Goal: Task Accomplishment & Management: Manage account settings

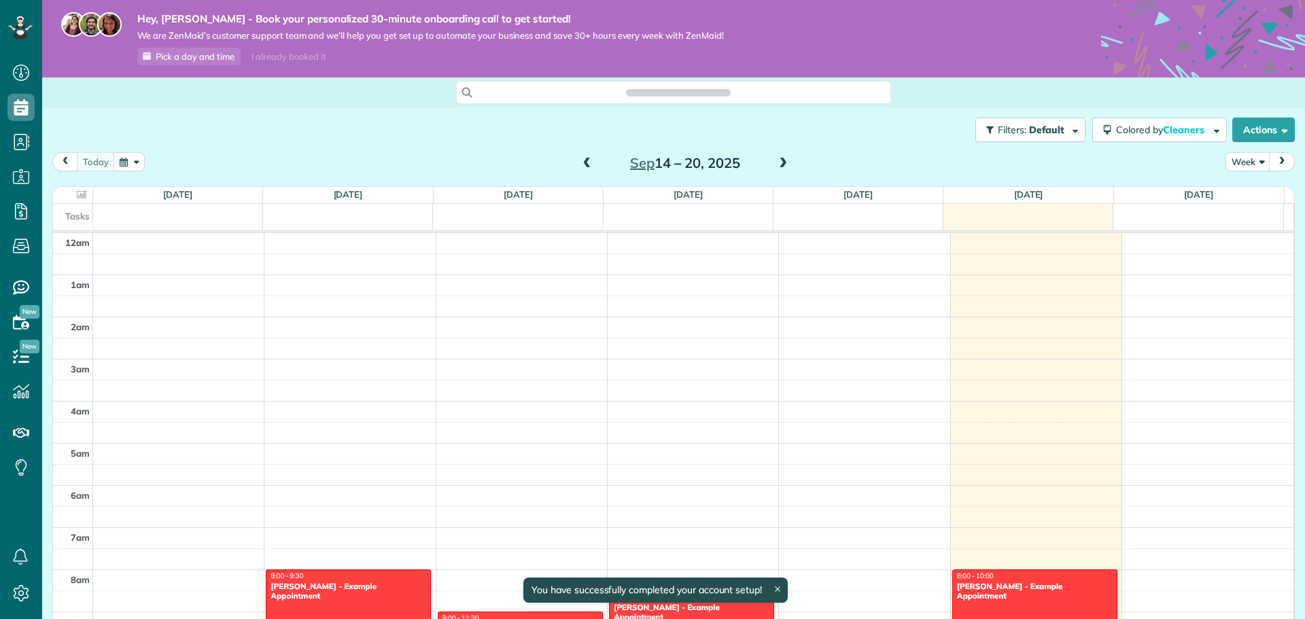
scroll to position [296, 0]
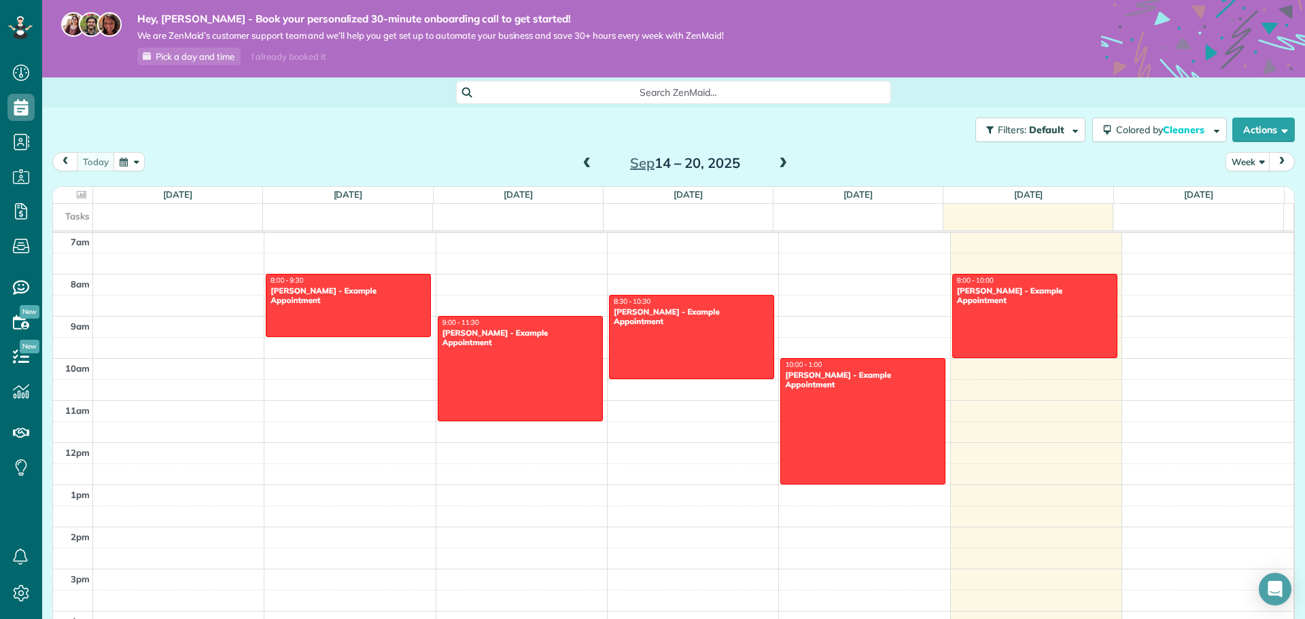
click at [284, 54] on div "I already booked it" at bounding box center [288, 56] width 90 height 17
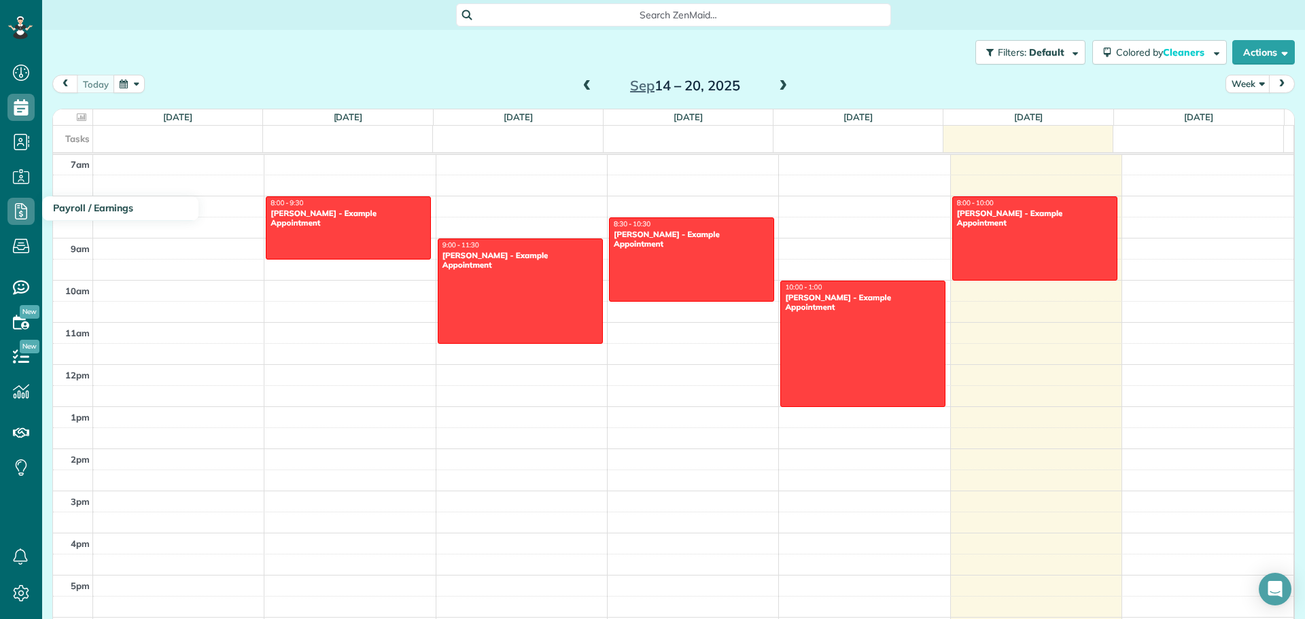
click at [78, 205] on span "Payroll / Earnings" at bounding box center [93, 208] width 80 height 12
click at [11, 209] on icon at bounding box center [20, 211] width 27 height 27
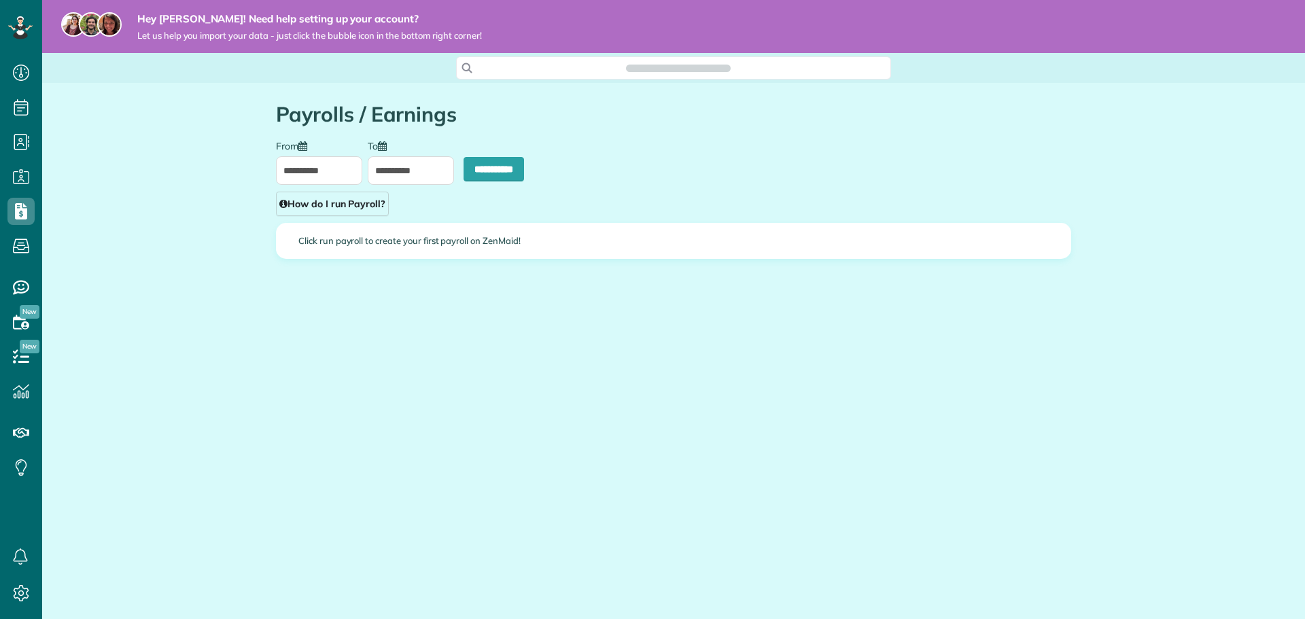
scroll to position [6, 6]
type input "**********"
click at [14, 71] on use at bounding box center [21, 73] width 16 height 16
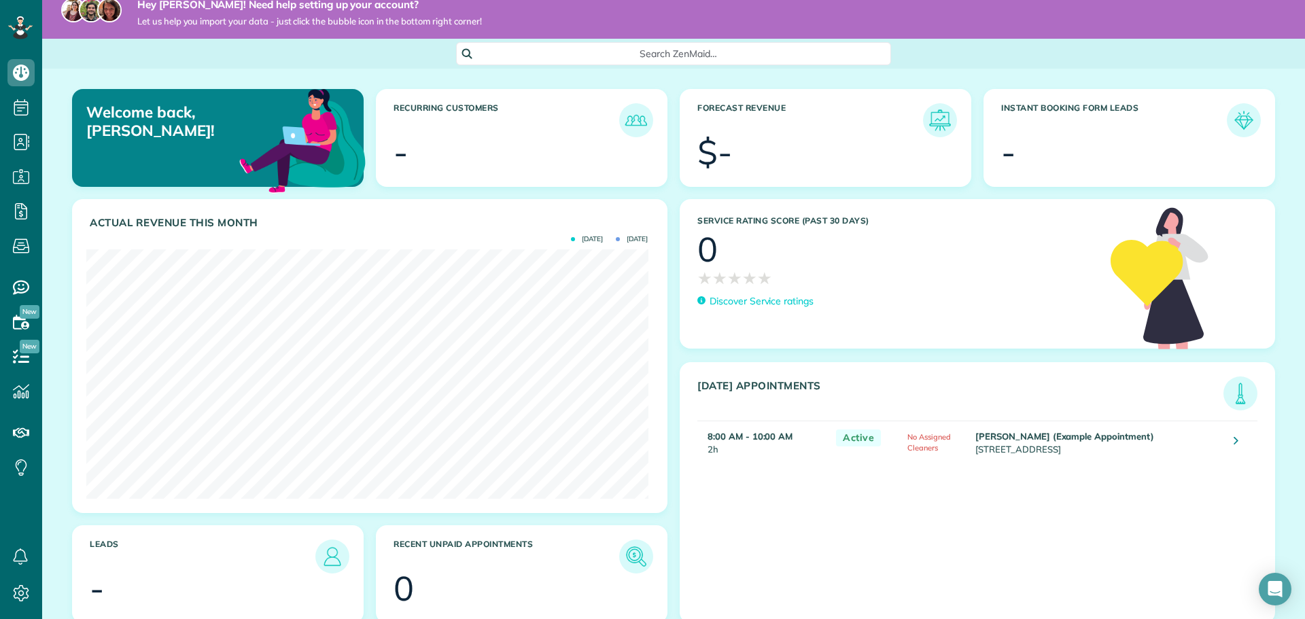
scroll to position [34, 0]
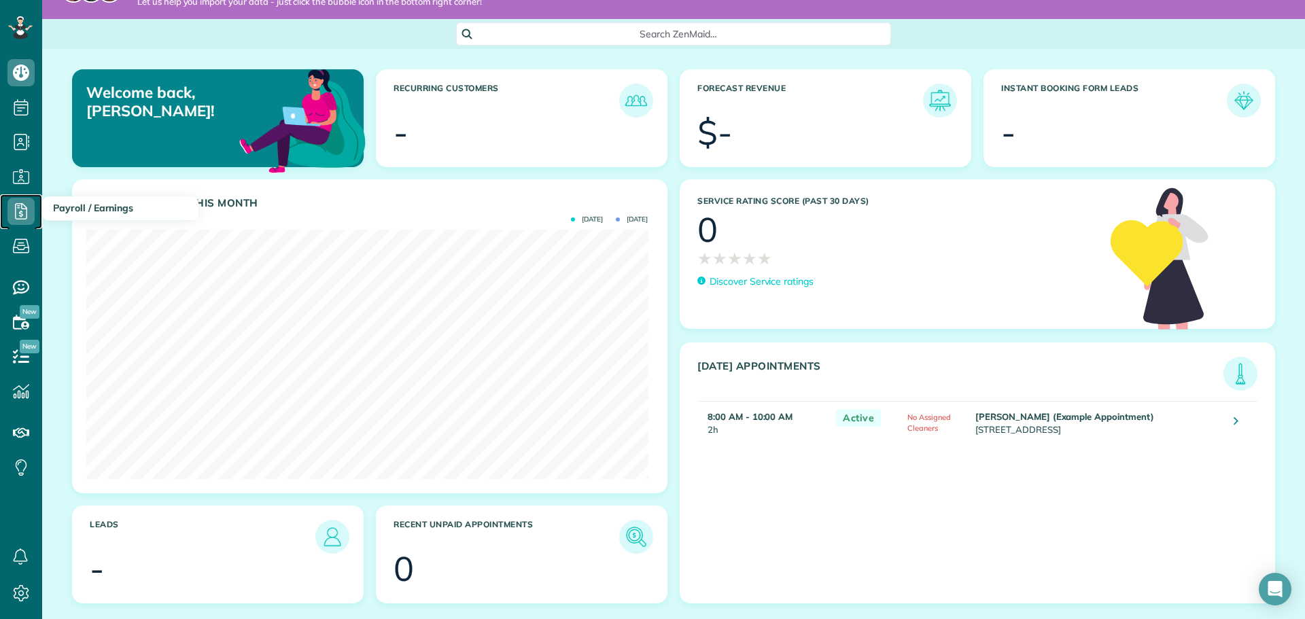
click at [16, 218] on use at bounding box center [21, 211] width 12 height 16
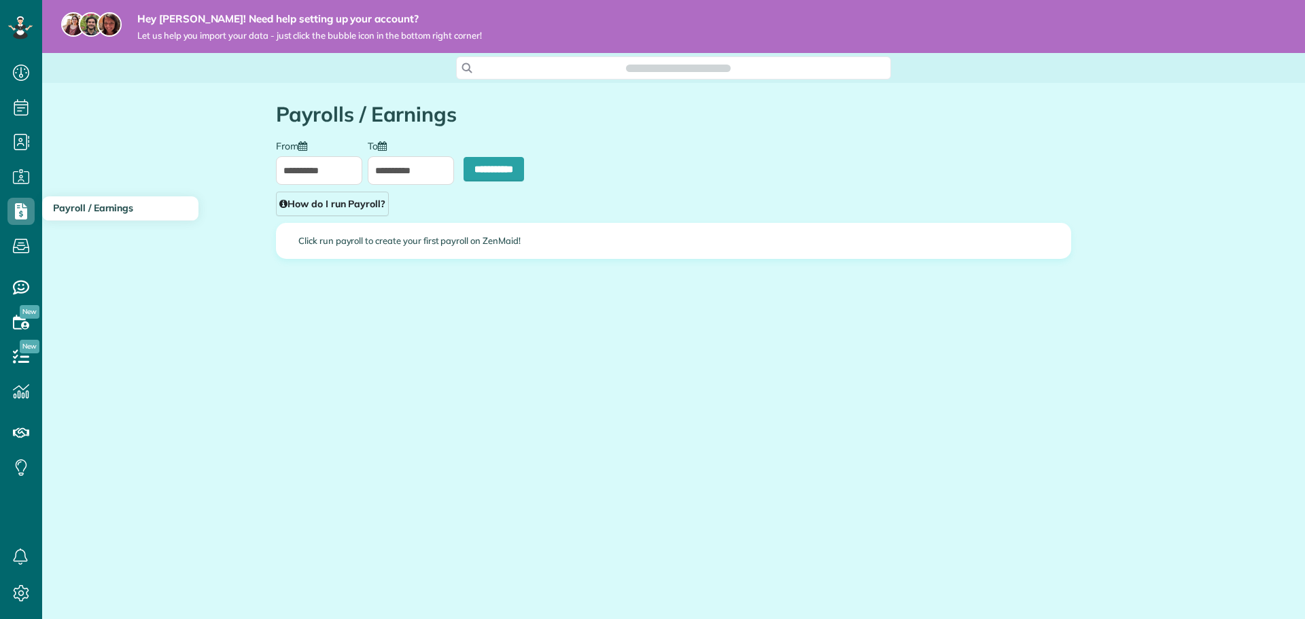
scroll to position [6, 6]
type input "**********"
click at [468, 164] on input "**********" at bounding box center [493, 169] width 60 height 24
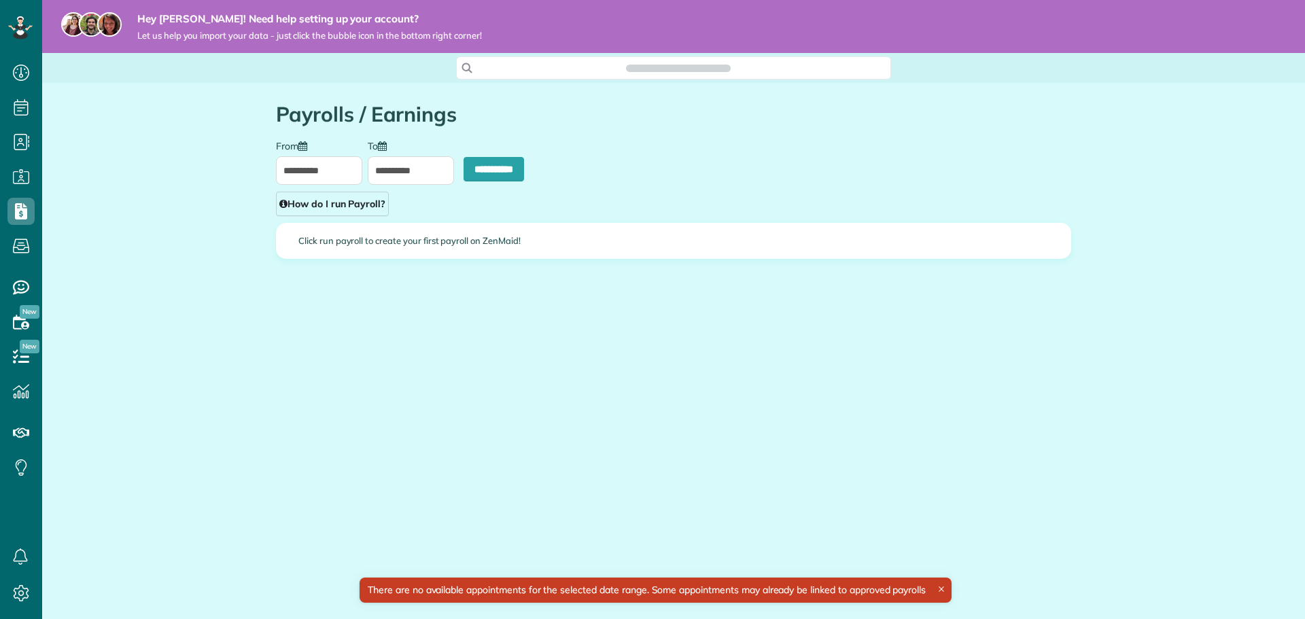
scroll to position [6, 6]
type input "**********"
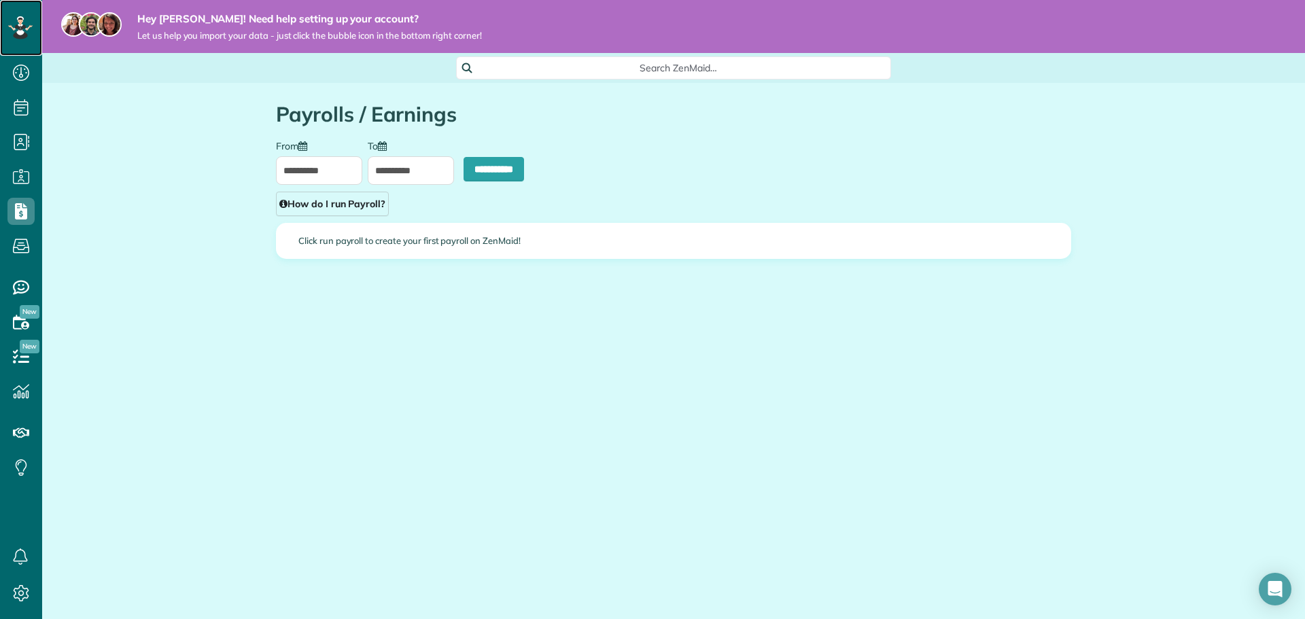
click at [16, 23] on icon at bounding box center [20, 27] width 24 height 23
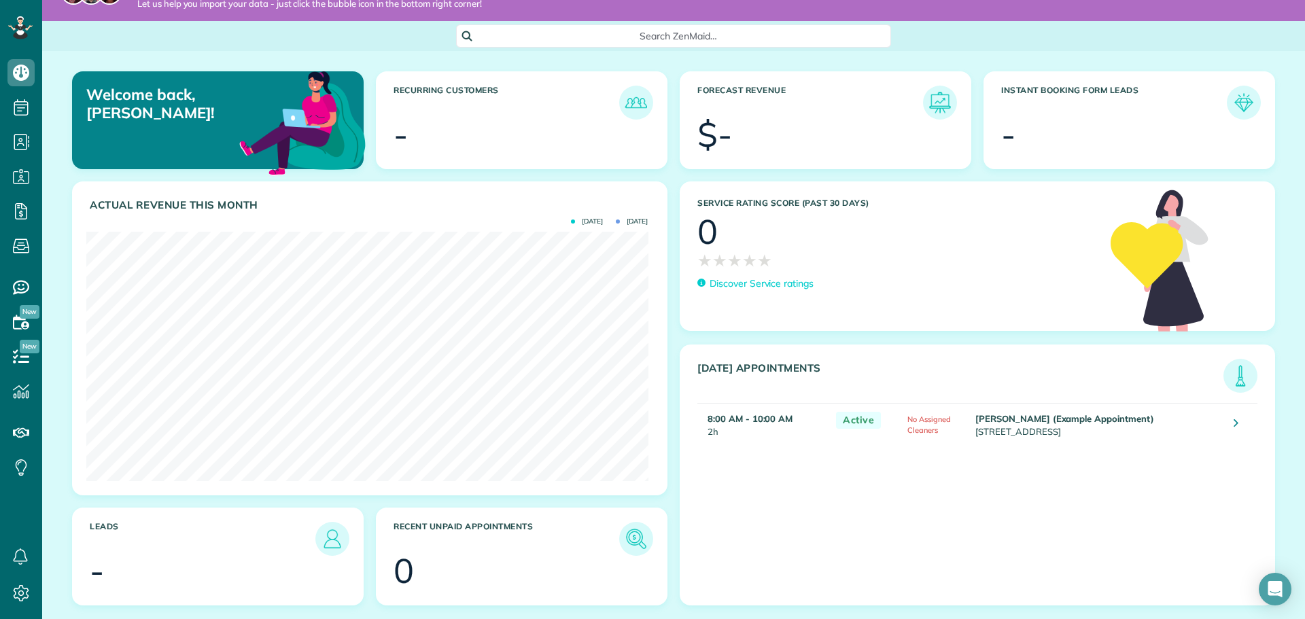
scroll to position [34, 0]
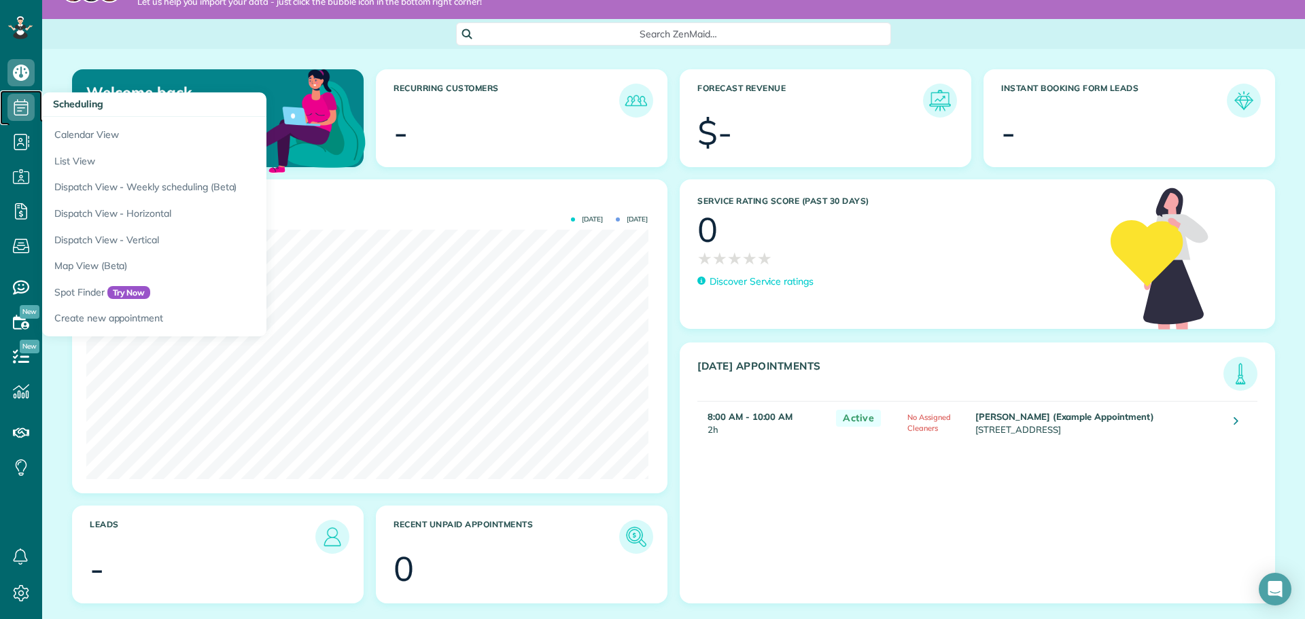
click at [21, 111] on use at bounding box center [21, 107] width 14 height 16
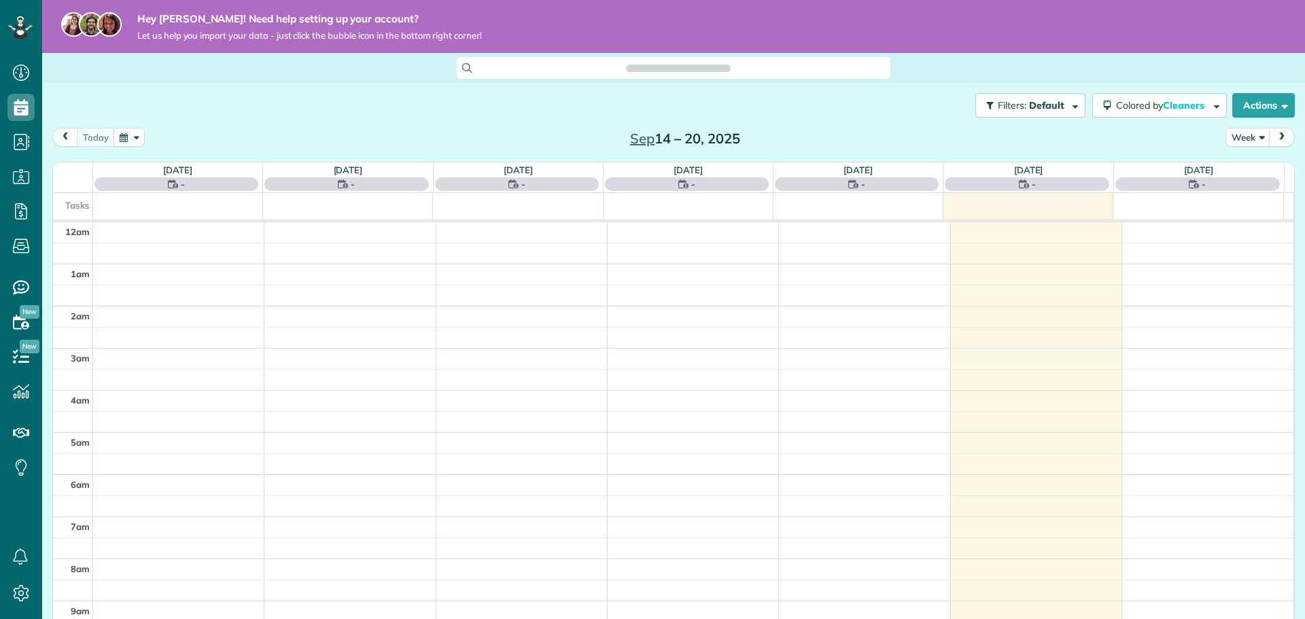
scroll to position [296, 0]
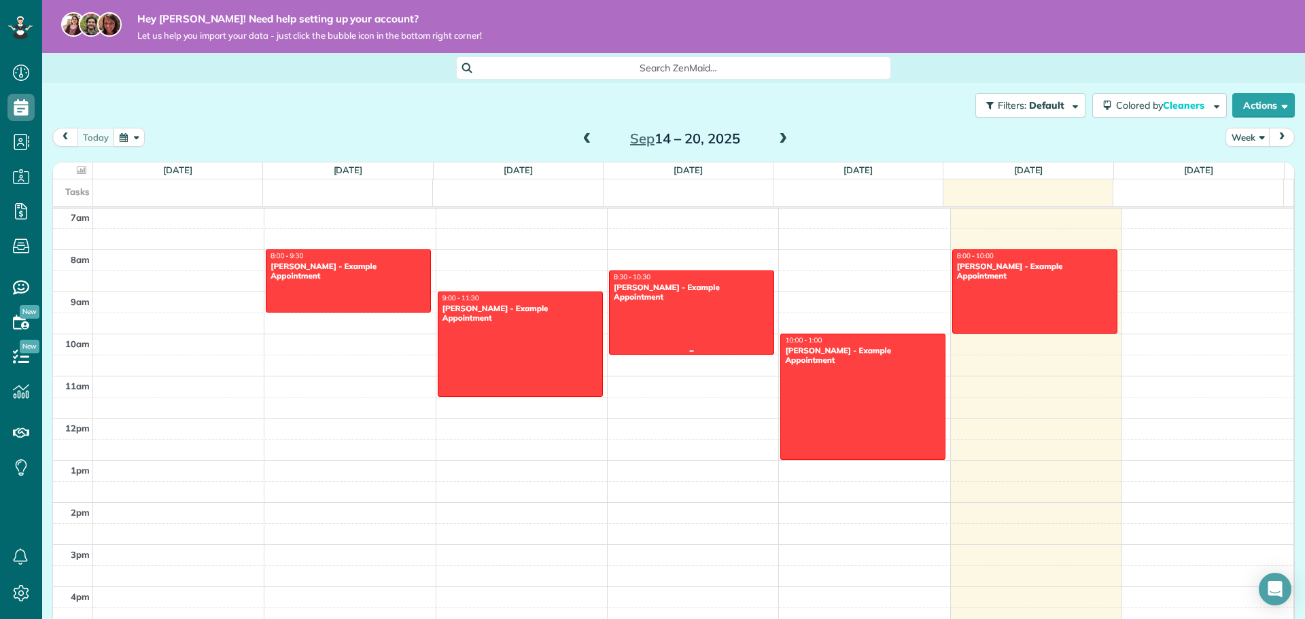
click at [702, 331] on div at bounding box center [692, 312] width 164 height 83
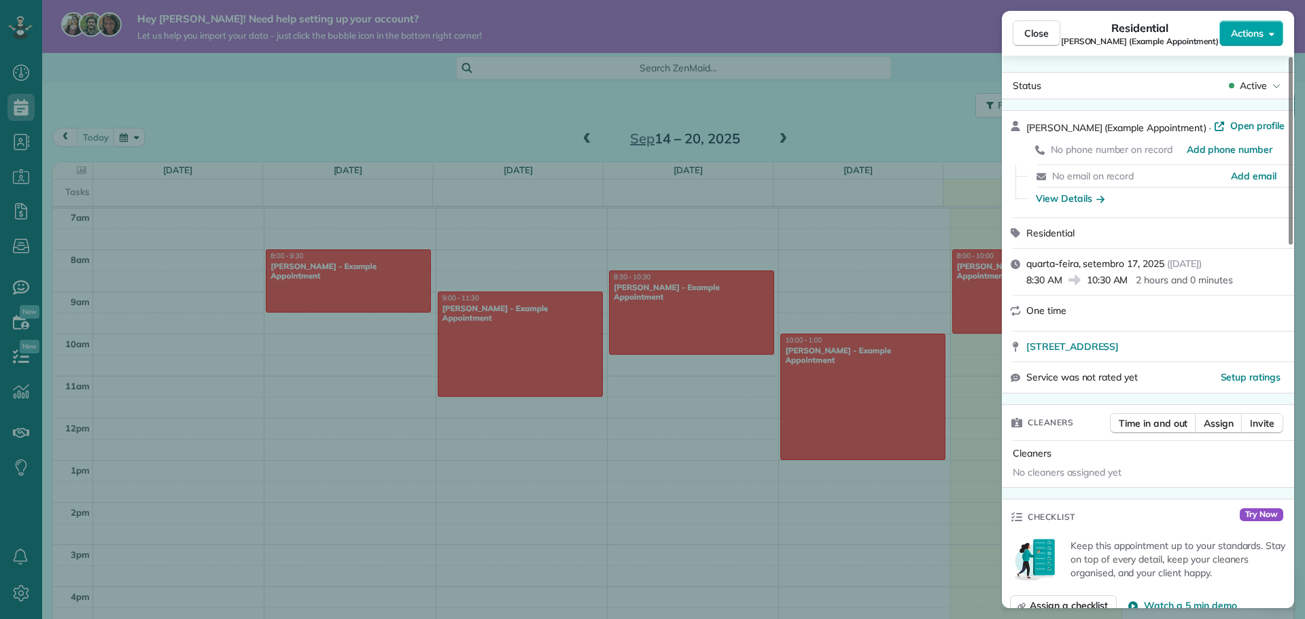
click at [1248, 29] on span "Actions" at bounding box center [1247, 34] width 33 height 14
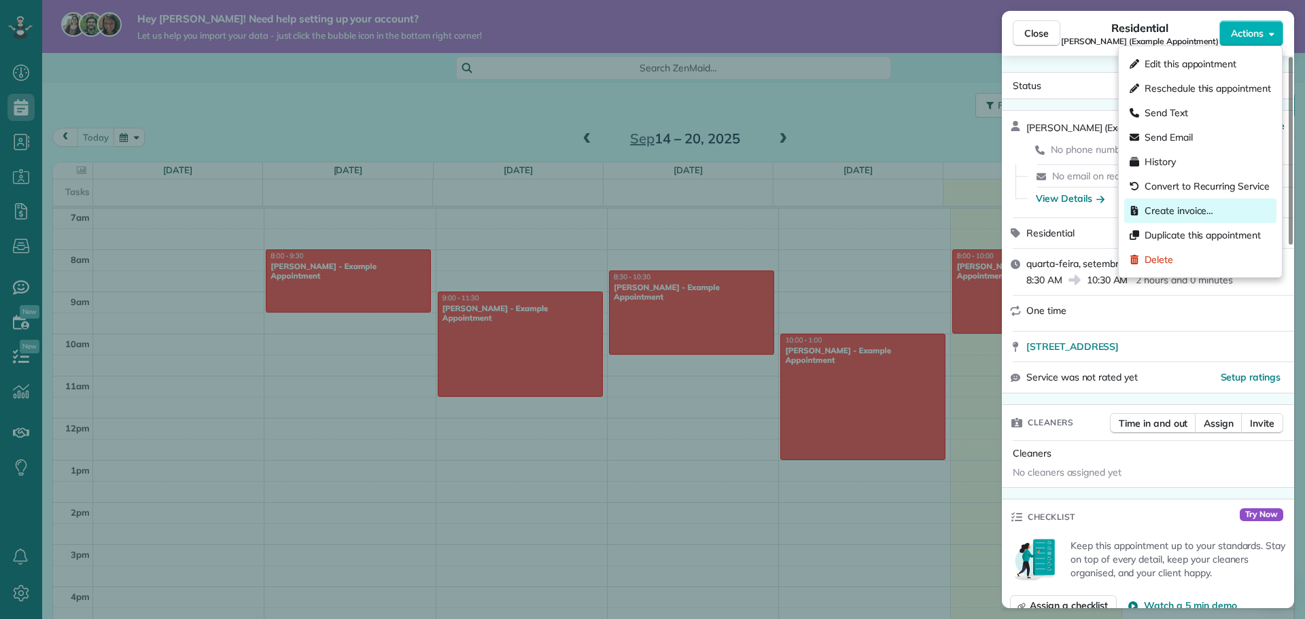
click at [1186, 216] on span "Create invoice…" at bounding box center [1178, 211] width 69 height 14
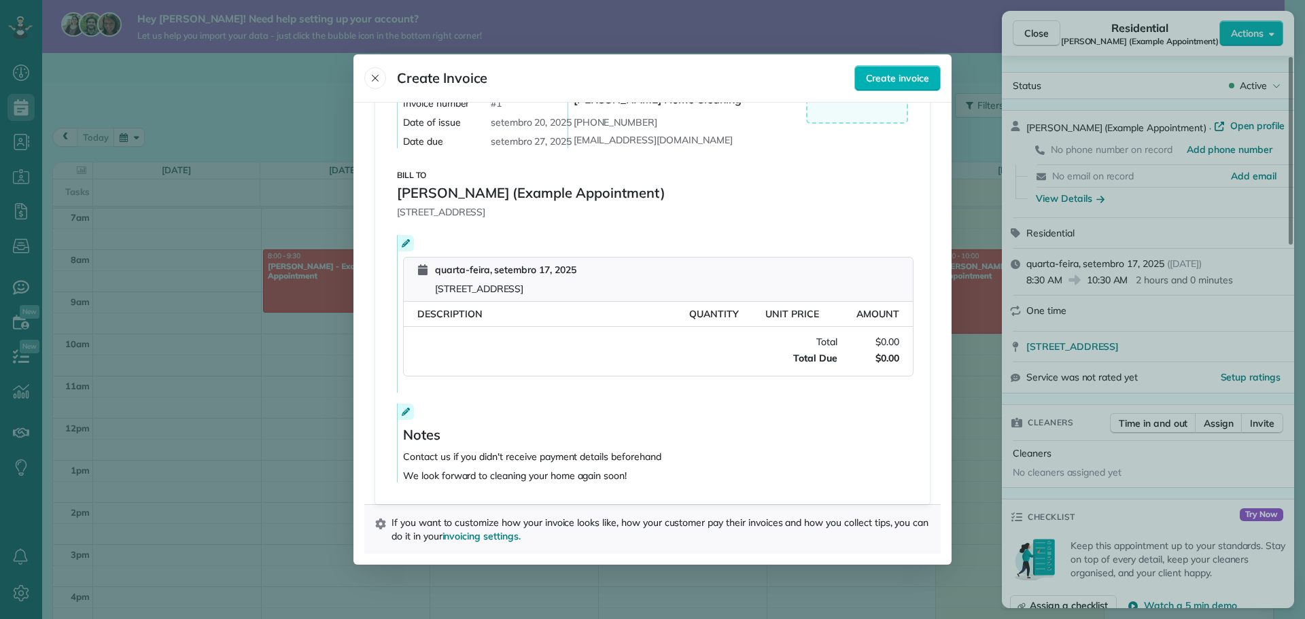
scroll to position [34, 0]
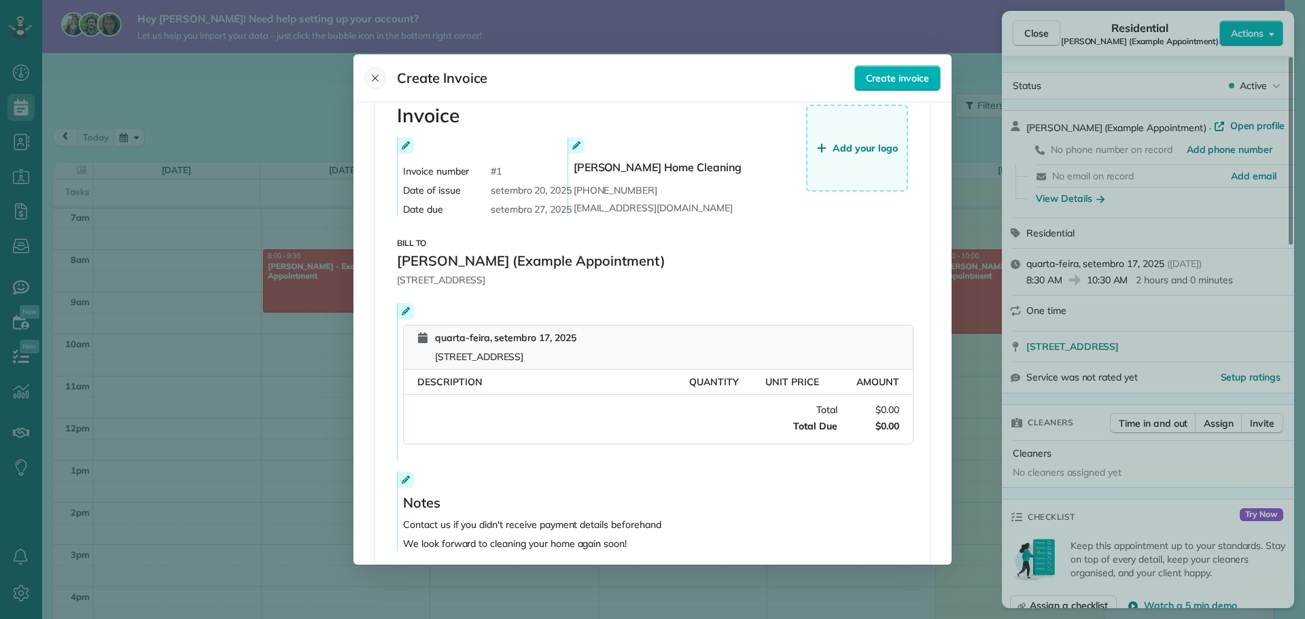
click at [378, 81] on icon "Close" at bounding box center [375, 78] width 7 height 7
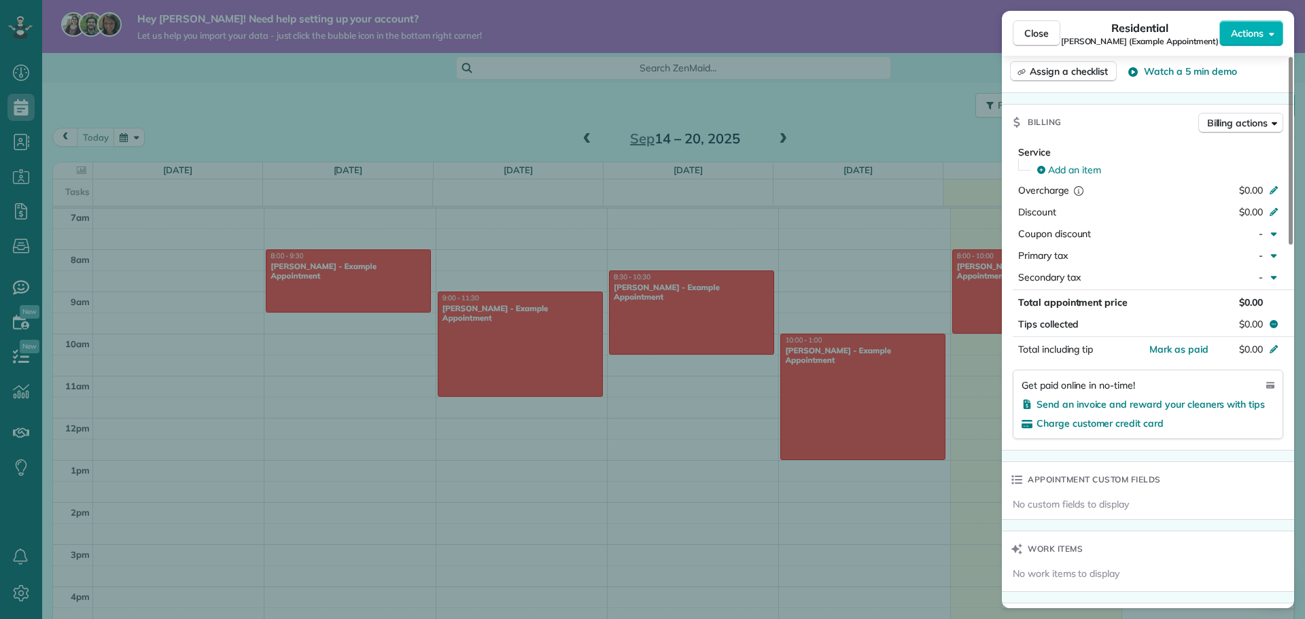
scroll to position [544, 0]
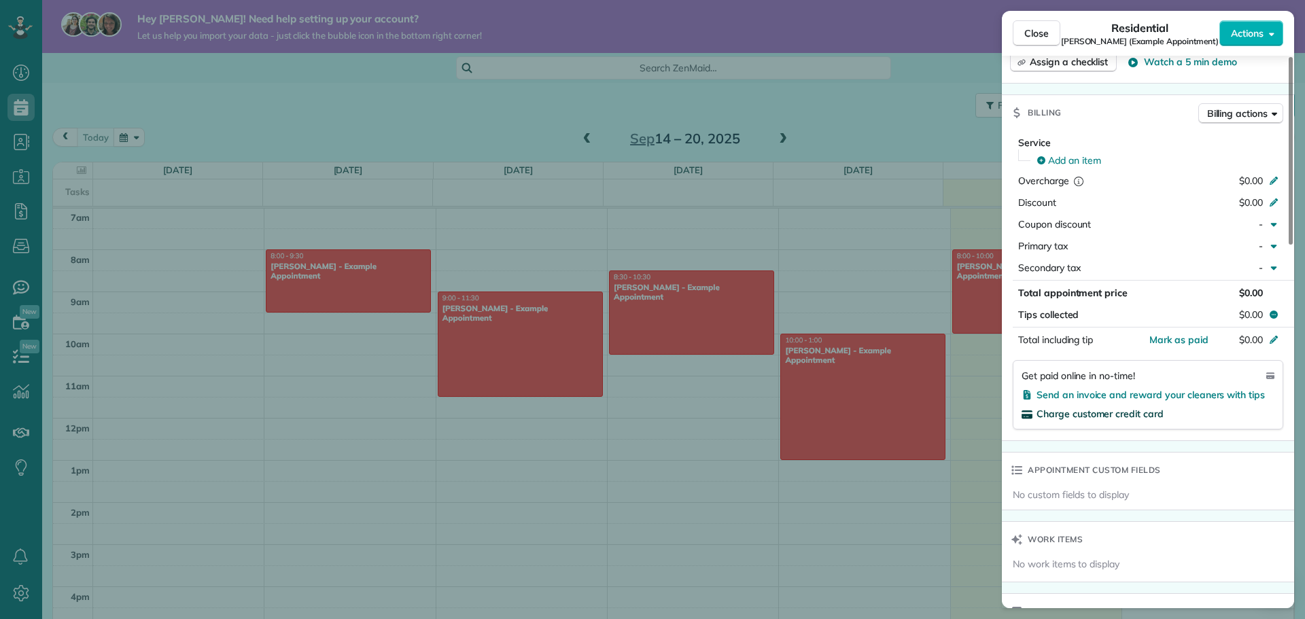
click at [1138, 411] on span "Charge customer credit card" at bounding box center [1099, 414] width 127 height 12
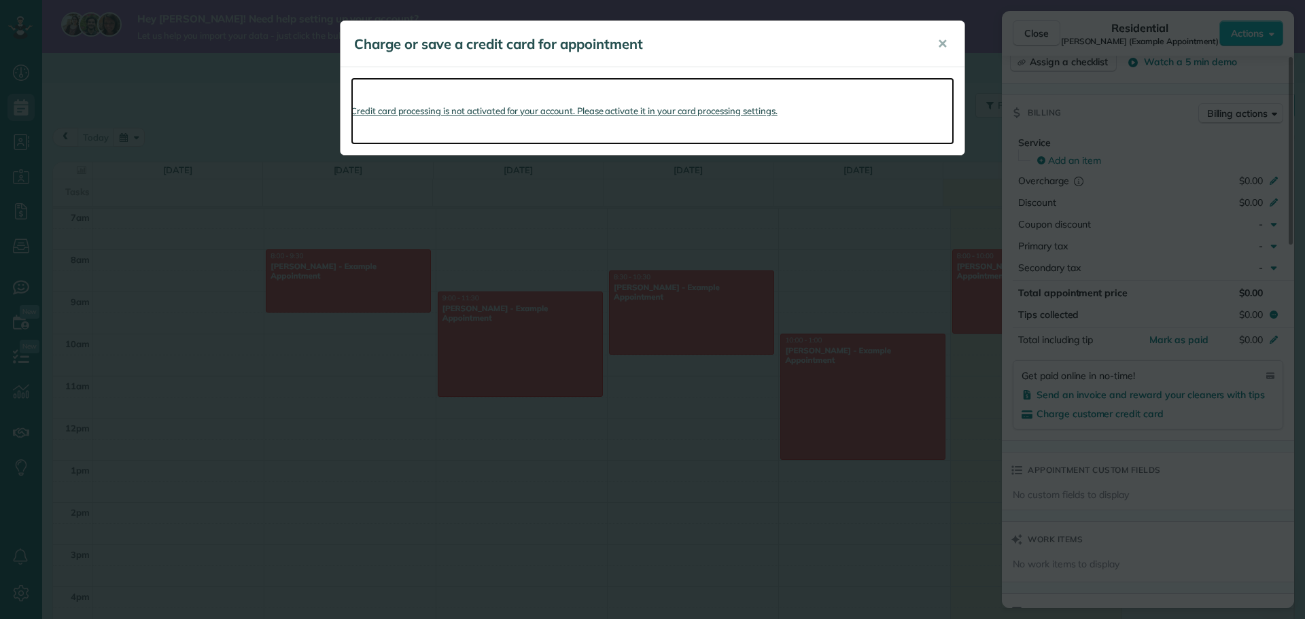
click at [675, 109] on link "Credit card processing is not activated for your account. Please activate it in…" at bounding box center [652, 110] width 603 height 67
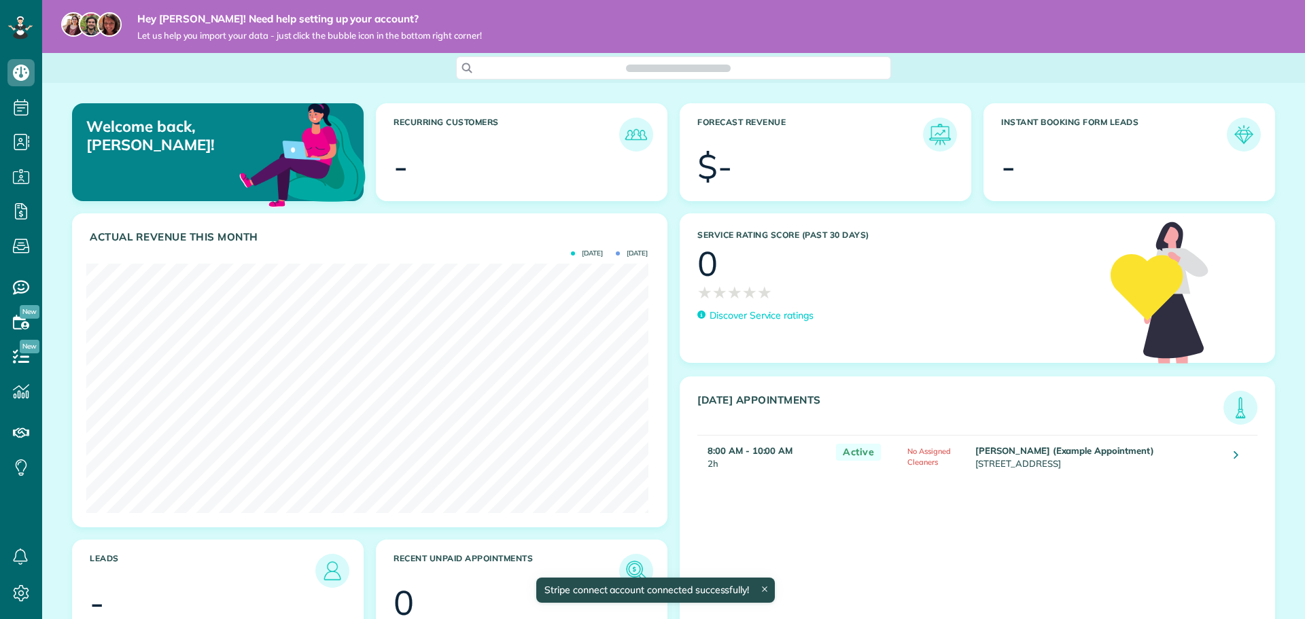
scroll to position [6, 6]
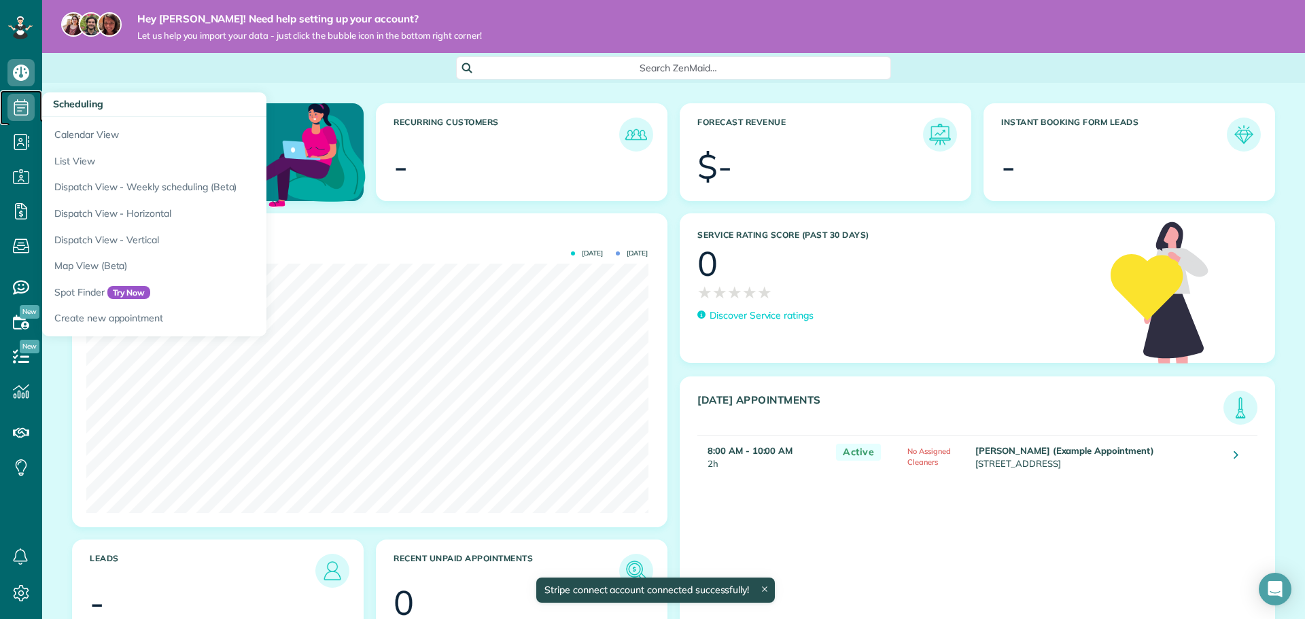
click at [19, 105] on use at bounding box center [21, 107] width 14 height 16
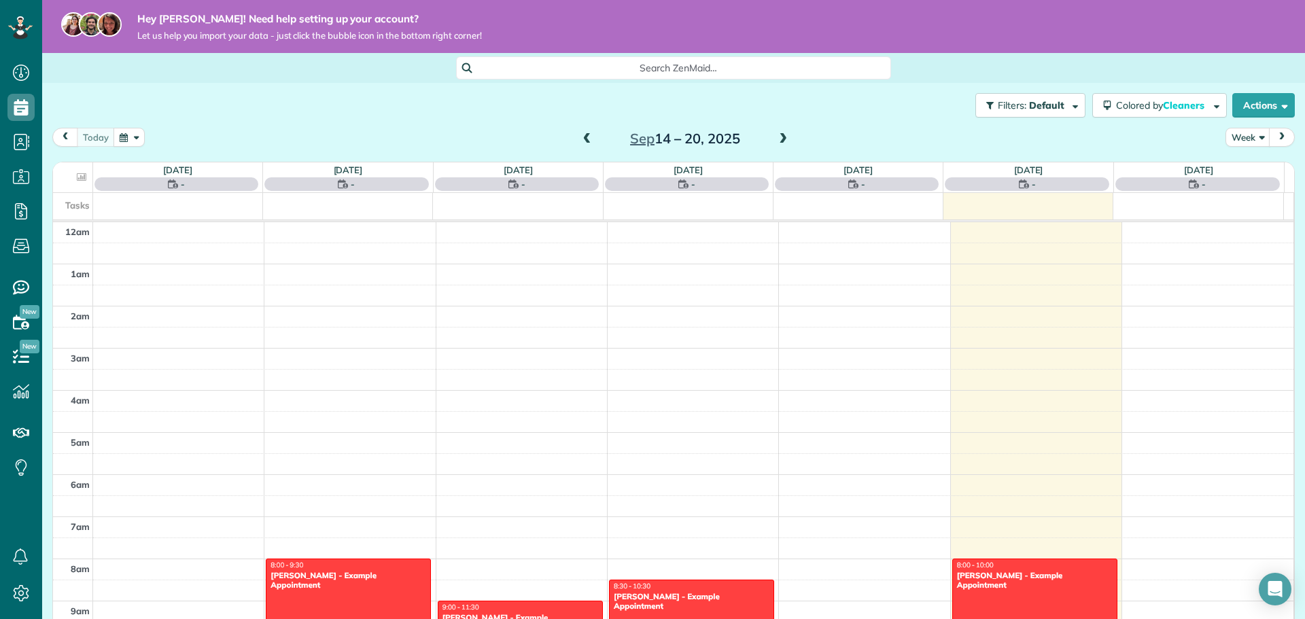
scroll to position [296, 0]
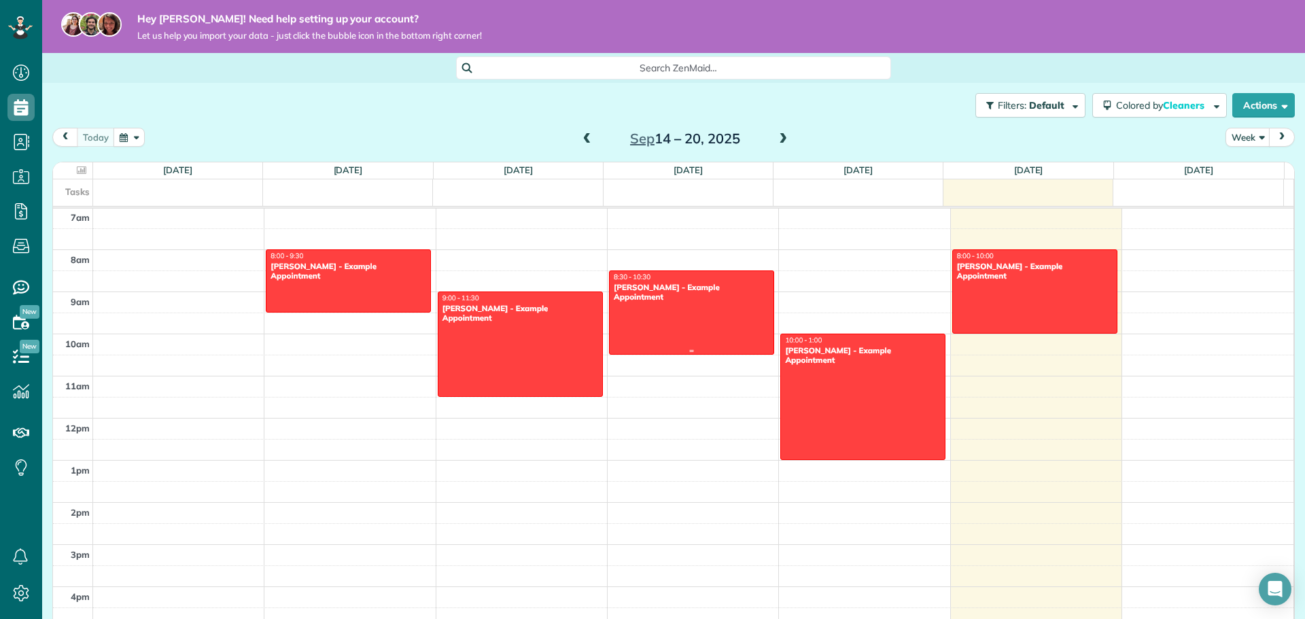
click at [648, 309] on div at bounding box center [692, 312] width 164 height 83
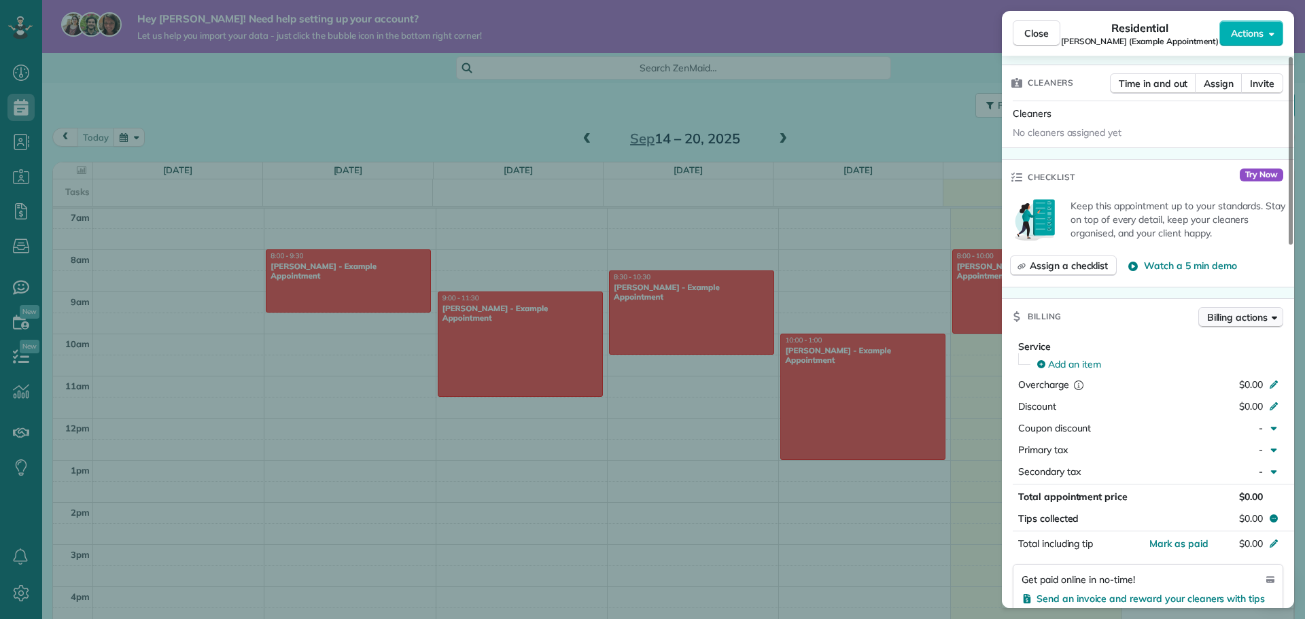
scroll to position [476, 0]
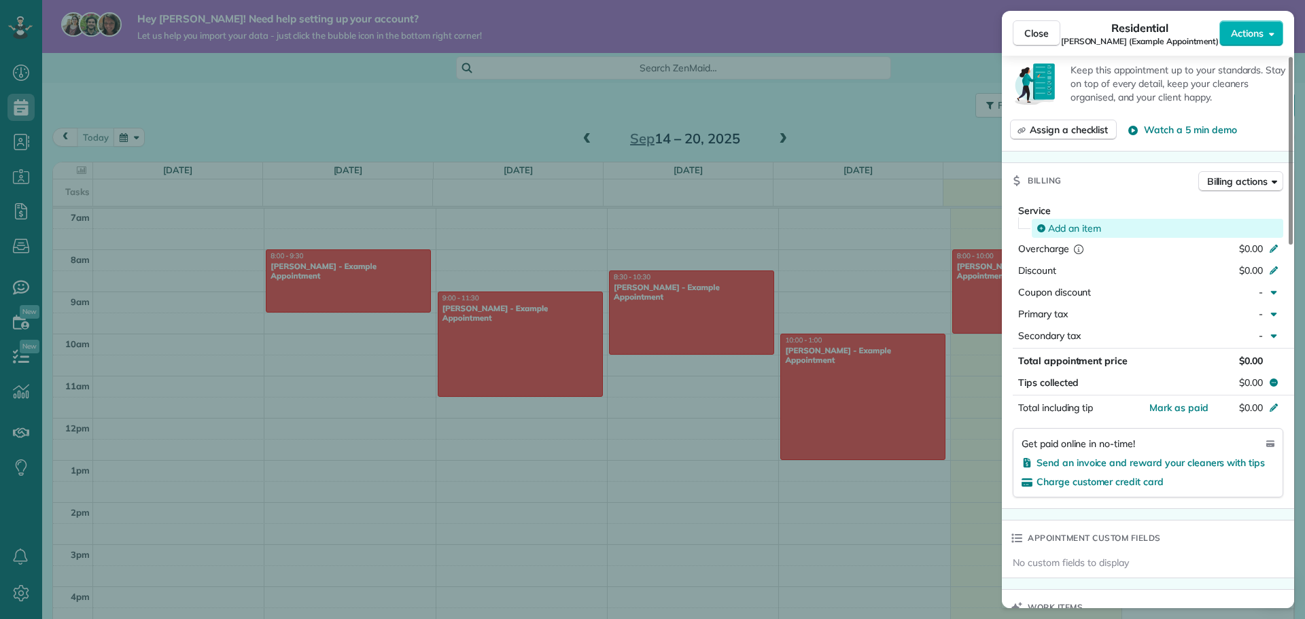
click at [1116, 230] on div "Add an item" at bounding box center [1158, 229] width 242 height 14
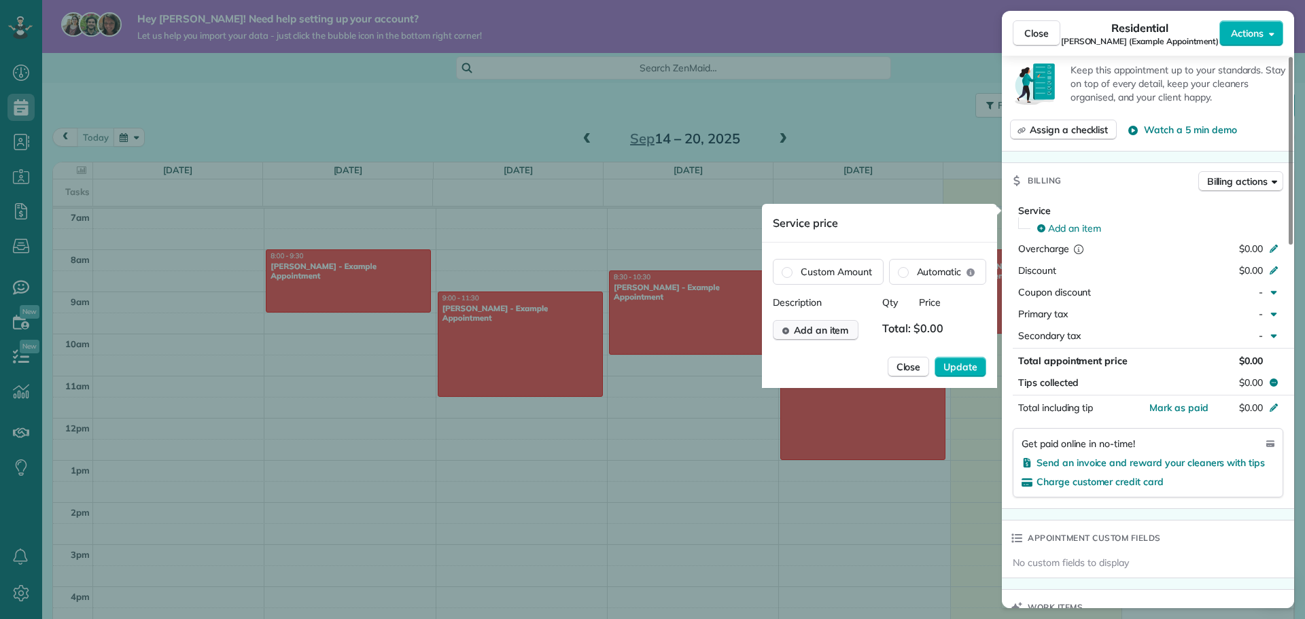
click at [845, 335] on span "Add an item" at bounding box center [821, 330] width 55 height 14
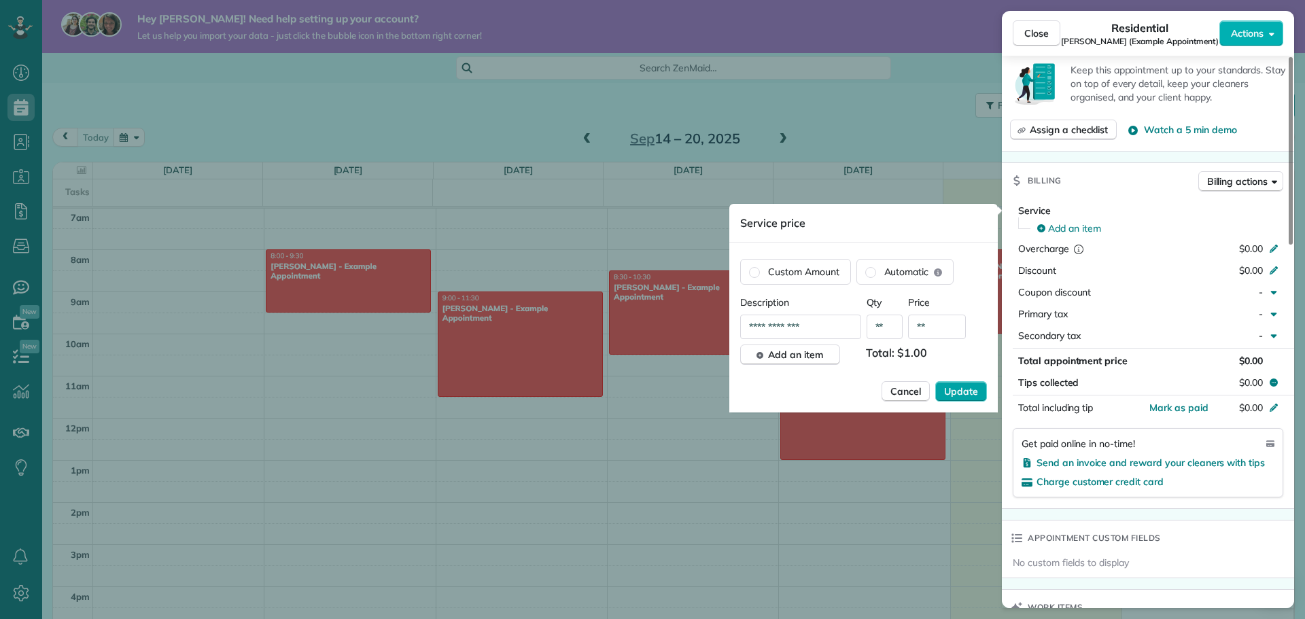
type input "**"
drag, startPoint x: 956, startPoint y: 387, endPoint x: 934, endPoint y: 394, distance: 23.0
click at [956, 388] on span "Update" at bounding box center [961, 392] width 34 height 14
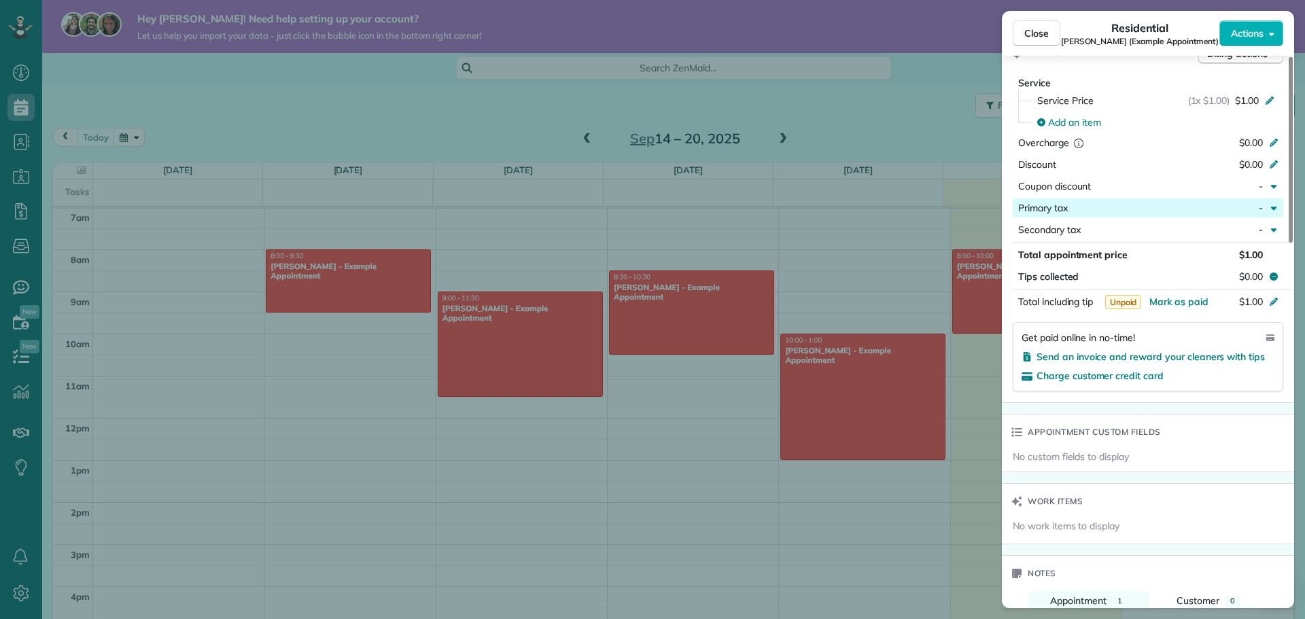
scroll to position [612, 0]
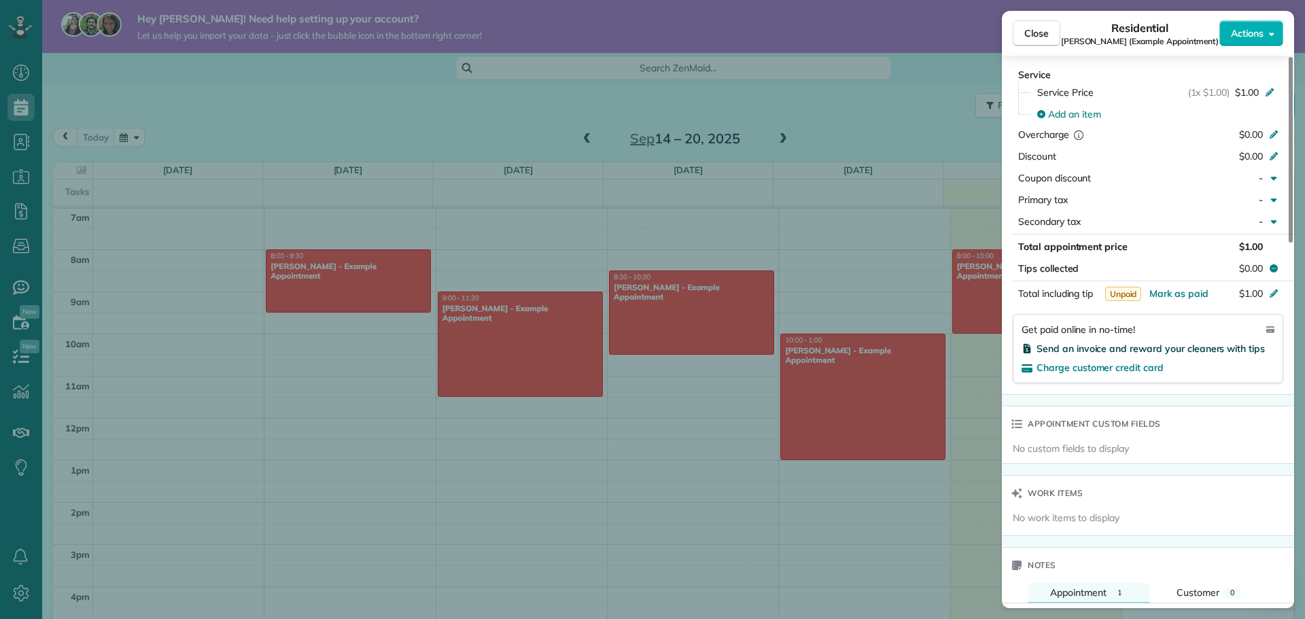
click at [1142, 348] on span "Send an invoice and reward your cleaners with tips" at bounding box center [1150, 348] width 228 height 12
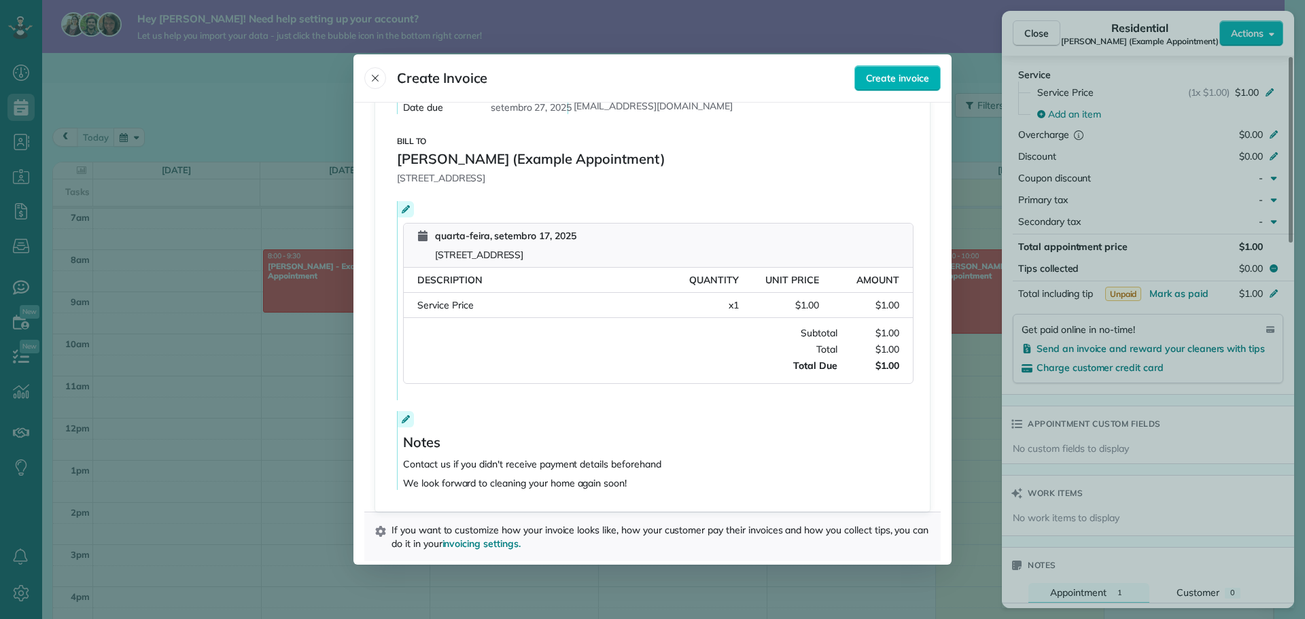
scroll to position [143, 0]
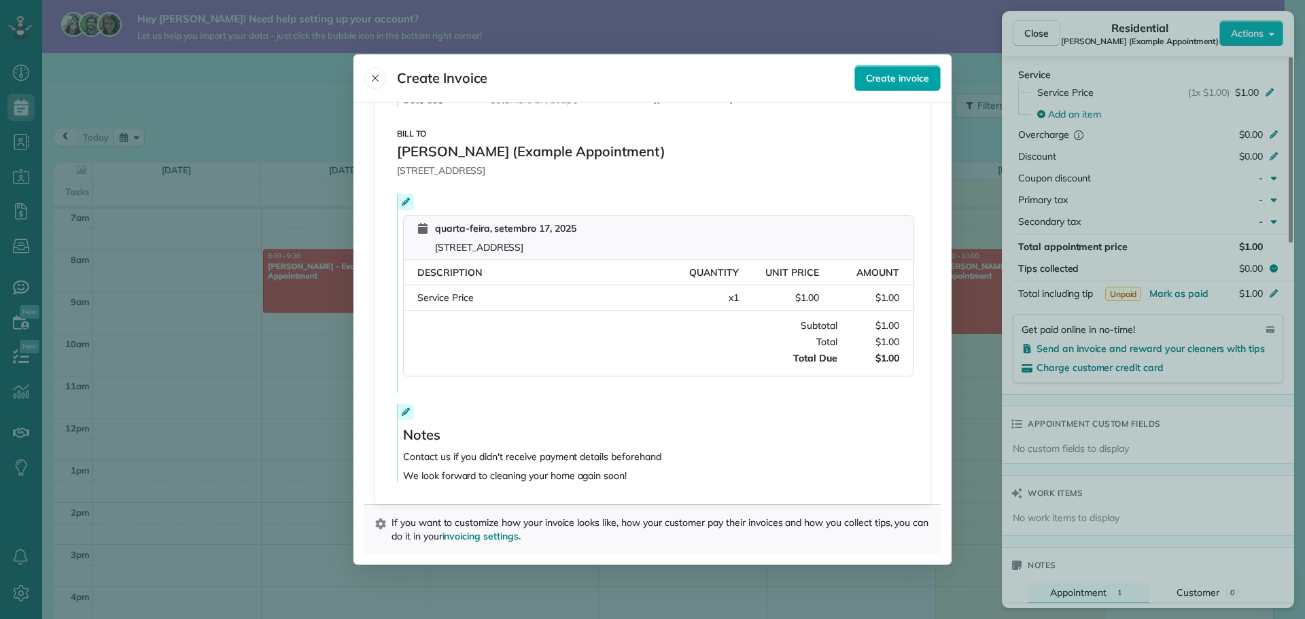
click at [898, 80] on span "Create invoice" at bounding box center [897, 78] width 63 height 14
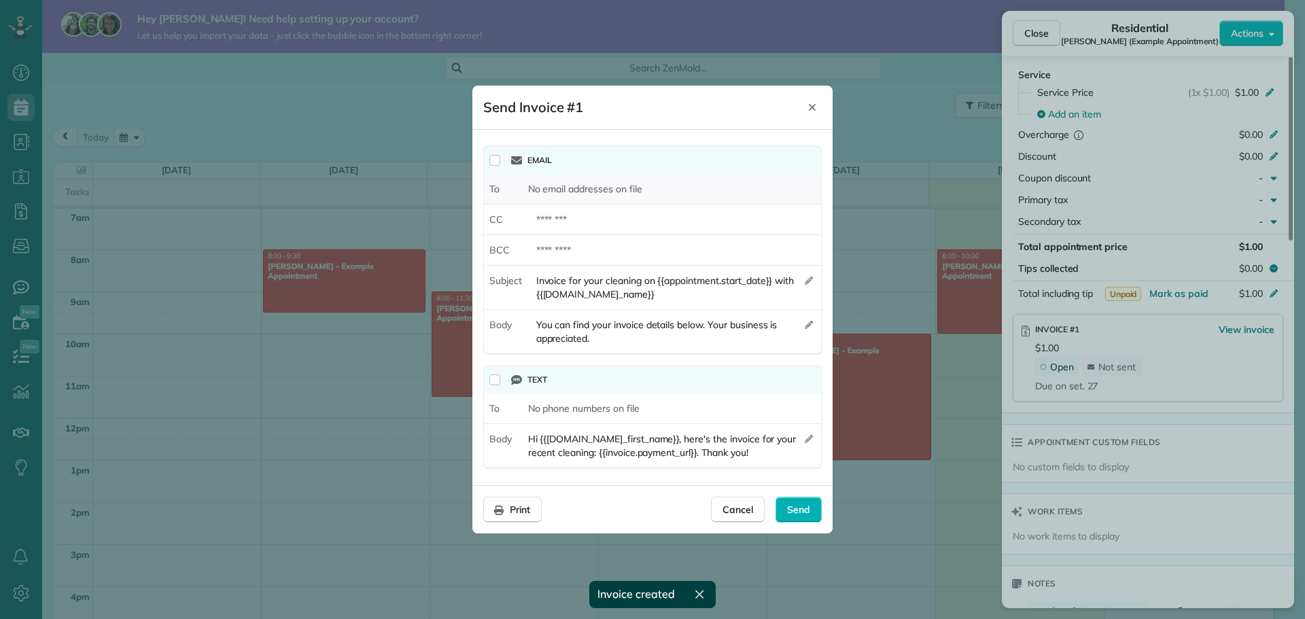
click at [623, 187] on span "No email addresses on file" at bounding box center [585, 189] width 114 height 14
click at [590, 413] on span "No phone numbers on file" at bounding box center [583, 409] width 111 height 14
click at [591, 412] on span "No phone numbers on file" at bounding box center [583, 409] width 111 height 14
click at [548, 412] on span "No phone numbers on file" at bounding box center [583, 409] width 111 height 14
click at [587, 196] on div "To No email addresses on file" at bounding box center [652, 189] width 337 height 31
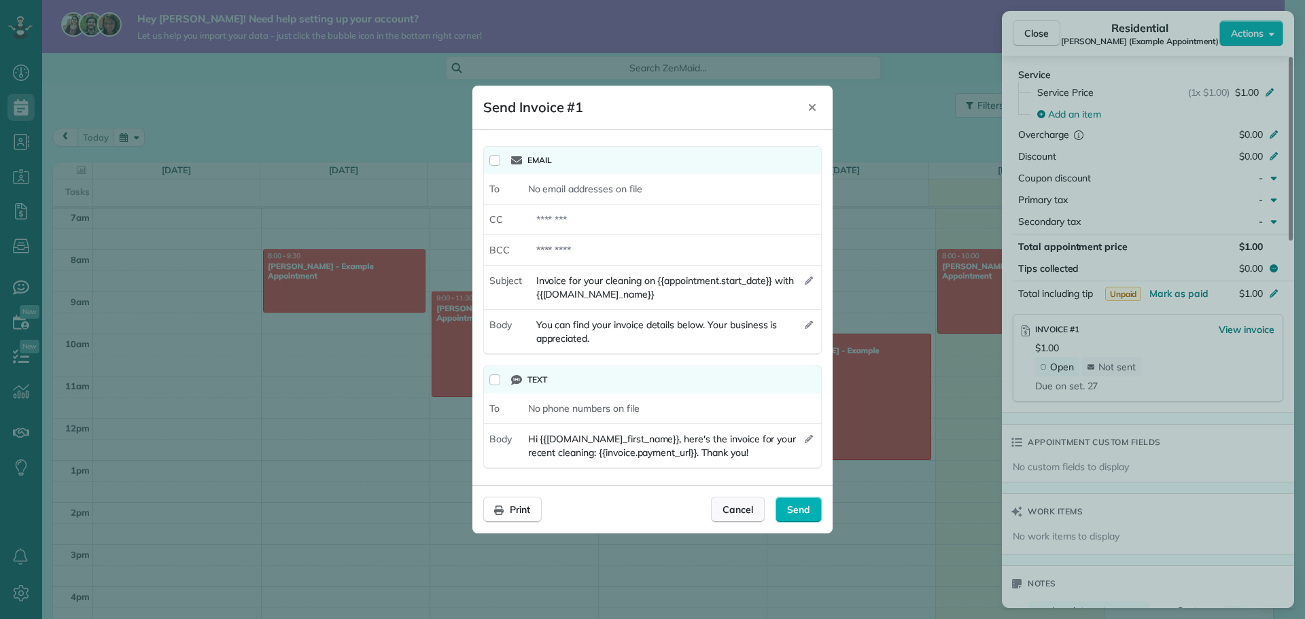
click at [742, 510] on span "Cancel" at bounding box center [737, 510] width 31 height 14
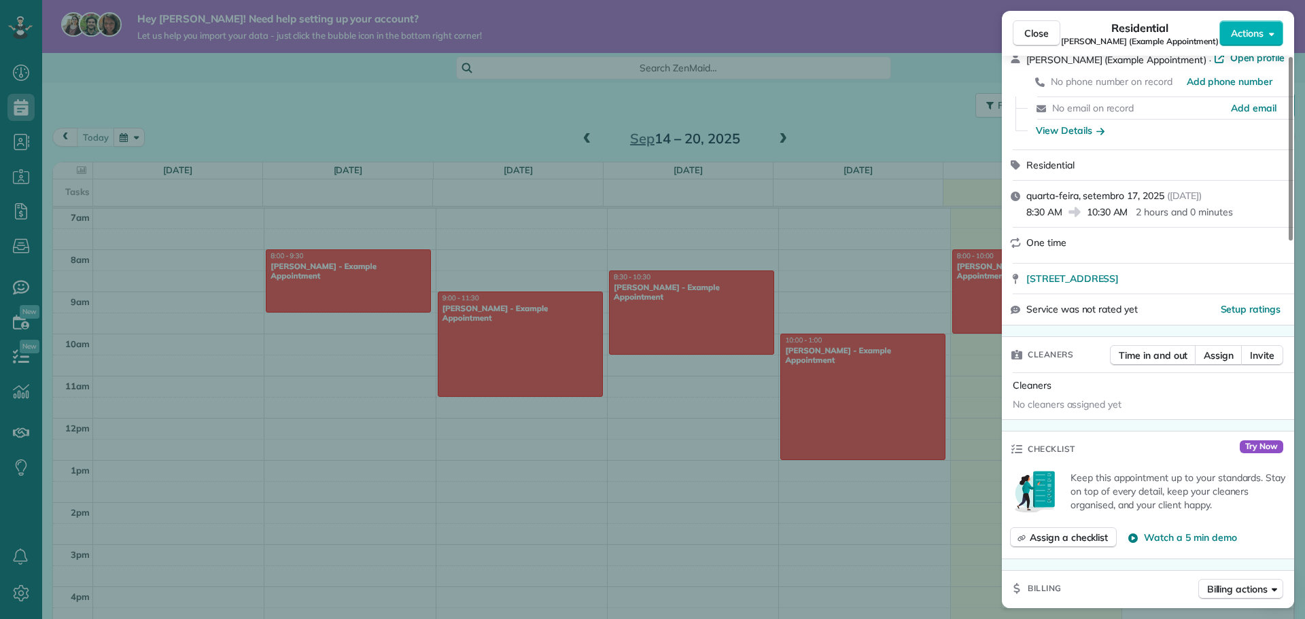
scroll to position [0, 0]
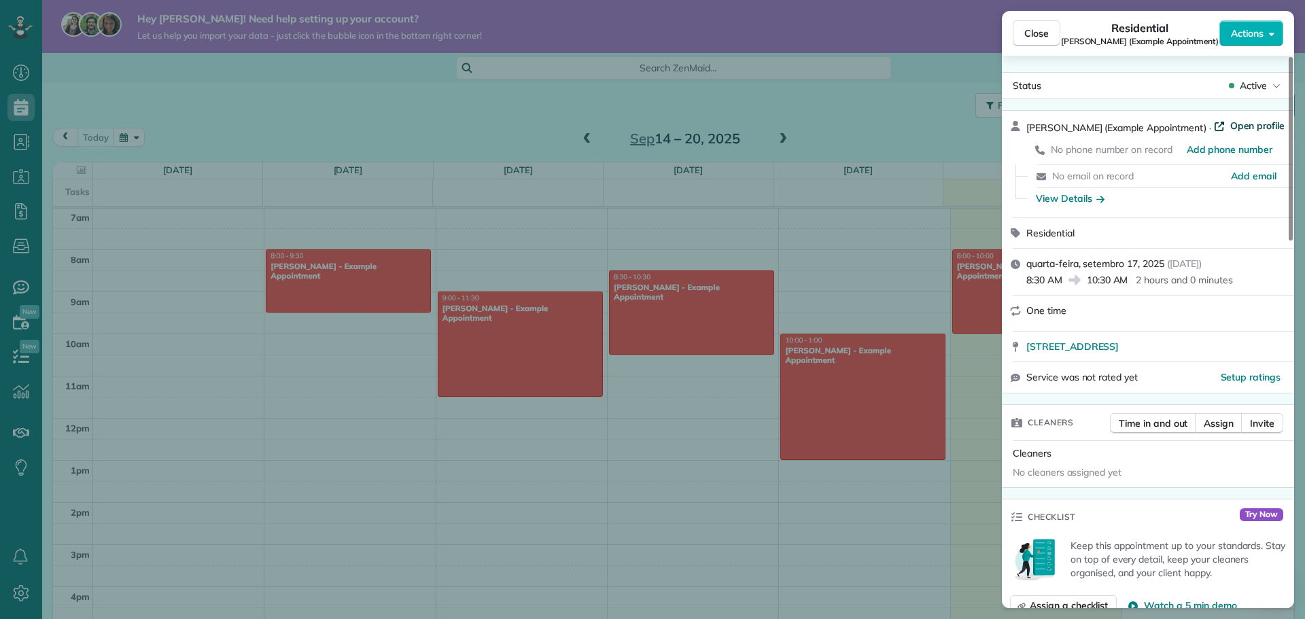
click at [1260, 127] on span "Open profile" at bounding box center [1257, 126] width 55 height 14
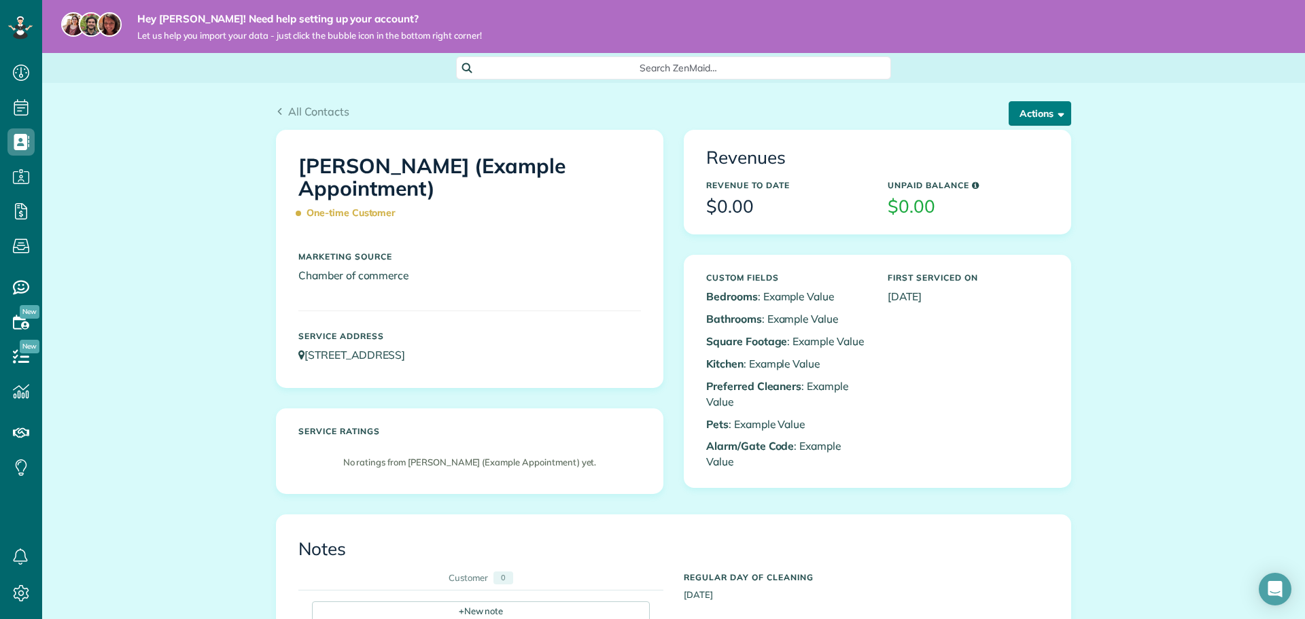
click at [1032, 109] on button "Actions" at bounding box center [1039, 113] width 63 height 24
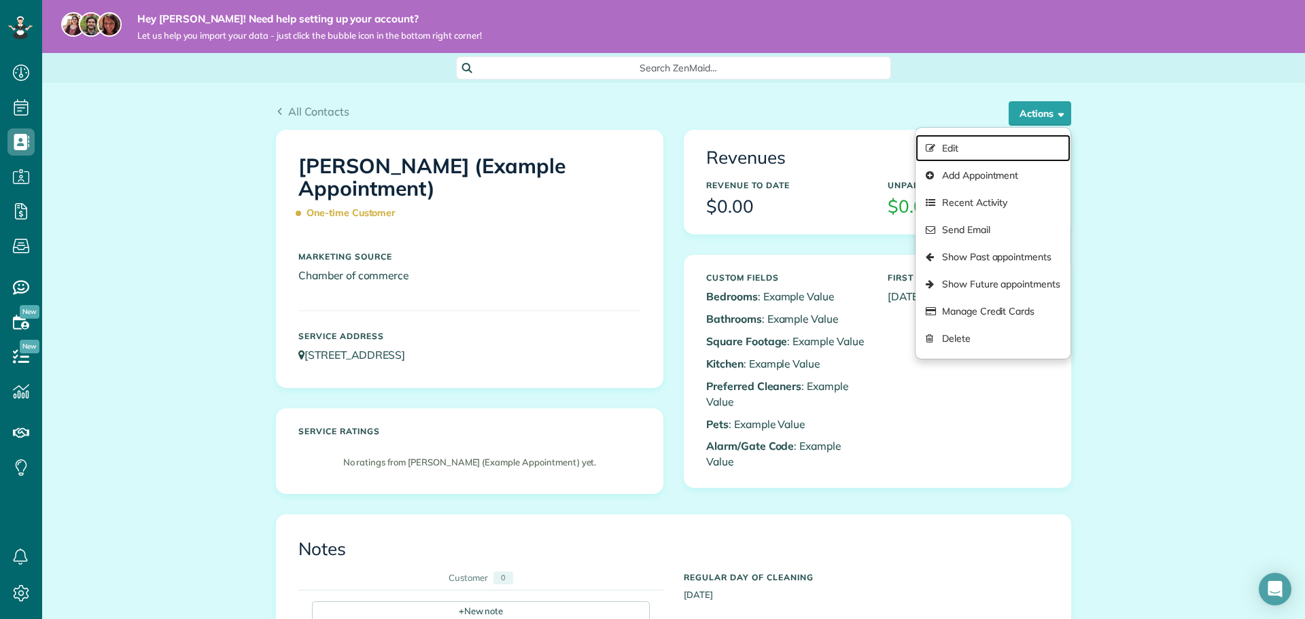
click at [967, 147] on link "Edit" at bounding box center [992, 148] width 155 height 27
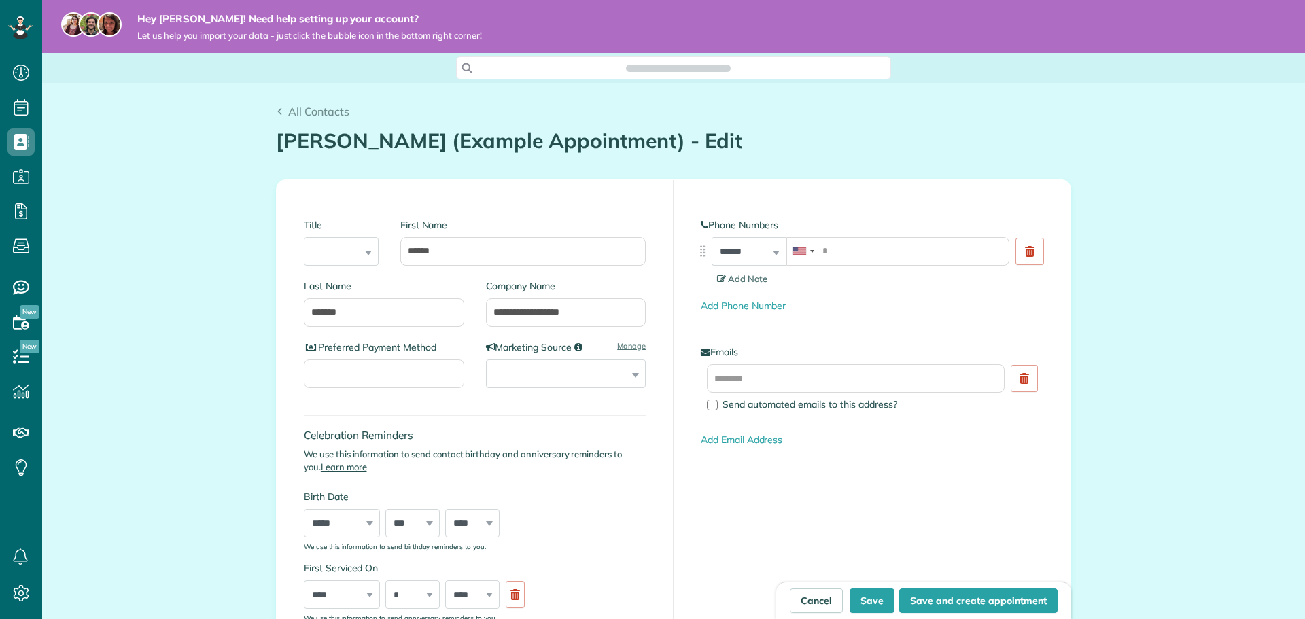
scroll to position [619, 42]
click at [841, 253] on input "tel" at bounding box center [897, 251] width 223 height 29
type input "**********"
click at [880, 387] on input "text" at bounding box center [856, 378] width 298 height 29
click at [855, 379] on input "text" at bounding box center [856, 378] width 298 height 29
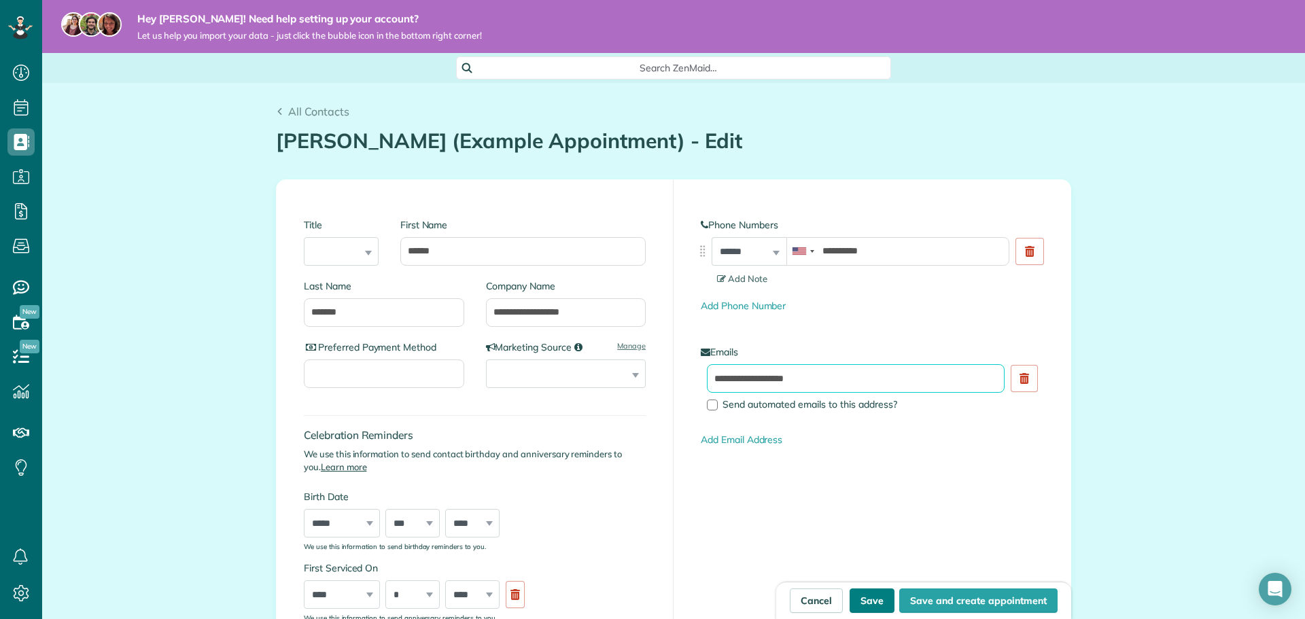
type input "**********"
click at [860, 605] on button "Save" at bounding box center [871, 600] width 45 height 24
type input "**********"
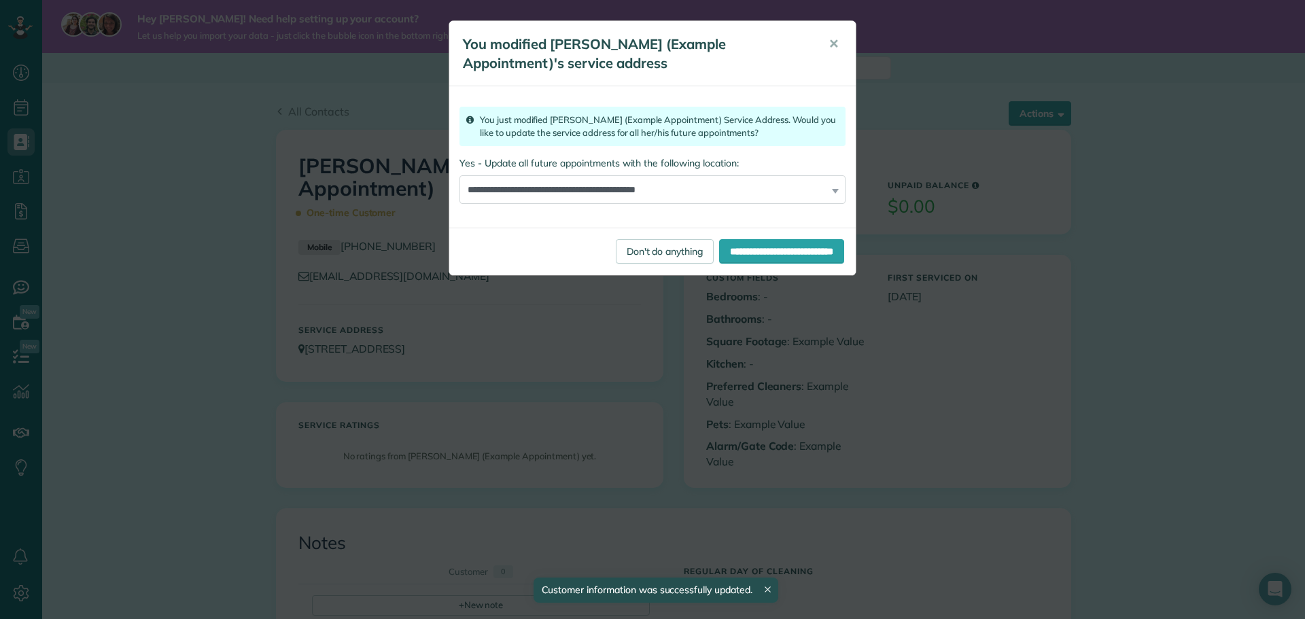
scroll to position [6, 6]
click at [719, 247] on input "**********" at bounding box center [781, 251] width 125 height 24
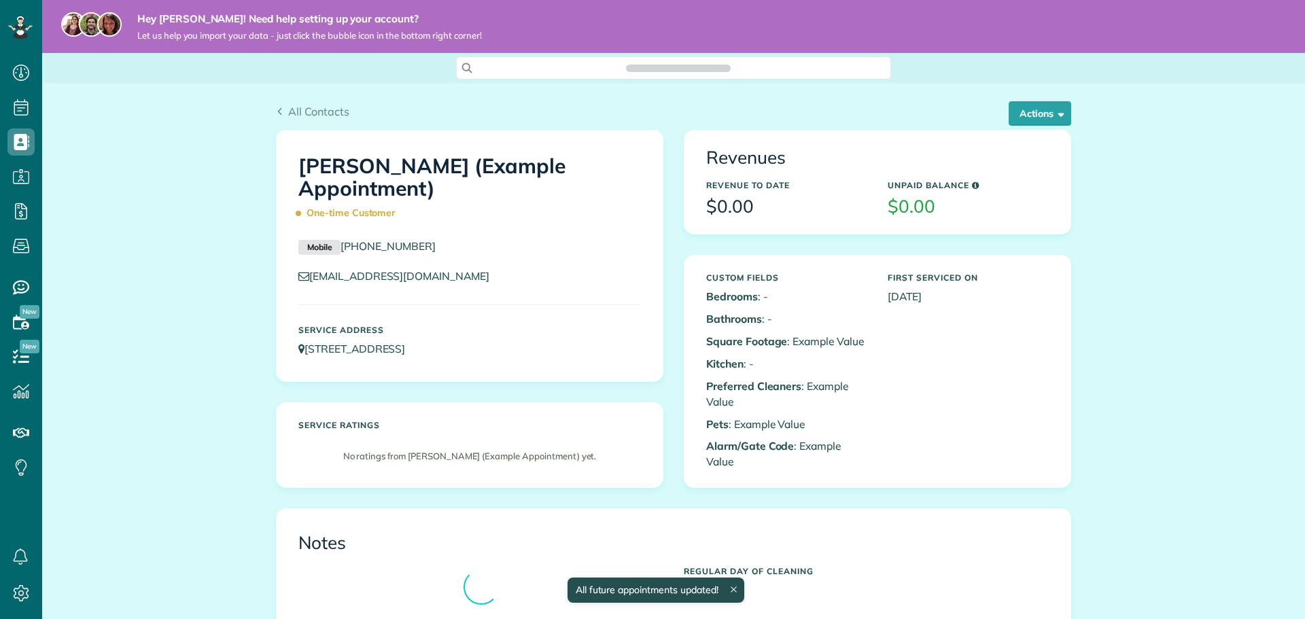
scroll to position [6, 6]
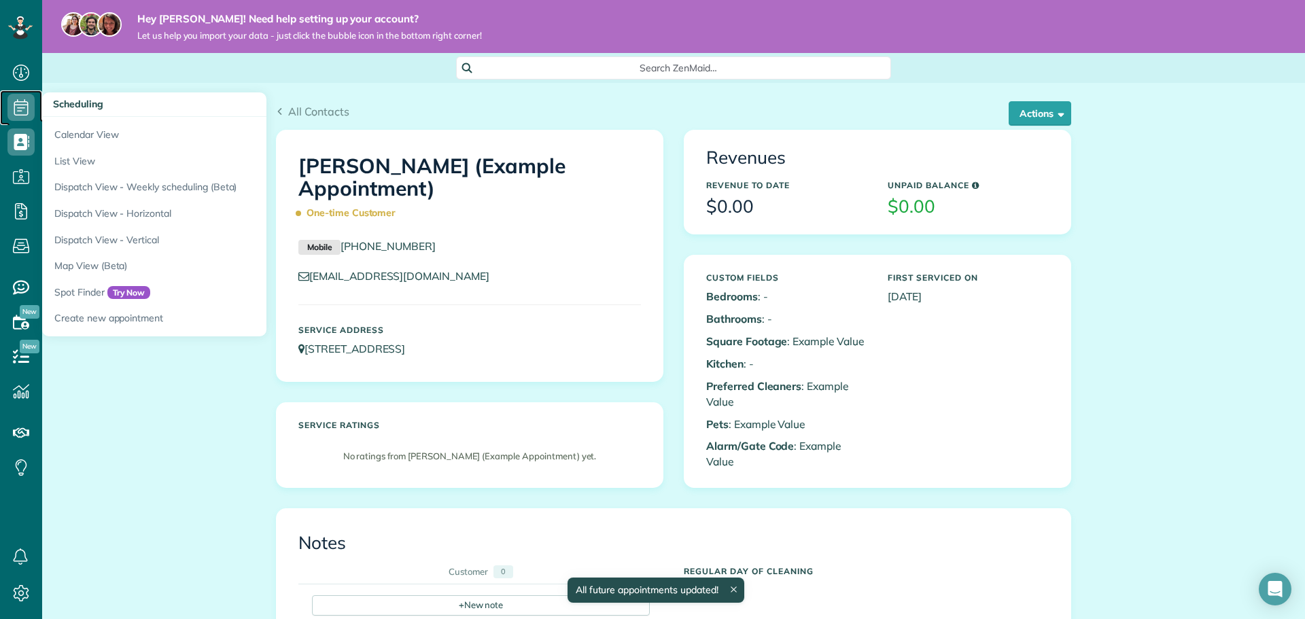
click at [10, 112] on icon at bounding box center [20, 107] width 27 height 27
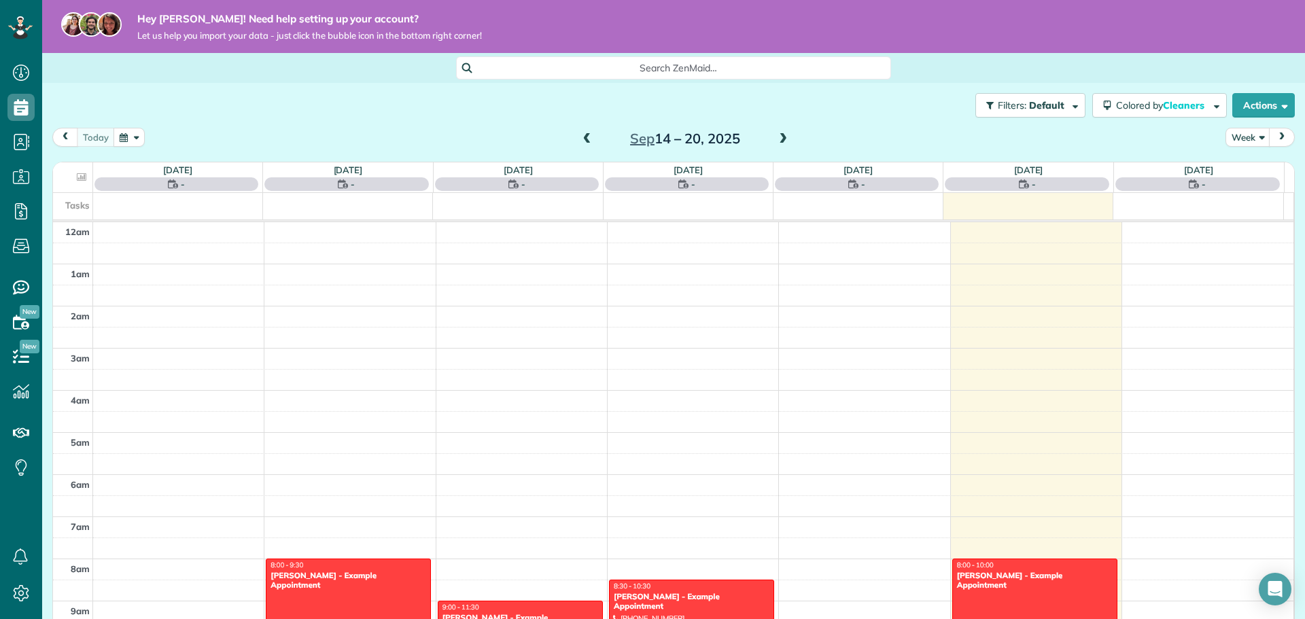
scroll to position [296, 0]
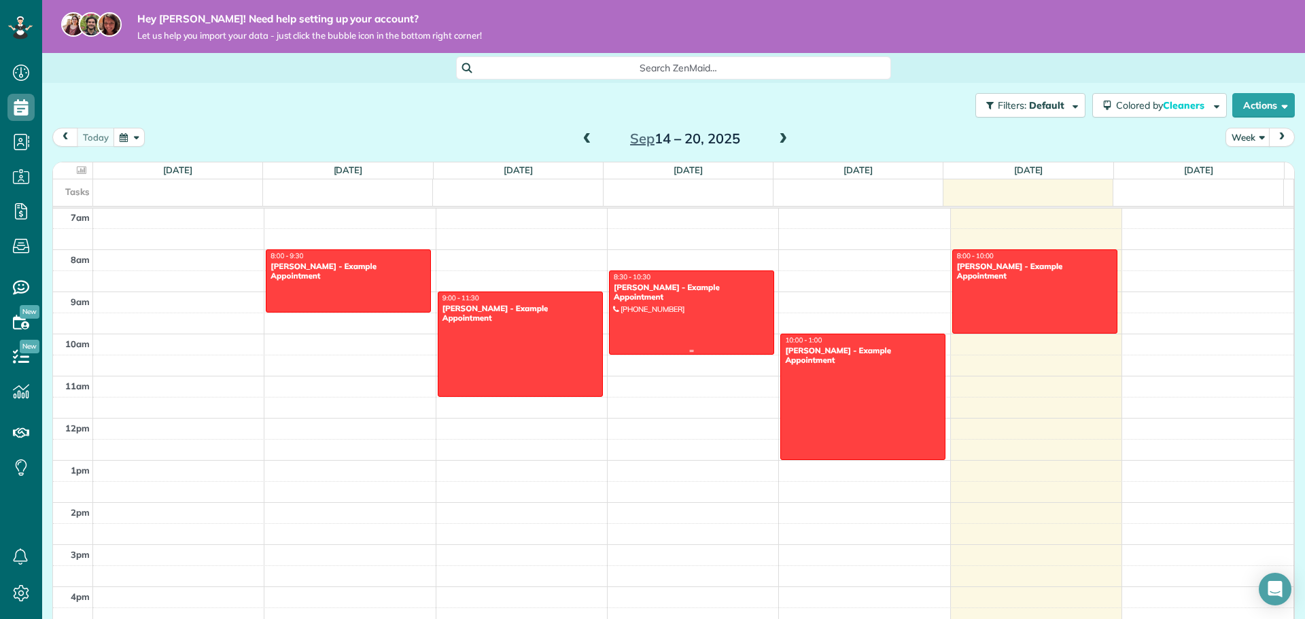
click at [664, 305] on div at bounding box center [692, 312] width 164 height 83
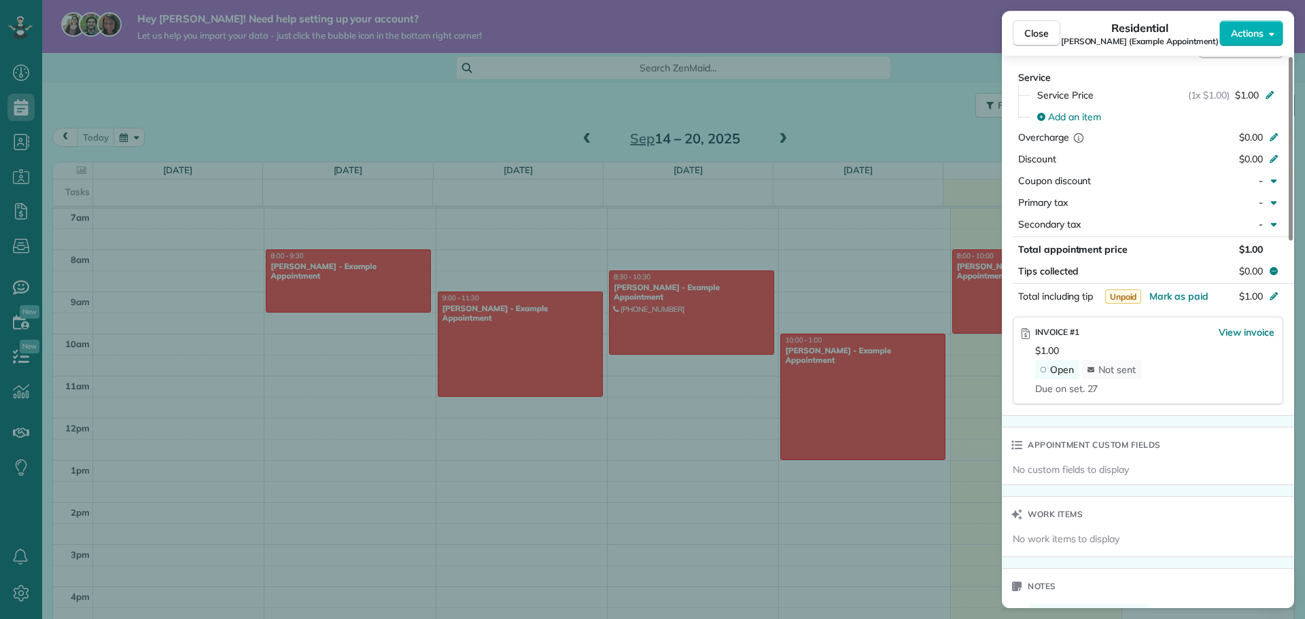
scroll to position [612, 0]
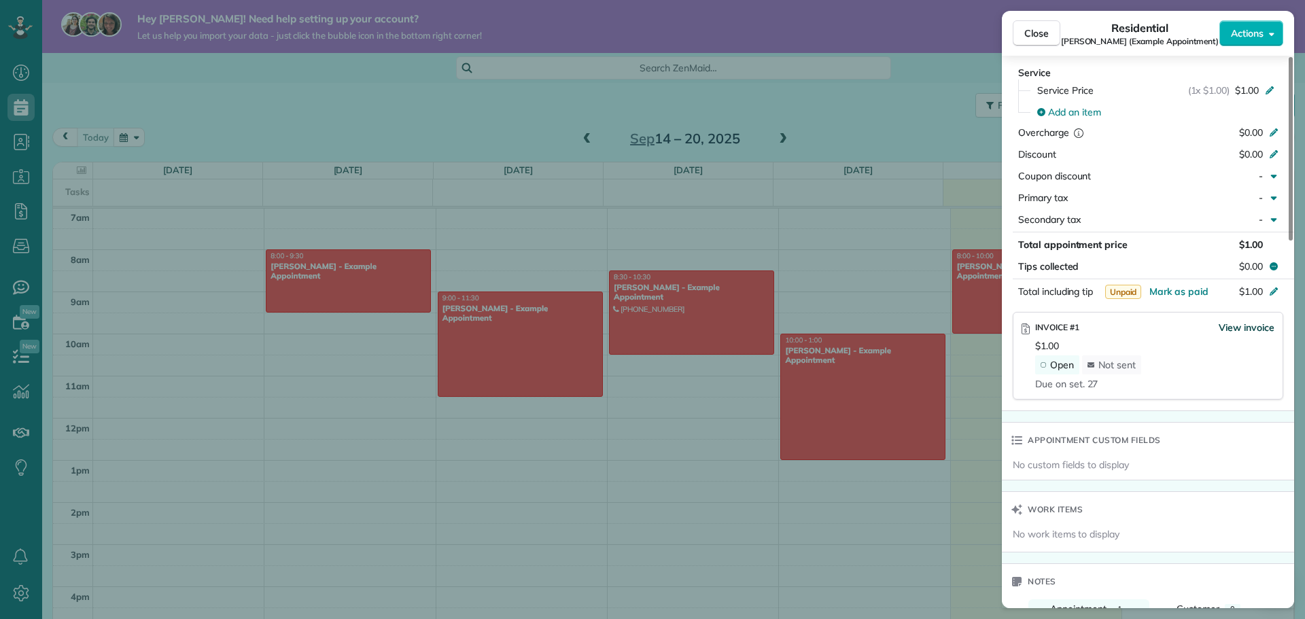
click at [1251, 328] on span "View invoice" at bounding box center [1246, 328] width 56 height 14
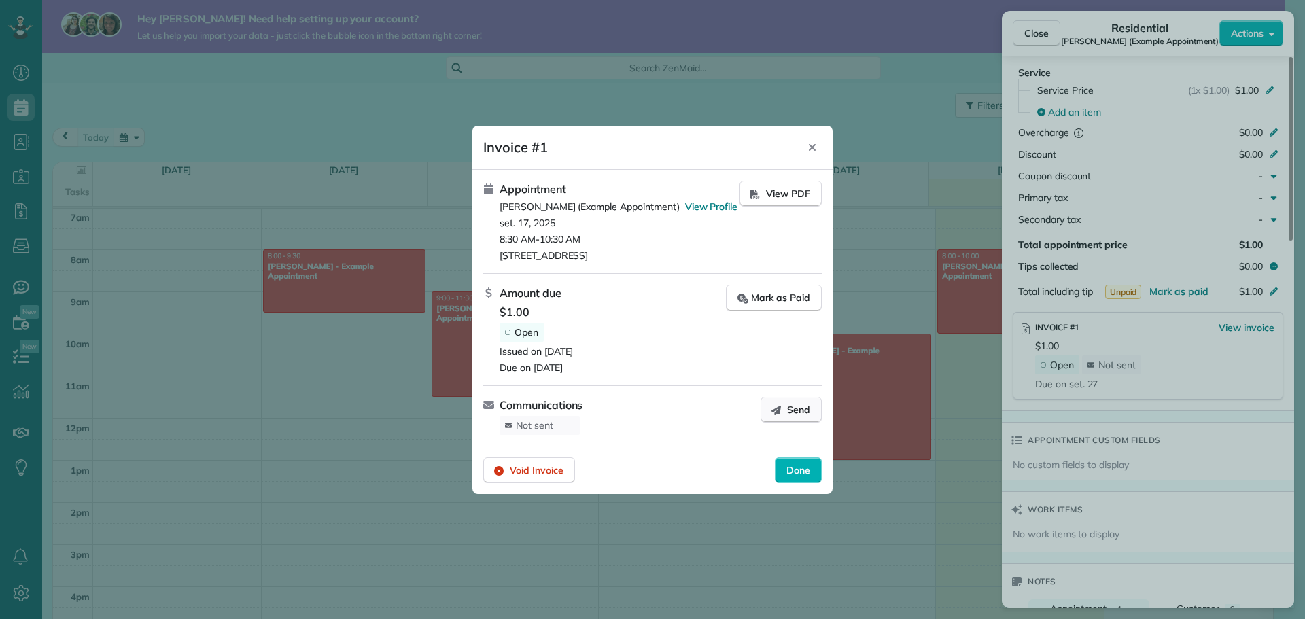
click at [798, 411] on span "Send" at bounding box center [798, 410] width 23 height 14
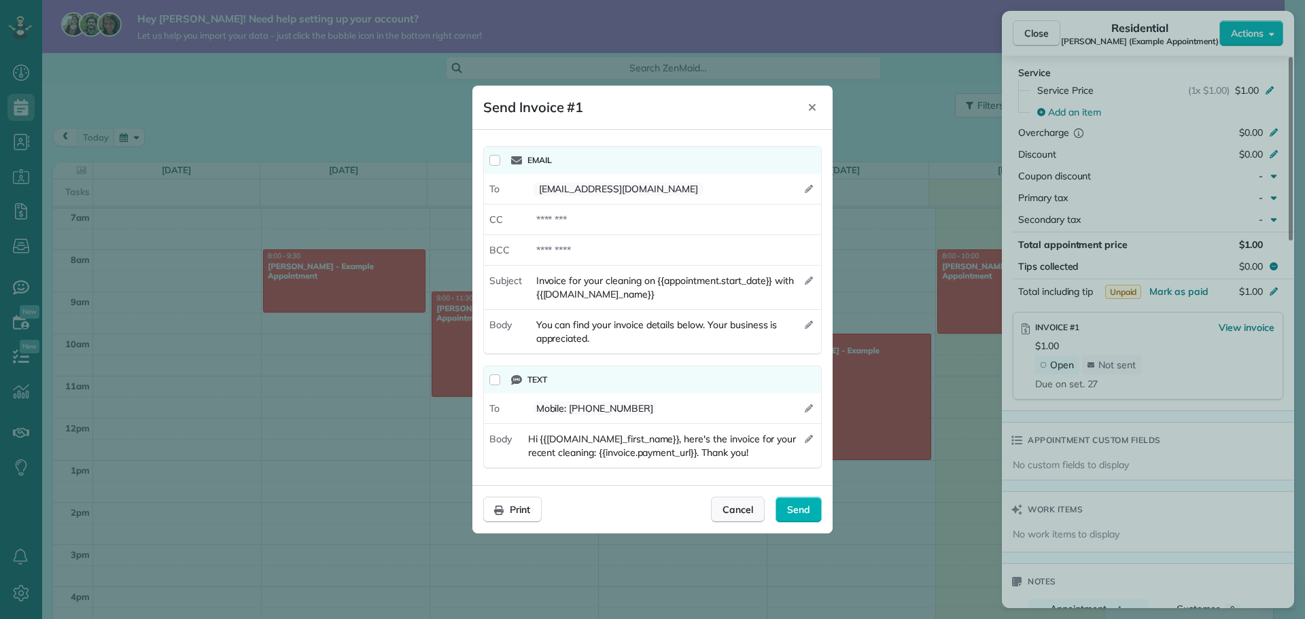
click at [737, 512] on span "Cancel" at bounding box center [737, 510] width 31 height 14
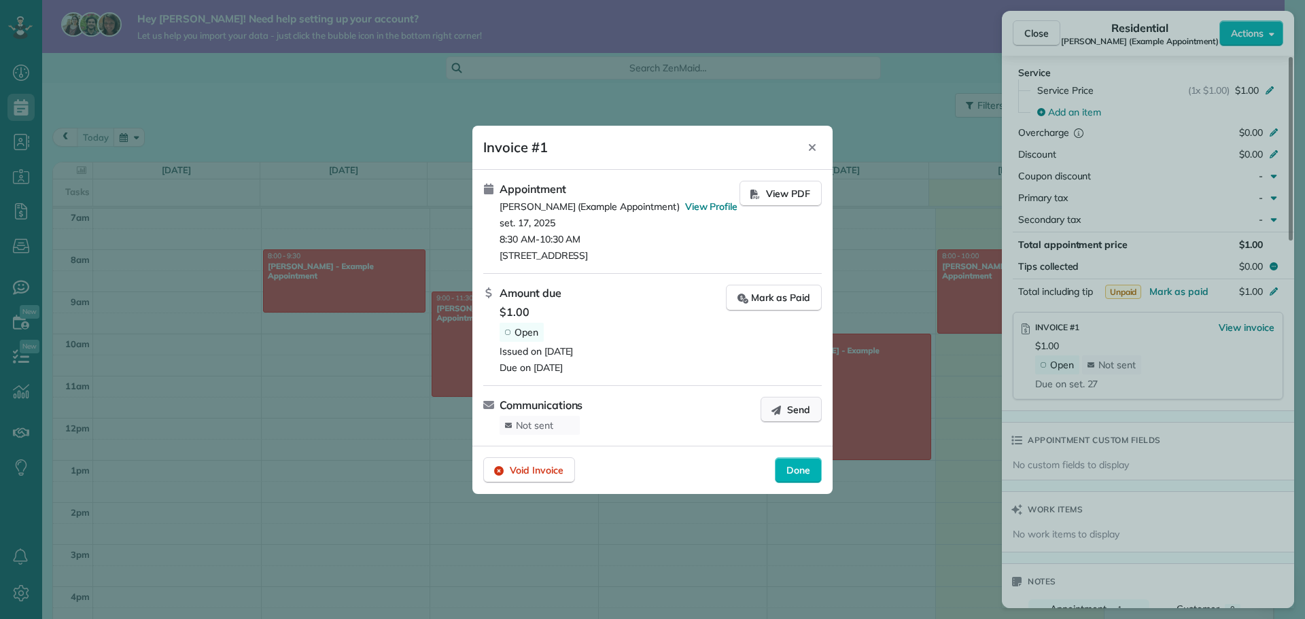
click at [785, 406] on button "Send" at bounding box center [790, 410] width 61 height 26
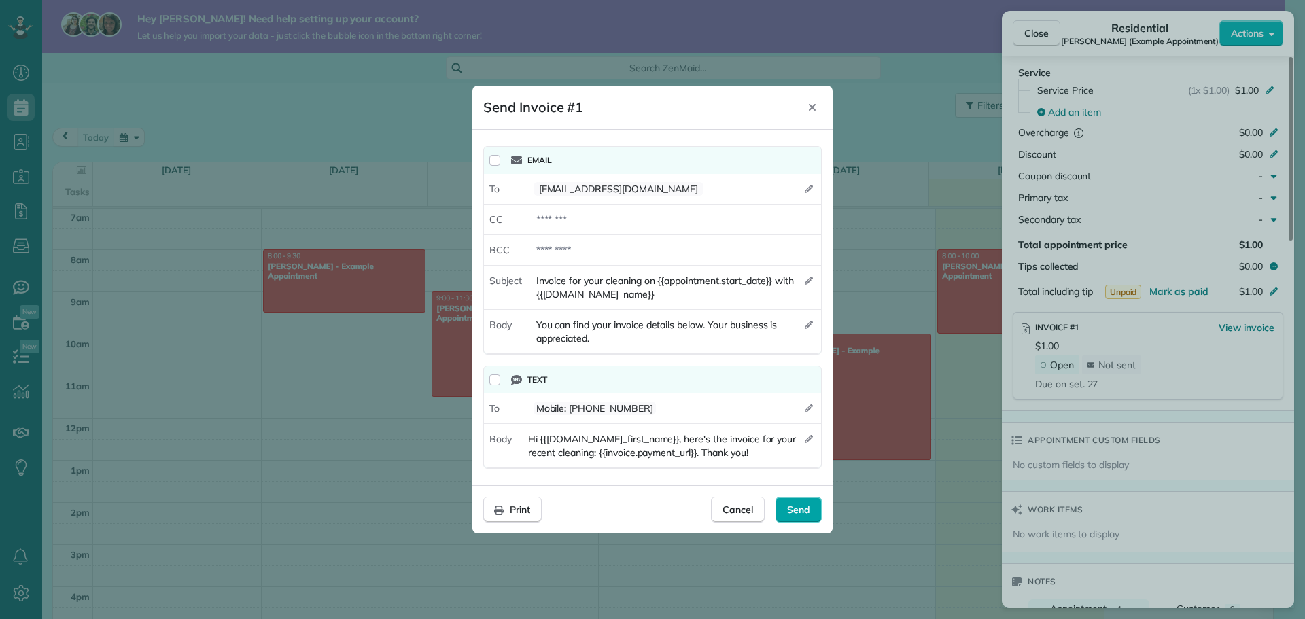
click at [798, 516] on span "Send" at bounding box center [798, 510] width 23 height 14
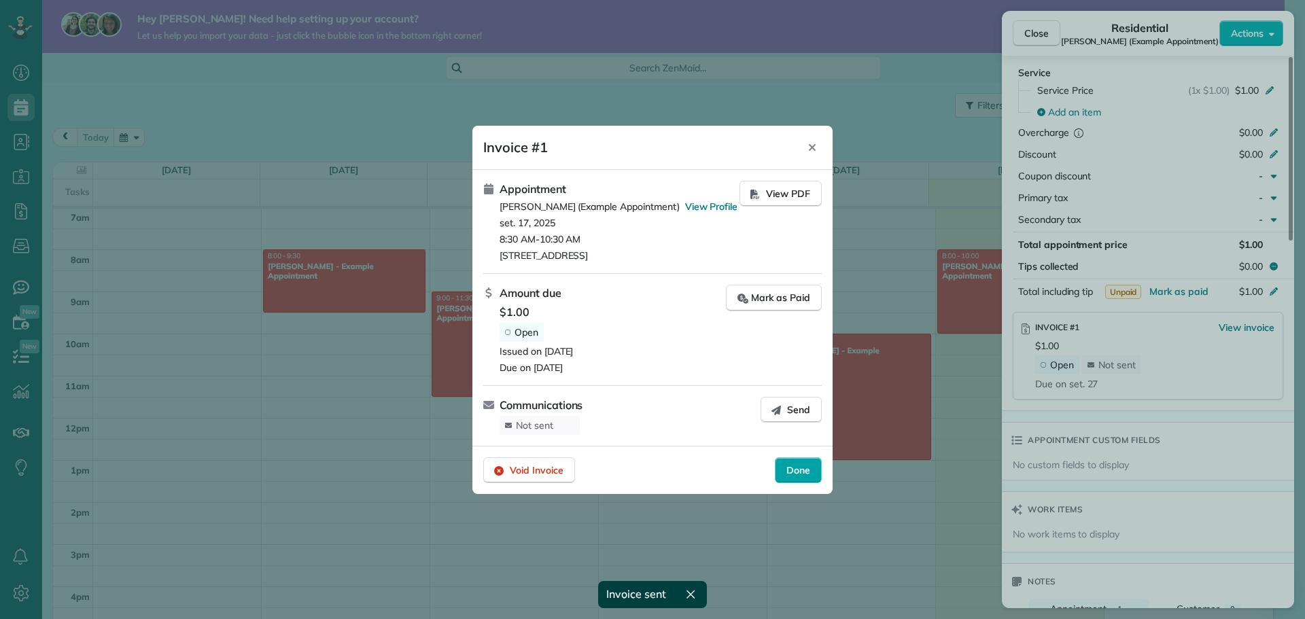
click at [811, 468] on div "Done" at bounding box center [798, 470] width 47 height 26
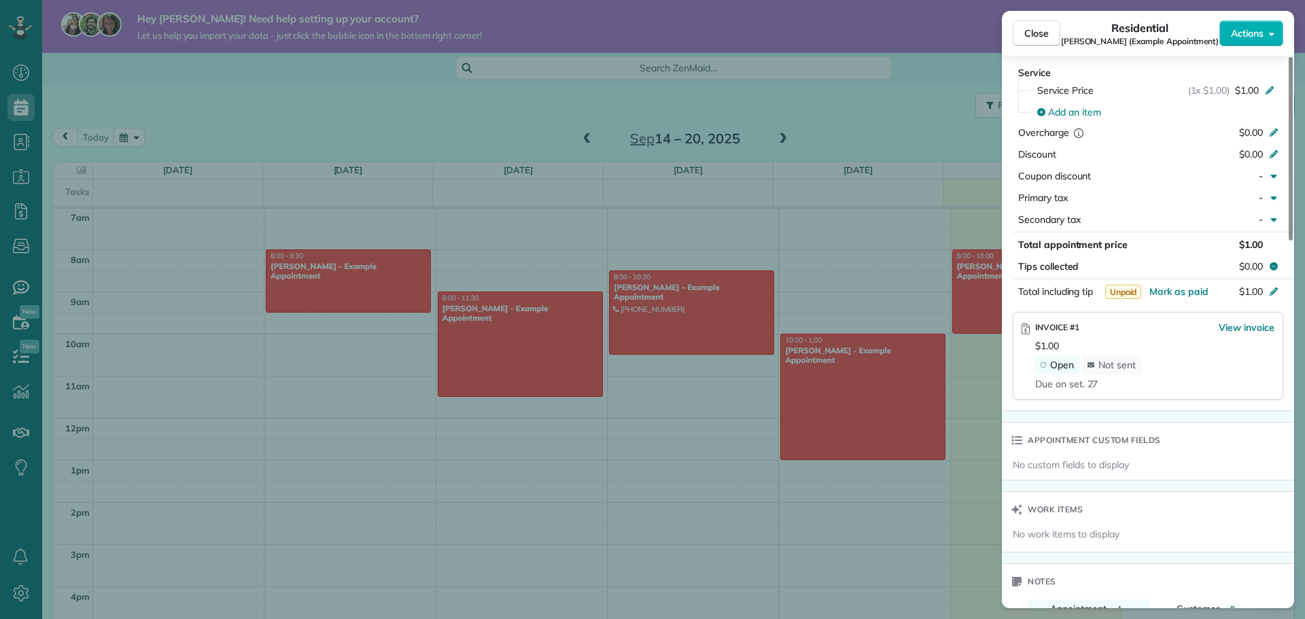
click at [1057, 364] on span "Open" at bounding box center [1062, 365] width 24 height 12
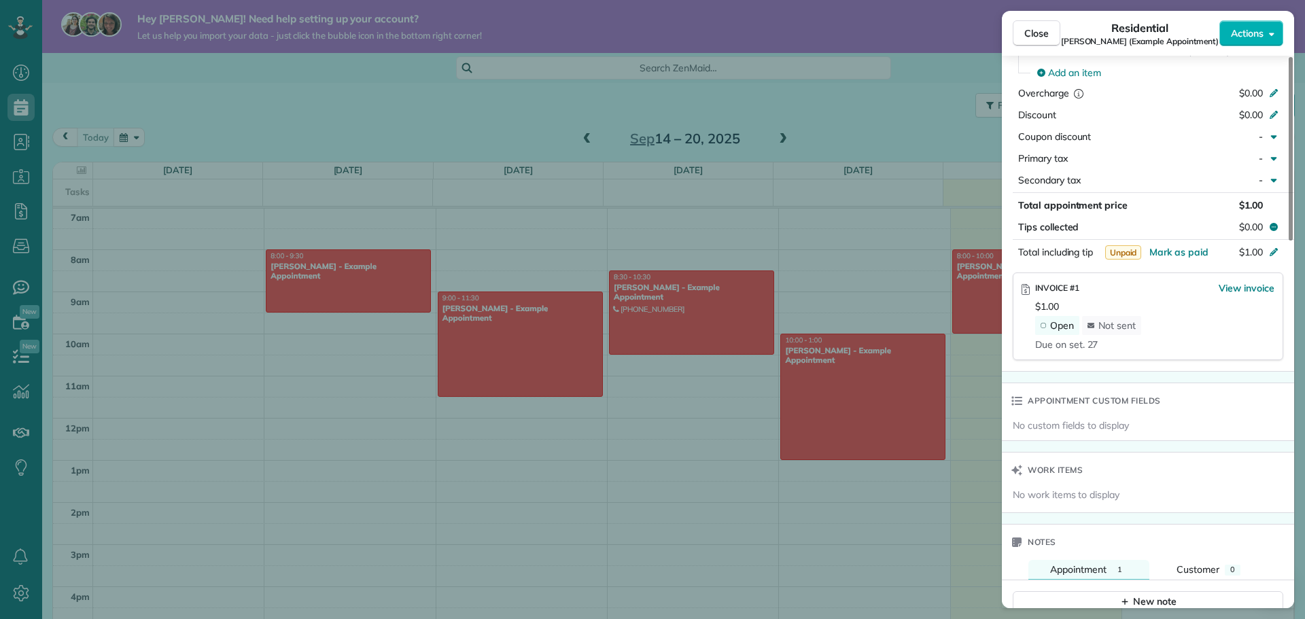
scroll to position [628, 0]
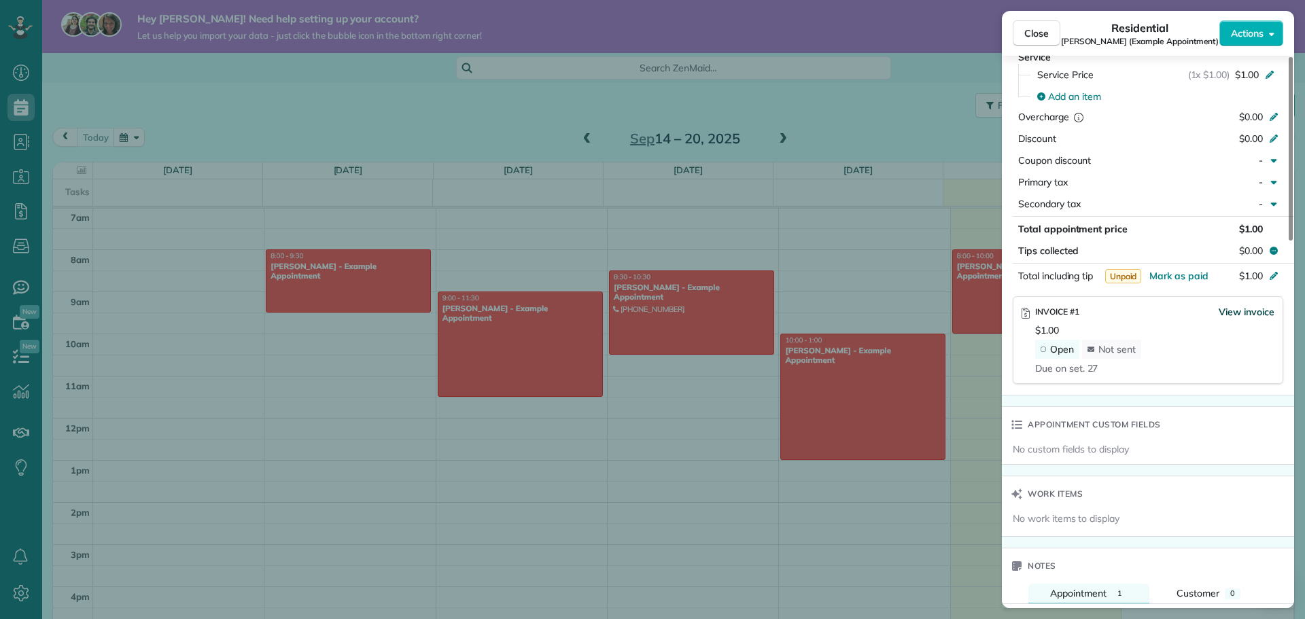
click at [1246, 311] on span "View invoice" at bounding box center [1246, 312] width 56 height 14
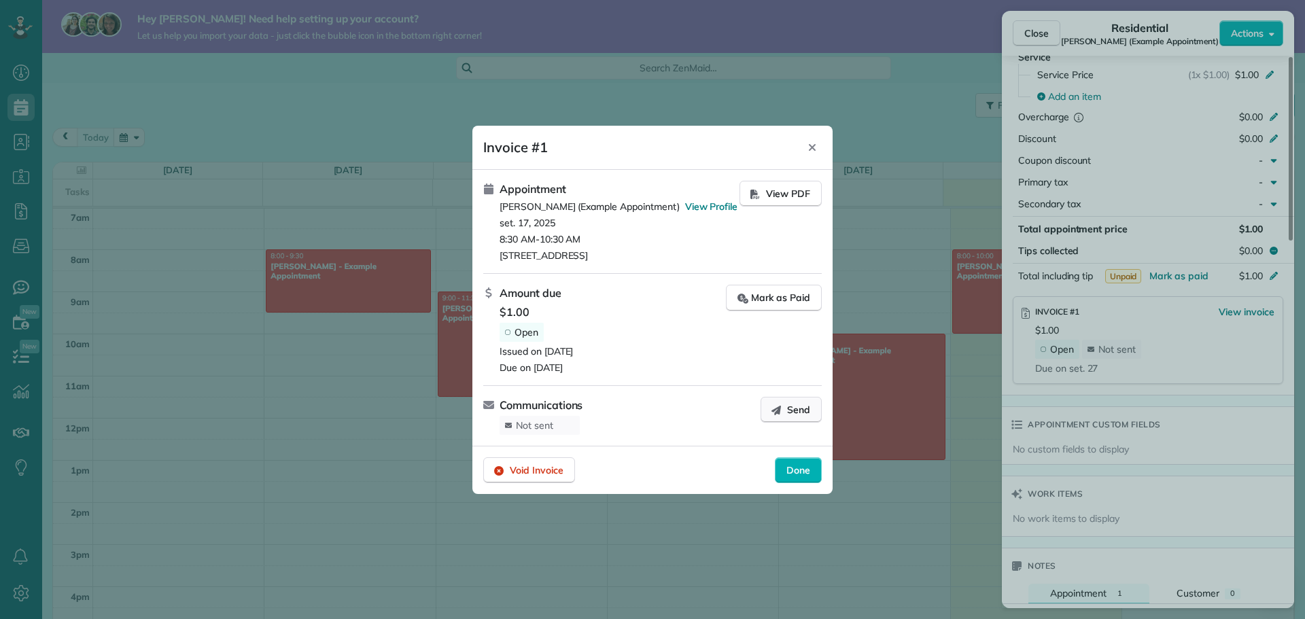
click at [770, 410] on button "Send" at bounding box center [790, 410] width 61 height 26
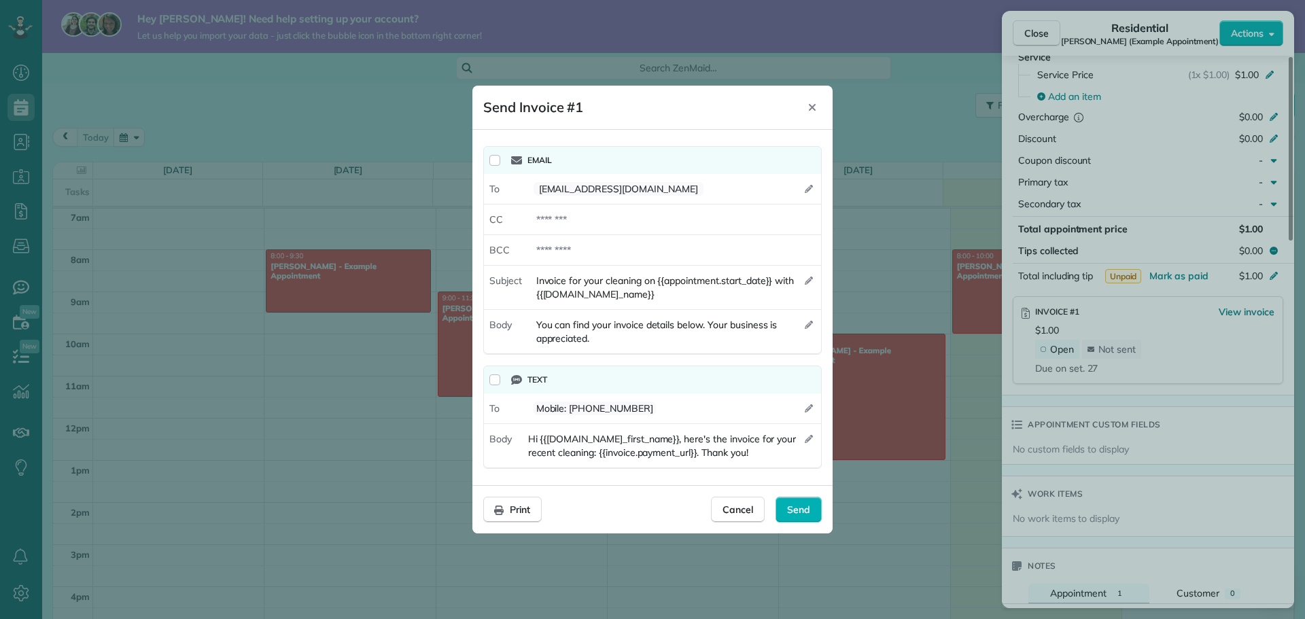
click at [732, 523] on footer "Print Cancel Send Cancel Save" at bounding box center [652, 509] width 360 height 48
click at [728, 506] on span "Cancel" at bounding box center [737, 510] width 31 height 14
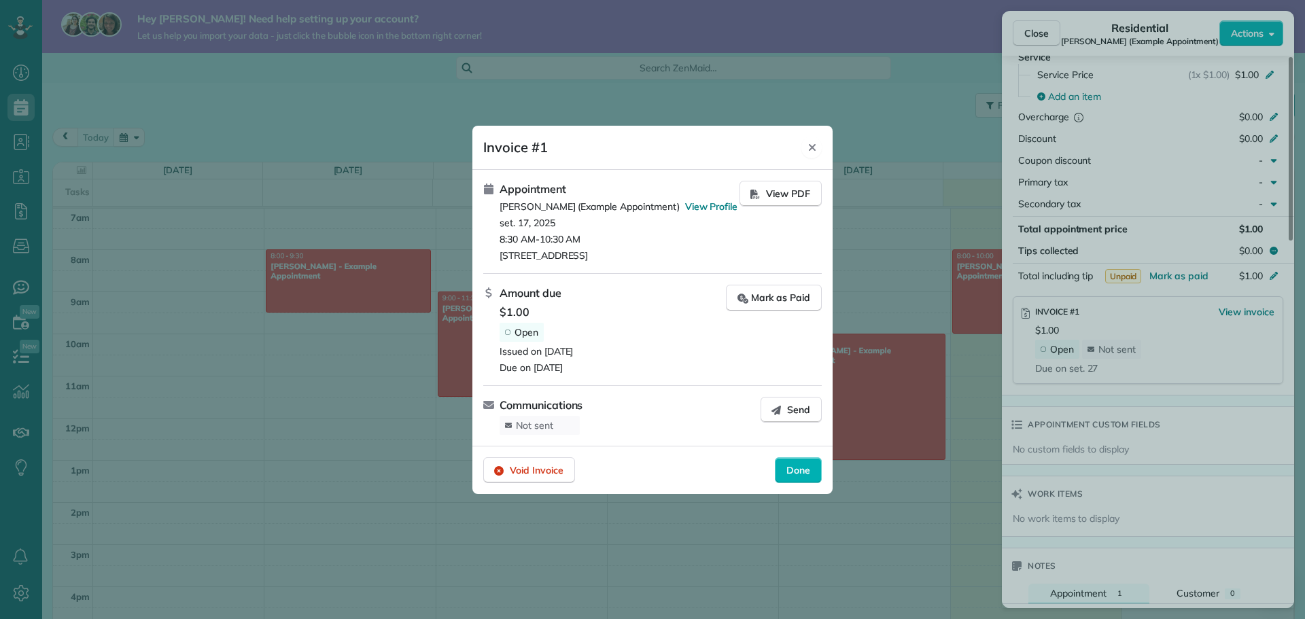
click at [808, 143] on icon "Close" at bounding box center [812, 147] width 11 height 11
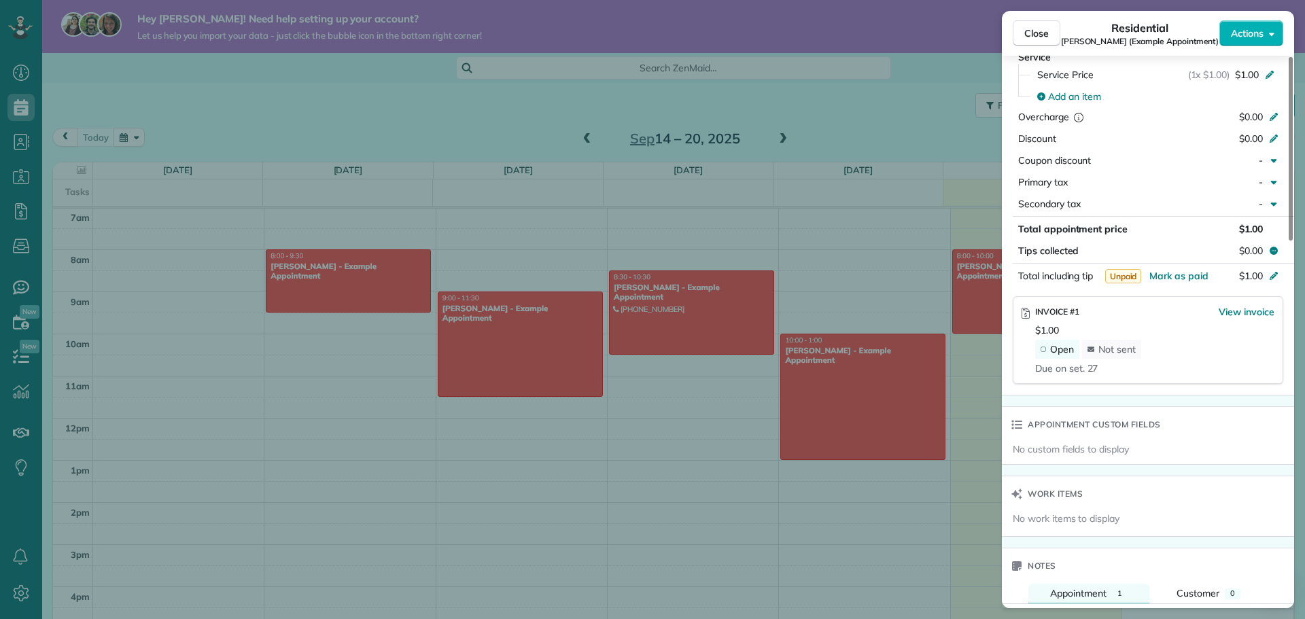
click at [796, 98] on div "Close Residential Sharon Tinberg (Example Appointment) Actions Status Active Sh…" at bounding box center [652, 309] width 1305 height 619
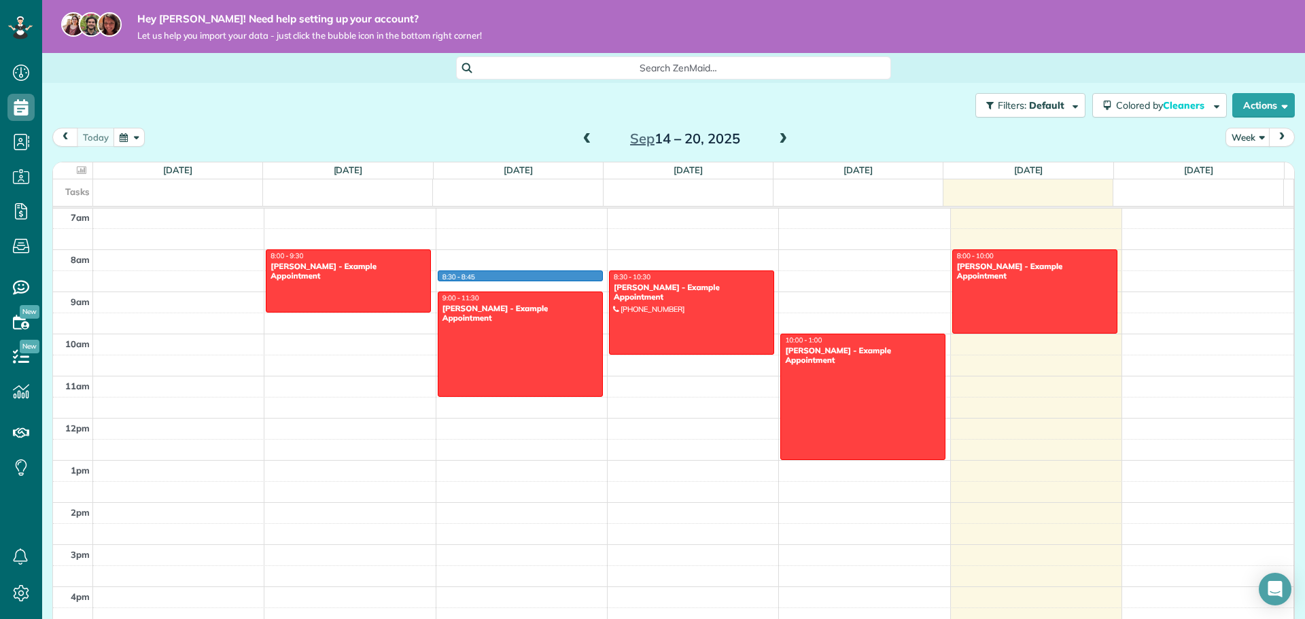
click at [529, 271] on div "12am 1am 2am 3am 4am 5am 6am 7am 8am 9am 10am 11am 12pm 1pm 2pm 3pm 4pm 5pm 6pm…" at bounding box center [673, 418] width 1240 height 1010
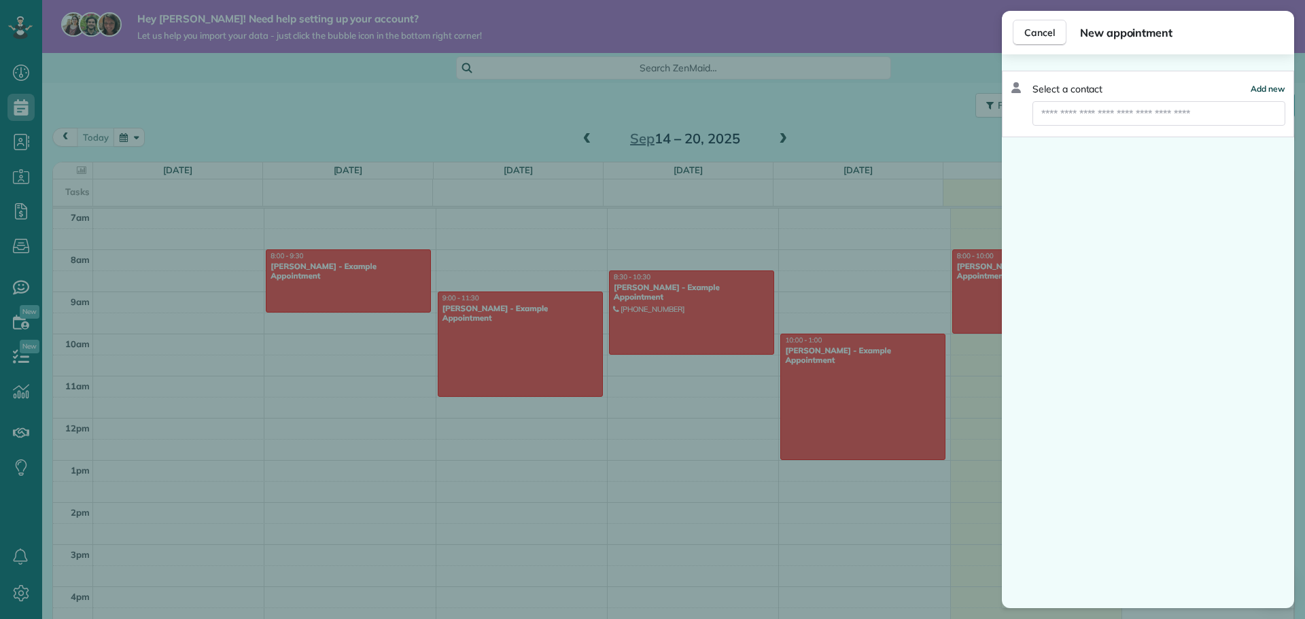
click at [1280, 88] on span "Add new" at bounding box center [1267, 89] width 35 height 10
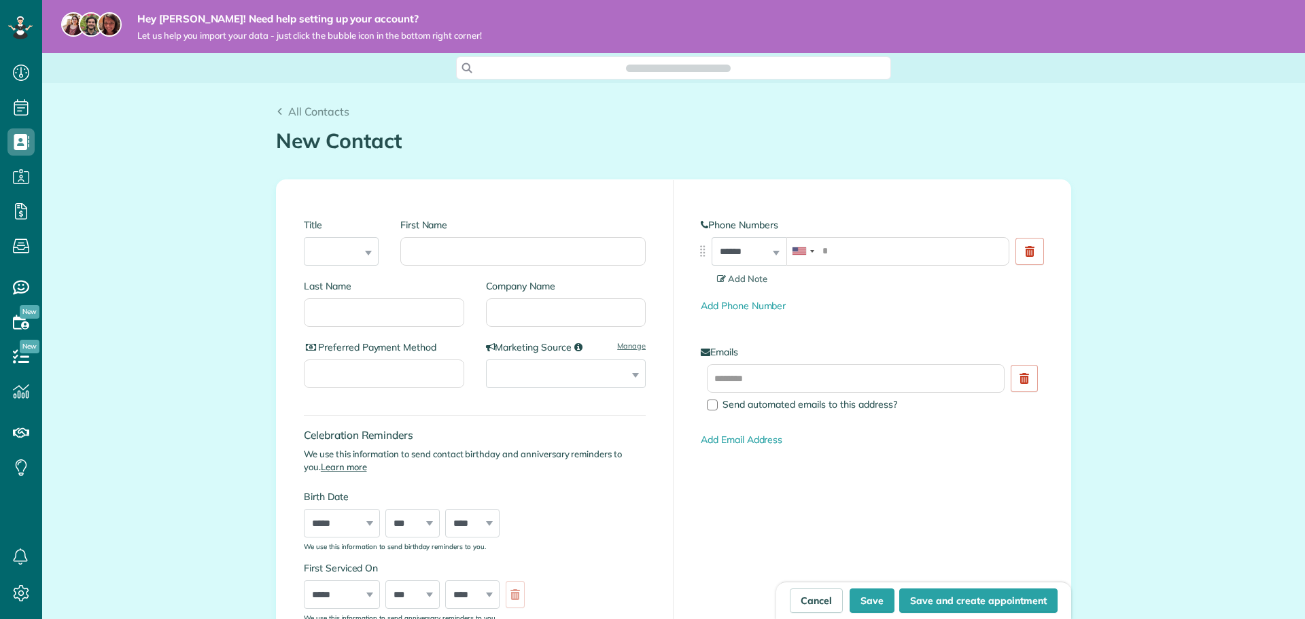
scroll to position [6, 6]
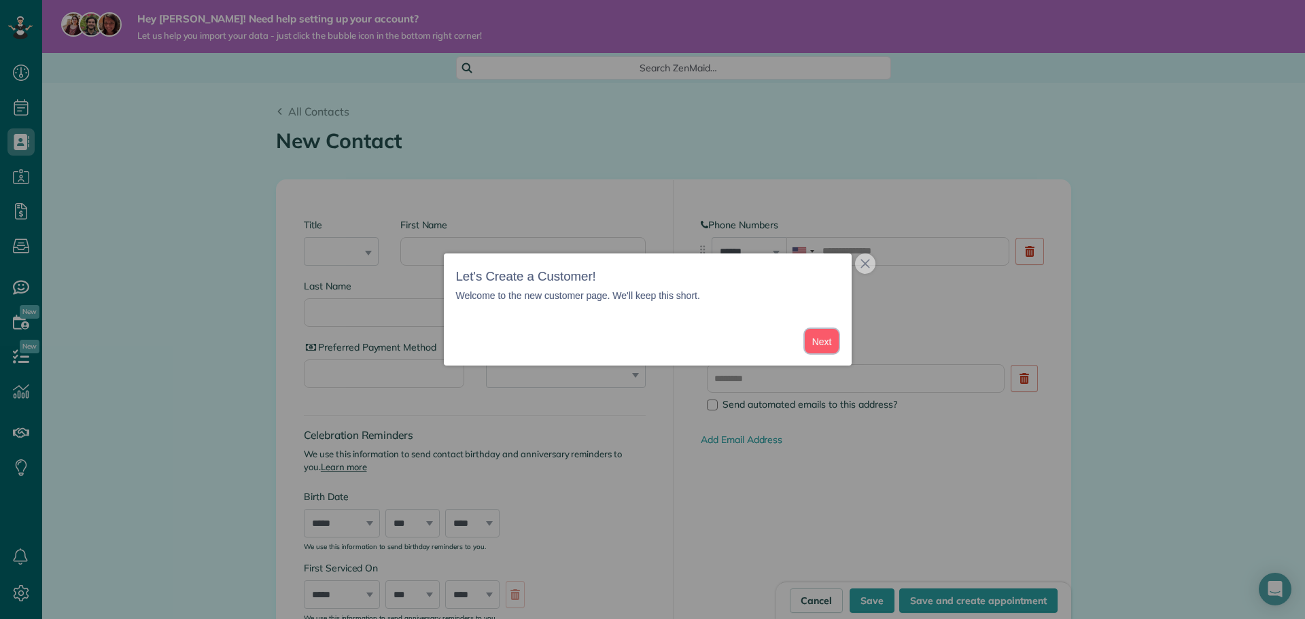
click at [814, 334] on button "Next" at bounding box center [822, 341] width 35 height 25
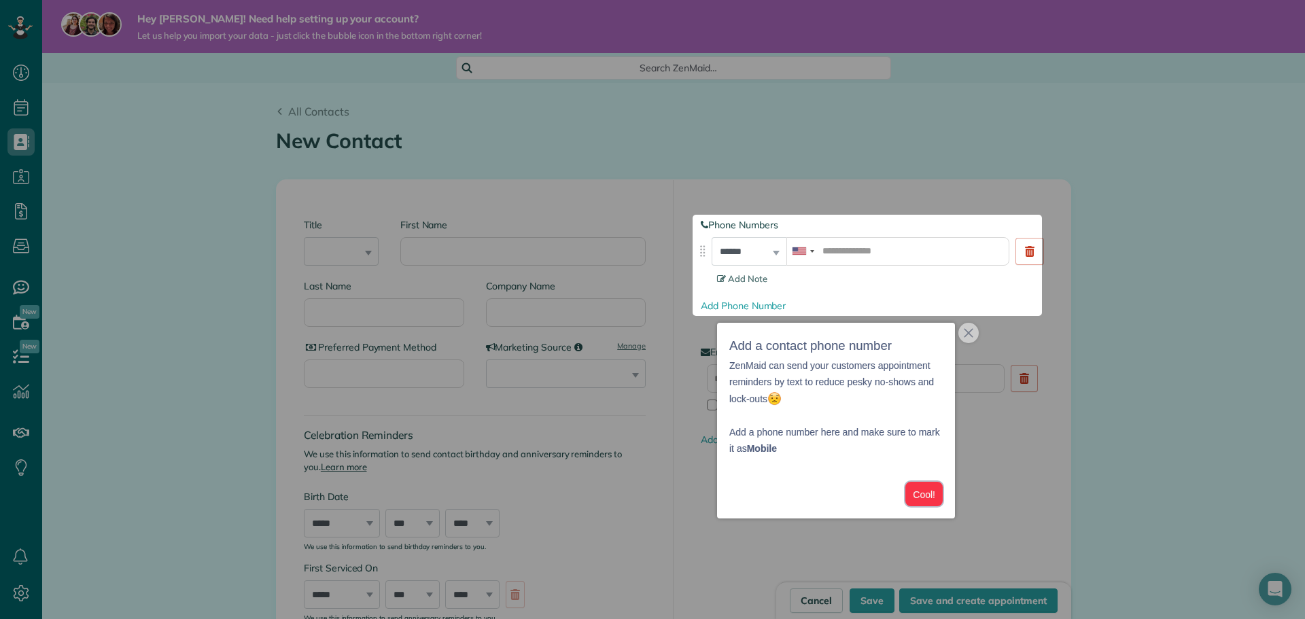
click at [926, 493] on button "Cool!" at bounding box center [923, 494] width 37 height 25
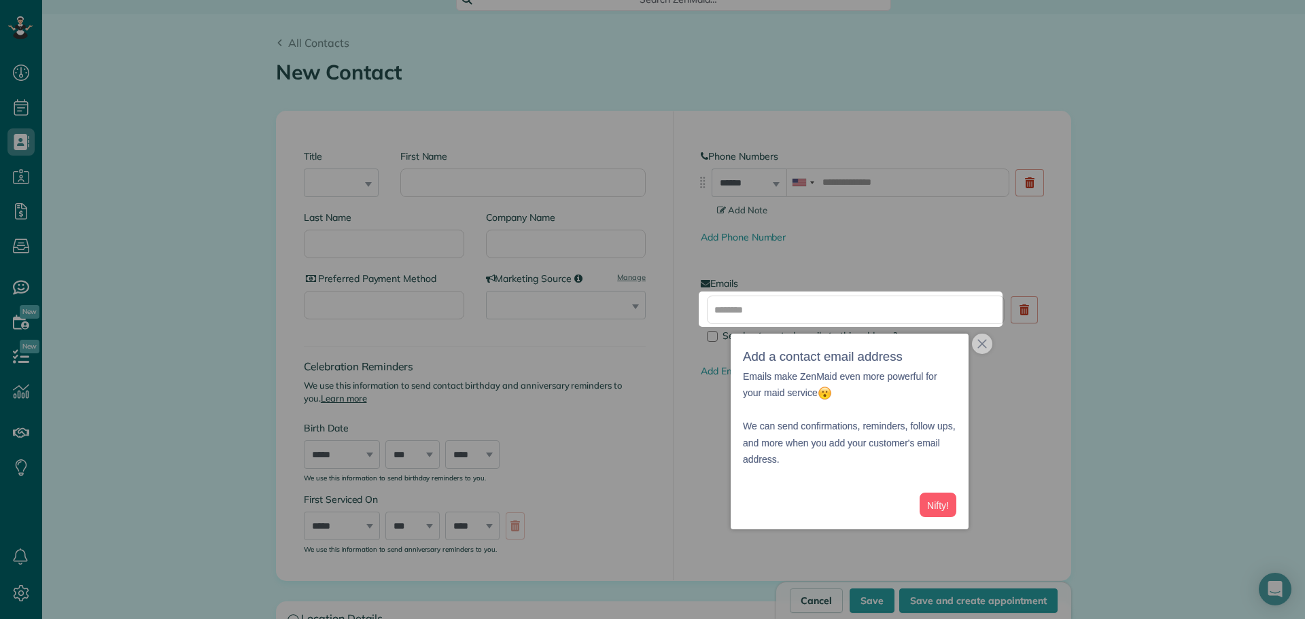
scroll to position [69, 0]
click at [936, 510] on button "Nifty!" at bounding box center [937, 505] width 37 height 25
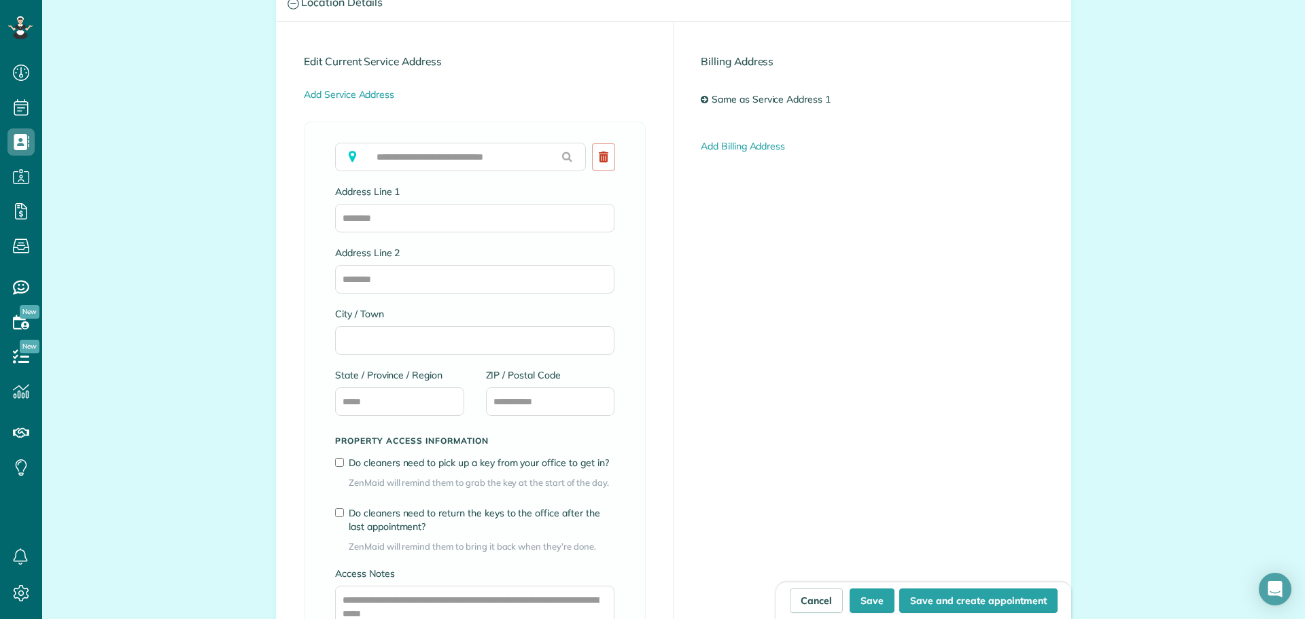
scroll to position [1071, 0]
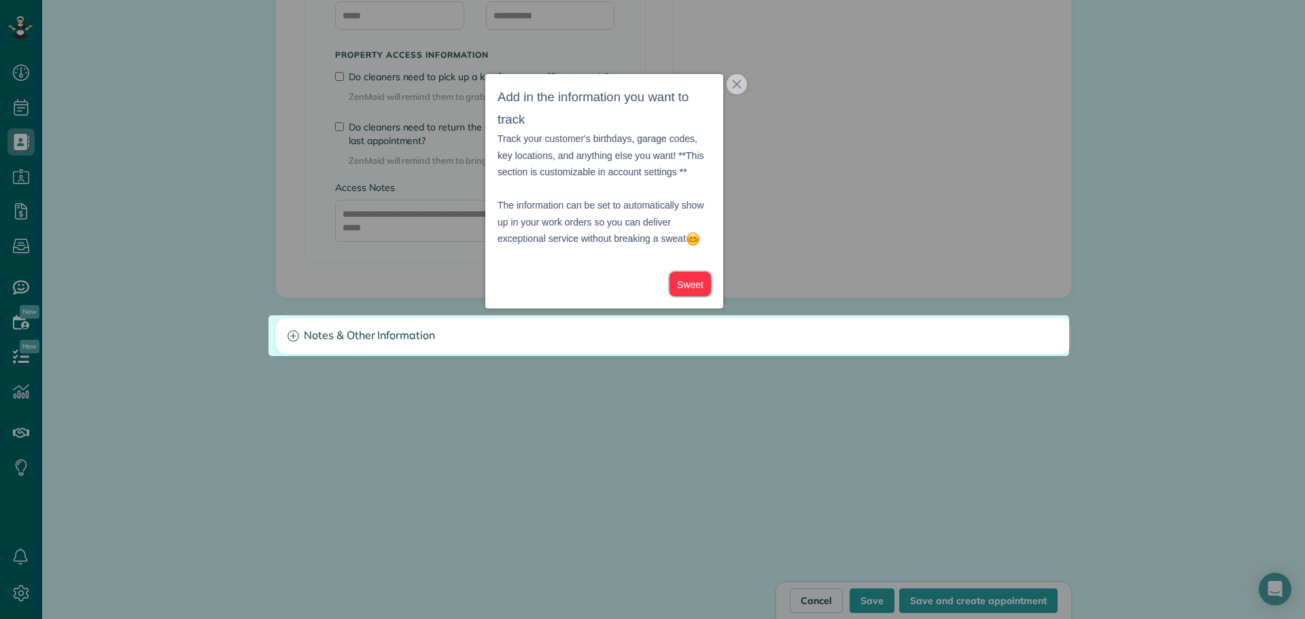
click at [686, 293] on button "Sweet" at bounding box center [689, 284] width 41 height 25
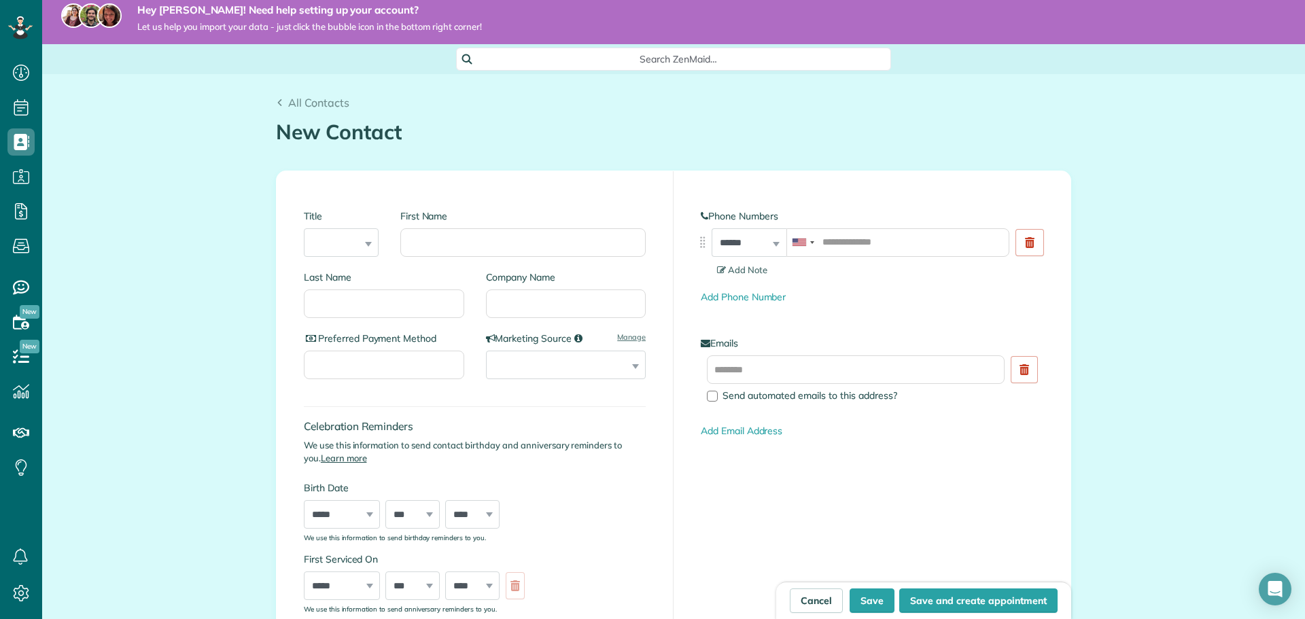
scroll to position [0, 0]
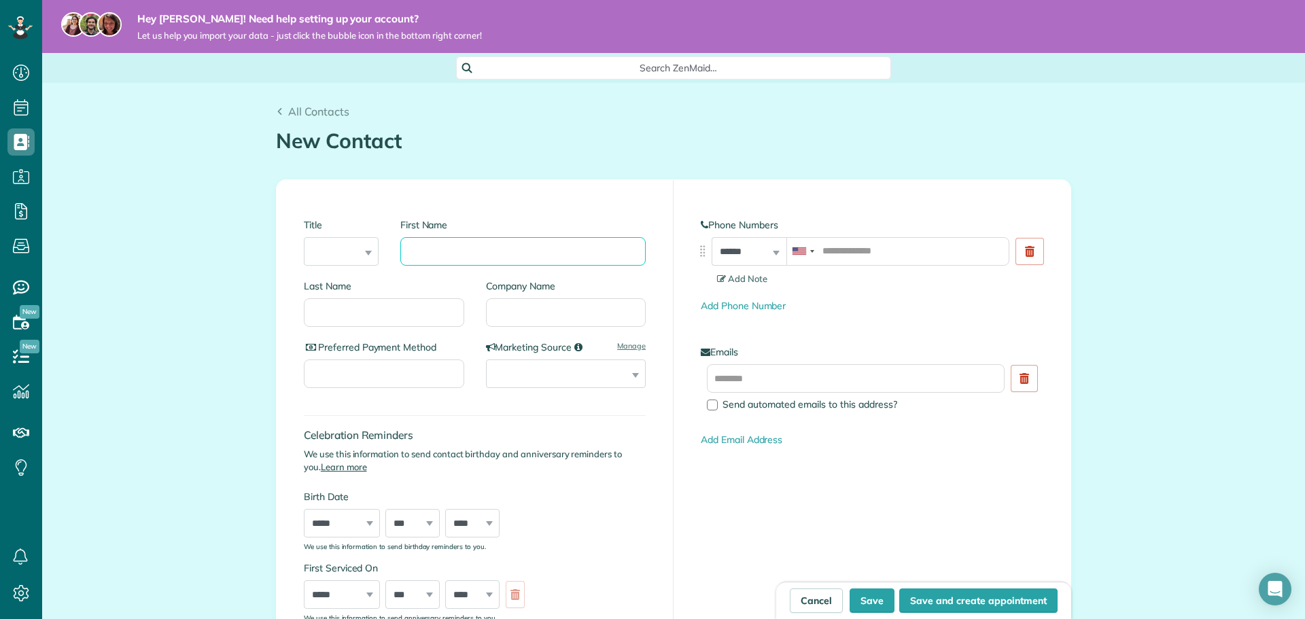
click at [520, 258] on input "First Name" at bounding box center [522, 251] width 245 height 29
type input "*****"
click at [842, 254] on input "tel" at bounding box center [897, 251] width 223 height 29
type input "**********"
click at [794, 384] on input "text" at bounding box center [856, 378] width 298 height 29
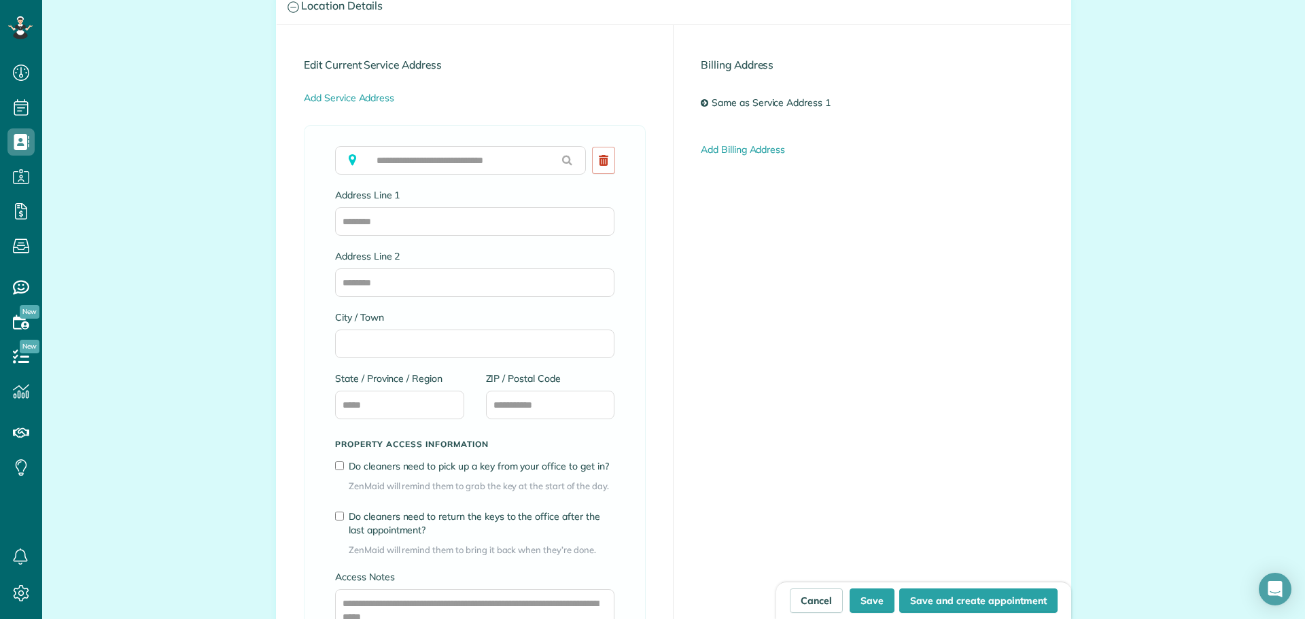
scroll to position [680, 0]
type input "**********"
click at [450, 221] on input "Address Line 1" at bounding box center [474, 223] width 279 height 29
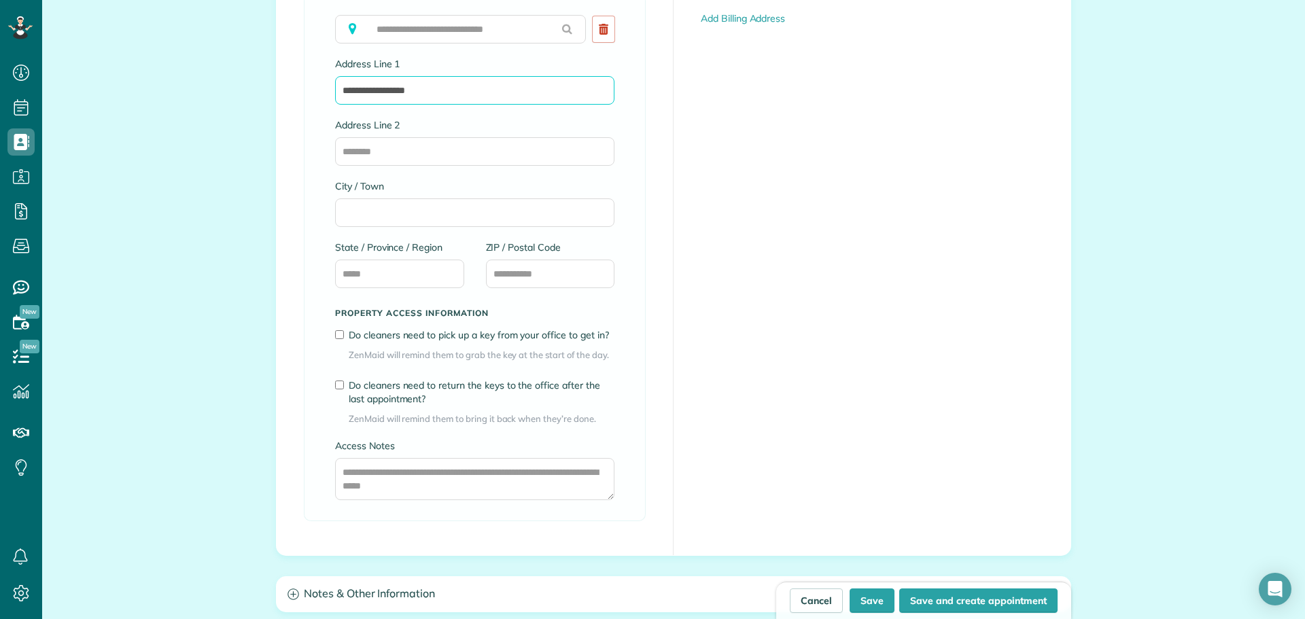
scroll to position [815, 0]
type input "**********"
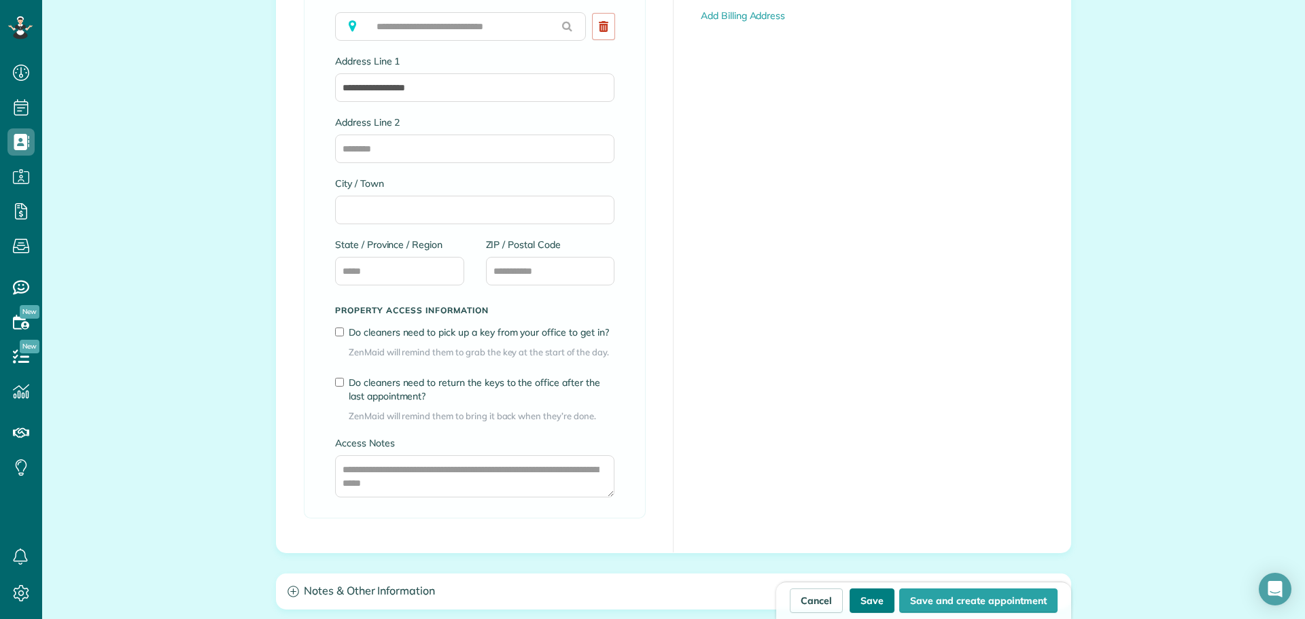
click at [856, 595] on button "Save" at bounding box center [871, 600] width 45 height 24
type input "**********"
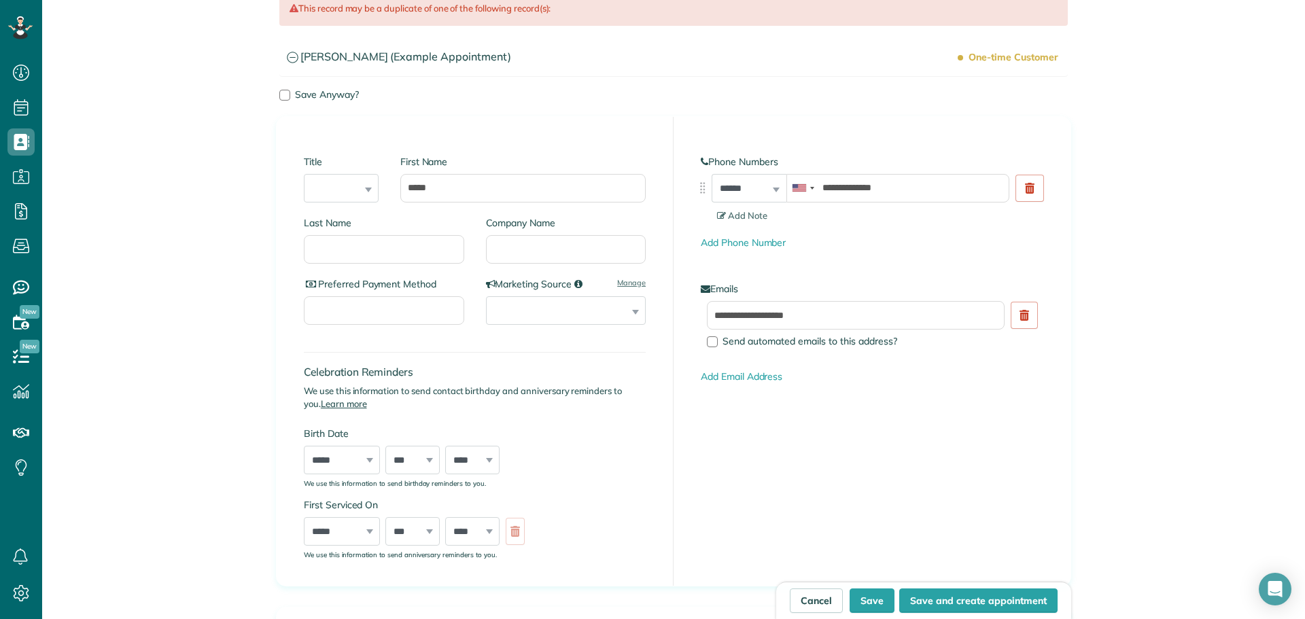
scroll to position [204, 0]
click at [858, 607] on button "Save" at bounding box center [871, 600] width 45 height 24
type input "**********"
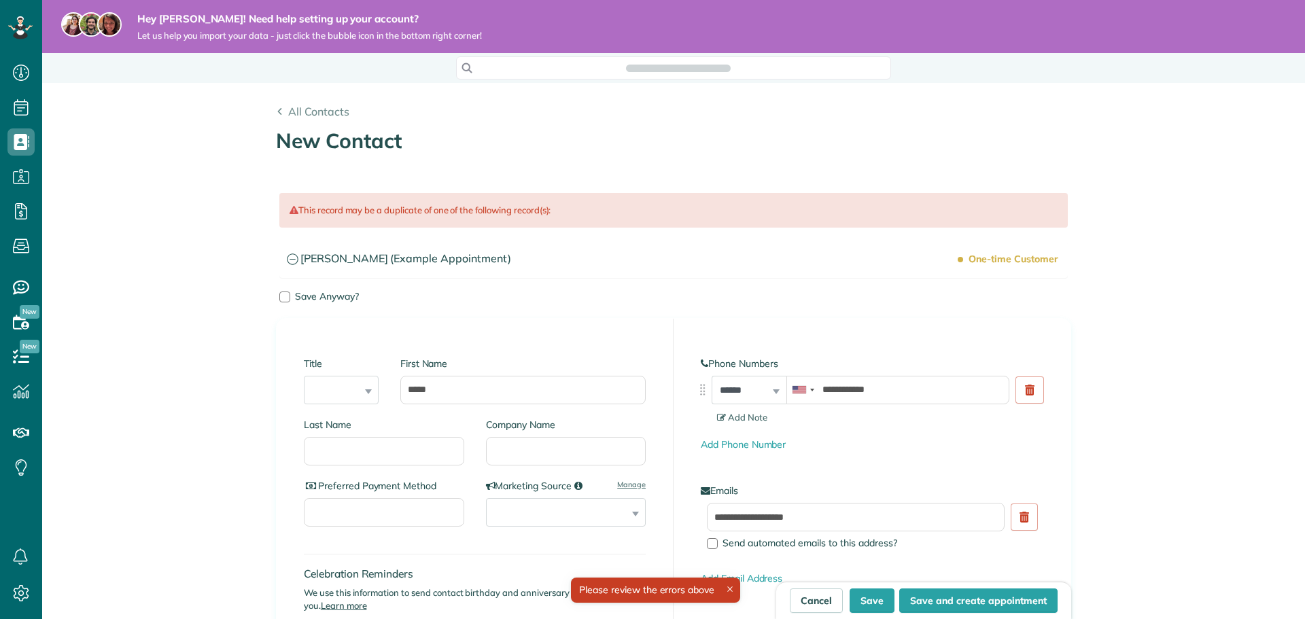
type input "**********"
click at [95, 167] on link "All Contacts" at bounding box center [120, 167] width 156 height 31
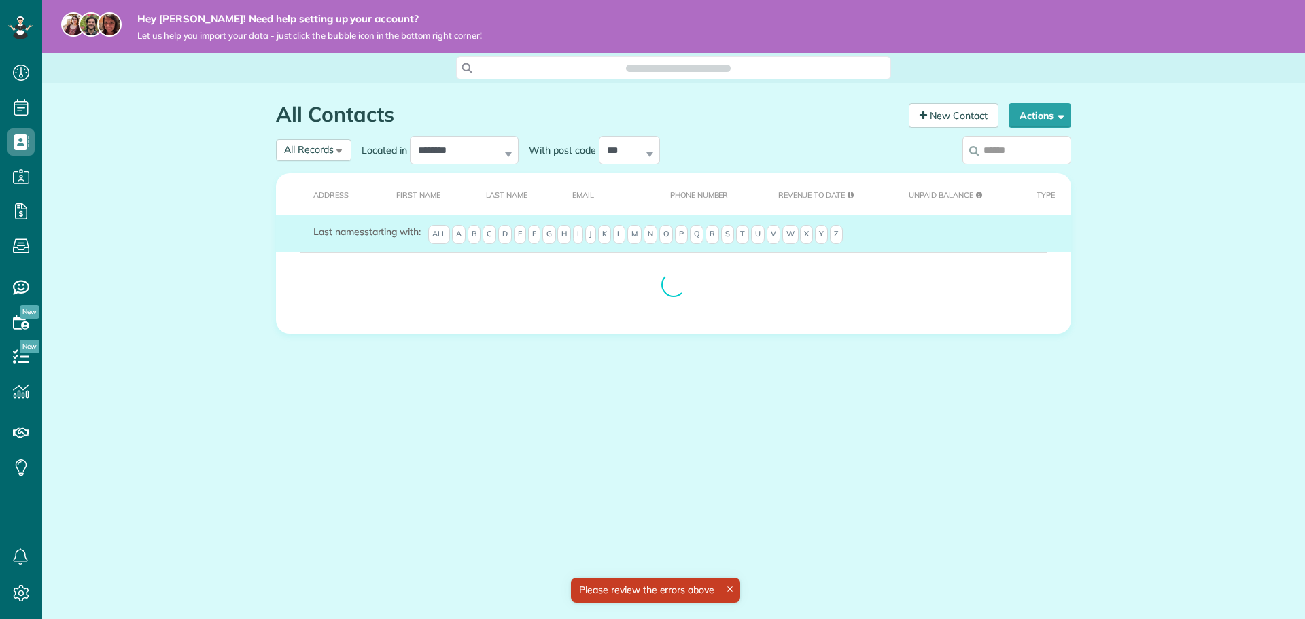
scroll to position [6, 6]
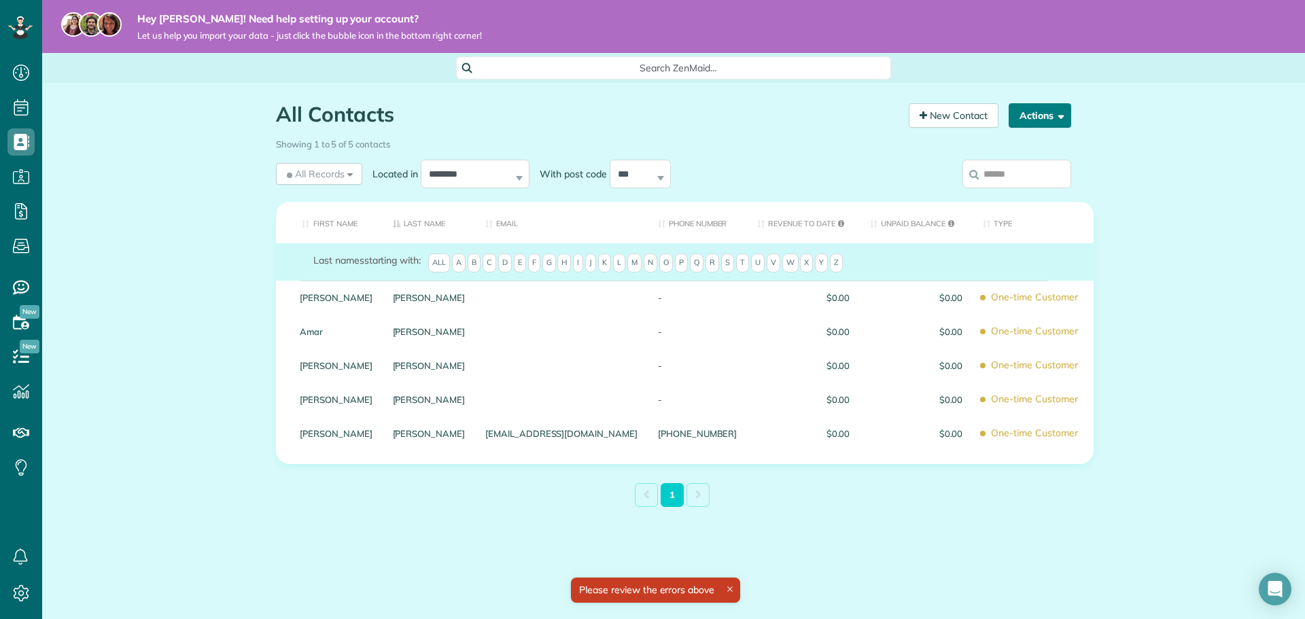
click at [1053, 113] on button "Actions" at bounding box center [1039, 115] width 63 height 24
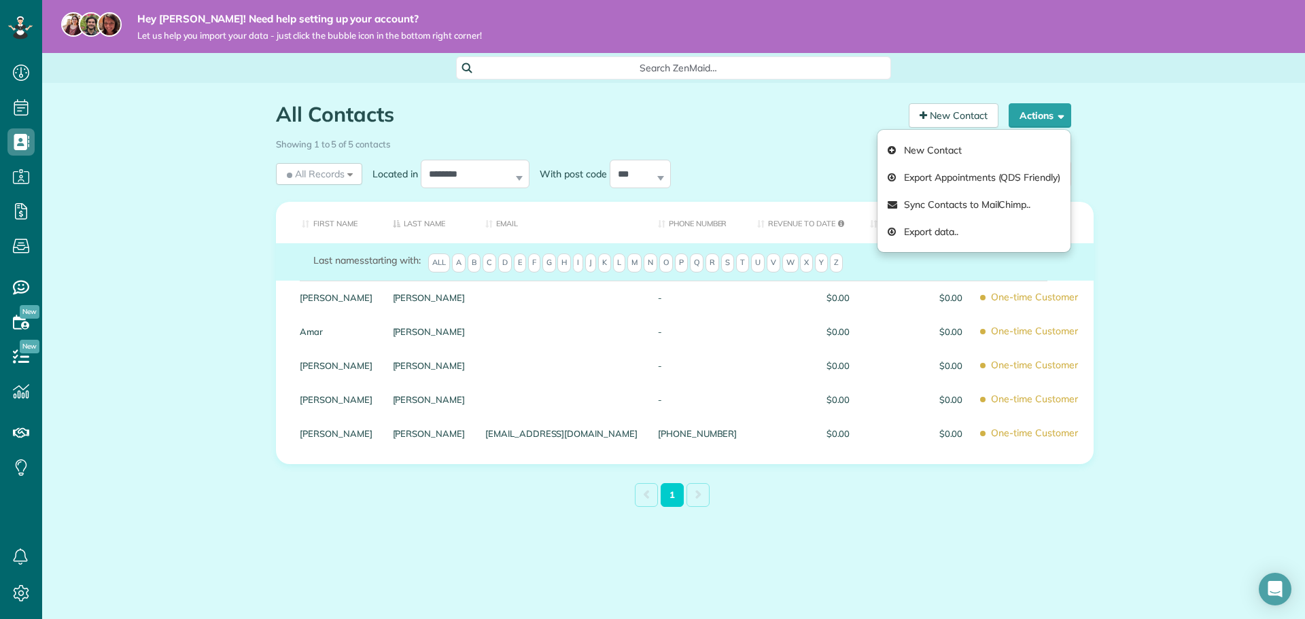
click at [1243, 222] on div "All Contacts Contacts in [GEOGRAPHIC_DATA] [2 min] New Contact Actions New Cont…" at bounding box center [673, 338] width 1263 height 510
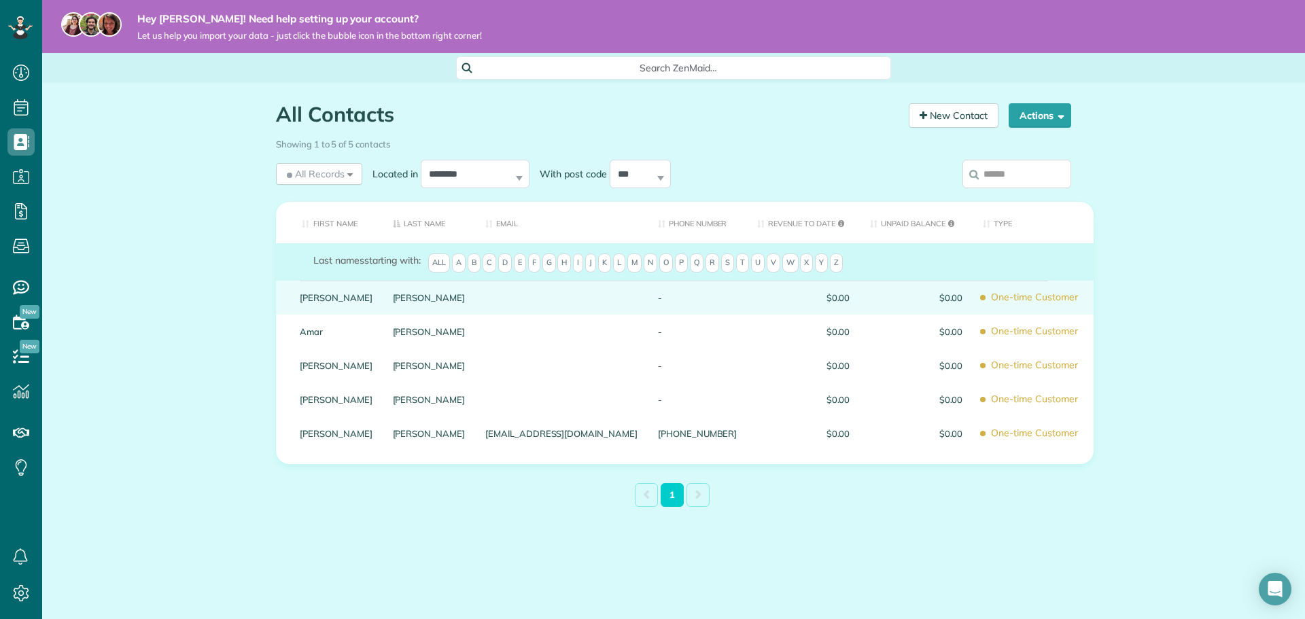
click at [509, 303] on div at bounding box center [561, 298] width 173 height 34
drag, startPoint x: 636, startPoint y: 296, endPoint x: 629, endPoint y: 296, distance: 7.5
click at [648, 296] on div "-" at bounding box center [697, 298] width 99 height 34
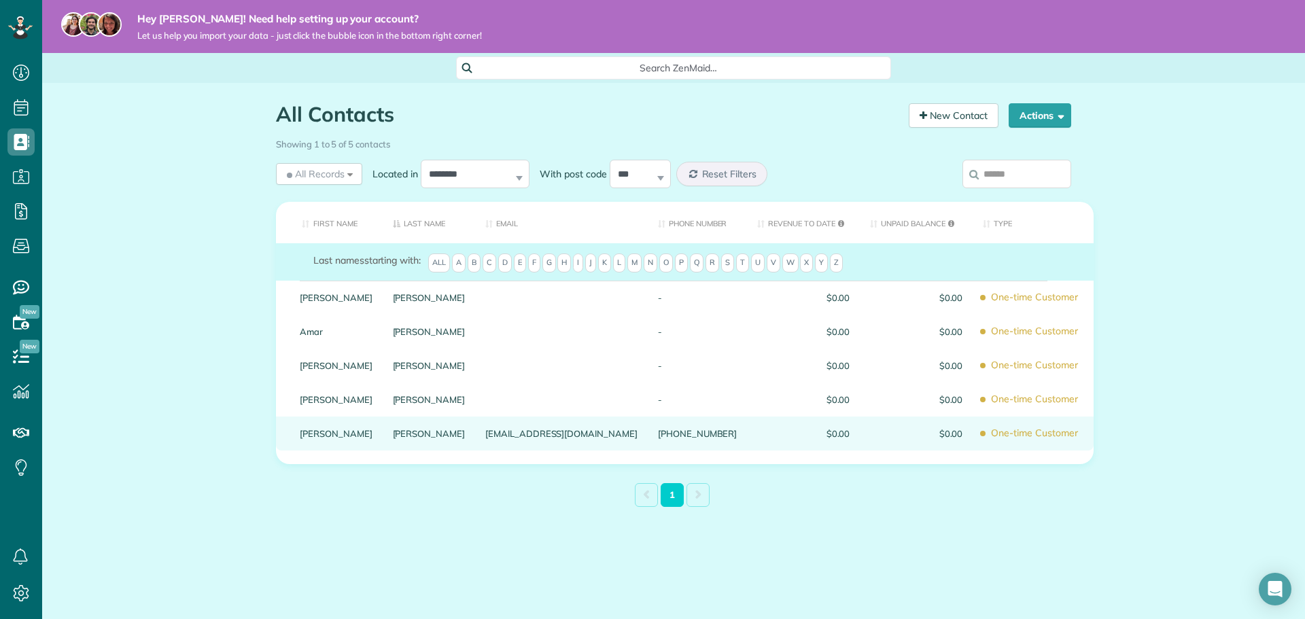
click at [983, 426] on span "One-time Customer" at bounding box center [1033, 433] width 101 height 24
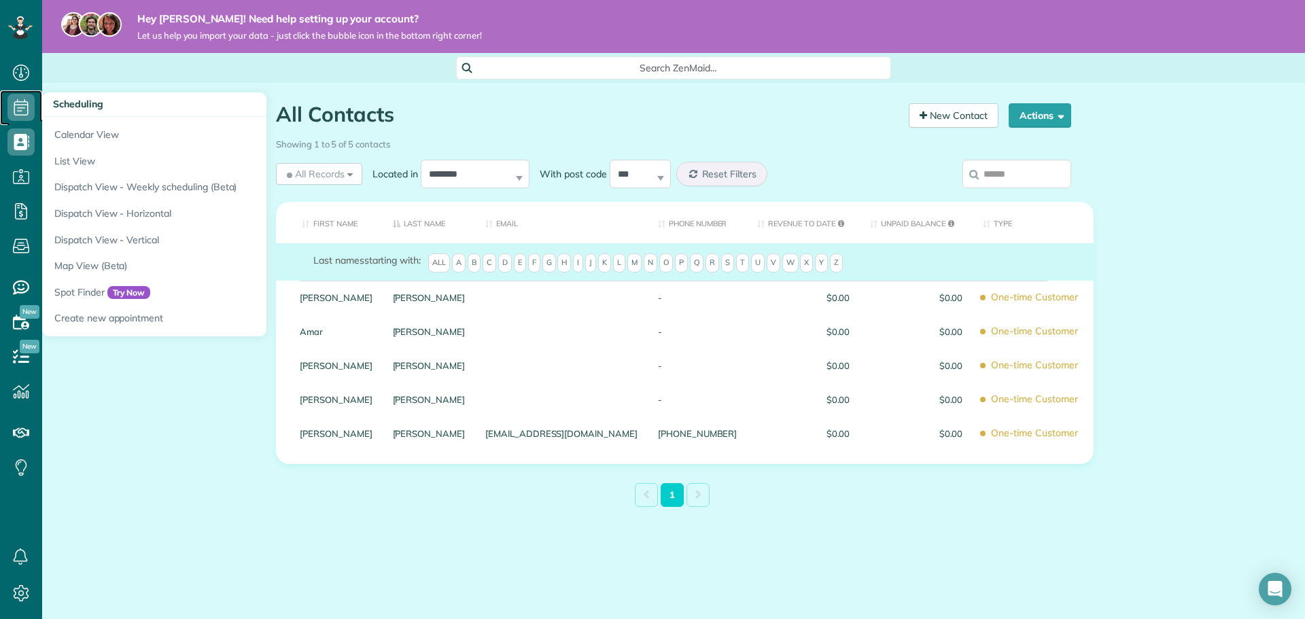
click at [12, 101] on icon at bounding box center [20, 107] width 27 height 27
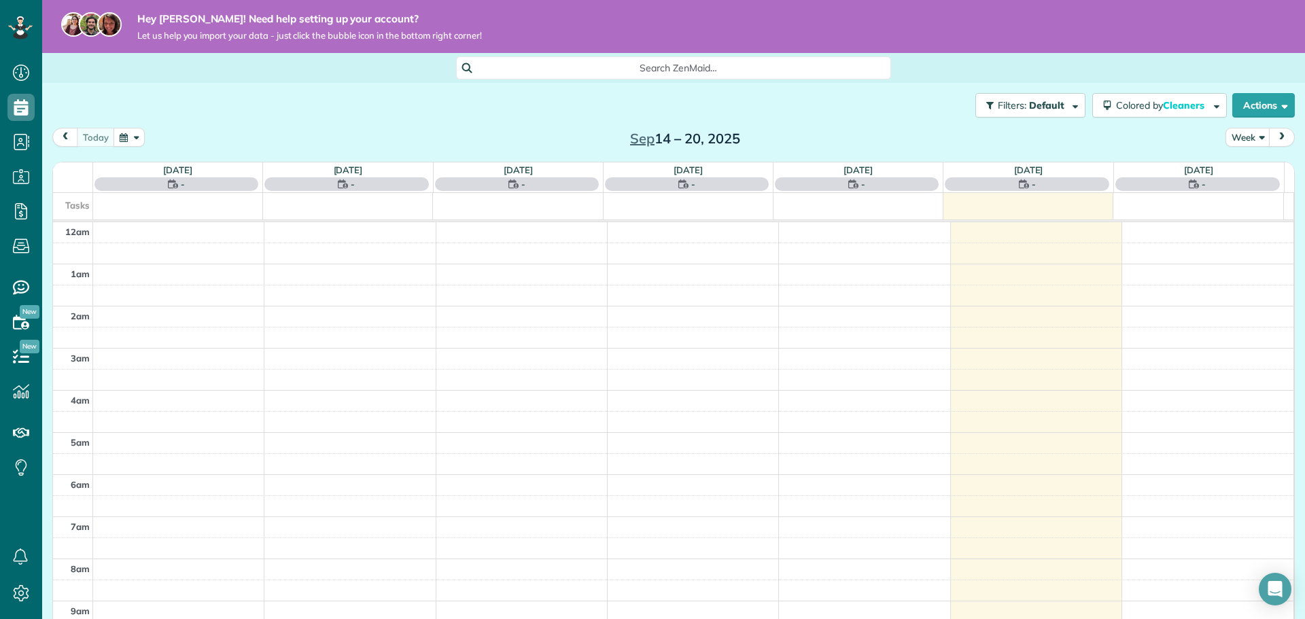
scroll to position [296, 0]
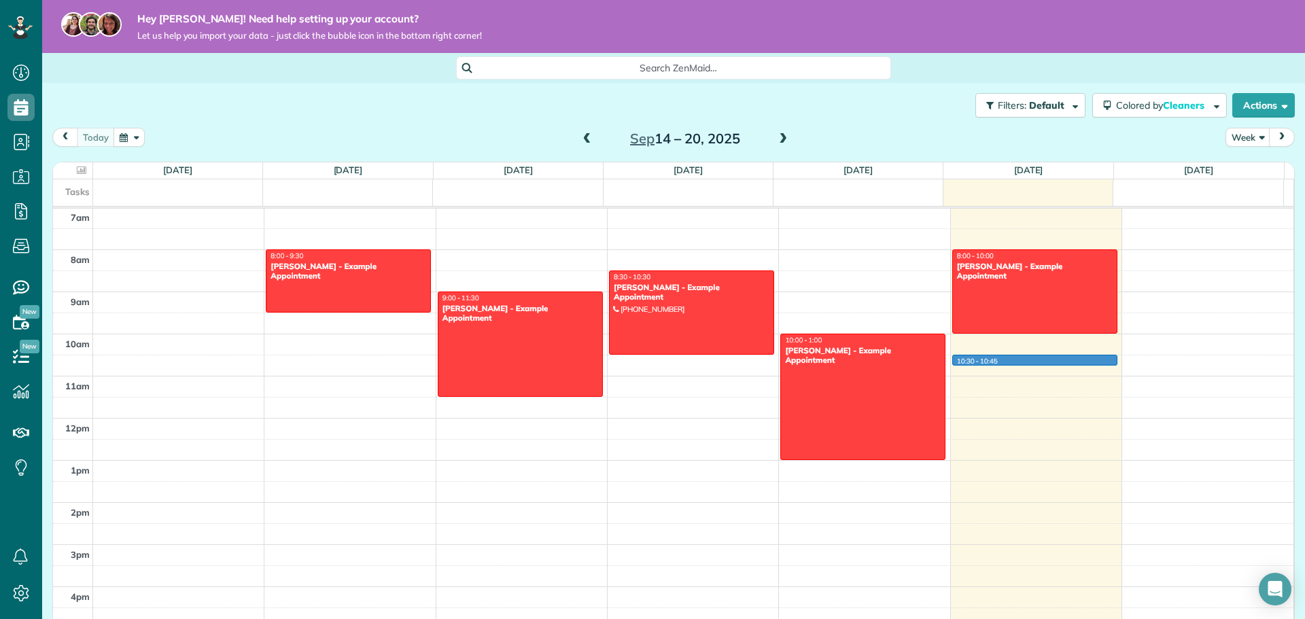
click at [992, 359] on div "12am 1am 2am 3am 4am 5am 6am 7am 8am 9am 10am 11am 12pm 1pm 2pm 3pm 4pm 5pm 6pm…" at bounding box center [673, 418] width 1240 height 1010
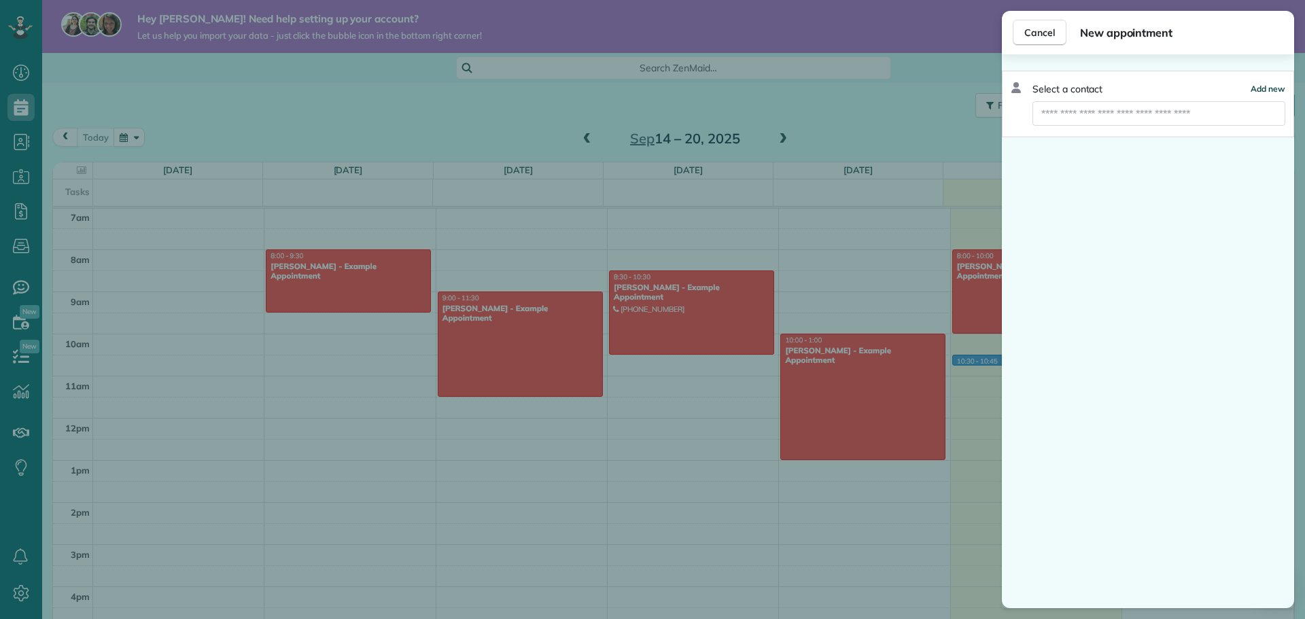
click at [1265, 83] on button "Add new" at bounding box center [1267, 89] width 35 height 14
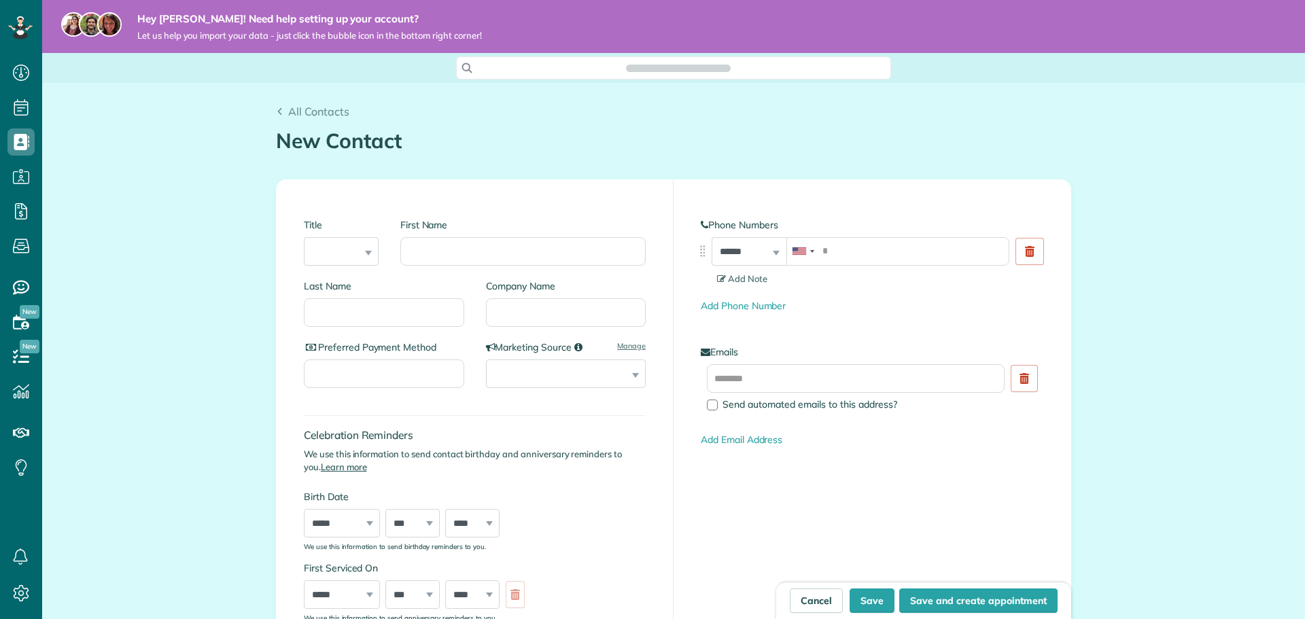
scroll to position [6, 6]
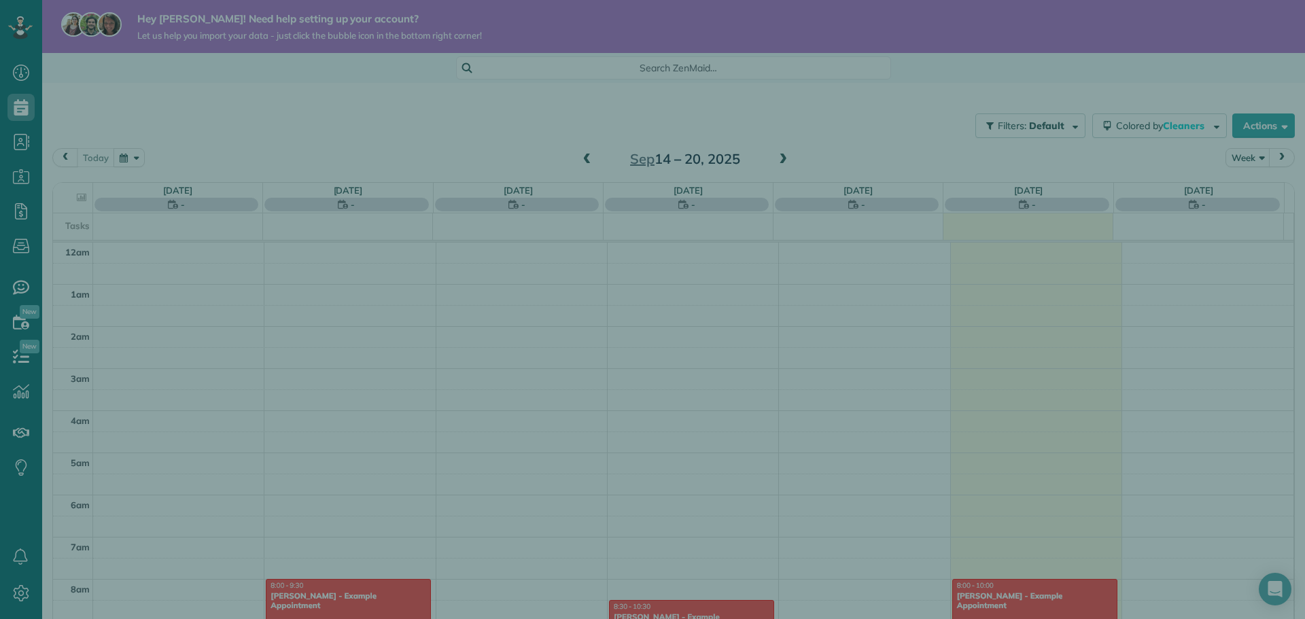
scroll to position [296, 0]
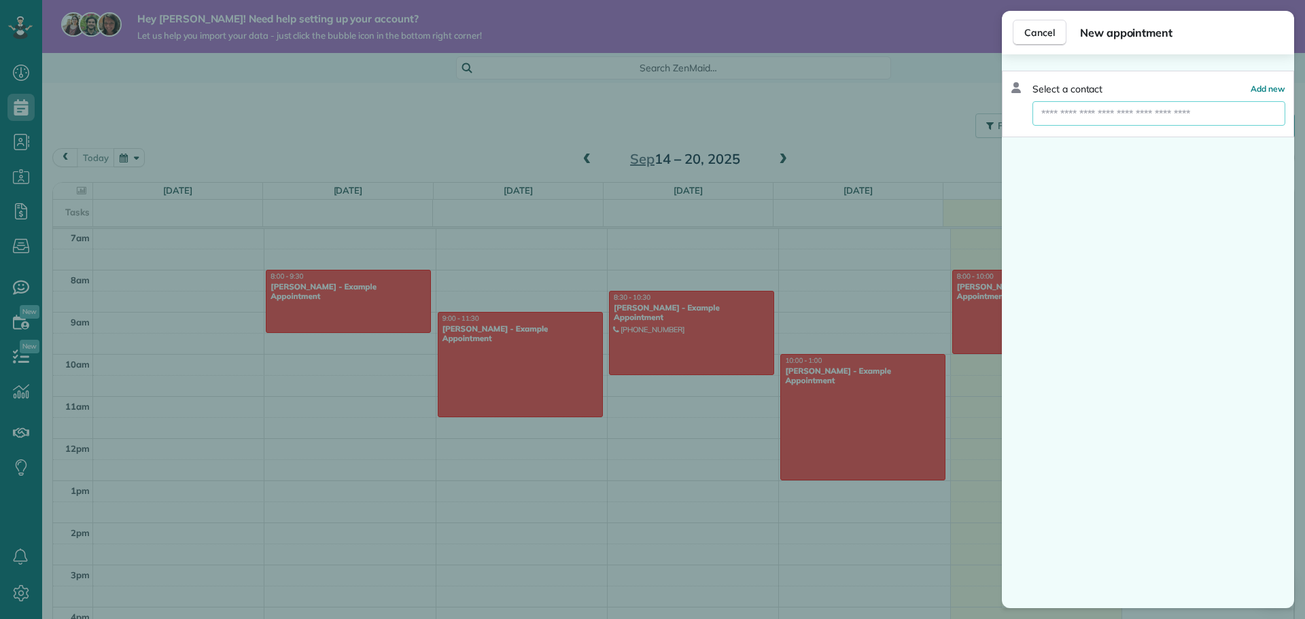
click at [1217, 112] on input "text" at bounding box center [1158, 113] width 253 height 24
type input "**"
click at [1135, 135] on span "Sh aron Tinberg (Example Appointment)" at bounding box center [1150, 137] width 203 height 12
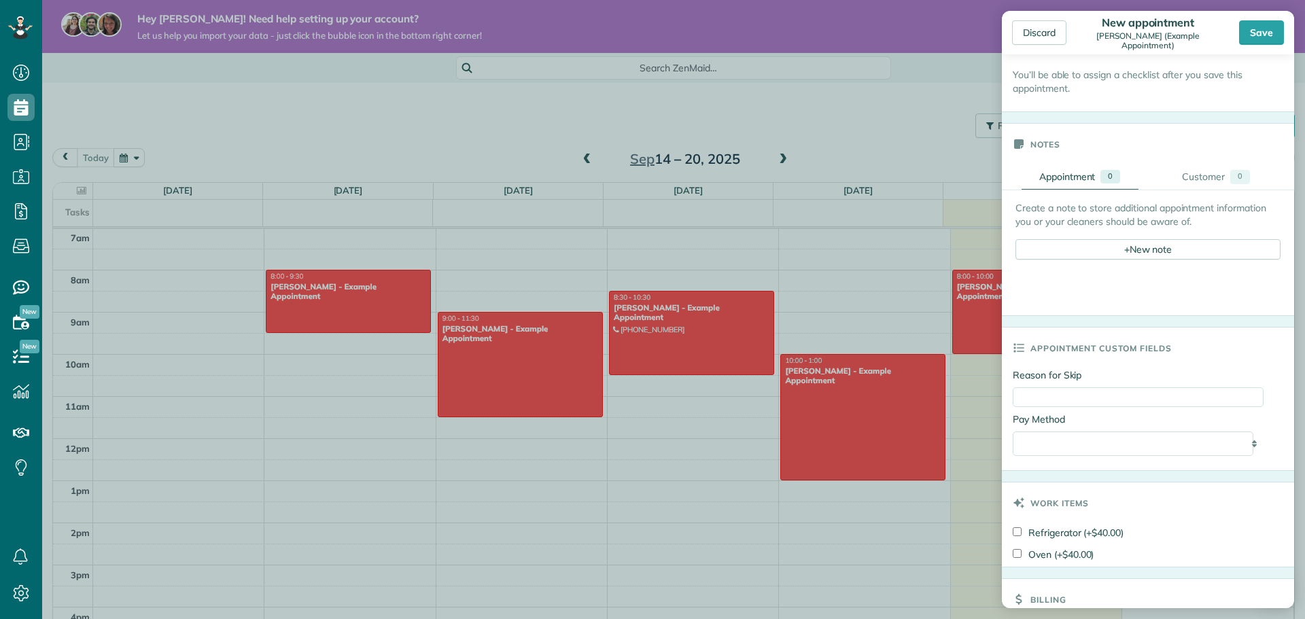
scroll to position [408, 0]
click at [1189, 457] on div "**********" at bounding box center [1138, 437] width 251 height 54
click at [1187, 440] on select "**********" at bounding box center [1133, 441] width 241 height 24
select select "**********"
click at [1013, 431] on select "**********" at bounding box center [1133, 441] width 241 height 24
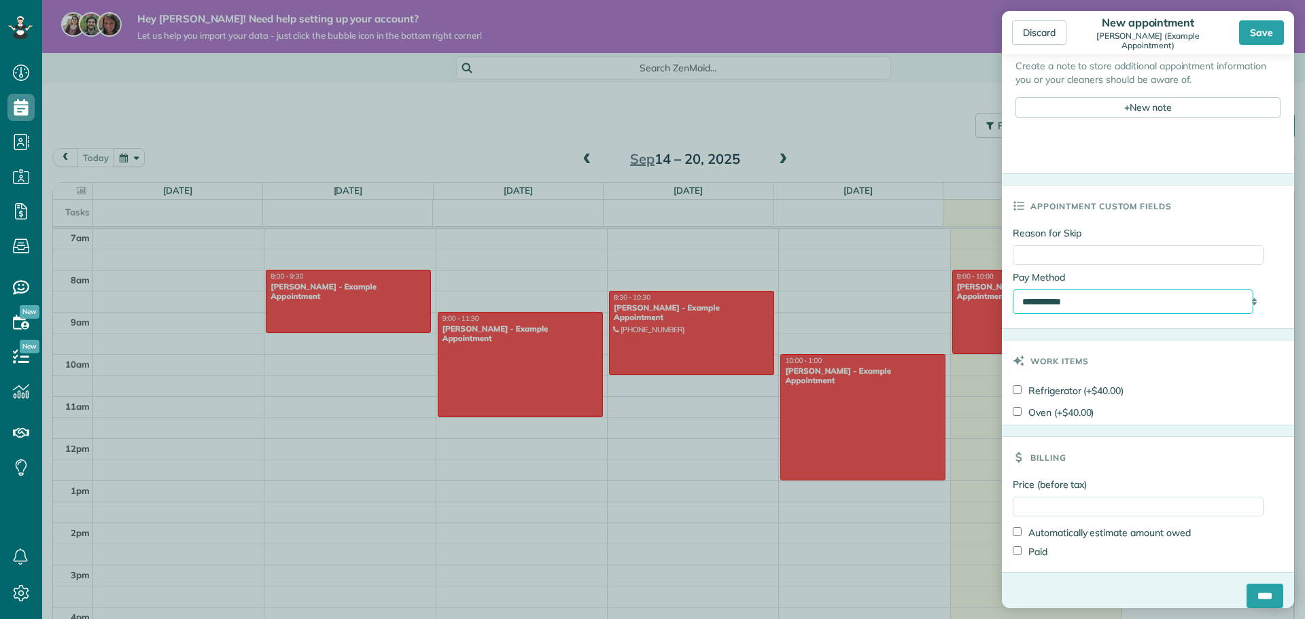
scroll to position [562, 0]
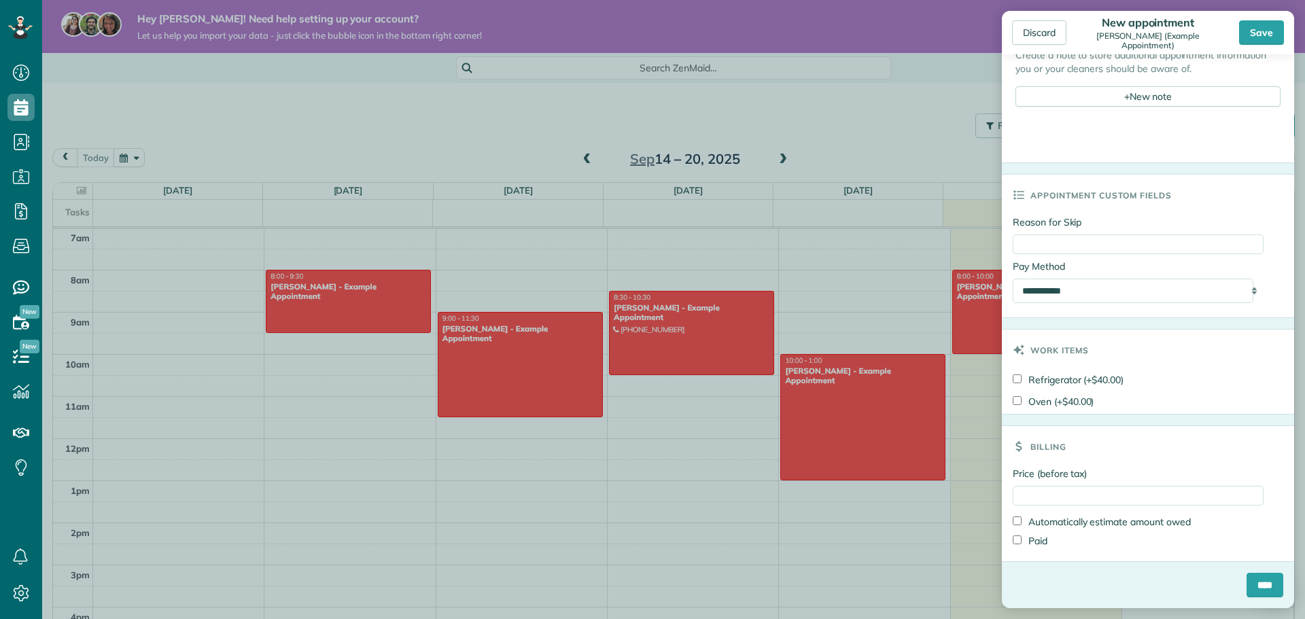
click at [1067, 518] on label "Automatically estimate amount owed" at bounding box center [1102, 522] width 178 height 14
type input "*****"
click at [1053, 521] on label "Automatically estimate amount owed" at bounding box center [1102, 522] width 178 height 14
click at [1246, 577] on input "****" at bounding box center [1264, 585] width 37 height 24
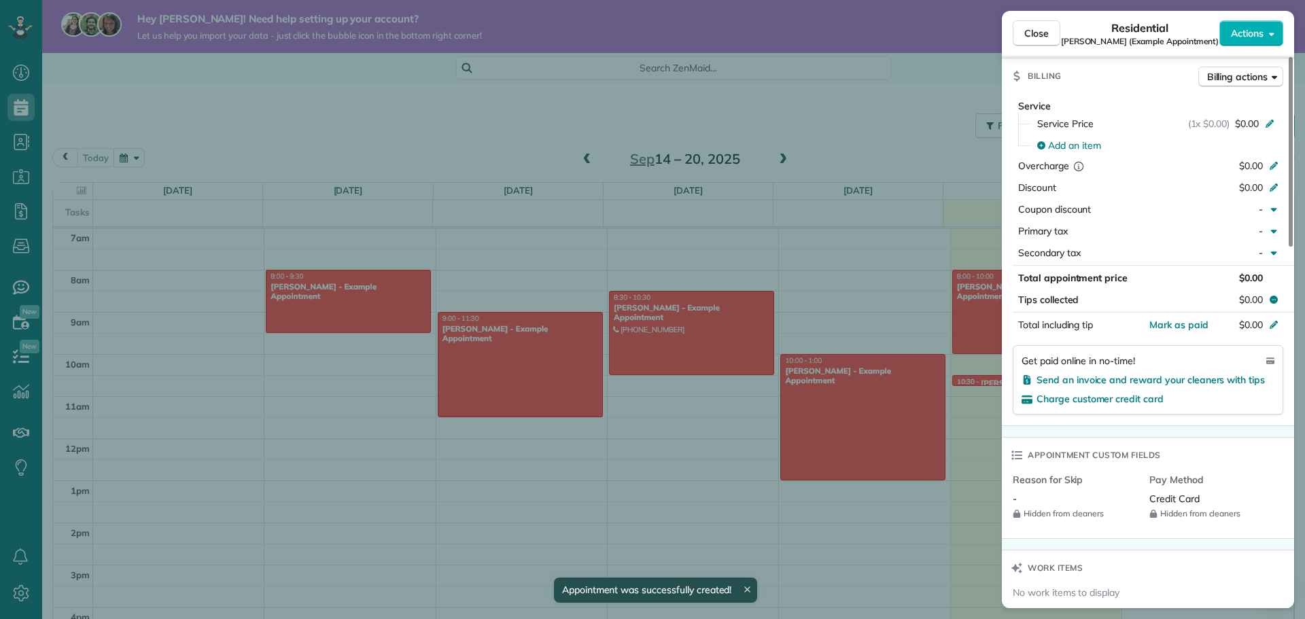
scroll to position [680, 0]
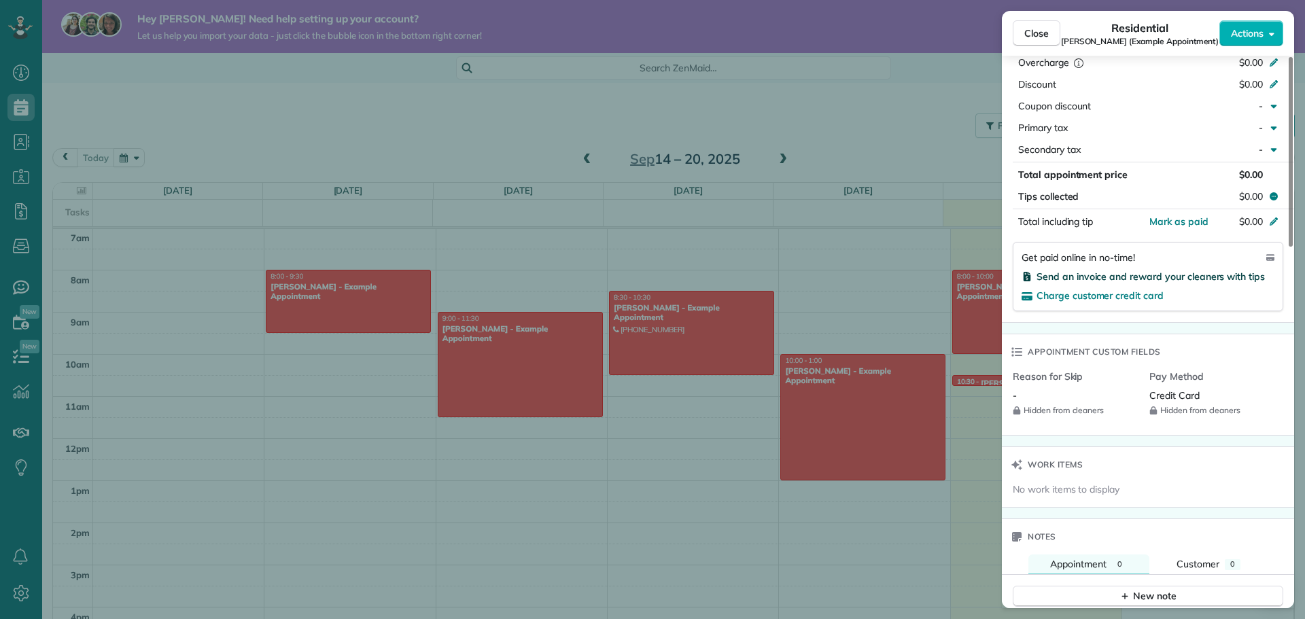
click at [1110, 275] on span "Send an invoice and reward your cleaners with tips" at bounding box center [1150, 276] width 228 height 12
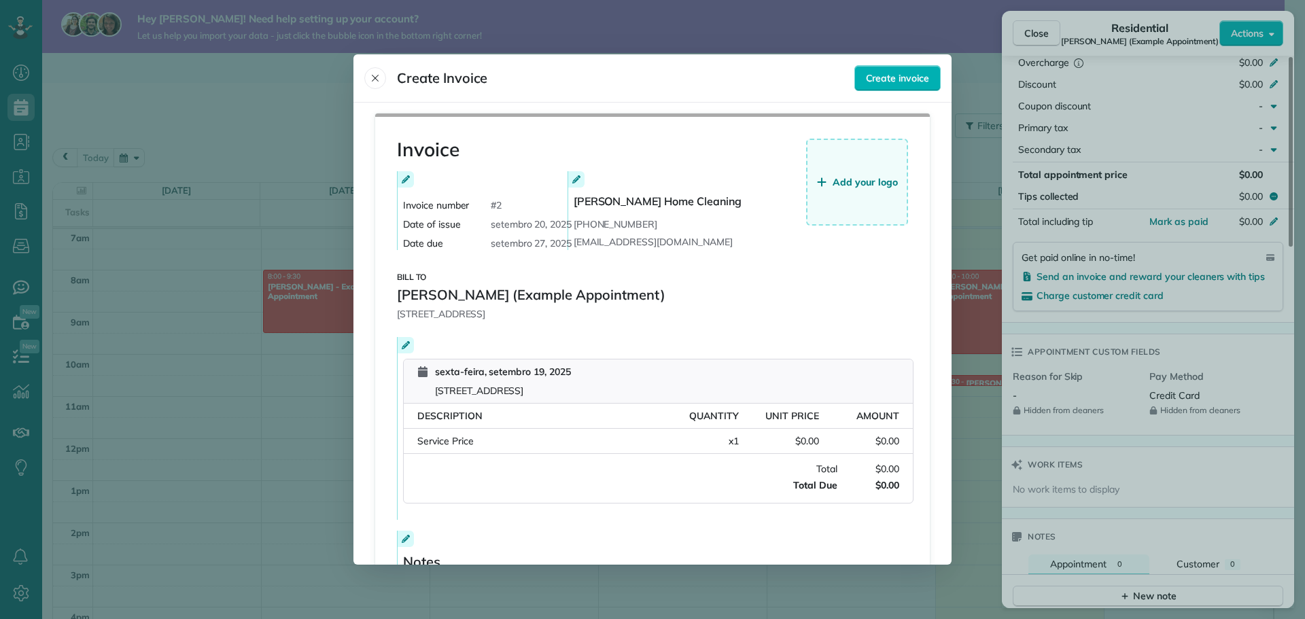
scroll to position [127, 0]
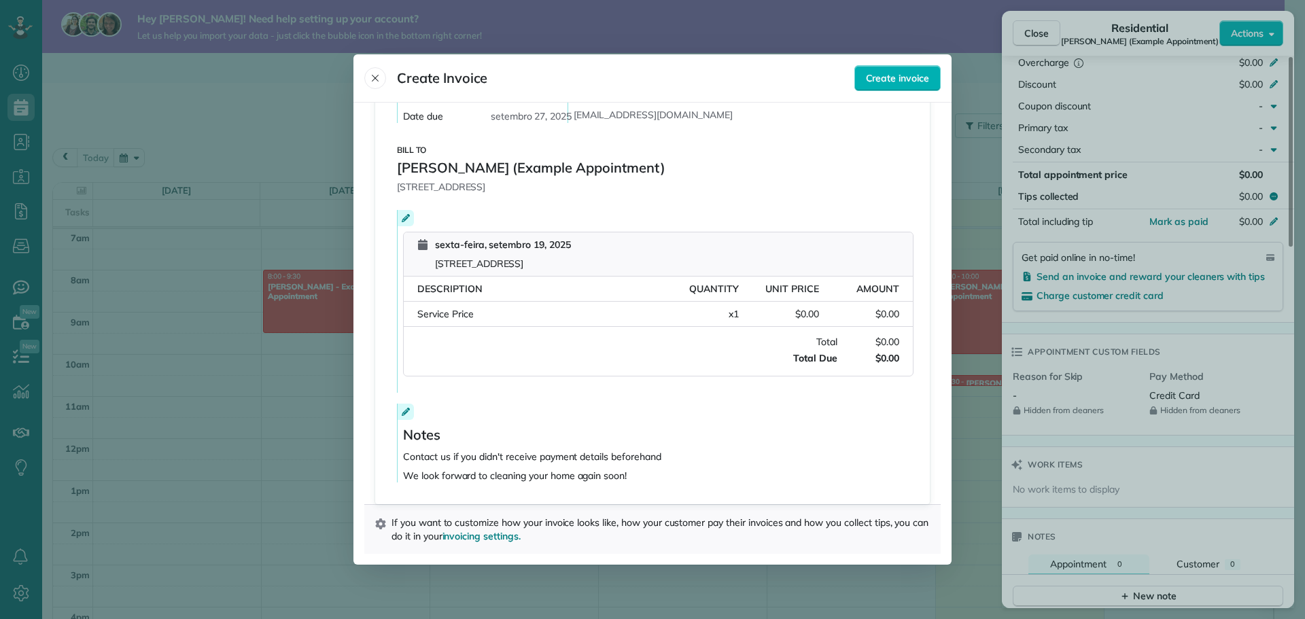
click at [991, 379] on div at bounding box center [652, 309] width 1305 height 619
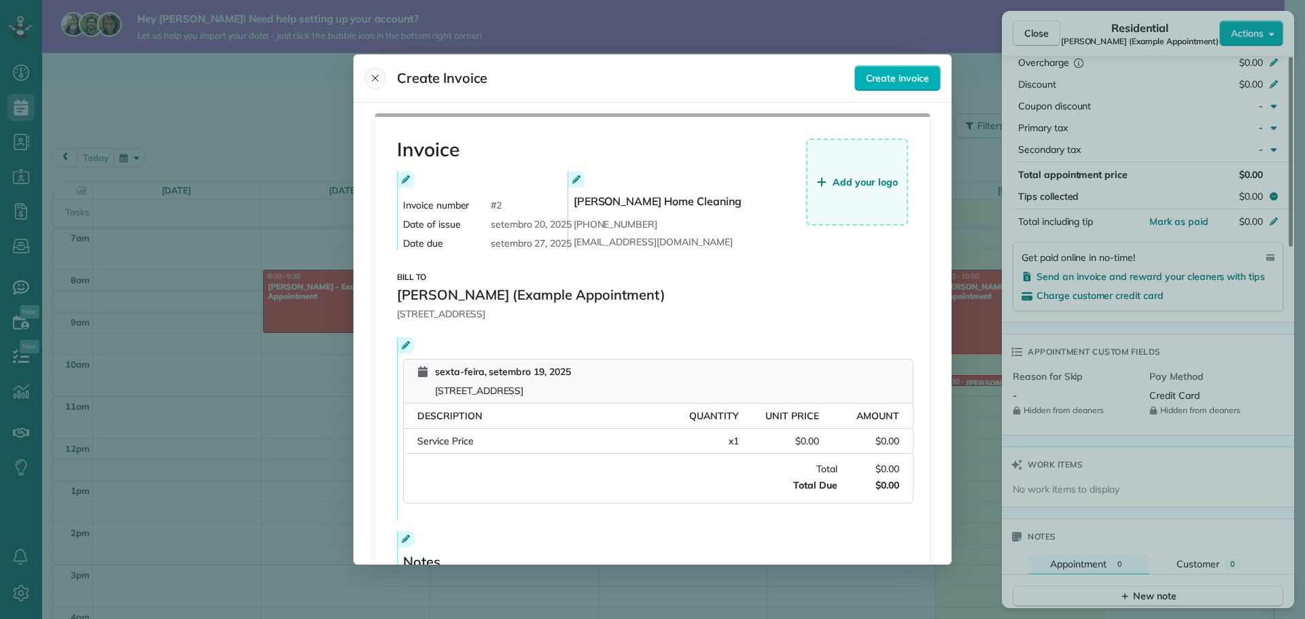
click at [370, 83] on icon "Close" at bounding box center [375, 78] width 11 height 11
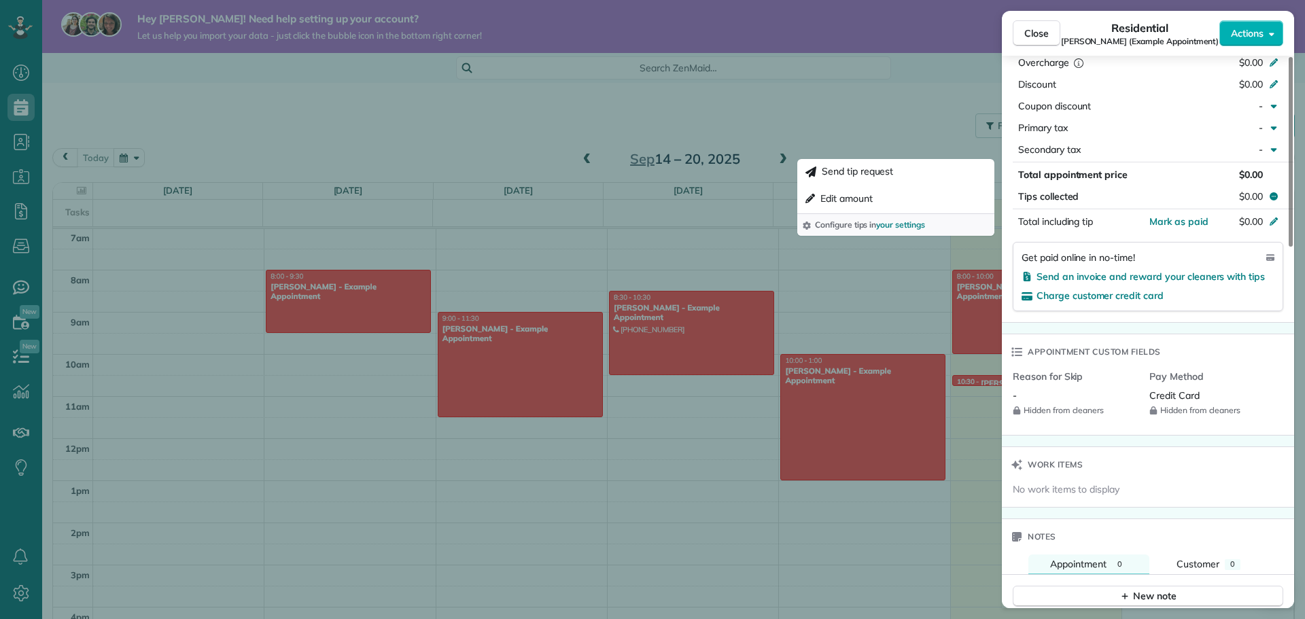
click at [1256, 173] on span "$0.00" at bounding box center [1251, 175] width 24 height 12
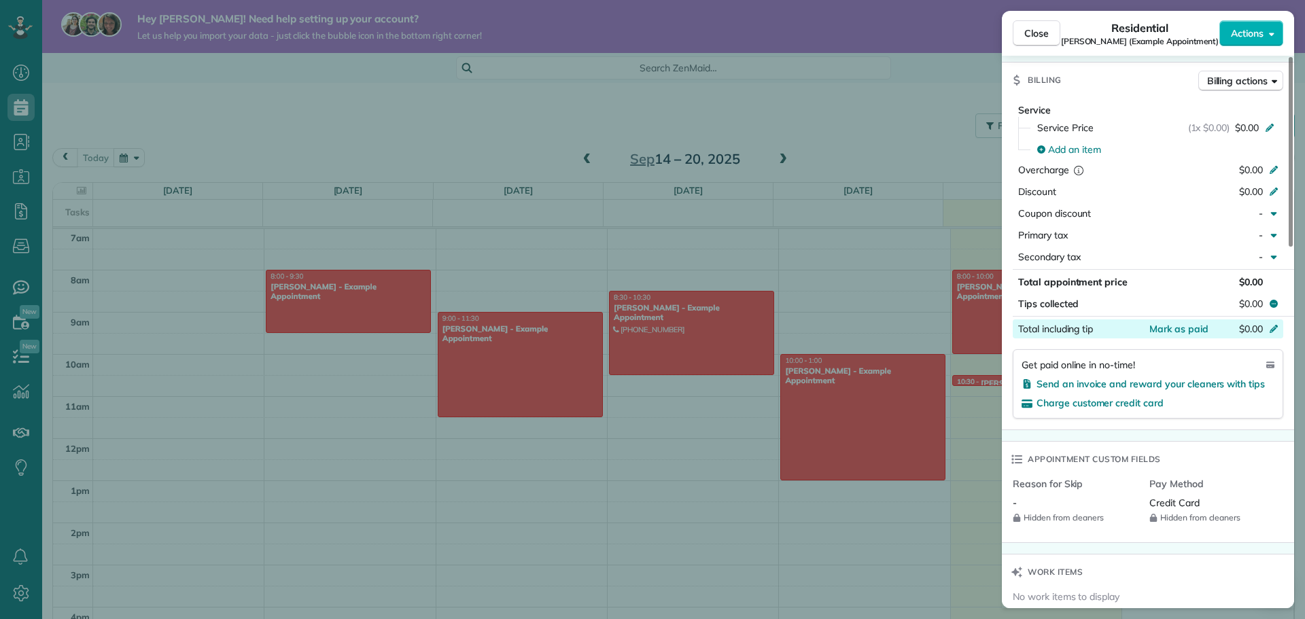
scroll to position [544, 0]
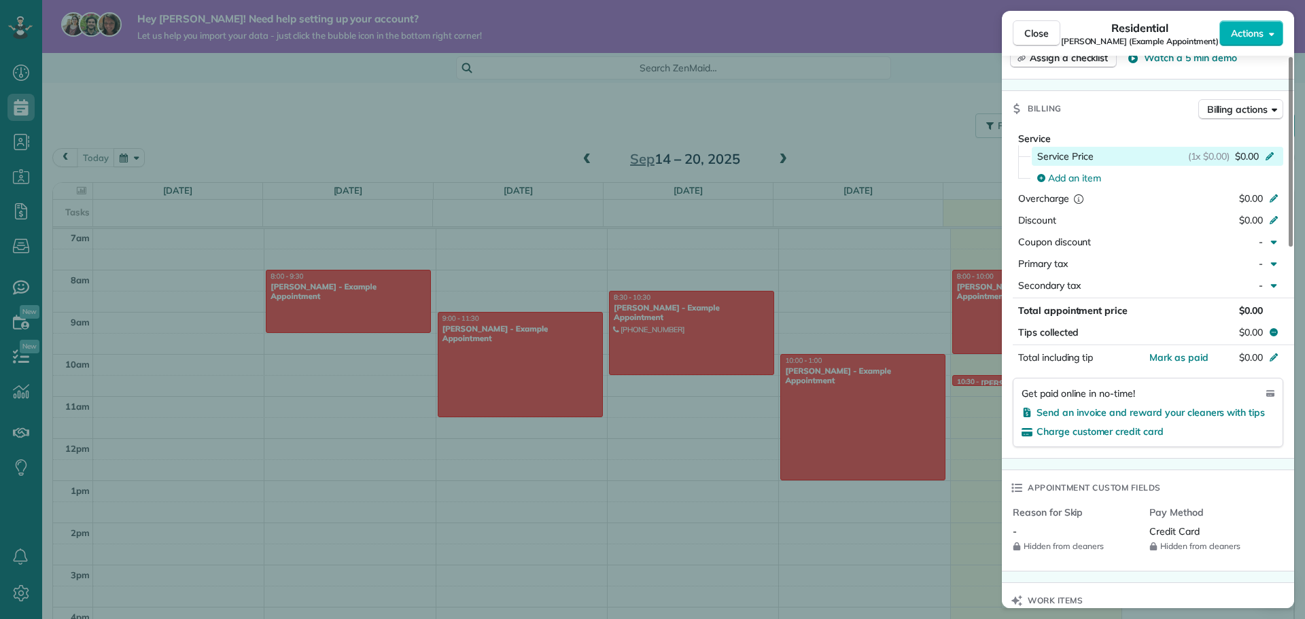
click at [1273, 153] on icon at bounding box center [1269, 154] width 11 height 11
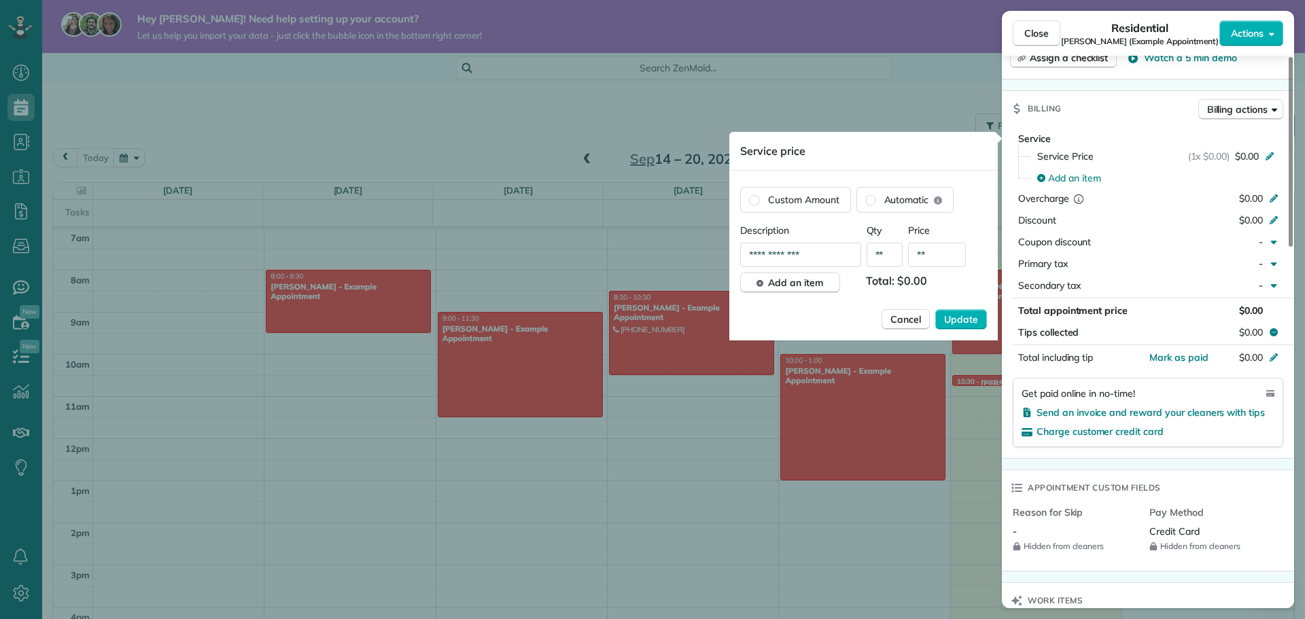
click at [936, 259] on input "**" at bounding box center [937, 255] width 58 height 24
type input "**"
click at [960, 312] on button "Update" at bounding box center [961, 319] width 52 height 20
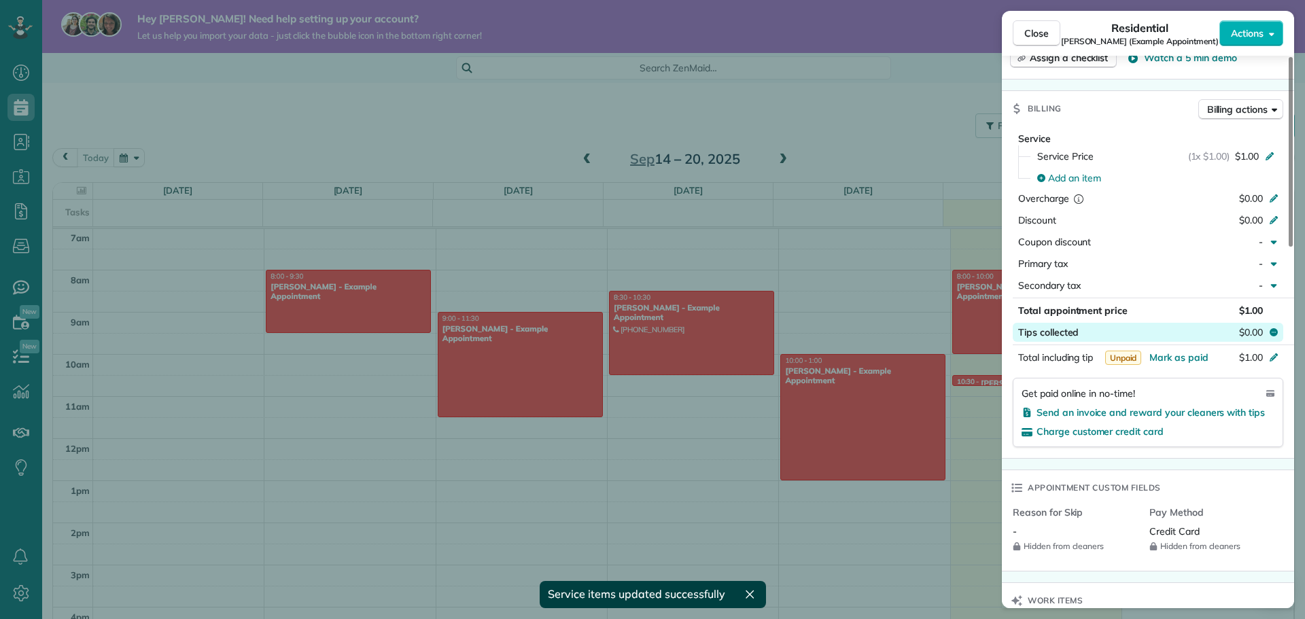
scroll to position [612, 0]
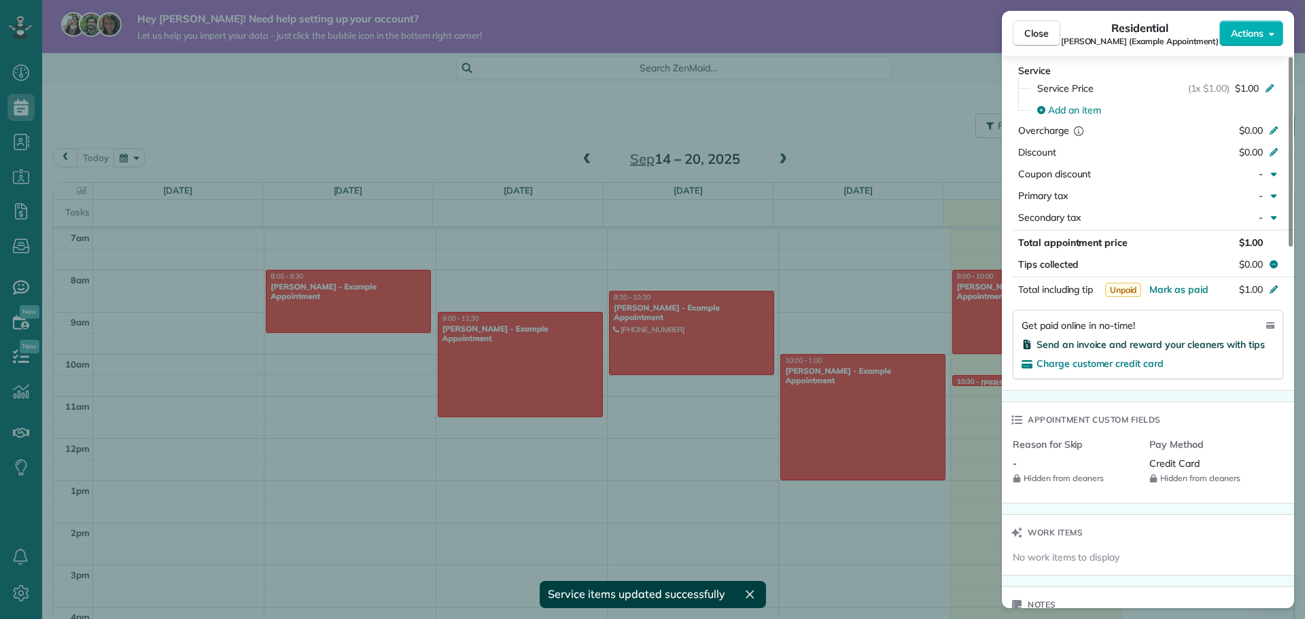
click at [1210, 346] on span "Send an invoice and reward your cleaners with tips" at bounding box center [1150, 344] width 228 height 12
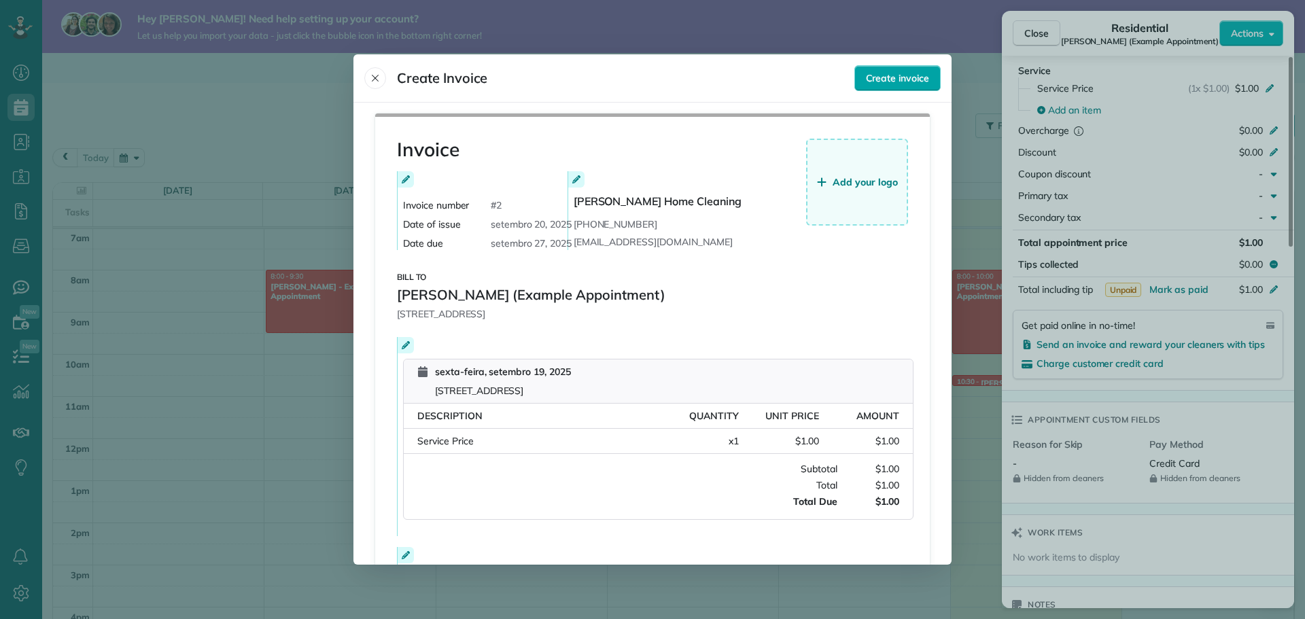
click at [878, 82] on span "Create invoice" at bounding box center [897, 78] width 63 height 14
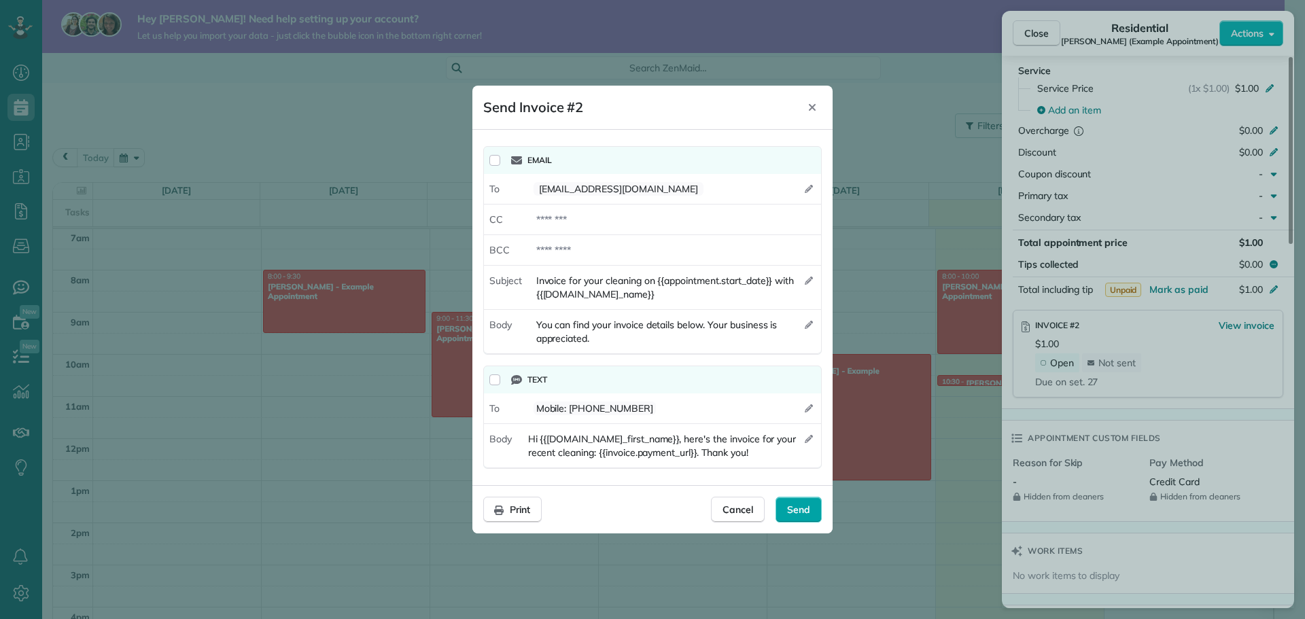
click at [799, 510] on span "Send" at bounding box center [798, 510] width 23 height 14
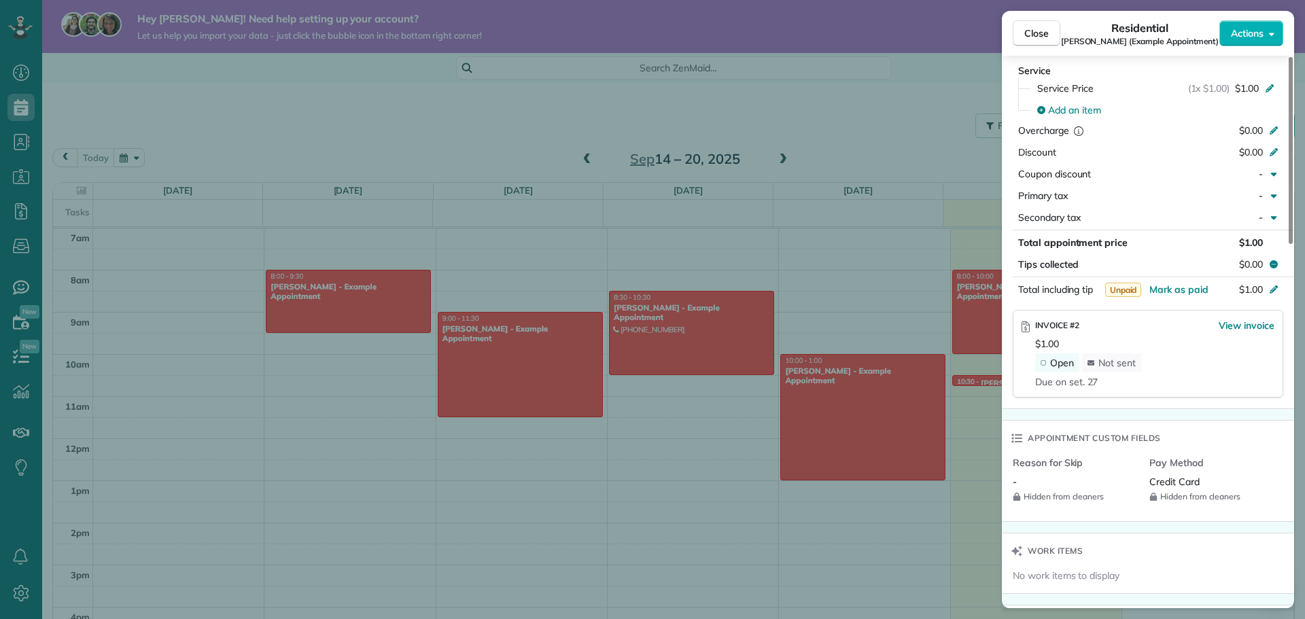
click at [1191, 482] on span "Credit Card" at bounding box center [1174, 482] width 50 height 12
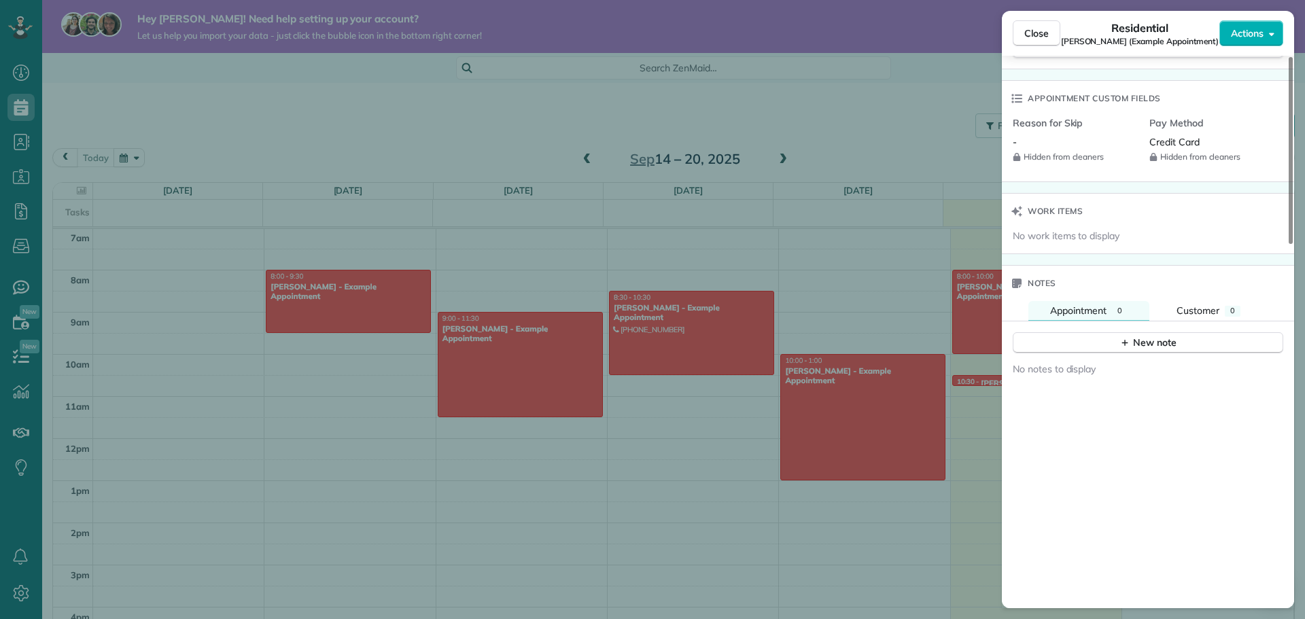
scroll to position [679, 0]
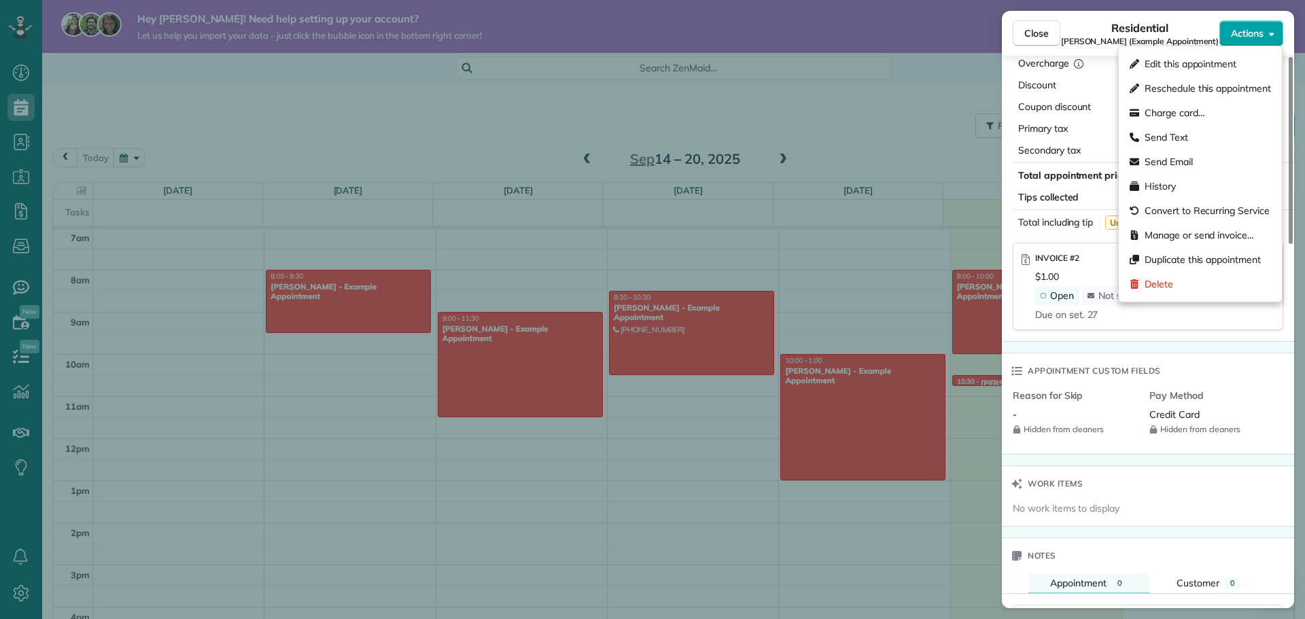
click at [1237, 29] on span "Actions" at bounding box center [1247, 34] width 33 height 14
click at [1195, 115] on span "Charge card…" at bounding box center [1174, 113] width 60 height 14
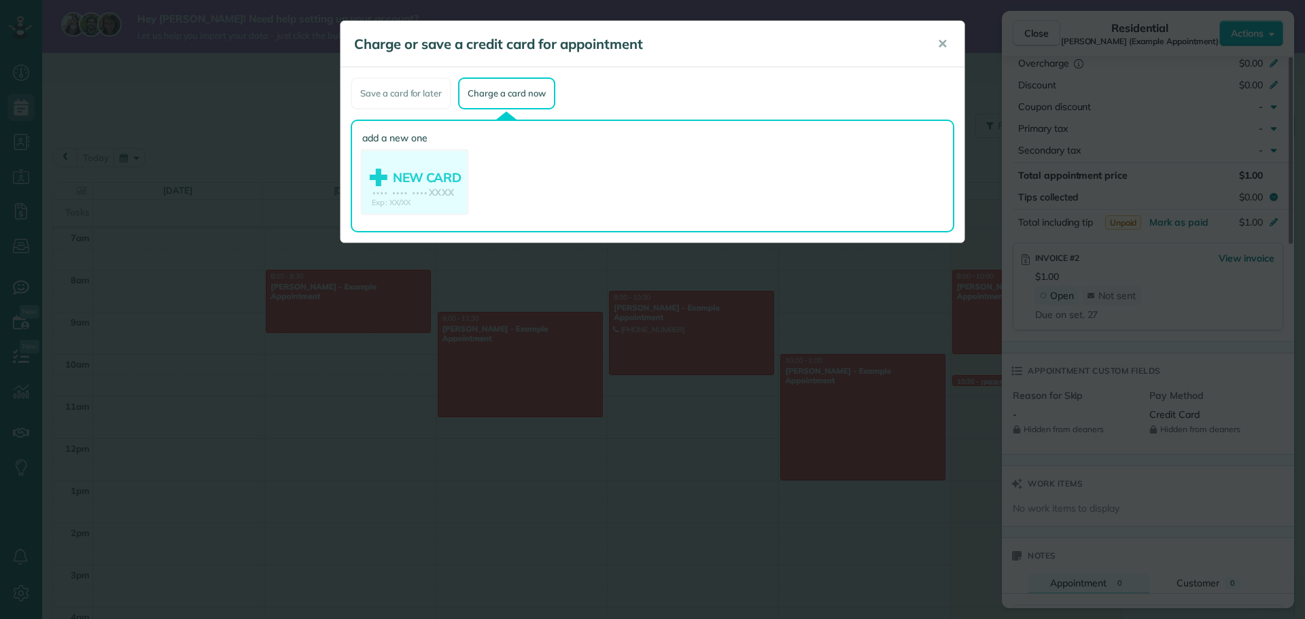
click at [413, 183] on use at bounding box center [414, 184] width 105 height 66
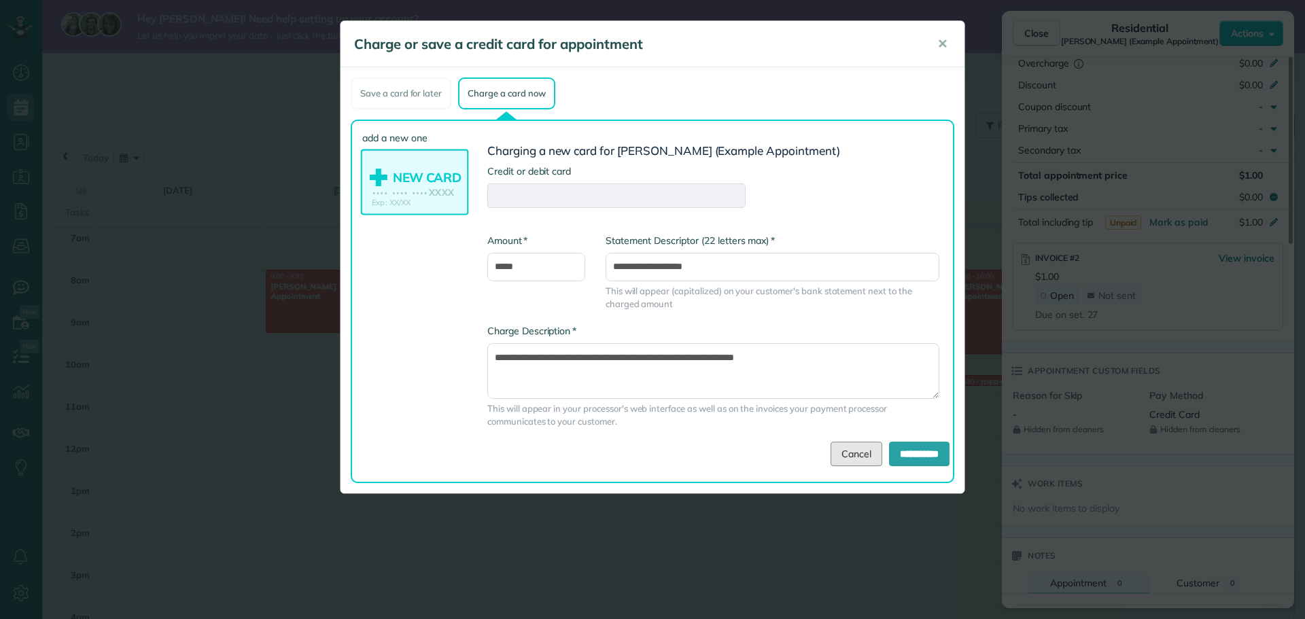
click at [845, 455] on link "Cancel" at bounding box center [856, 454] width 52 height 24
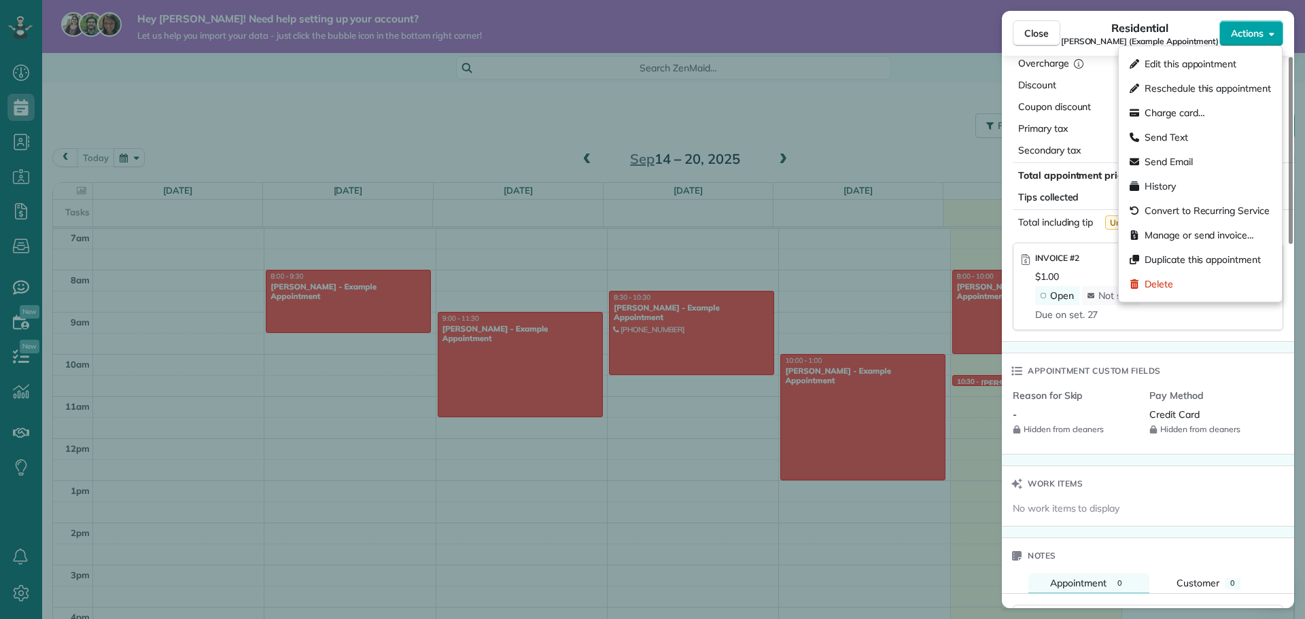
click at [1231, 31] on span "Actions" at bounding box center [1247, 34] width 33 height 14
click at [1183, 241] on span "Manage or send invoice…" at bounding box center [1198, 235] width 109 height 14
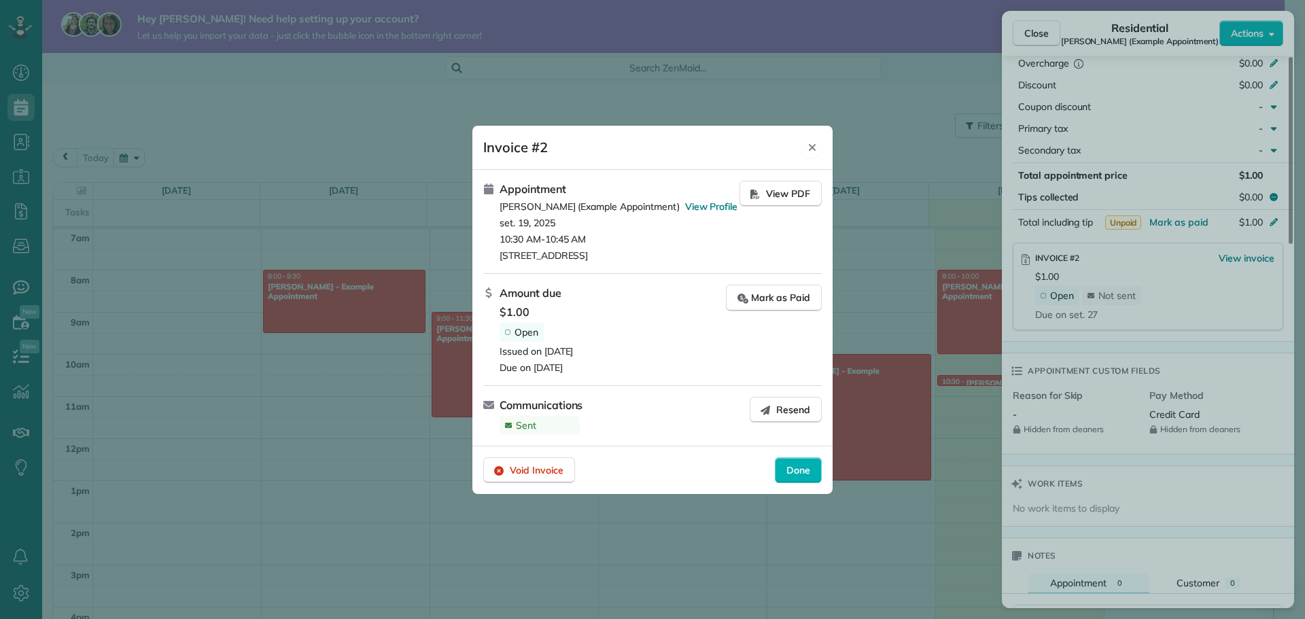
click at [814, 144] on icon "Close" at bounding box center [812, 147] width 11 height 11
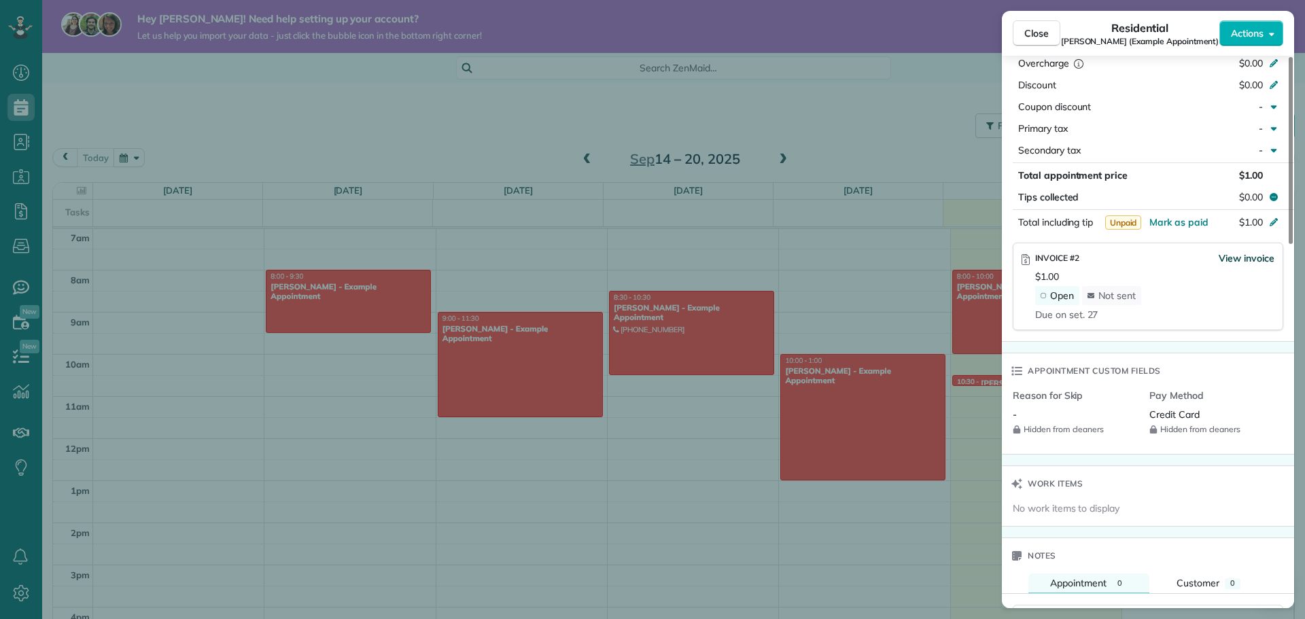
click at [1247, 259] on span "View invoice" at bounding box center [1246, 258] width 56 height 14
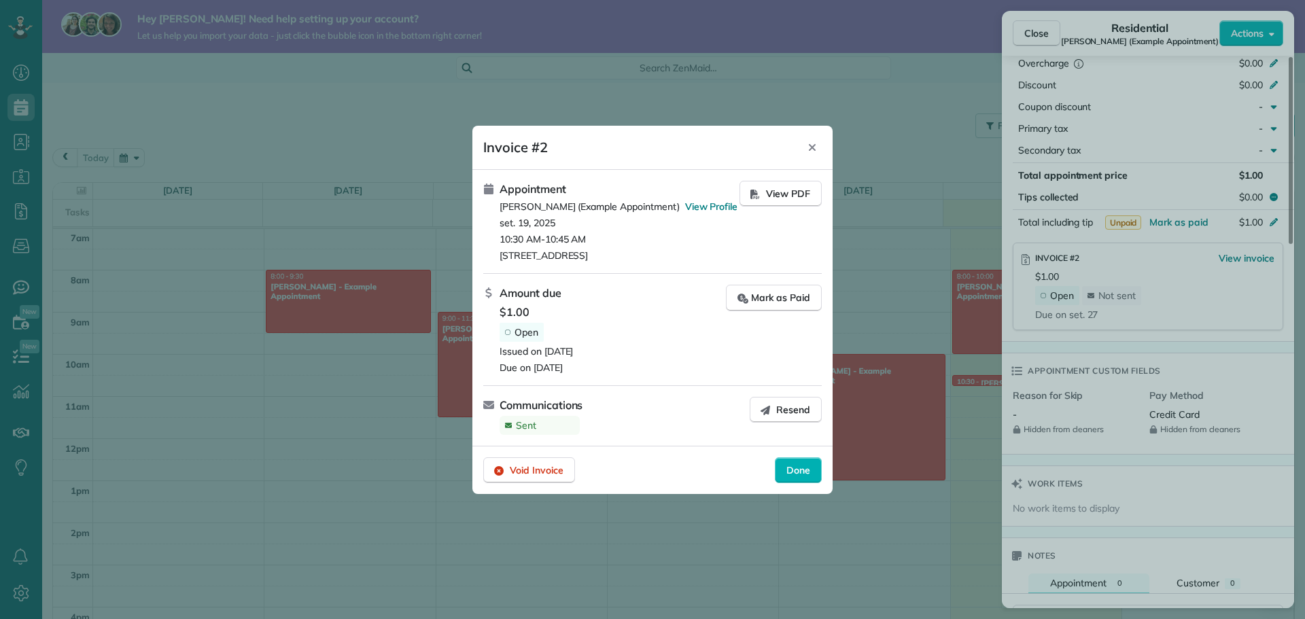
click at [736, 472] on footer "Void Invoice Done" at bounding box center [652, 470] width 360 height 48
click at [810, 147] on icon "Close" at bounding box center [812, 147] width 11 height 11
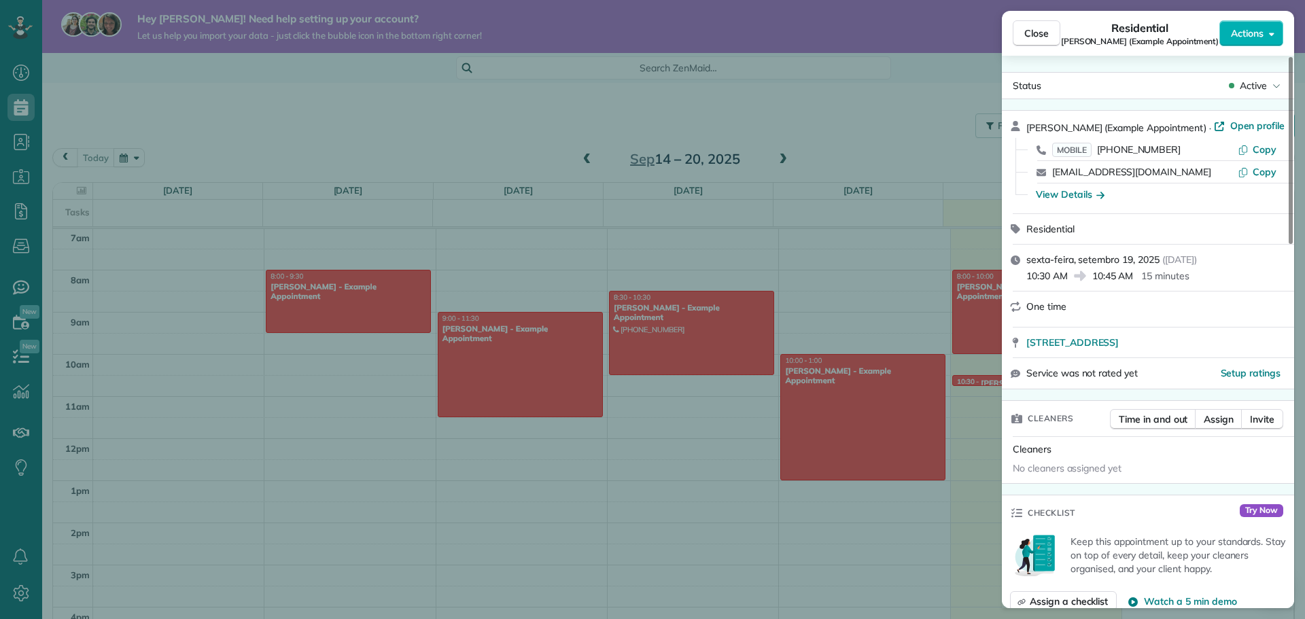
click at [784, 267] on div "Close Residential Sharon Tinberg (Example Appointment) Actions Status Active Sh…" at bounding box center [652, 309] width 1305 height 619
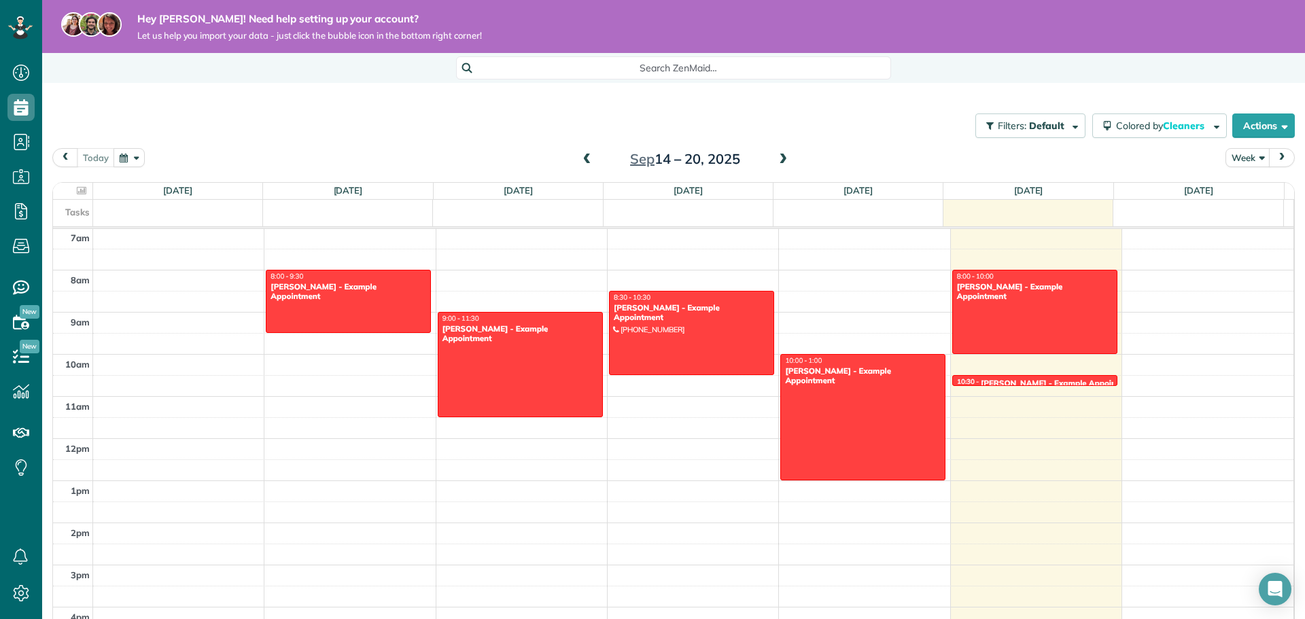
click at [1000, 416] on div "12am 1am 2am 3am 4am 5am 6am 7am 8am 9am 10am 11am 12pm 1pm 2pm 3pm 4pm 5pm 6pm…" at bounding box center [673, 438] width 1240 height 1010
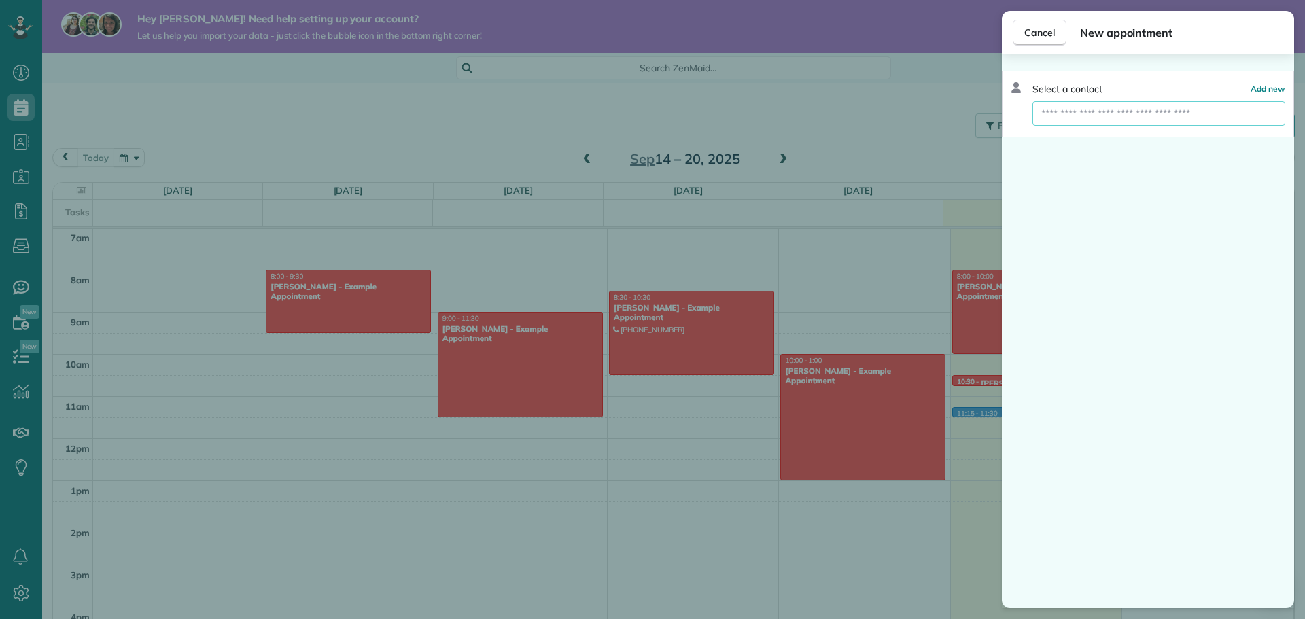
click at [1222, 110] on input "text" at bounding box center [1158, 113] width 253 height 24
type input "**"
click at [1075, 130] on button "Sh aron Tinberg (Example Appointment)" at bounding box center [1158, 138] width 253 height 24
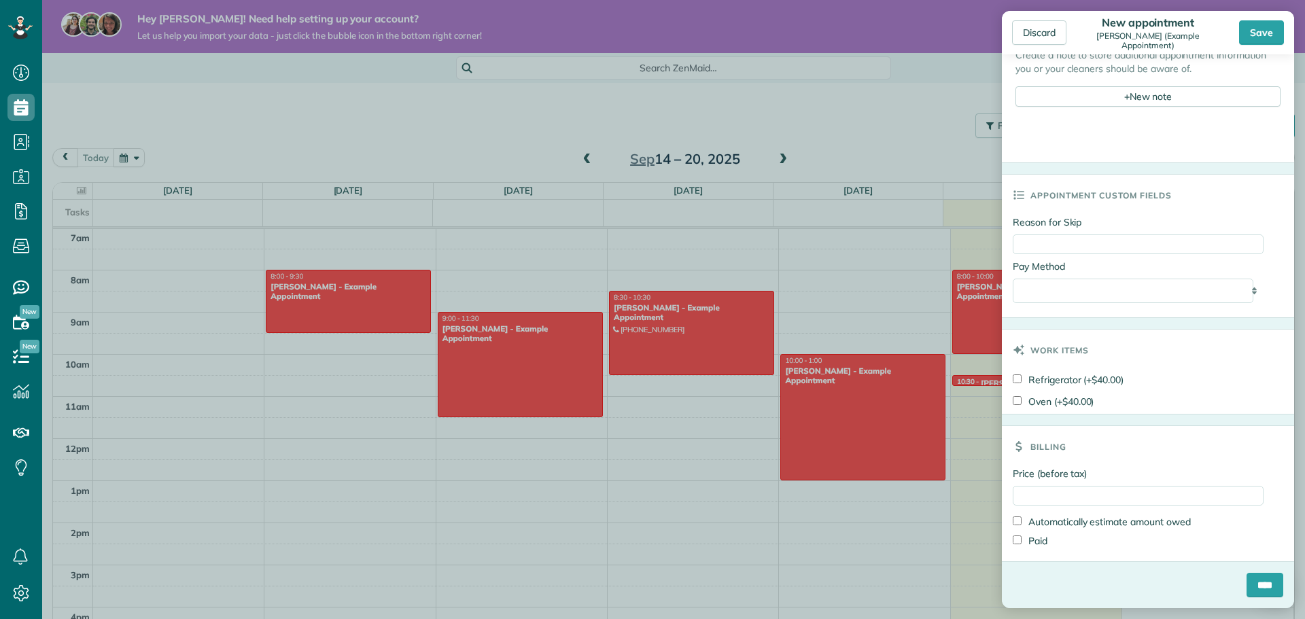
scroll to position [562, 0]
click at [1259, 580] on input "****" at bounding box center [1264, 585] width 37 height 24
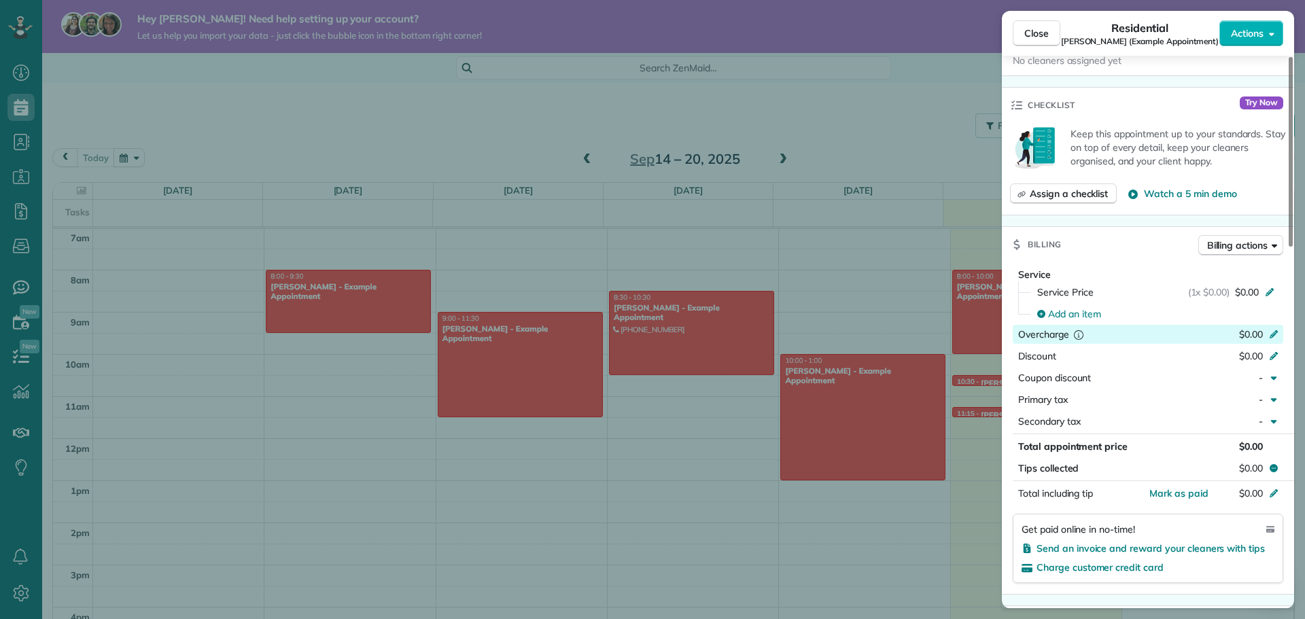
scroll to position [544, 0]
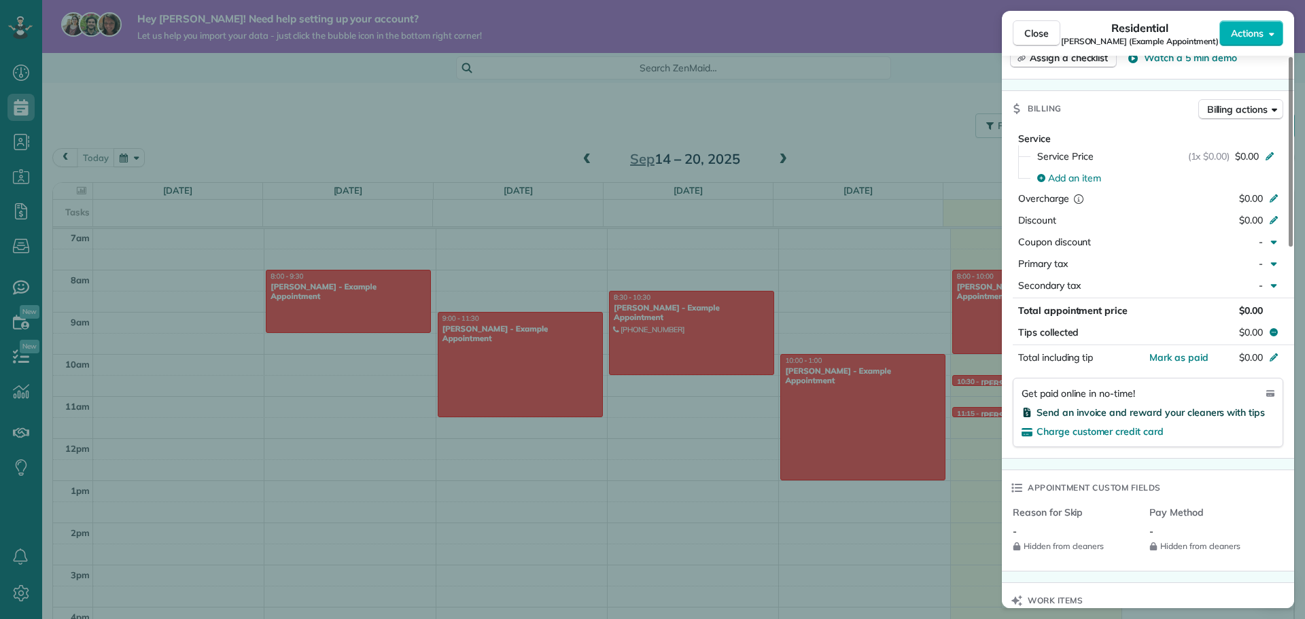
click at [1180, 408] on span "Send an invoice and reward your cleaners with tips" at bounding box center [1150, 412] width 228 height 12
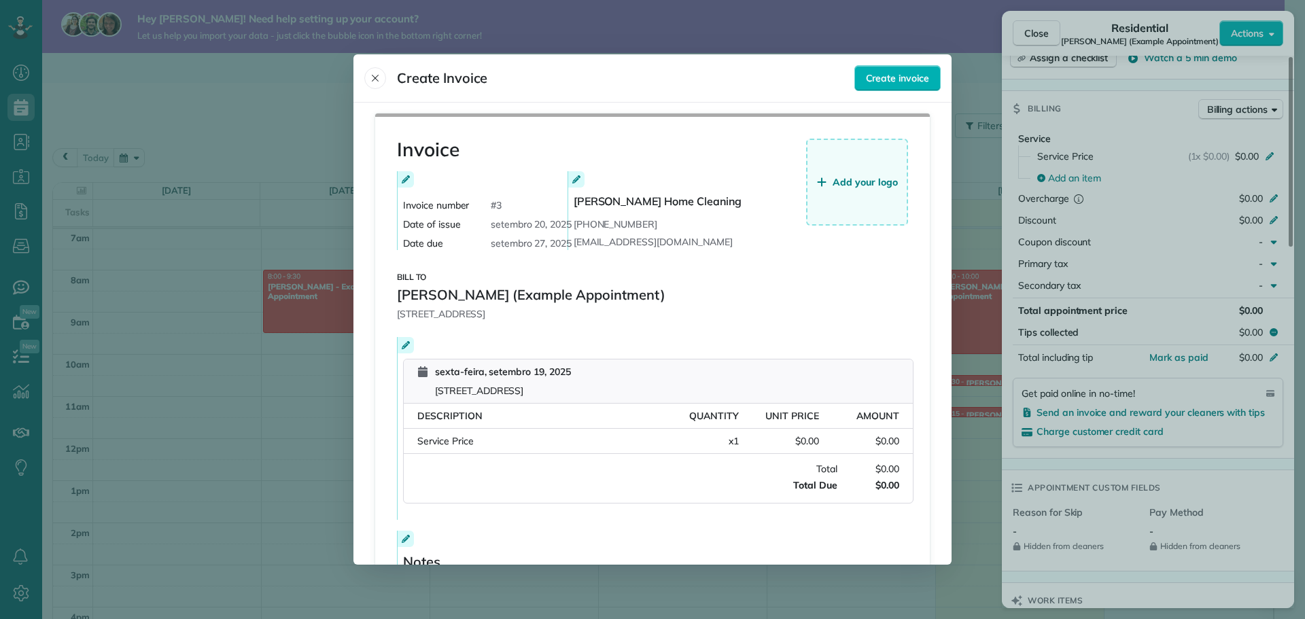
scroll to position [127, 0]
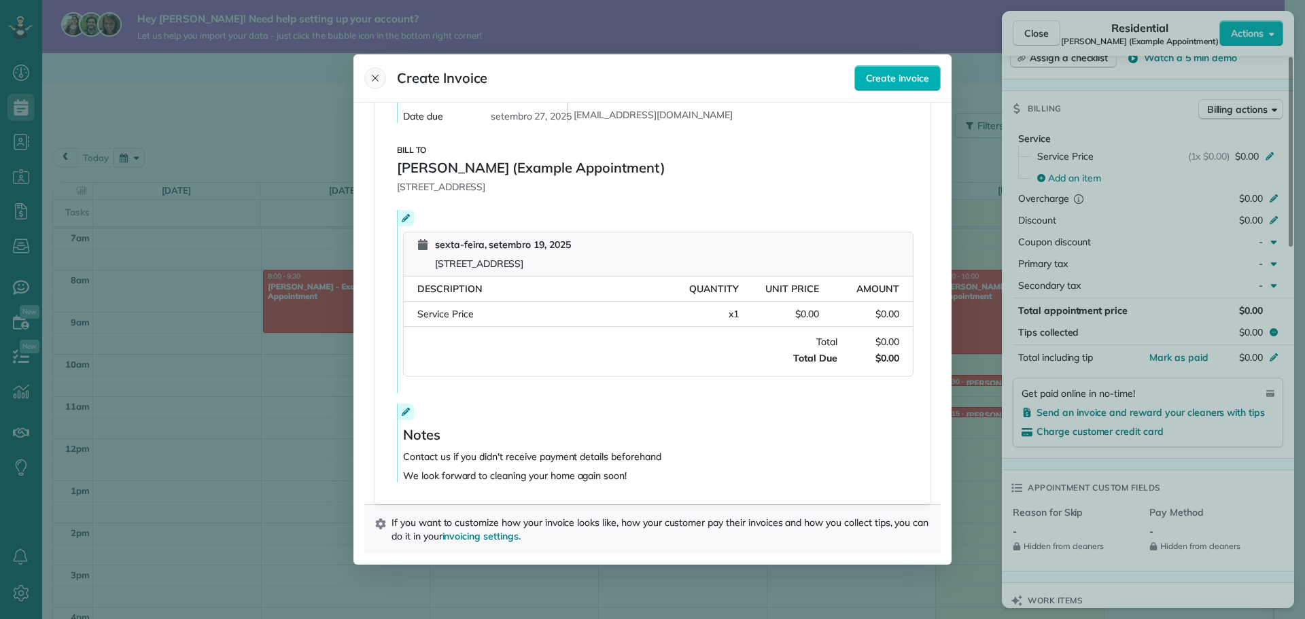
click at [370, 81] on icon "Close" at bounding box center [375, 78] width 11 height 11
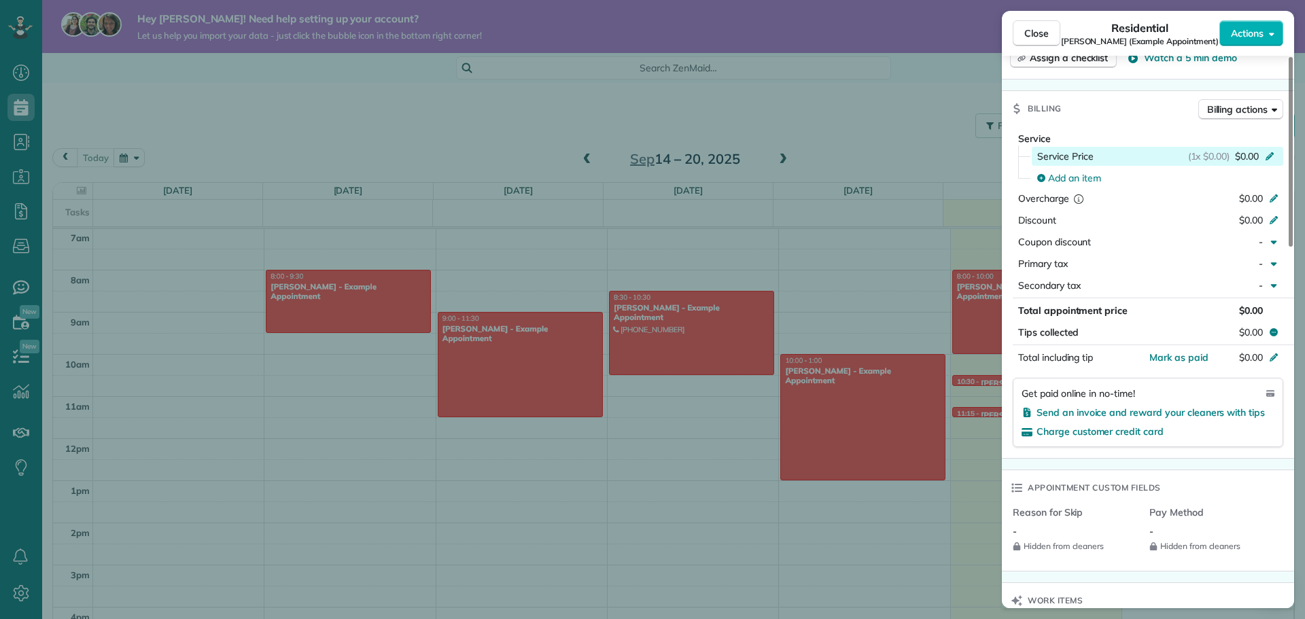
click at [1274, 158] on icon at bounding box center [1269, 154] width 11 height 11
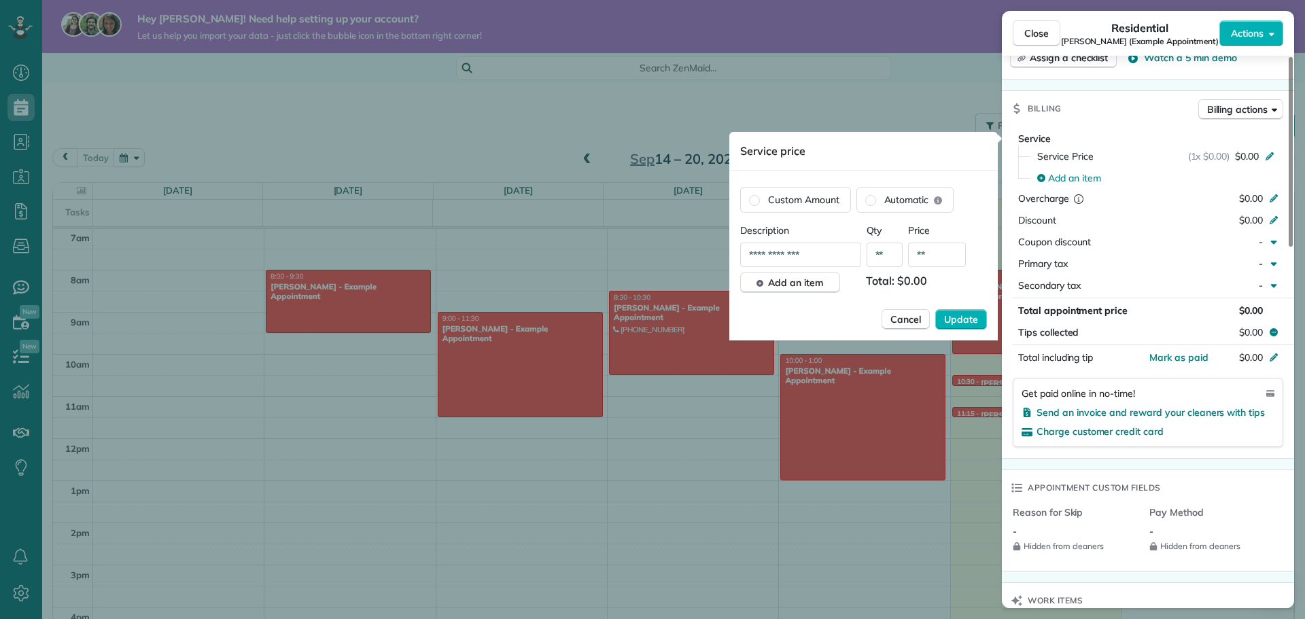
click at [939, 255] on input "**" at bounding box center [937, 255] width 58 height 24
type input "****"
click at [968, 332] on div "**********" at bounding box center [863, 282] width 247 height 117
click at [965, 323] on span "Update" at bounding box center [961, 320] width 34 height 14
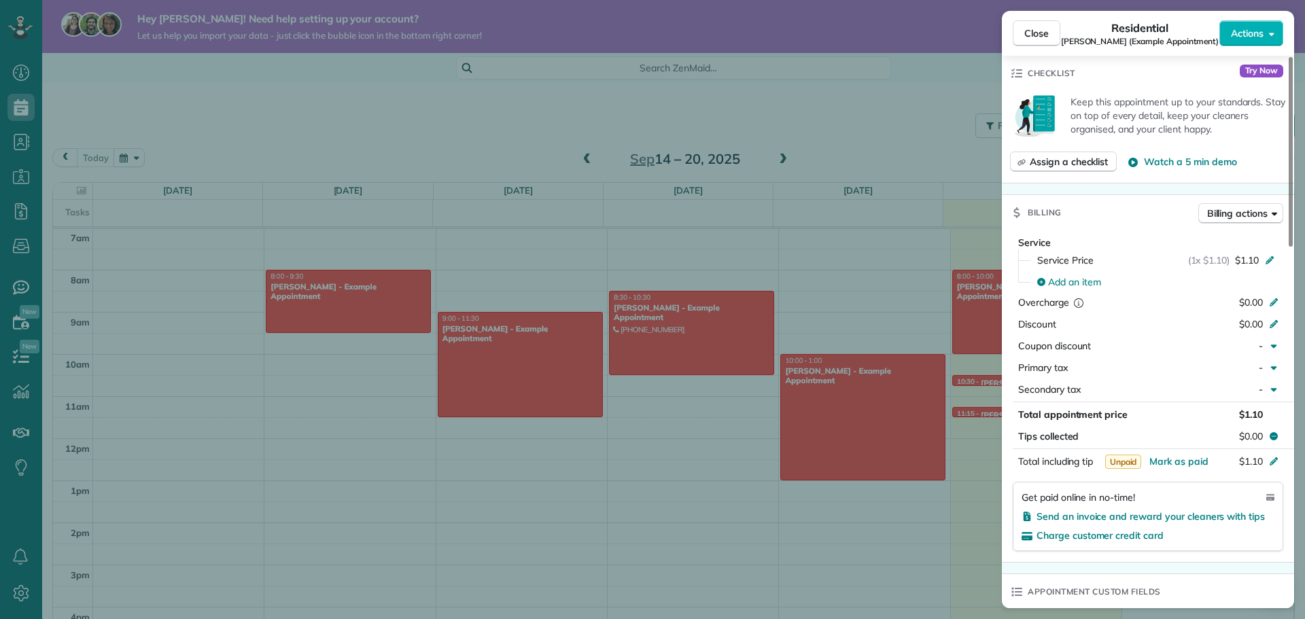
scroll to position [576, 0]
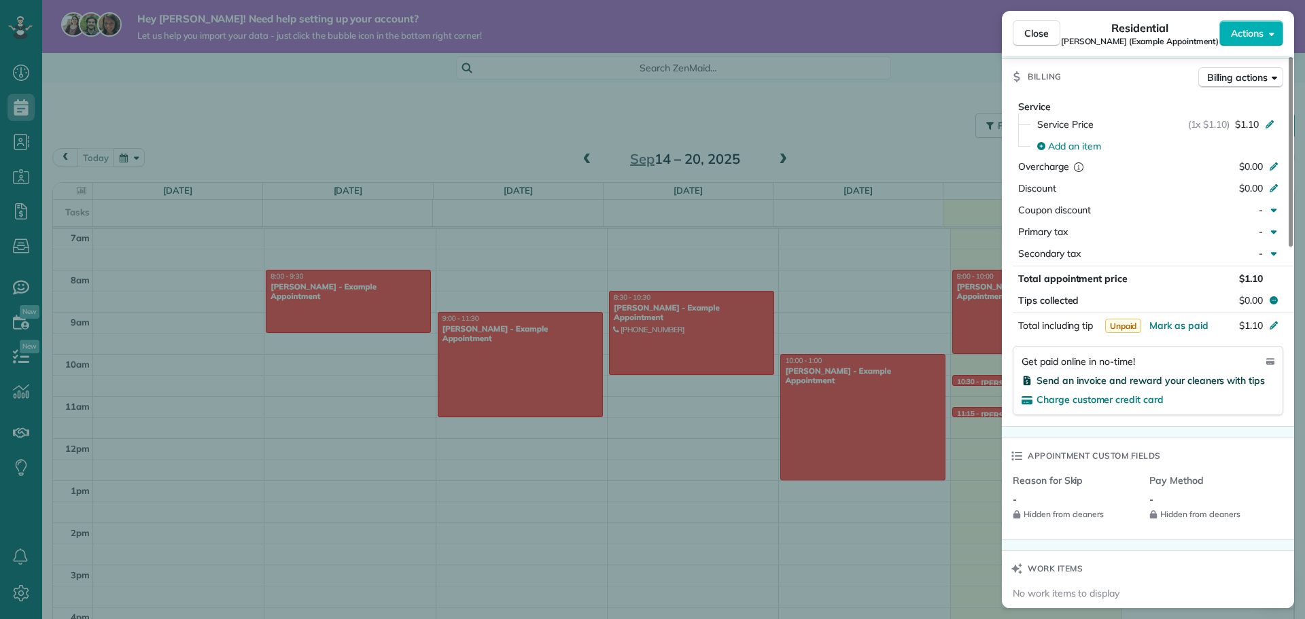
click at [1163, 381] on span "Send an invoice and reward your cleaners with tips" at bounding box center [1150, 380] width 228 height 12
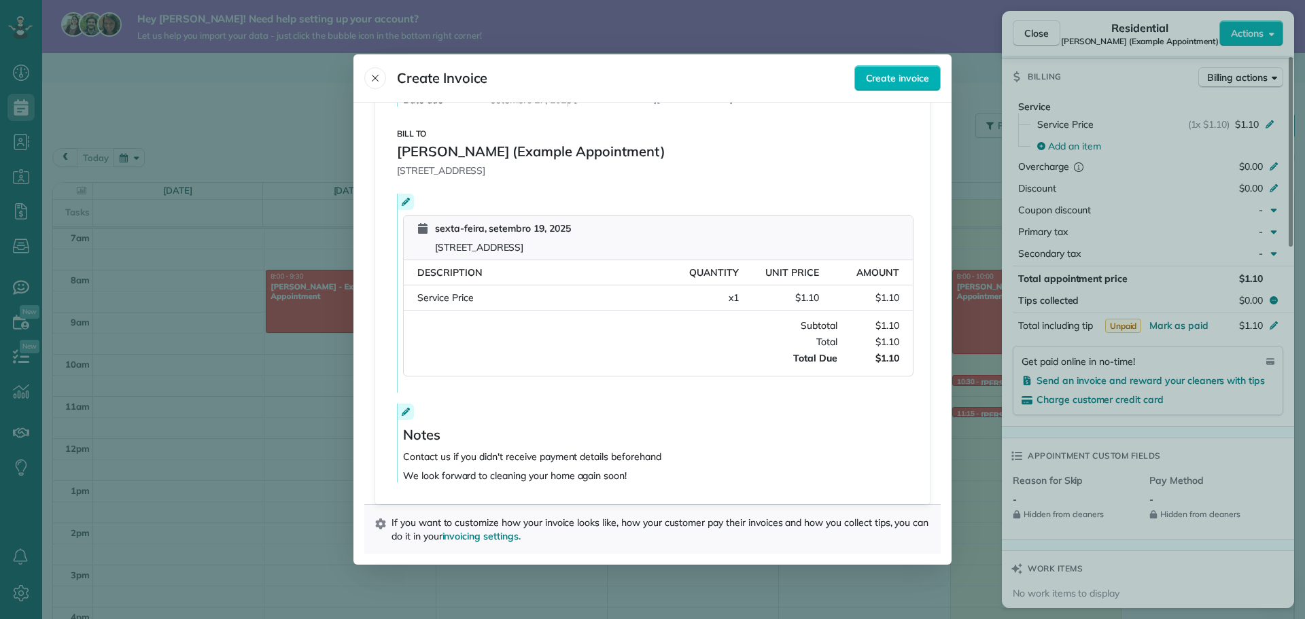
scroll to position [0, 0]
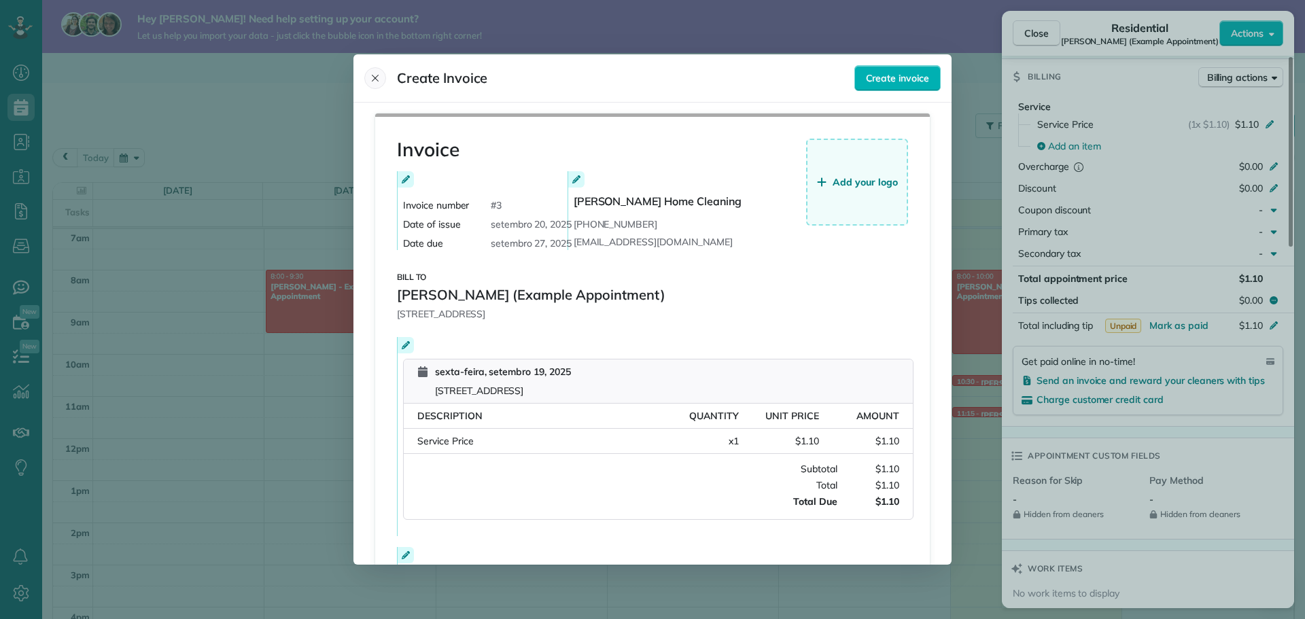
click at [379, 79] on icon "Close" at bounding box center [375, 78] width 11 height 11
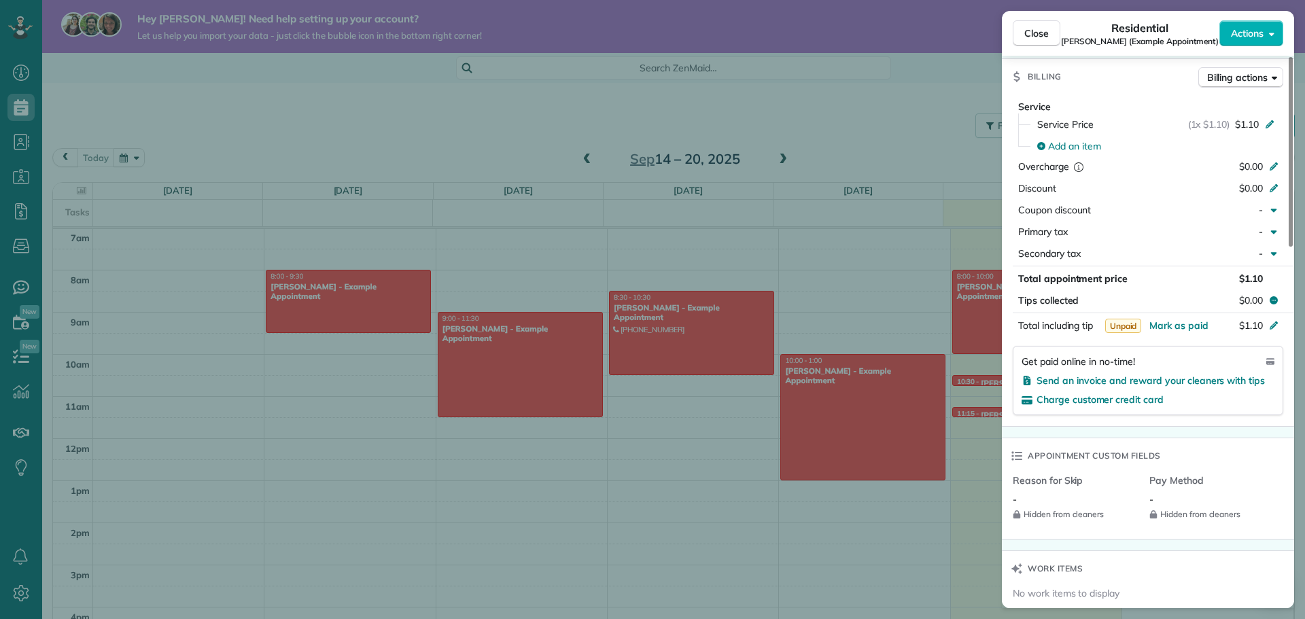
click at [589, 140] on div "Close Residential Sharon Tinberg (Example Appointment) Actions Status Active Sh…" at bounding box center [652, 309] width 1305 height 619
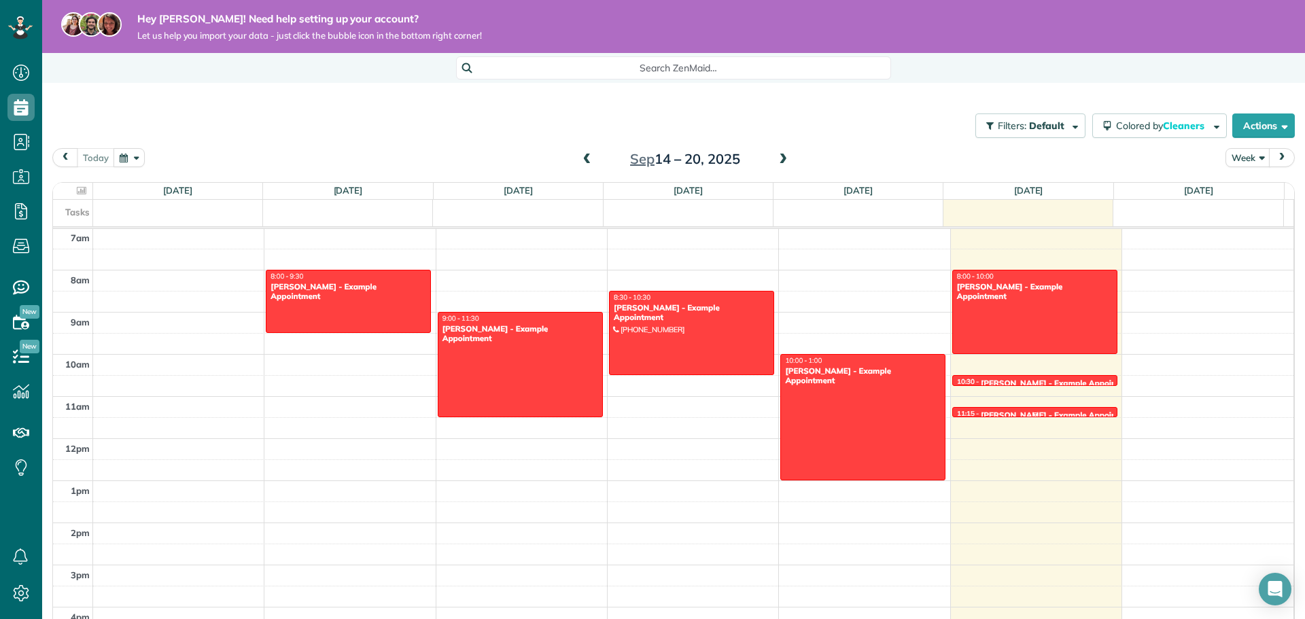
click at [1024, 417] on div at bounding box center [1035, 413] width 164 height 5
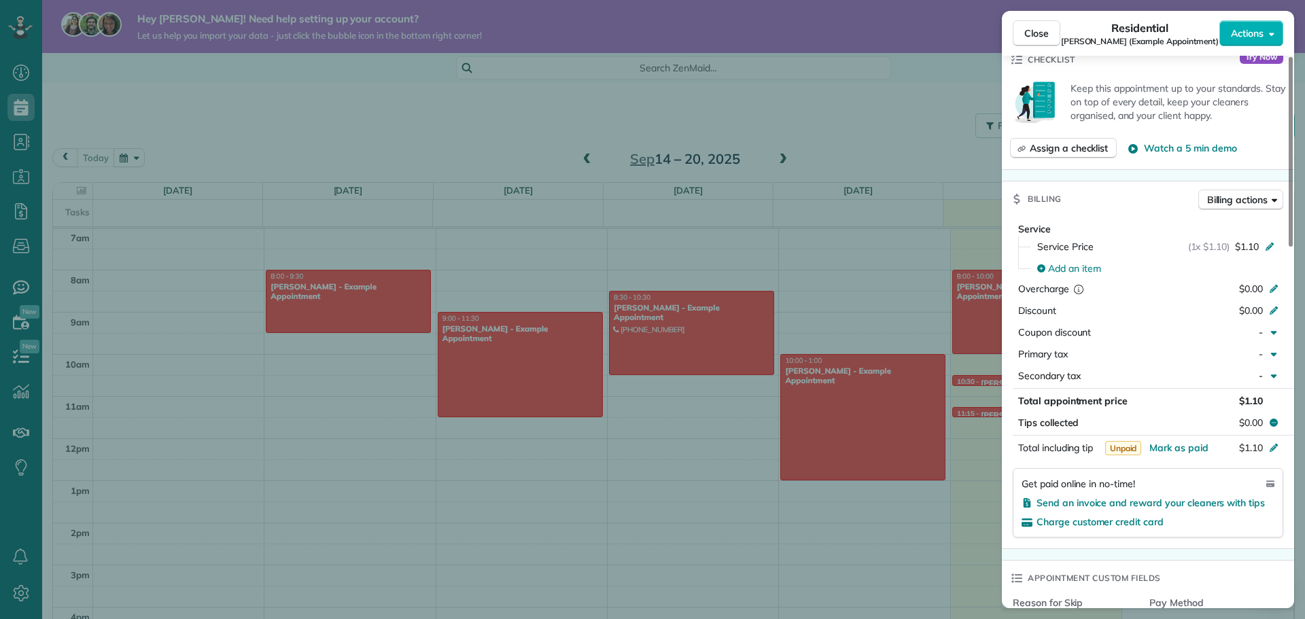
scroll to position [476, 0]
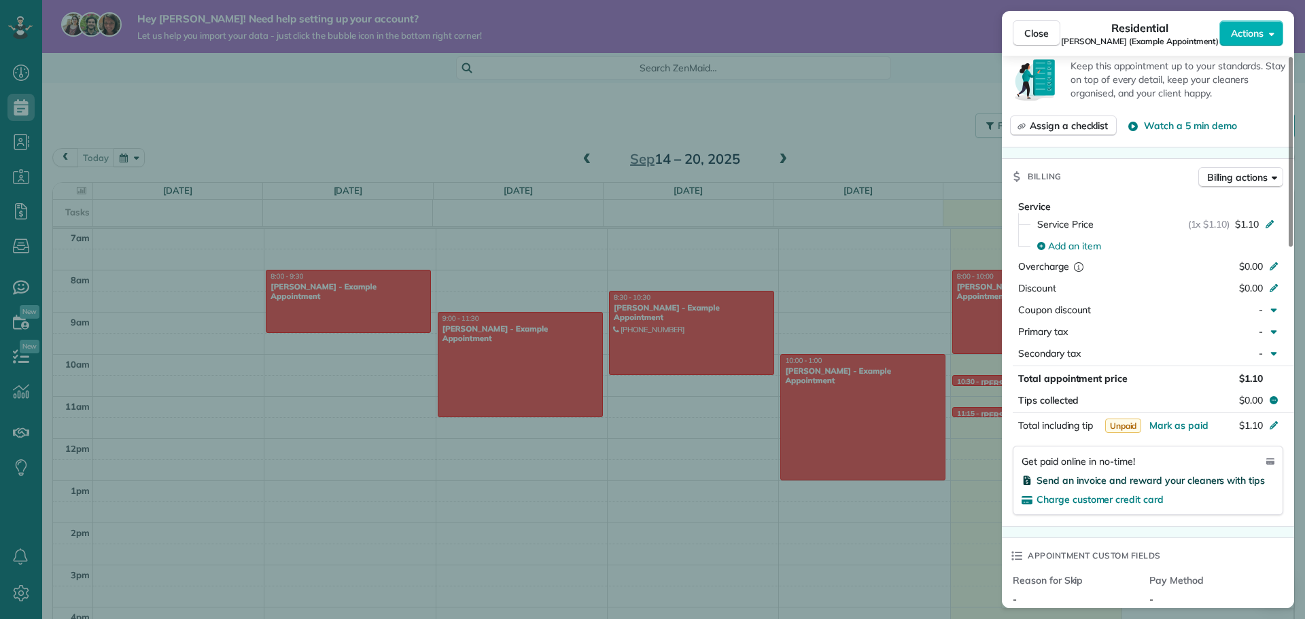
click at [1189, 480] on span "Send an invoice and reward your cleaners with tips" at bounding box center [1150, 480] width 228 height 12
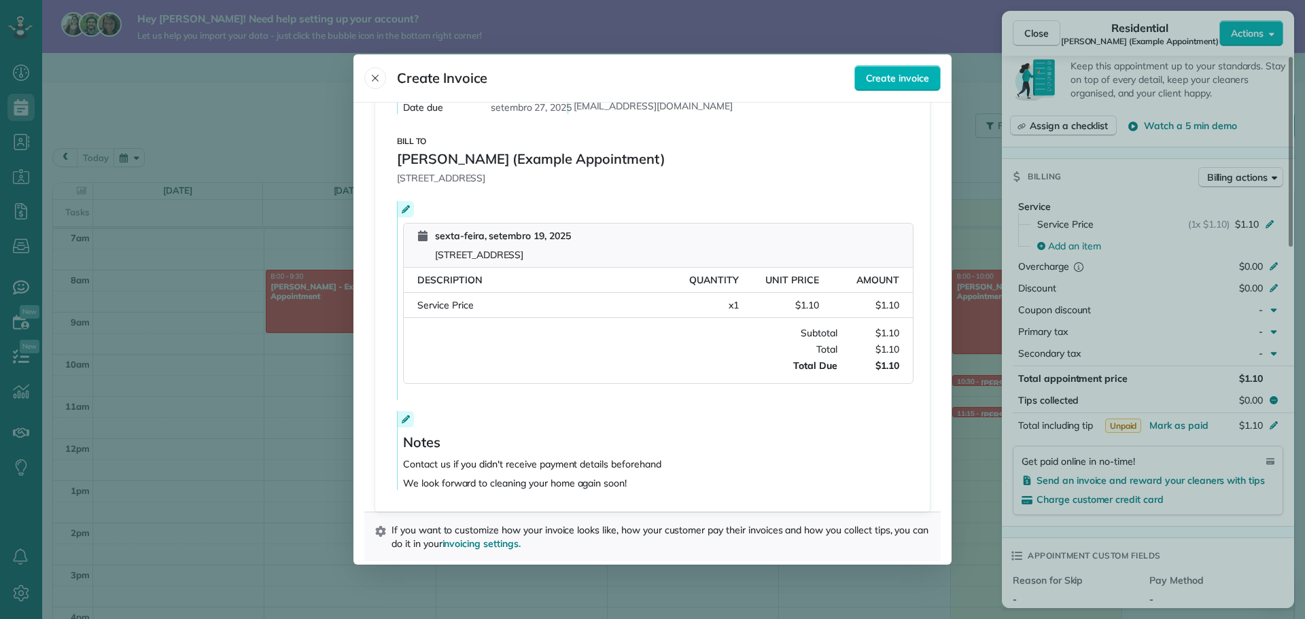
scroll to position [143, 0]
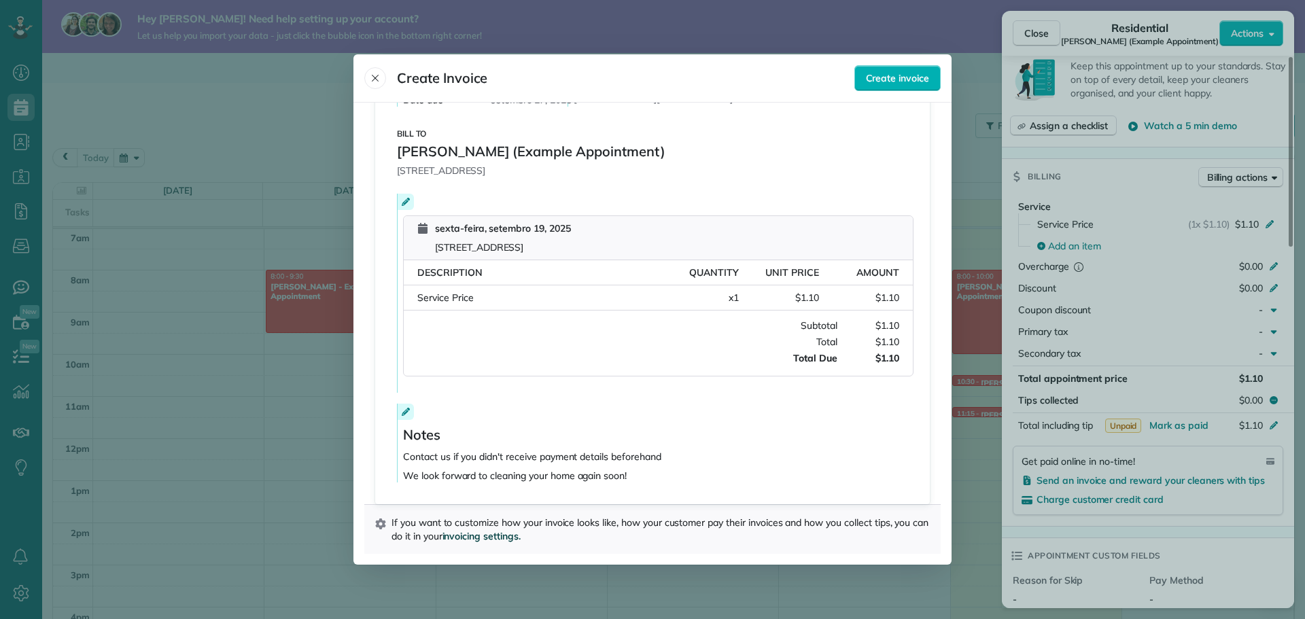
click at [521, 534] on span "invoicing settings." at bounding box center [481, 536] width 78 height 12
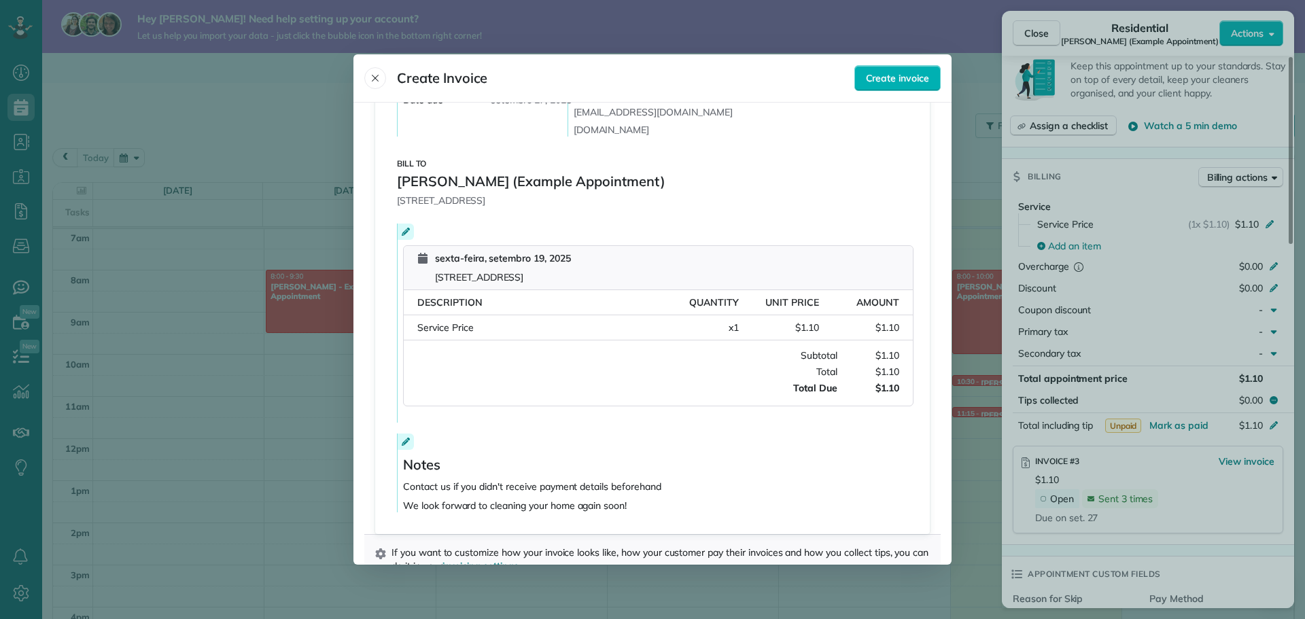
click at [805, 35] on div at bounding box center [652, 309] width 1305 height 619
click at [1034, 35] on div at bounding box center [652, 309] width 1305 height 619
click at [375, 77] on icon "Close" at bounding box center [375, 78] width 11 height 11
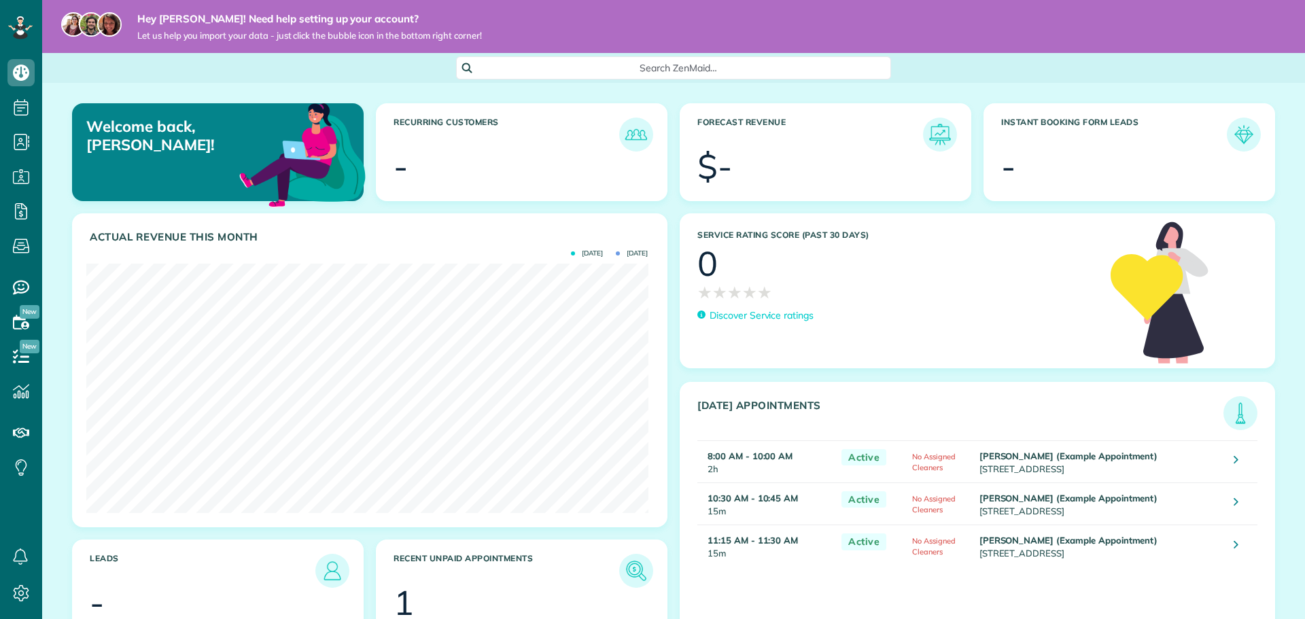
scroll to position [249, 561]
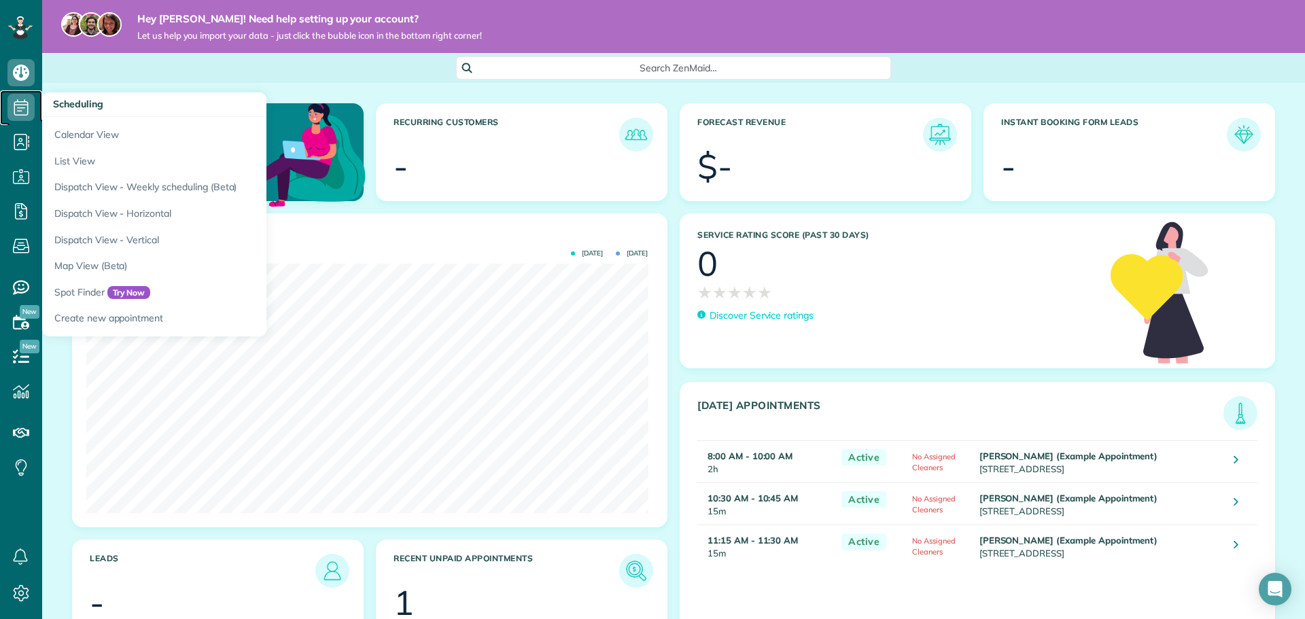
click at [35, 112] on link "Scheduling" at bounding box center [21, 107] width 42 height 35
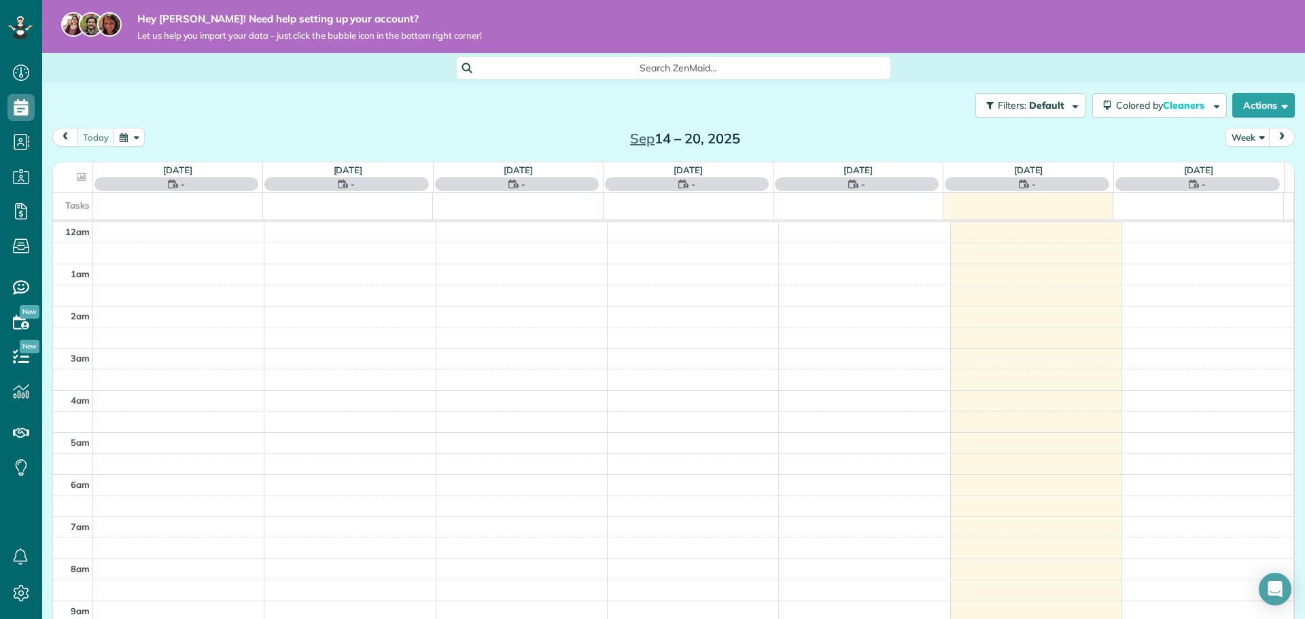
scroll to position [296, 0]
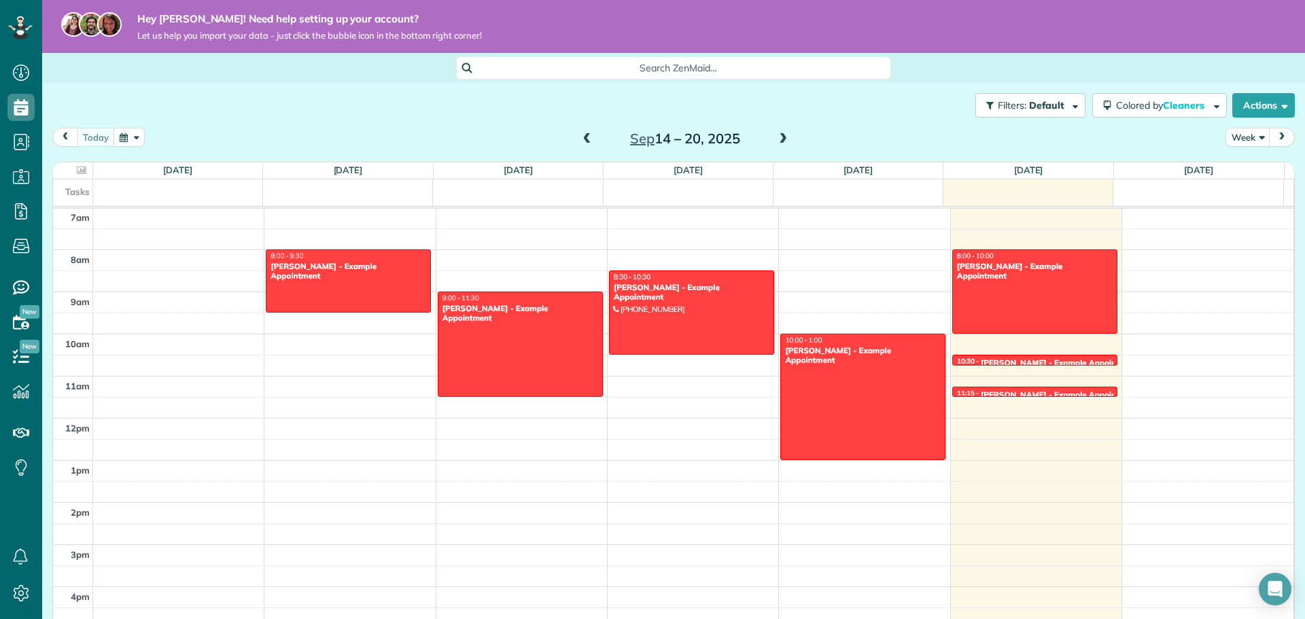
click at [1051, 362] on div at bounding box center [1035, 361] width 164 height 5
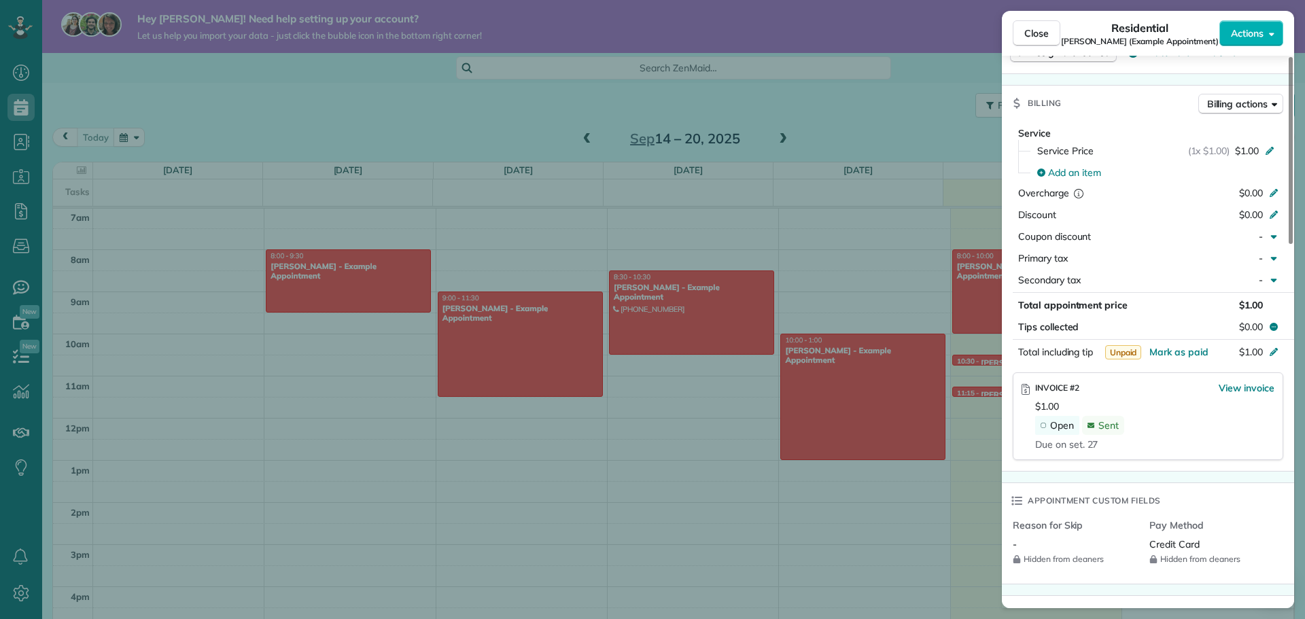
scroll to position [544, 0]
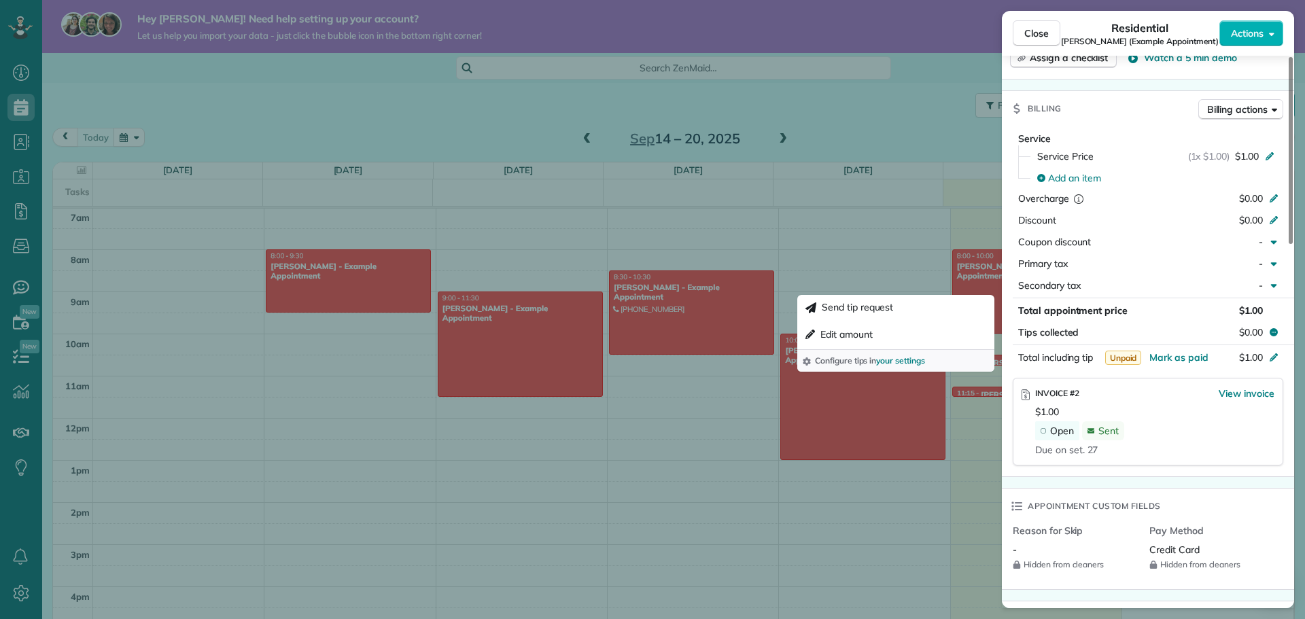
click at [803, 255] on div "Close Residential [PERSON_NAME] (Example Appointment) Actions Status Active [PE…" at bounding box center [652, 309] width 1305 height 619
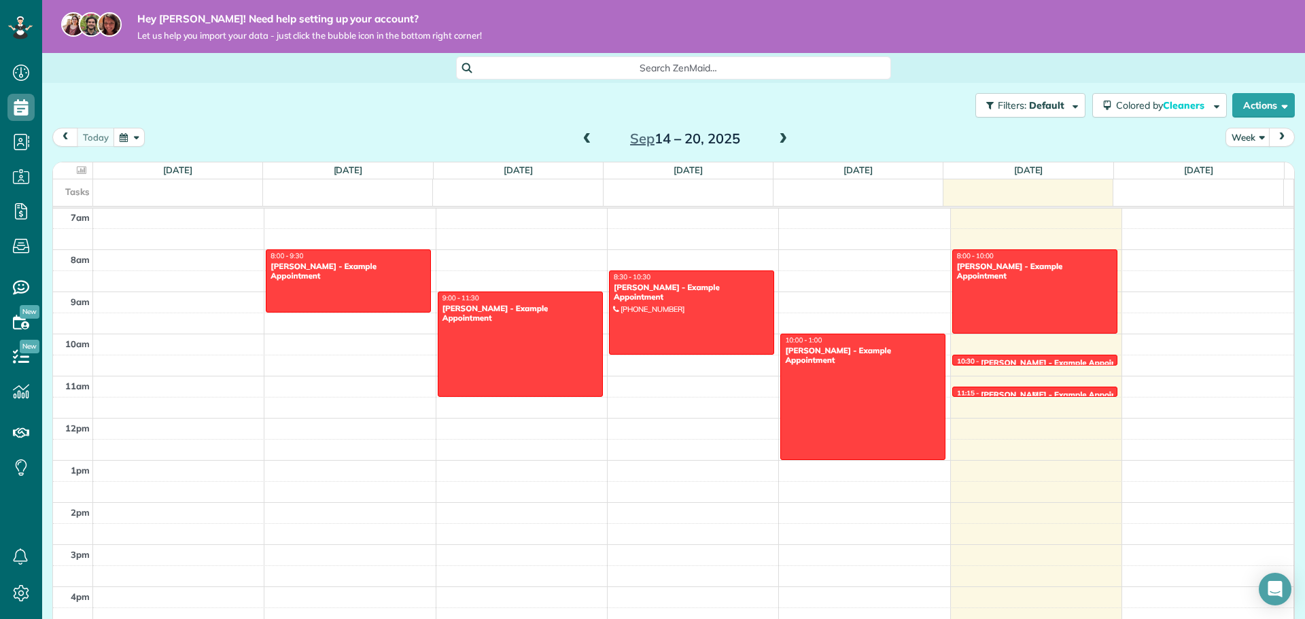
click at [983, 391] on div at bounding box center [1035, 393] width 164 height 5
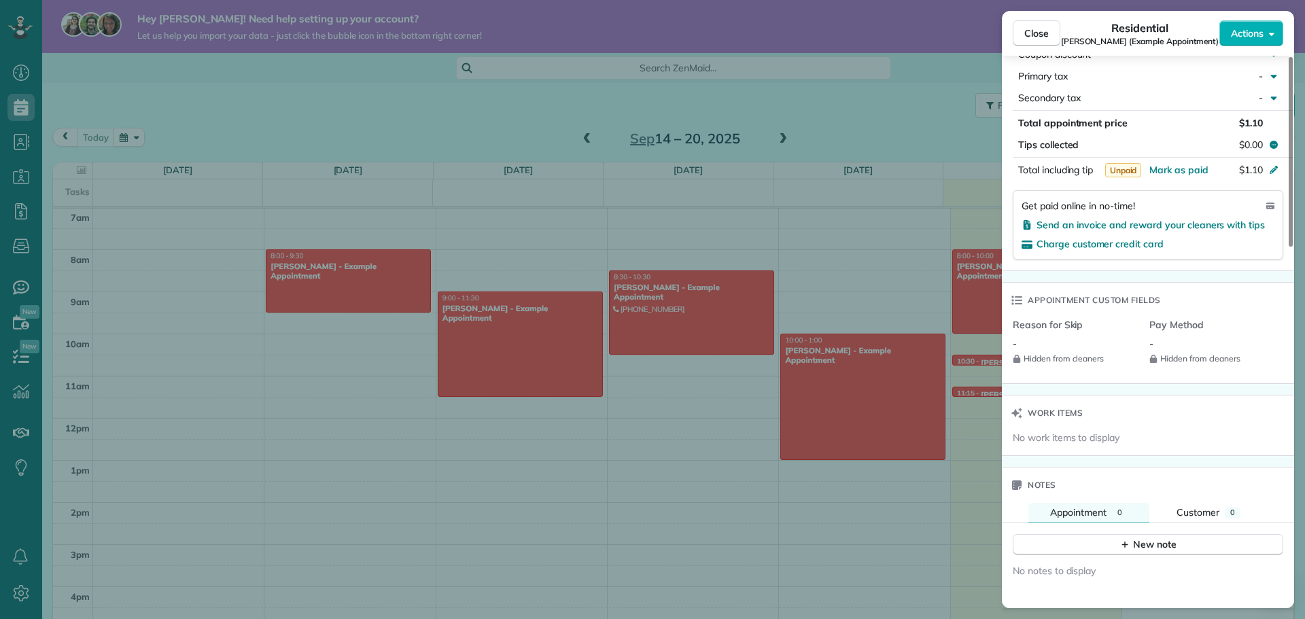
scroll to position [748, 0]
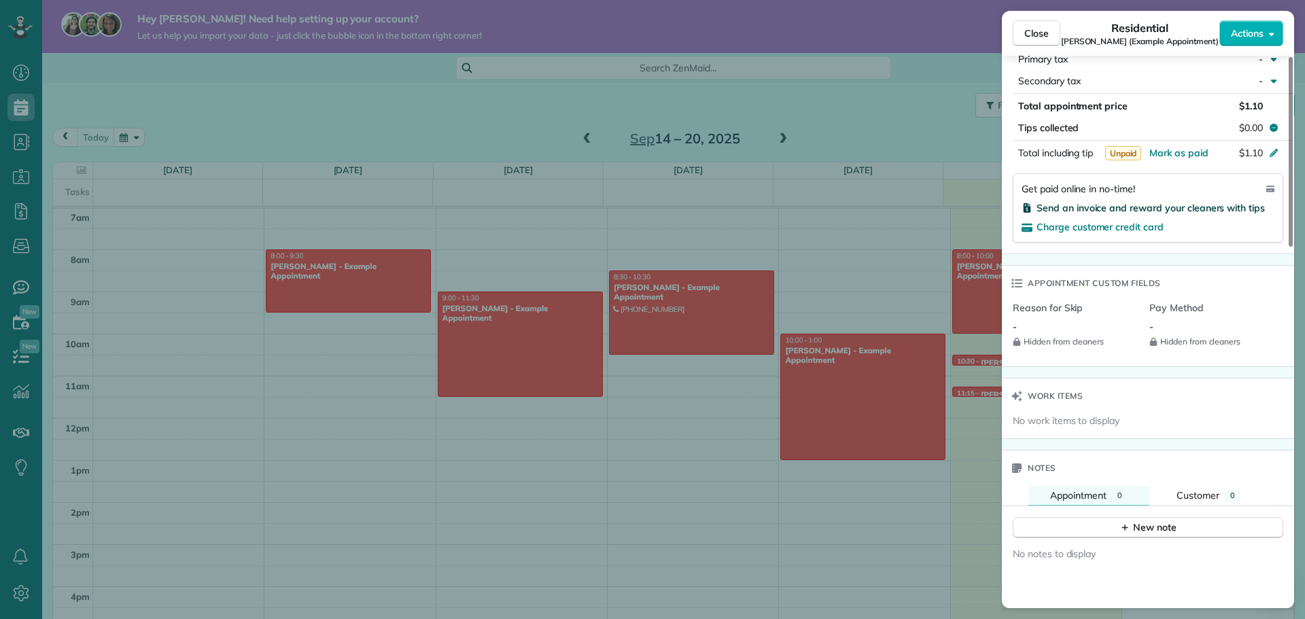
click at [1156, 209] on span "Send an invoice and reward your cleaners with tips" at bounding box center [1150, 208] width 228 height 12
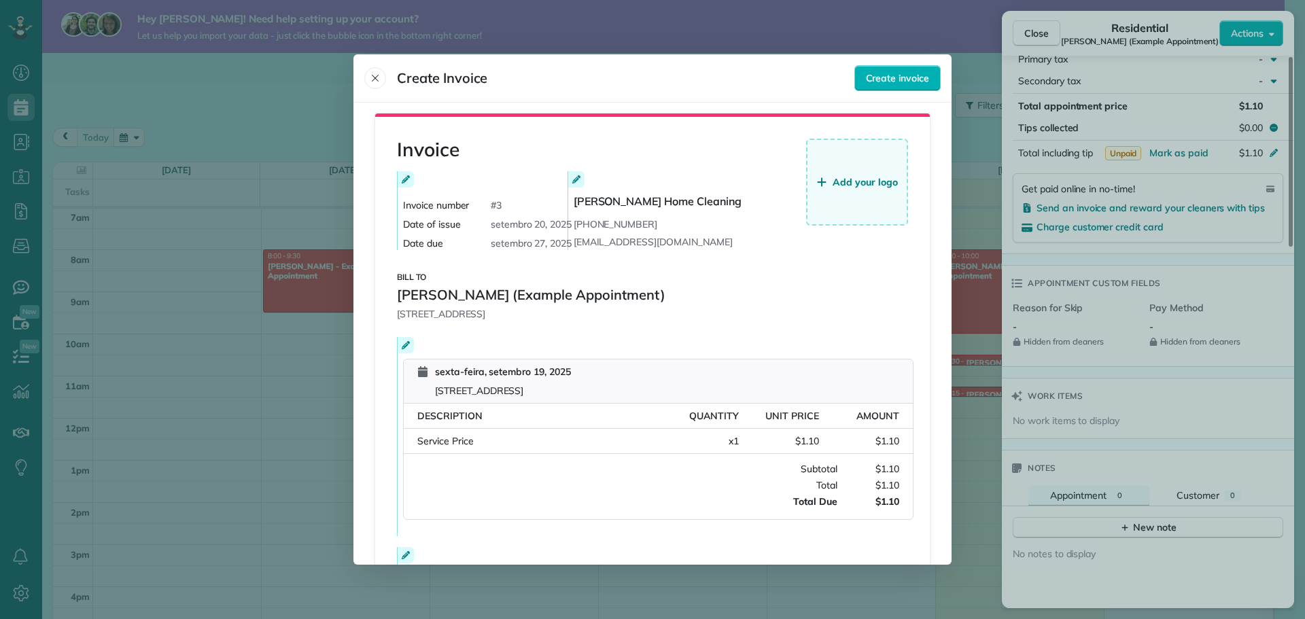
click at [832, 176] on span "Add your logo" at bounding box center [864, 182] width 65 height 14
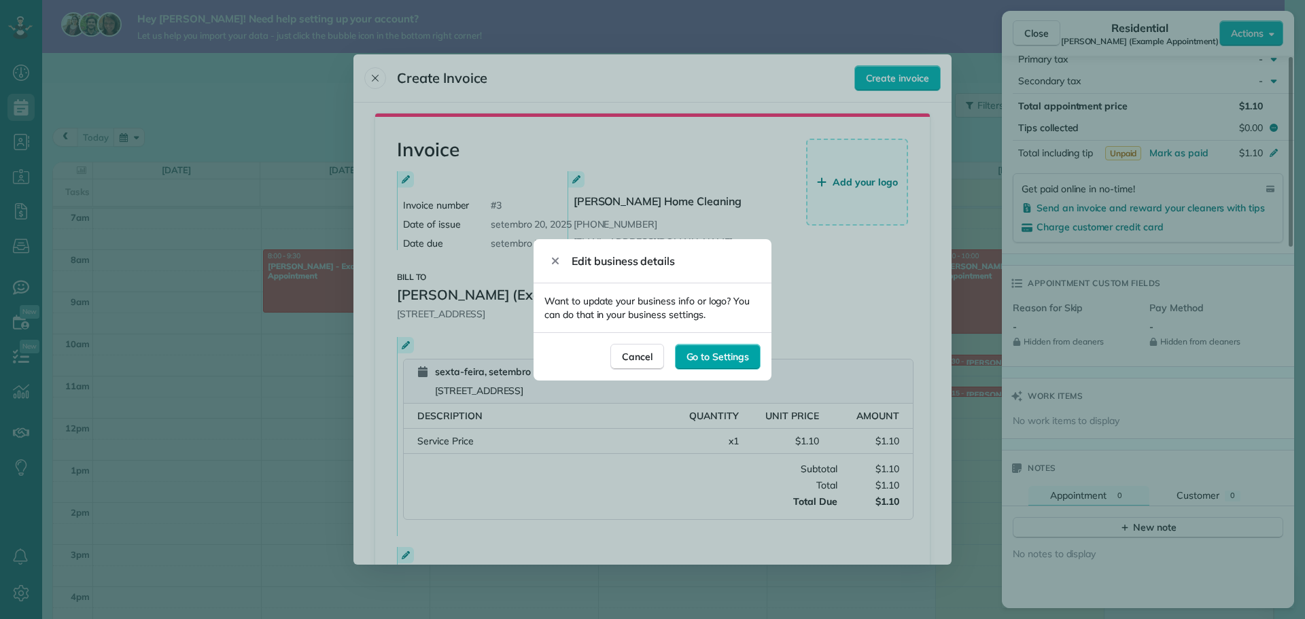
click at [734, 351] on span "Go to Settings" at bounding box center [717, 357] width 63 height 14
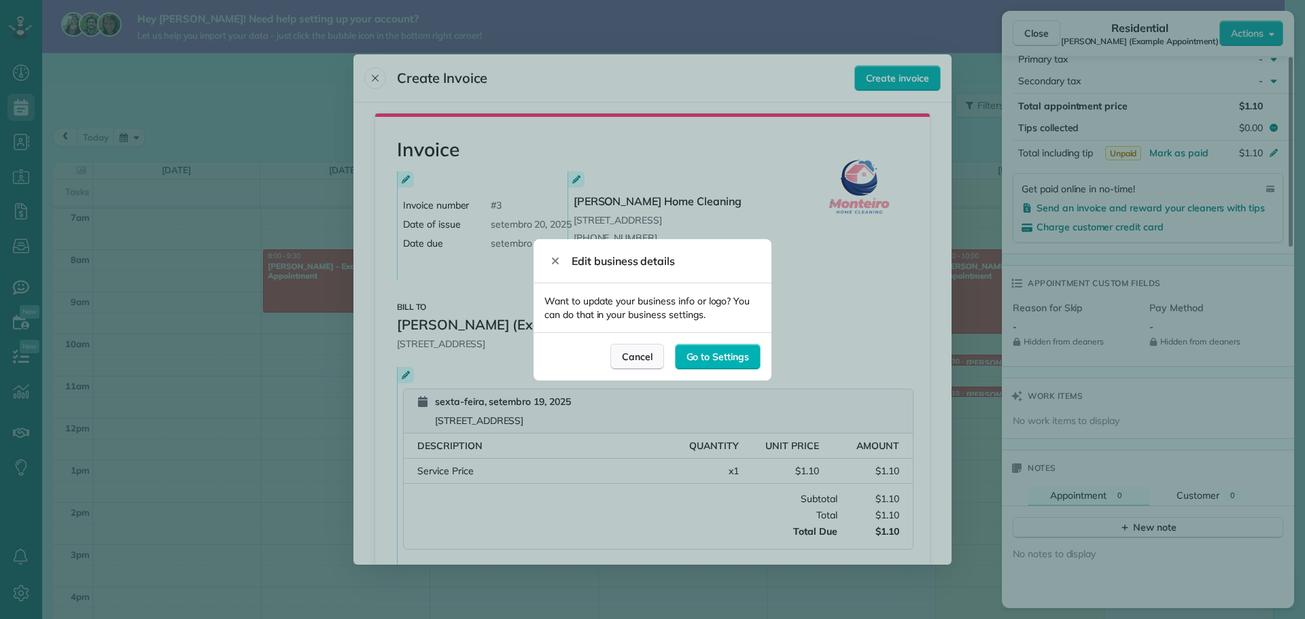
click at [644, 355] on span "Cancel" at bounding box center [637, 357] width 31 height 14
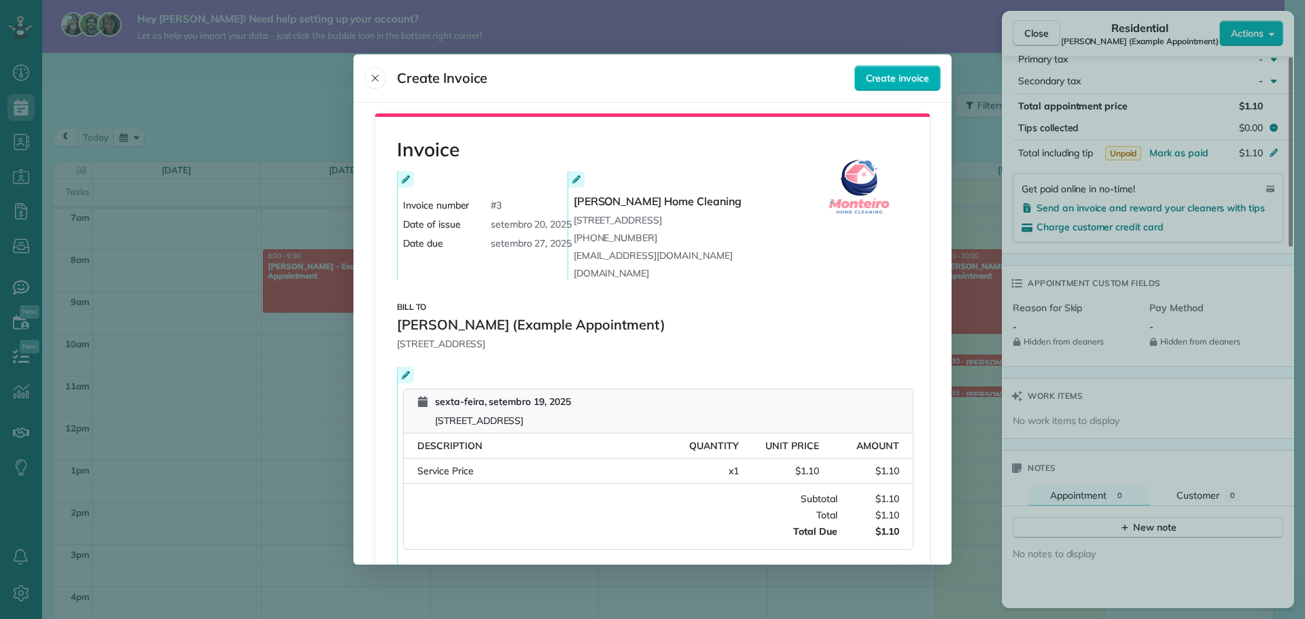
click at [402, 182] on icon at bounding box center [406, 179] width 8 height 8
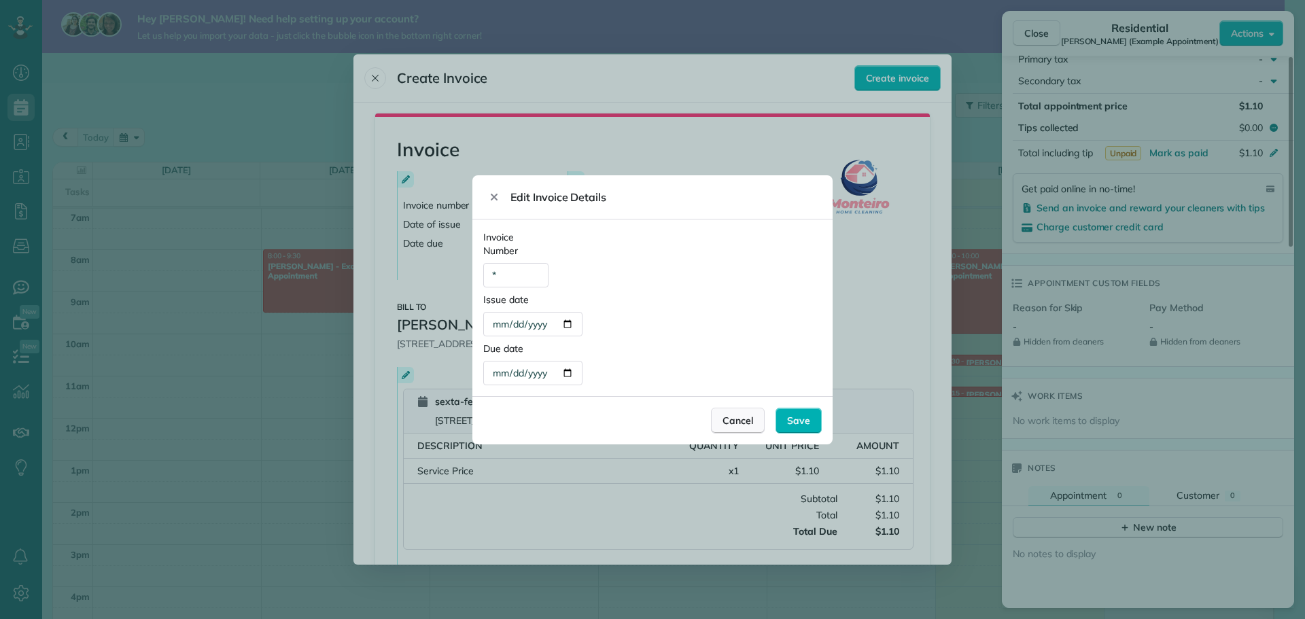
click at [736, 421] on span "Cancel" at bounding box center [737, 421] width 31 height 14
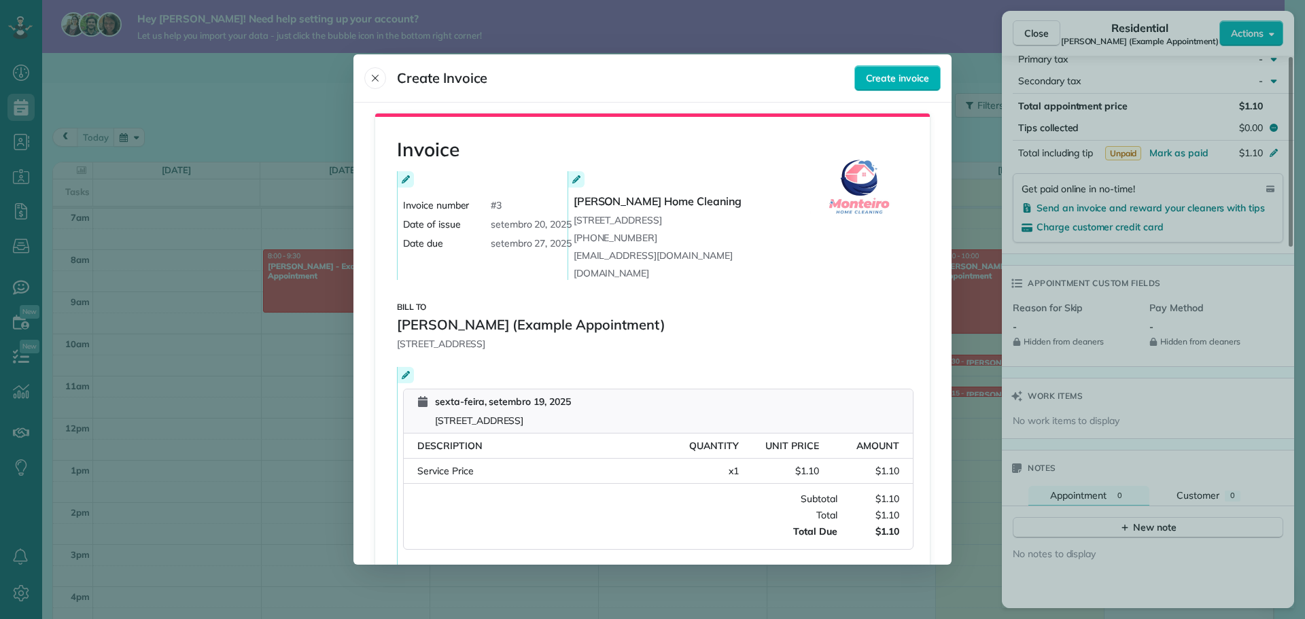
click at [572, 184] on div at bounding box center [576, 179] width 16 height 16
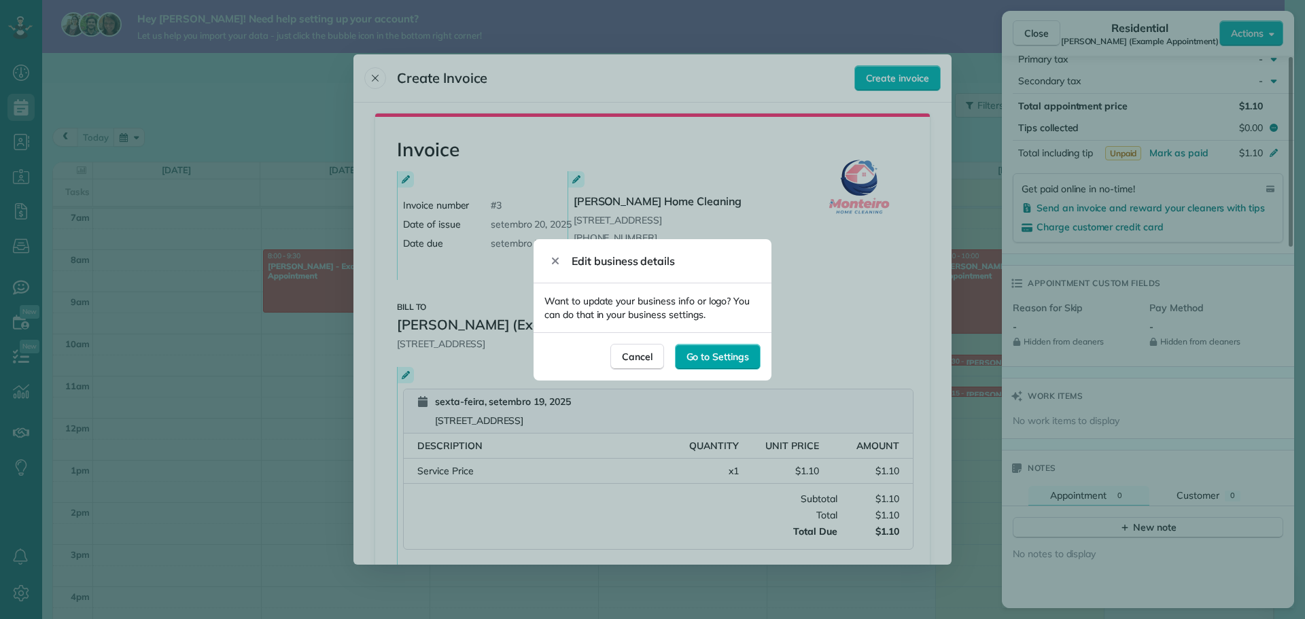
click at [726, 355] on span "Go to Settings" at bounding box center [717, 357] width 63 height 14
click at [636, 366] on div "Cancel" at bounding box center [637, 357] width 54 height 26
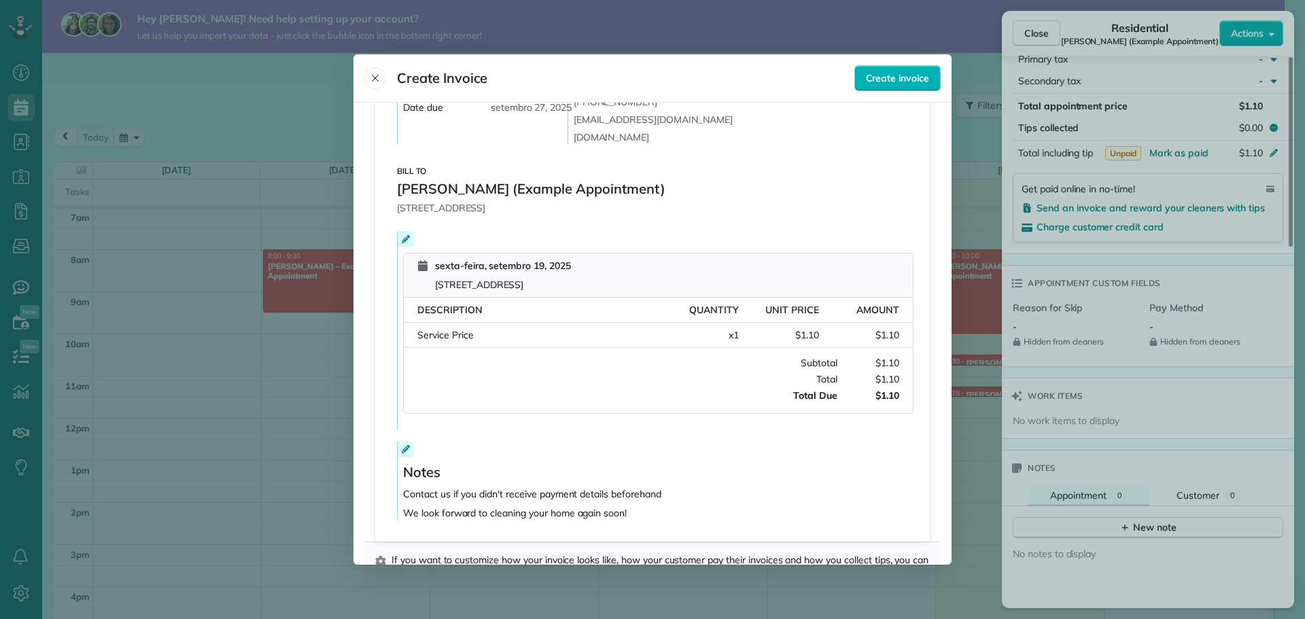
scroll to position [173, 0]
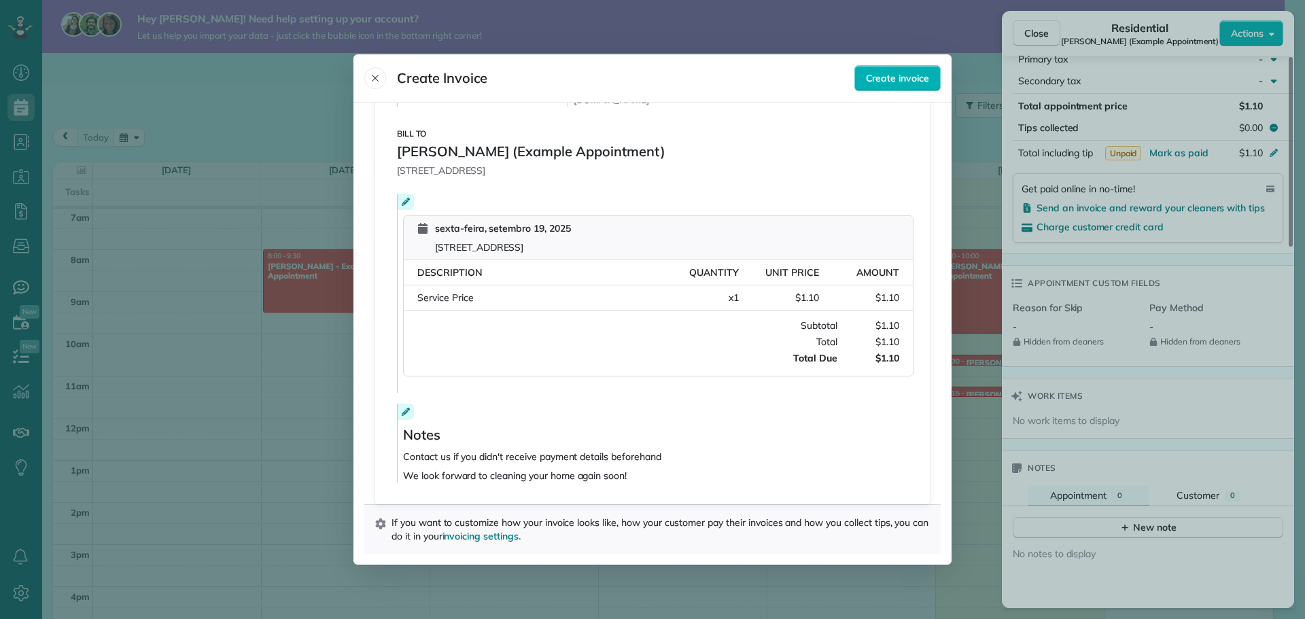
click at [960, 142] on div at bounding box center [652, 309] width 1305 height 619
click at [907, 73] on span "Create invoice" at bounding box center [897, 78] width 63 height 14
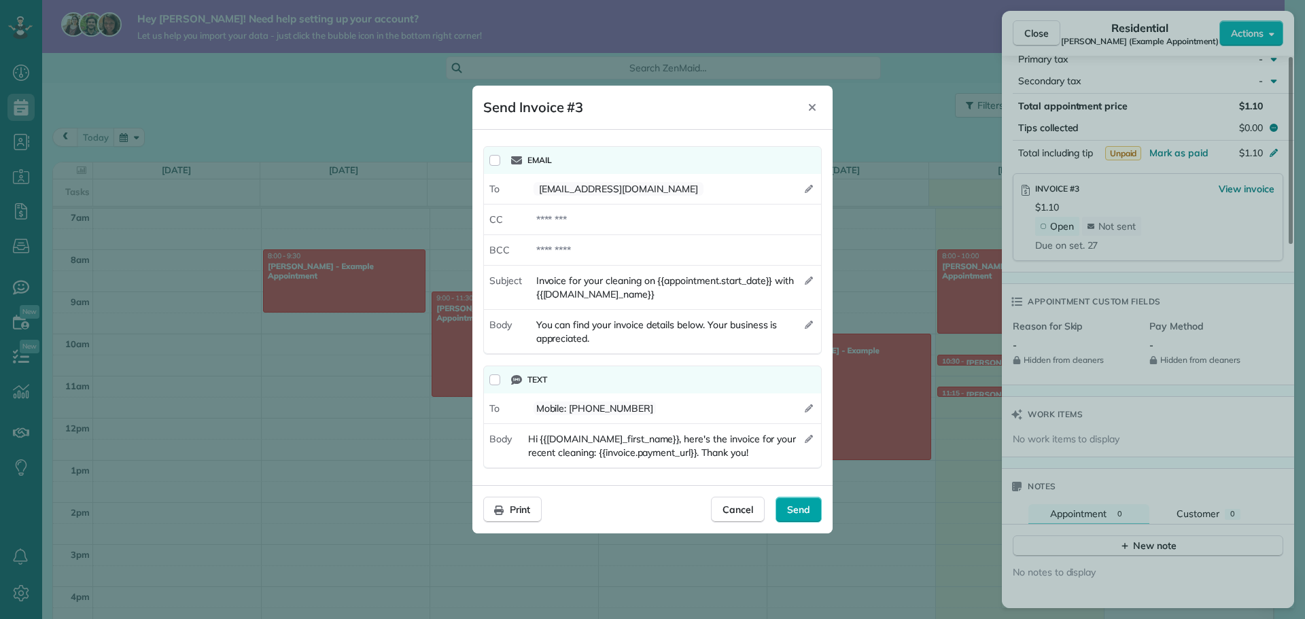
click at [786, 511] on div "Send" at bounding box center [798, 510] width 46 height 26
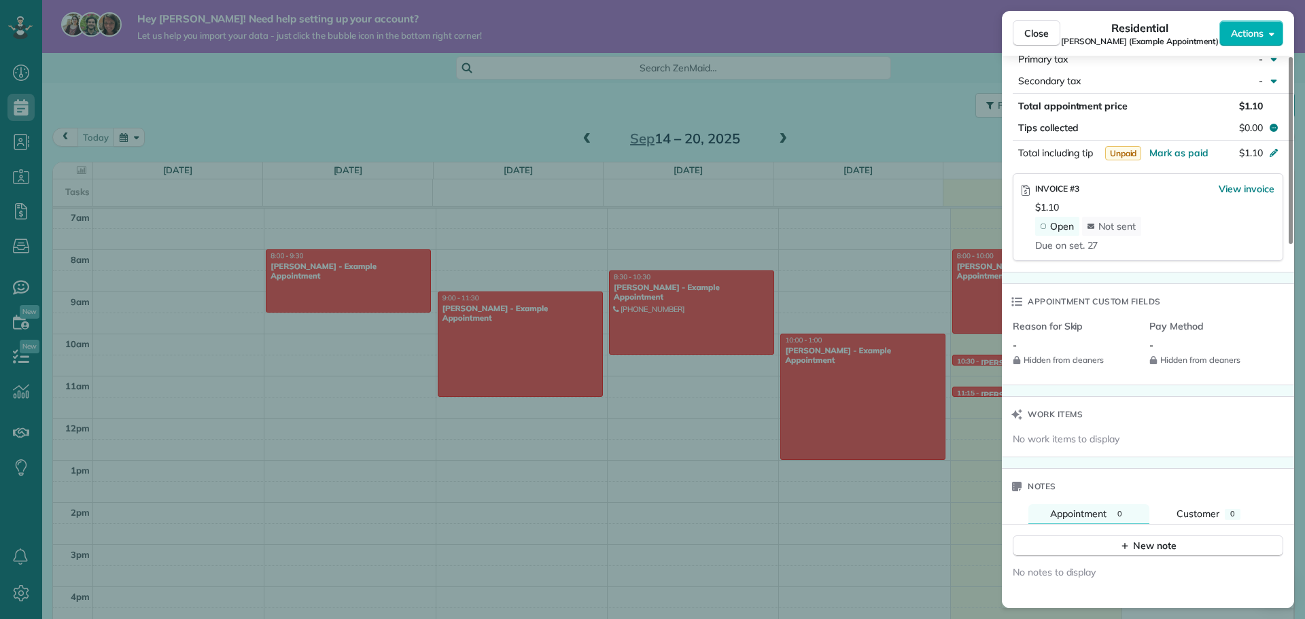
click at [885, 207] on div "Close Residential [PERSON_NAME] (Example Appointment) Actions Status Active [PE…" at bounding box center [652, 309] width 1305 height 619
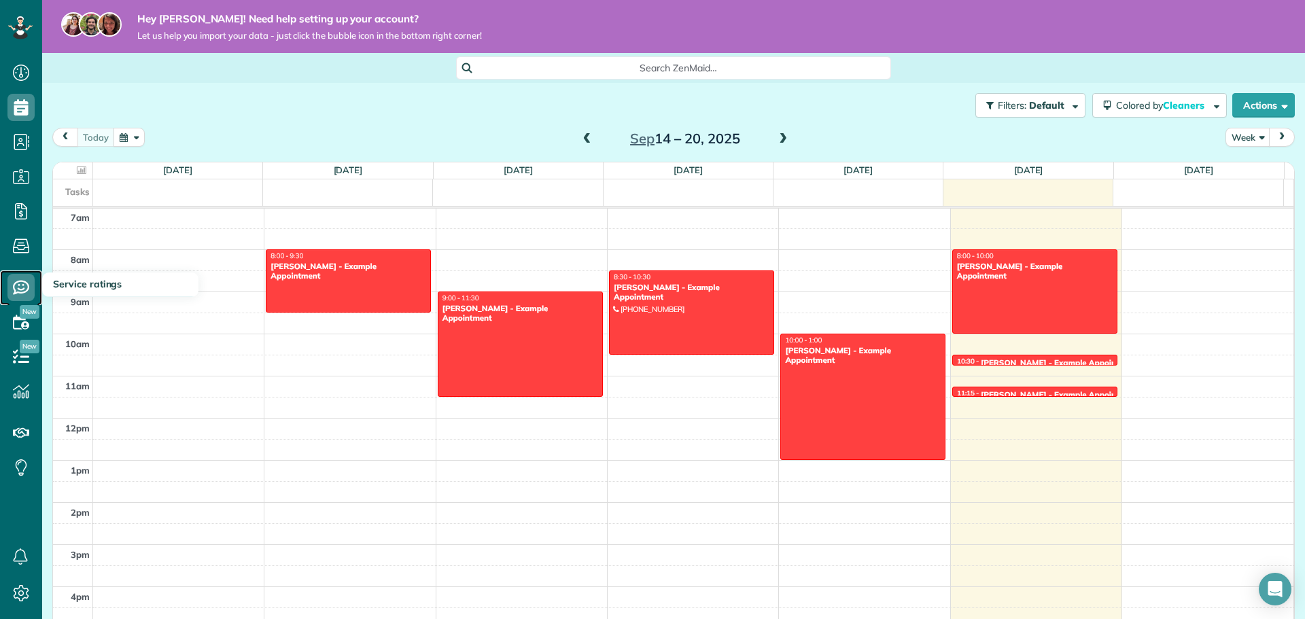
click at [20, 276] on icon at bounding box center [20, 287] width 27 height 27
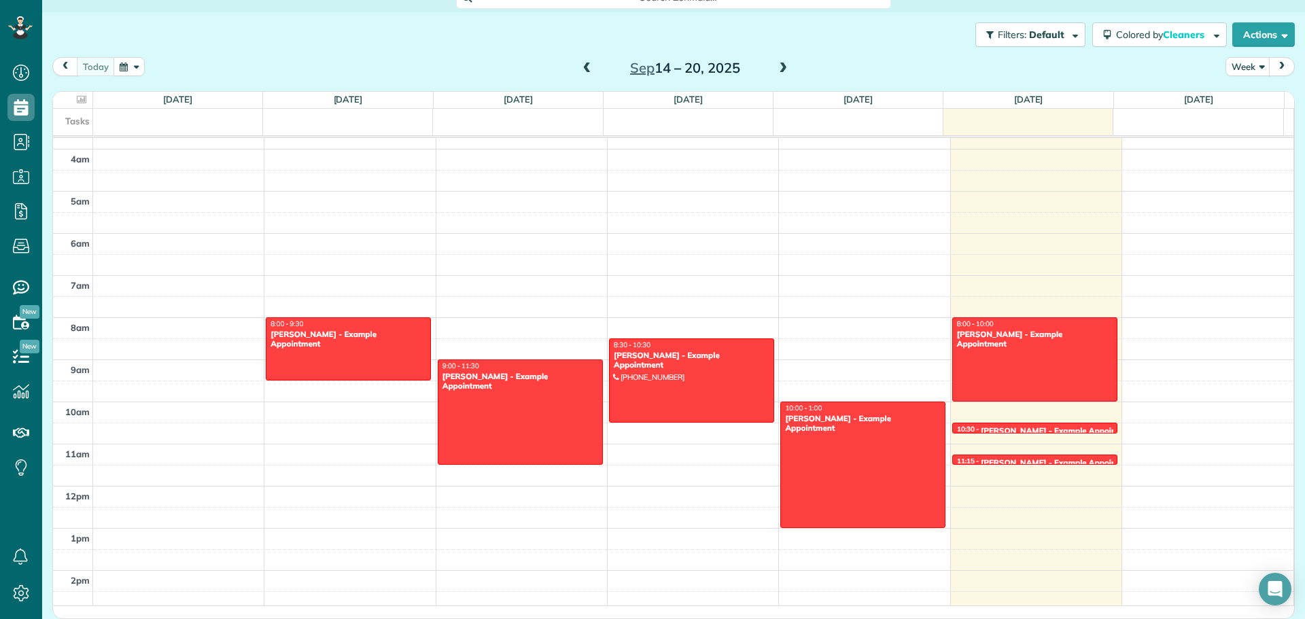
scroll to position [160, 0]
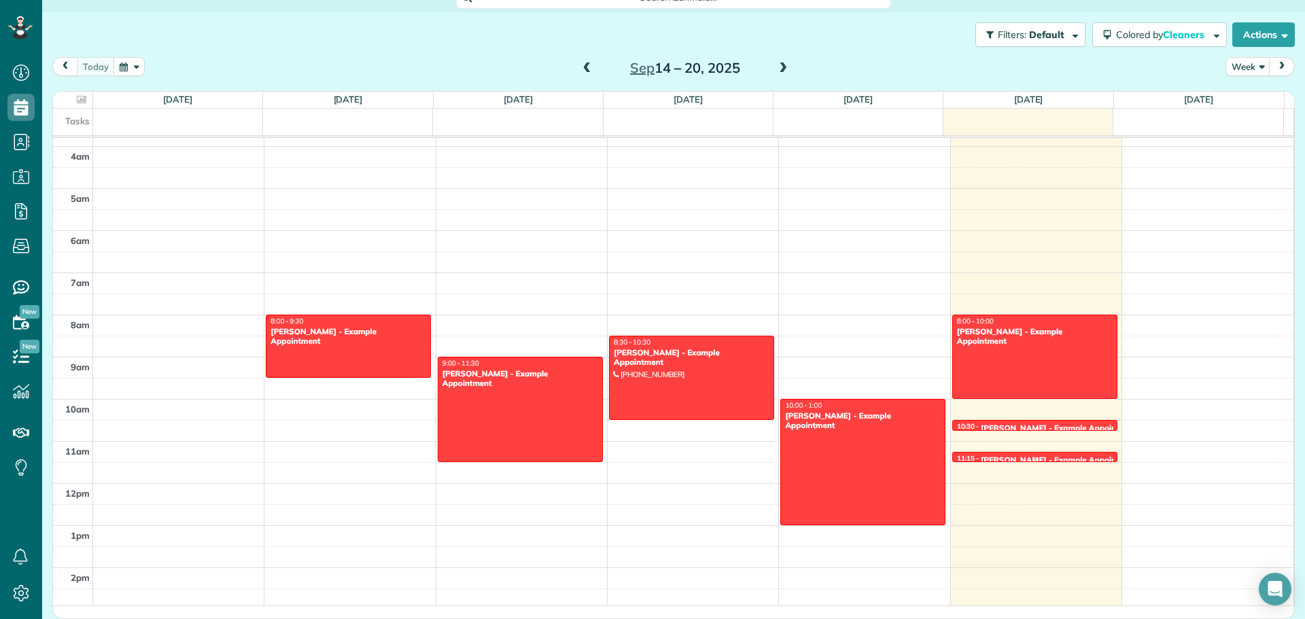
click at [1001, 454] on div "11:15 - 11:30 [PERSON_NAME] - Example Appointment" at bounding box center [1034, 459] width 157 height 11
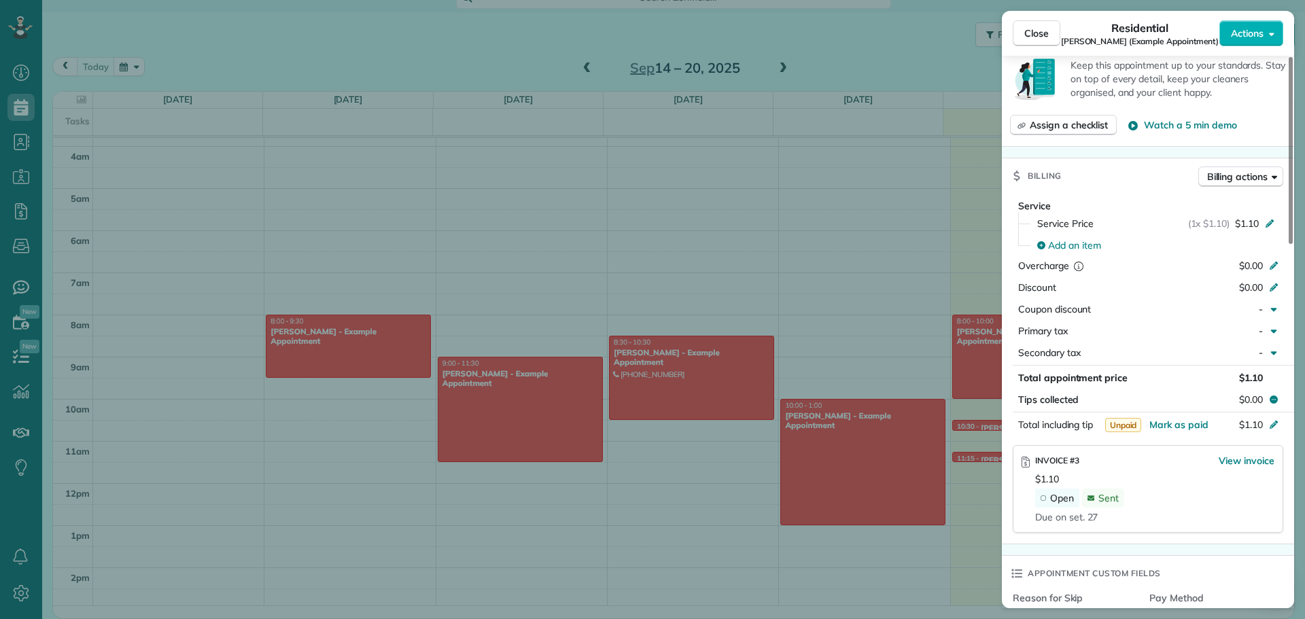
scroll to position [612, 0]
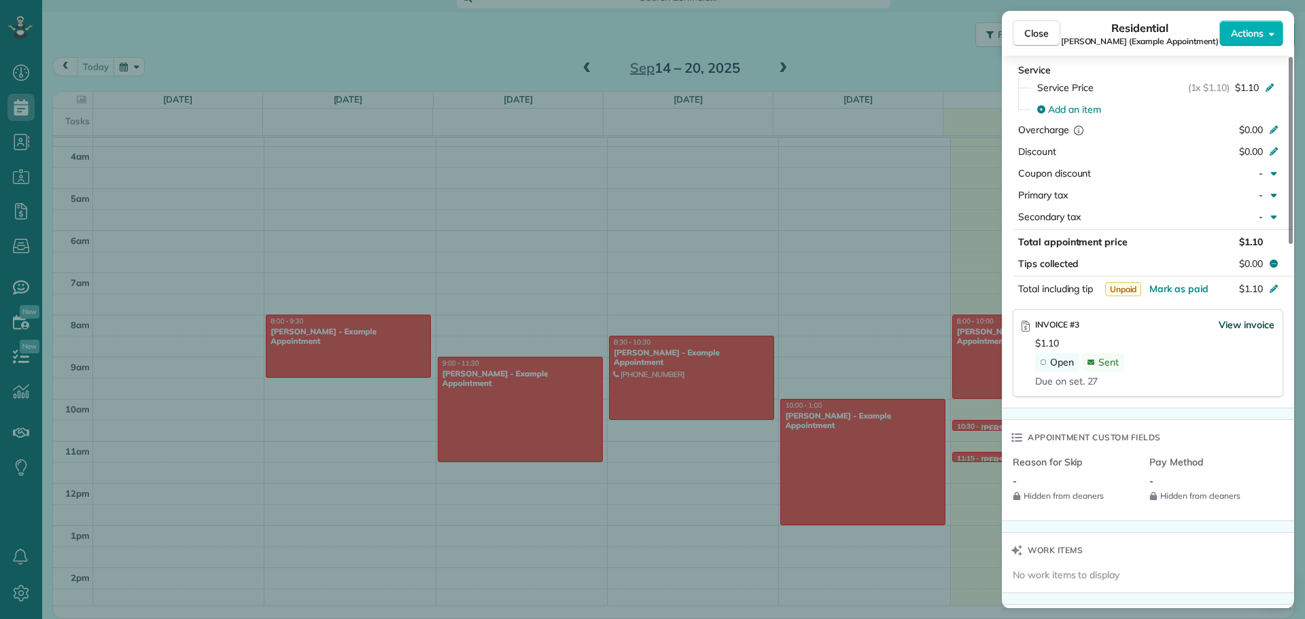
click at [1256, 324] on span "View invoice" at bounding box center [1246, 325] width 56 height 14
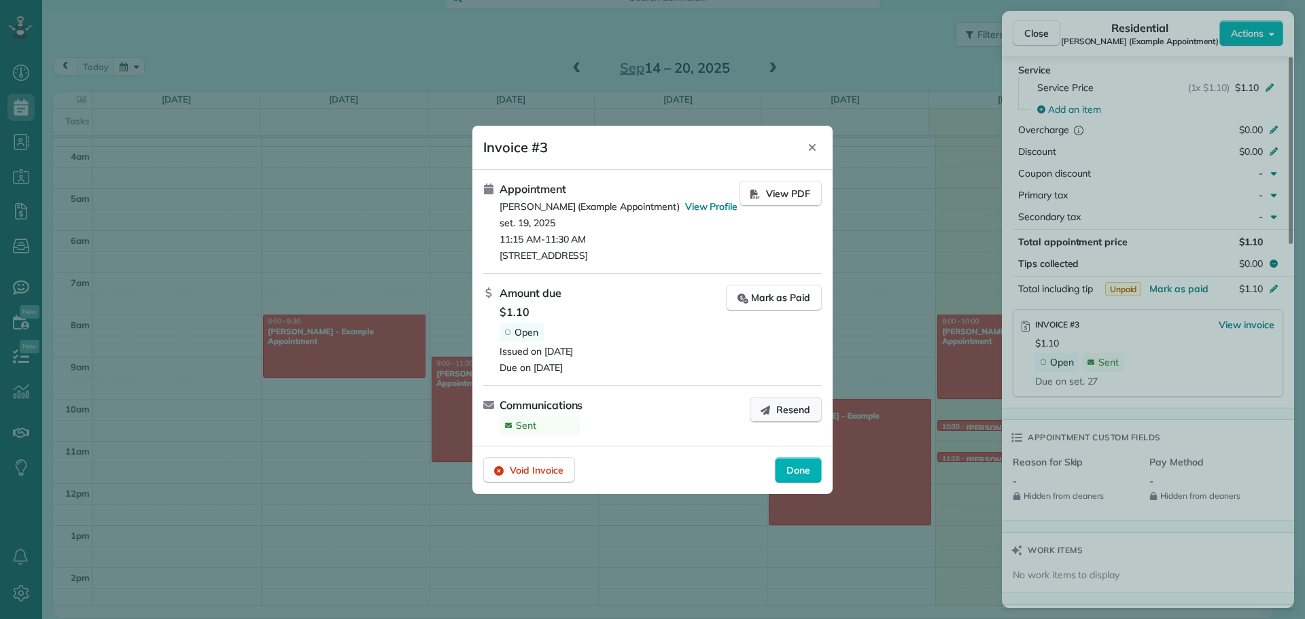
click at [782, 404] on span "Resend" at bounding box center [793, 410] width 34 height 14
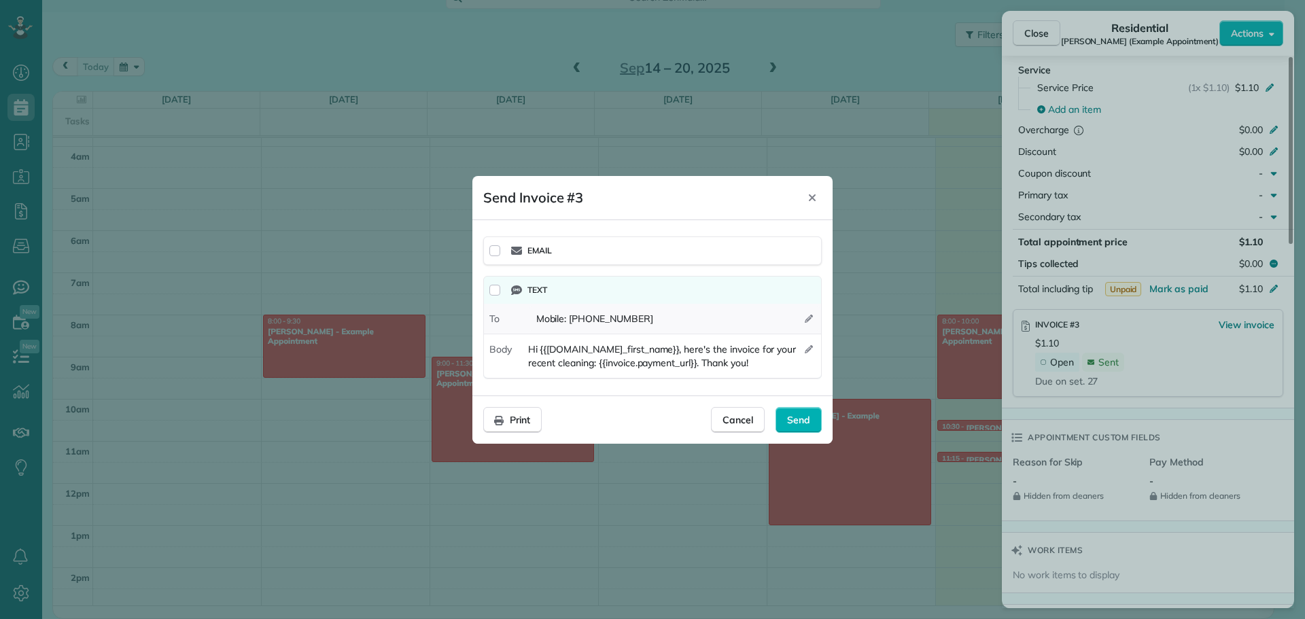
click at [806, 315] on icon "button" at bounding box center [809, 319] width 8 height 8
click at [666, 345] on label "mobile [PHONE_NUMBER]" at bounding box center [659, 347] width 260 height 26
drag, startPoint x: 666, startPoint y: 345, endPoint x: 735, endPoint y: 421, distance: 102.9
click at [735, 421] on span "Cancel" at bounding box center [737, 420] width 31 height 14
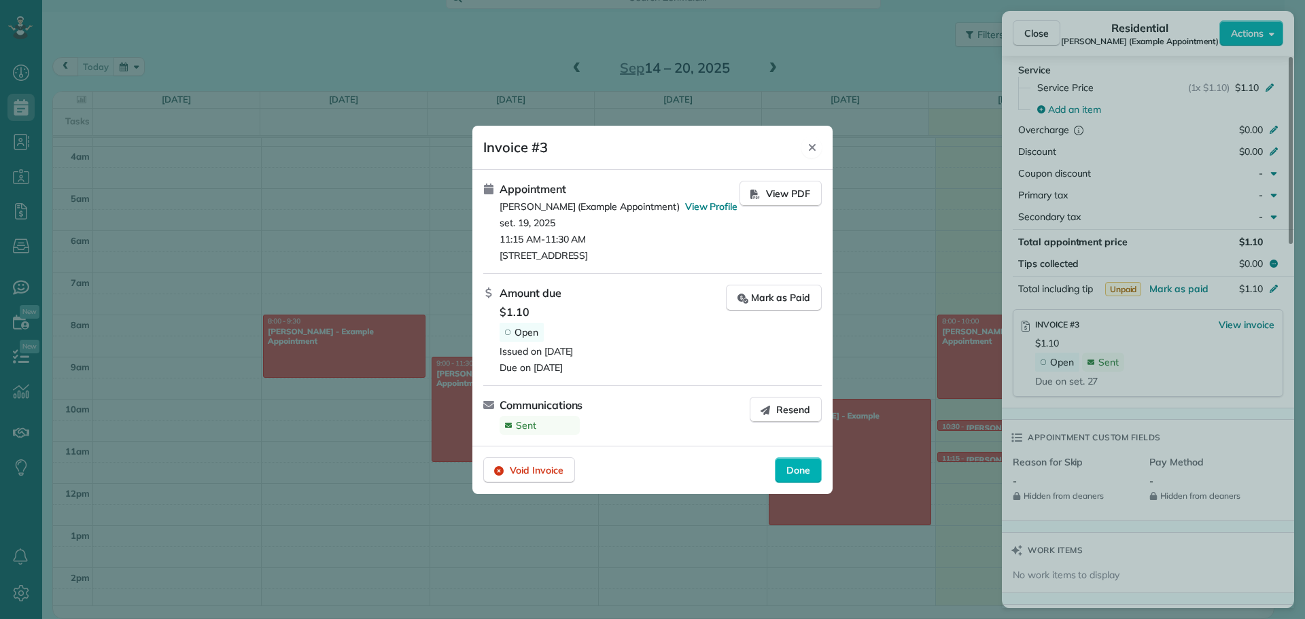
click at [815, 147] on icon "Close" at bounding box center [812, 147] width 11 height 11
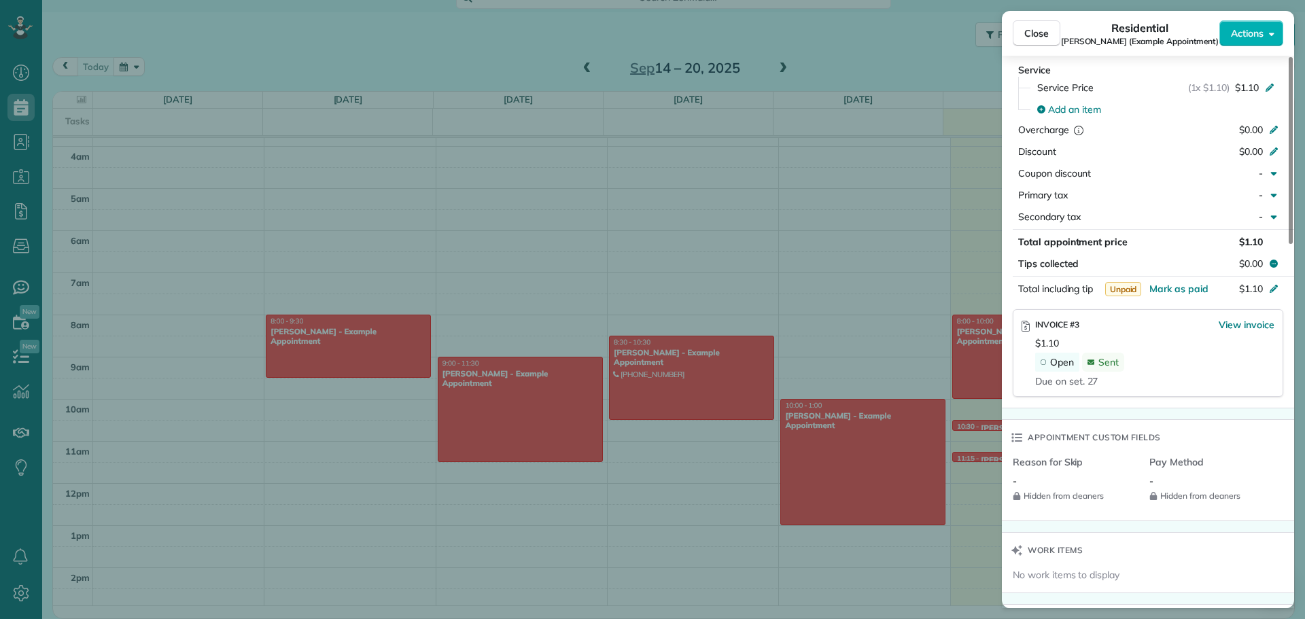
click at [904, 128] on div "Close Residential [PERSON_NAME] (Example Appointment) Actions Status Active [PE…" at bounding box center [652, 309] width 1305 height 619
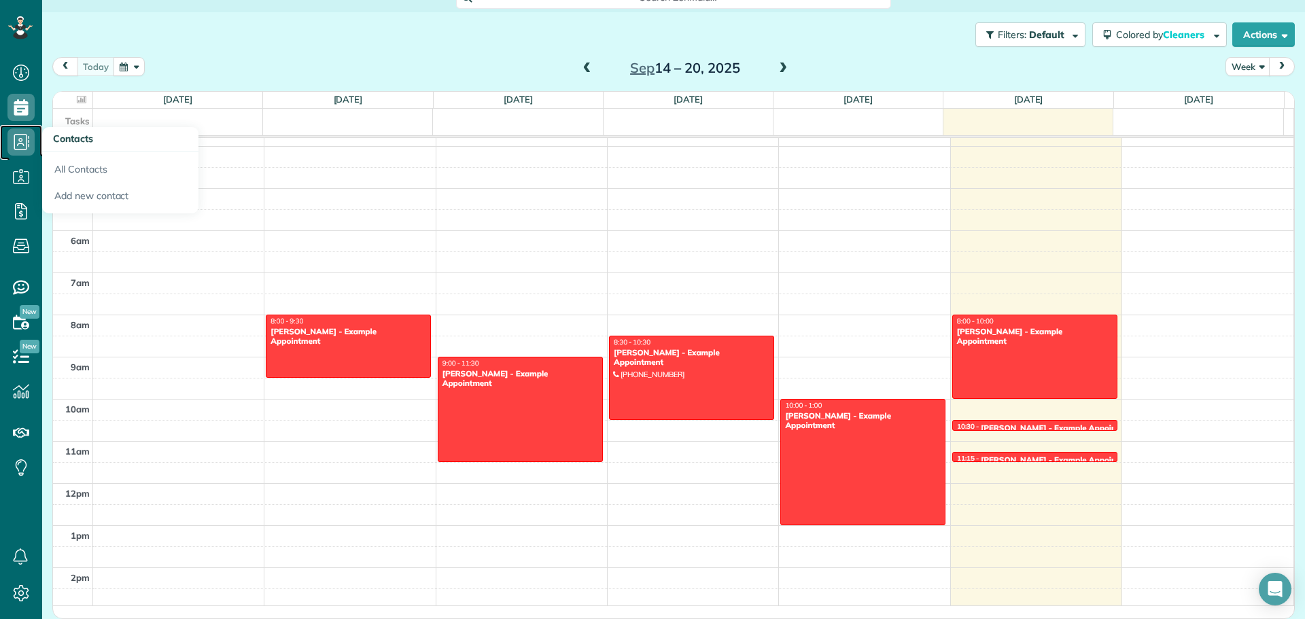
click at [25, 143] on icon at bounding box center [20, 141] width 27 height 27
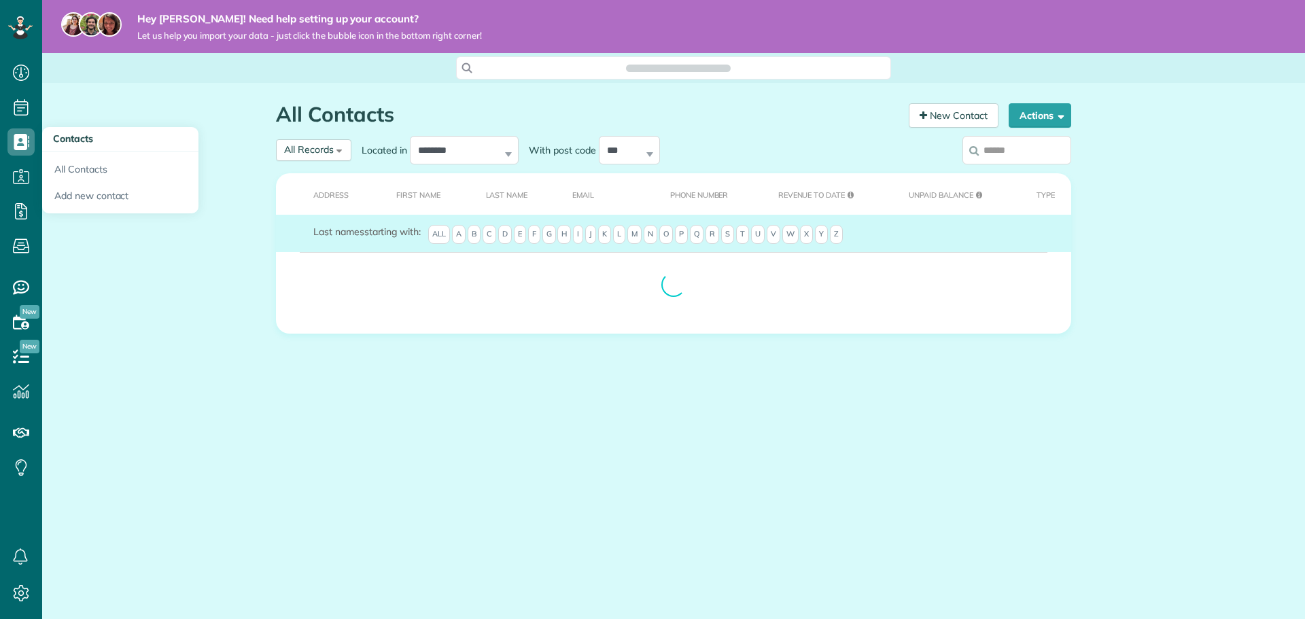
scroll to position [6, 6]
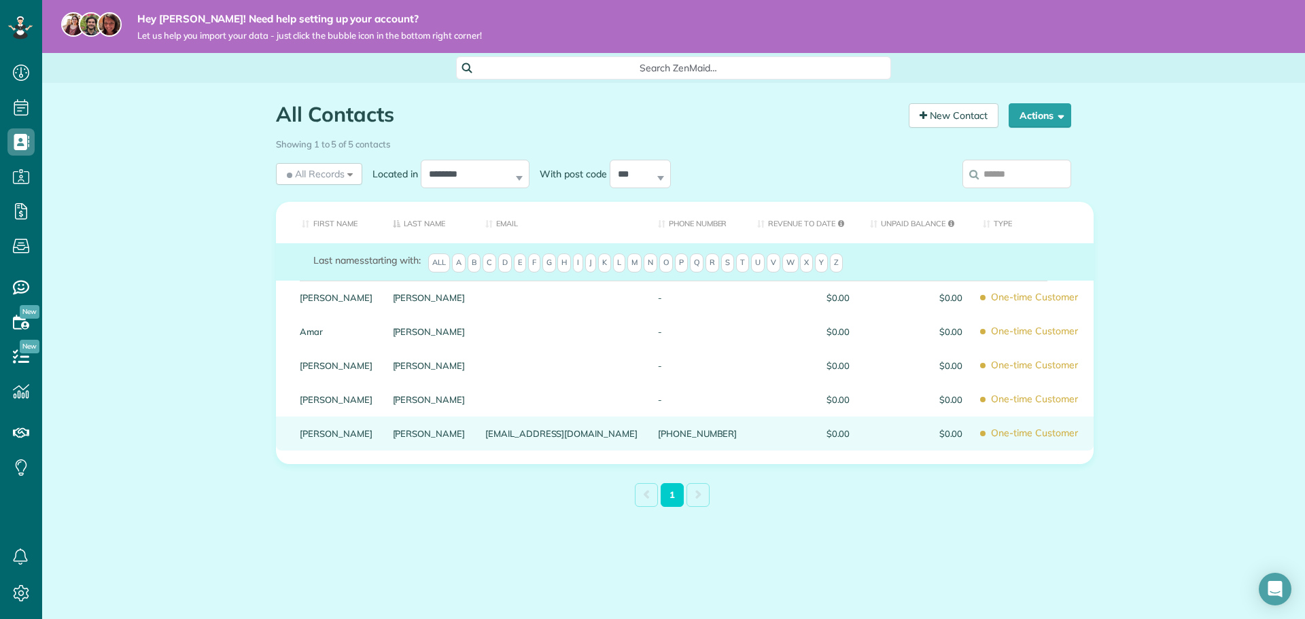
click at [586, 442] on div "[EMAIL_ADDRESS][DOMAIN_NAME]" at bounding box center [561, 434] width 173 height 34
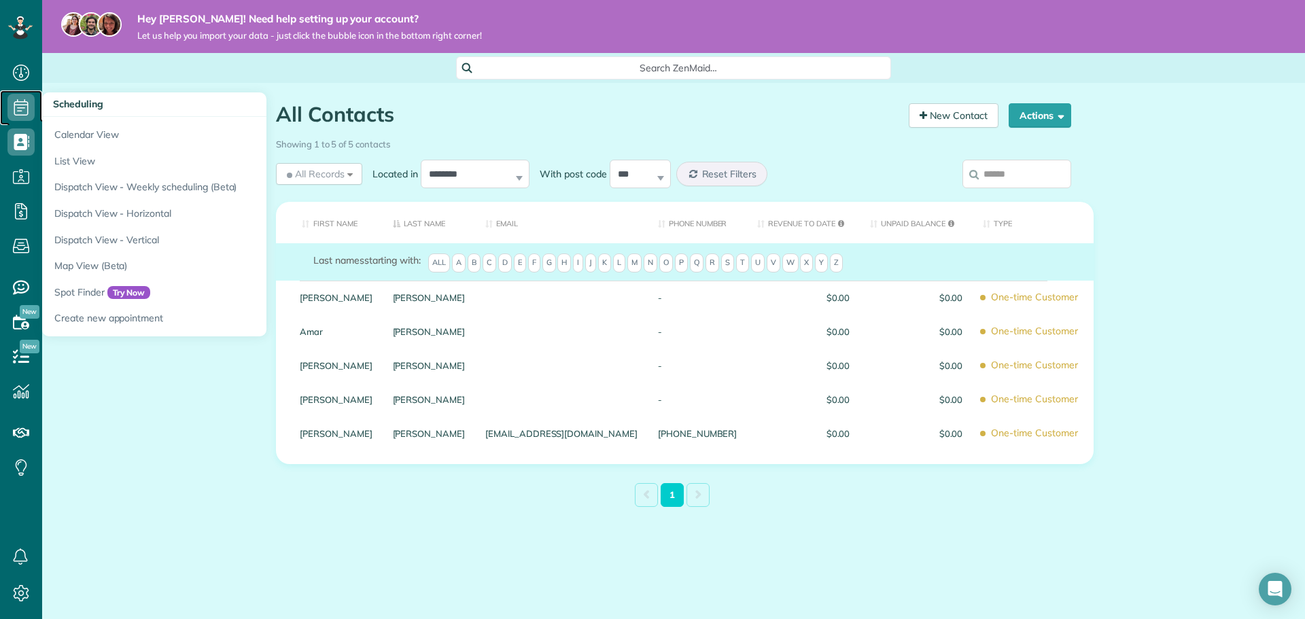
click at [24, 105] on use at bounding box center [21, 107] width 14 height 16
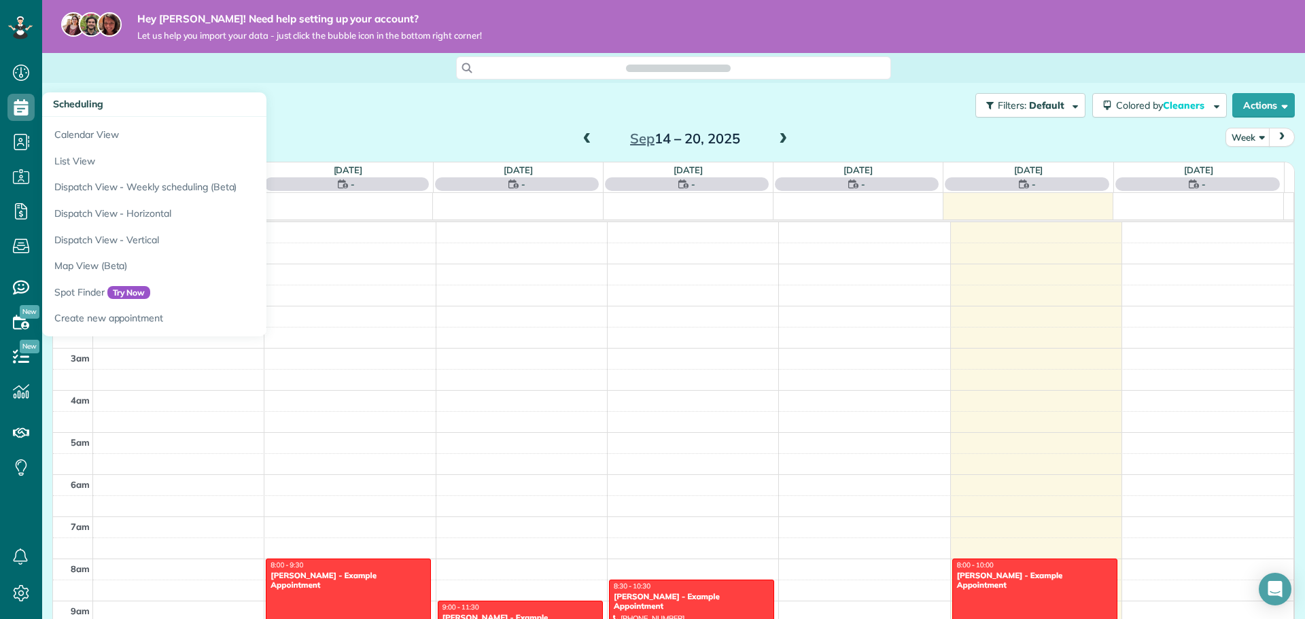
scroll to position [296, 0]
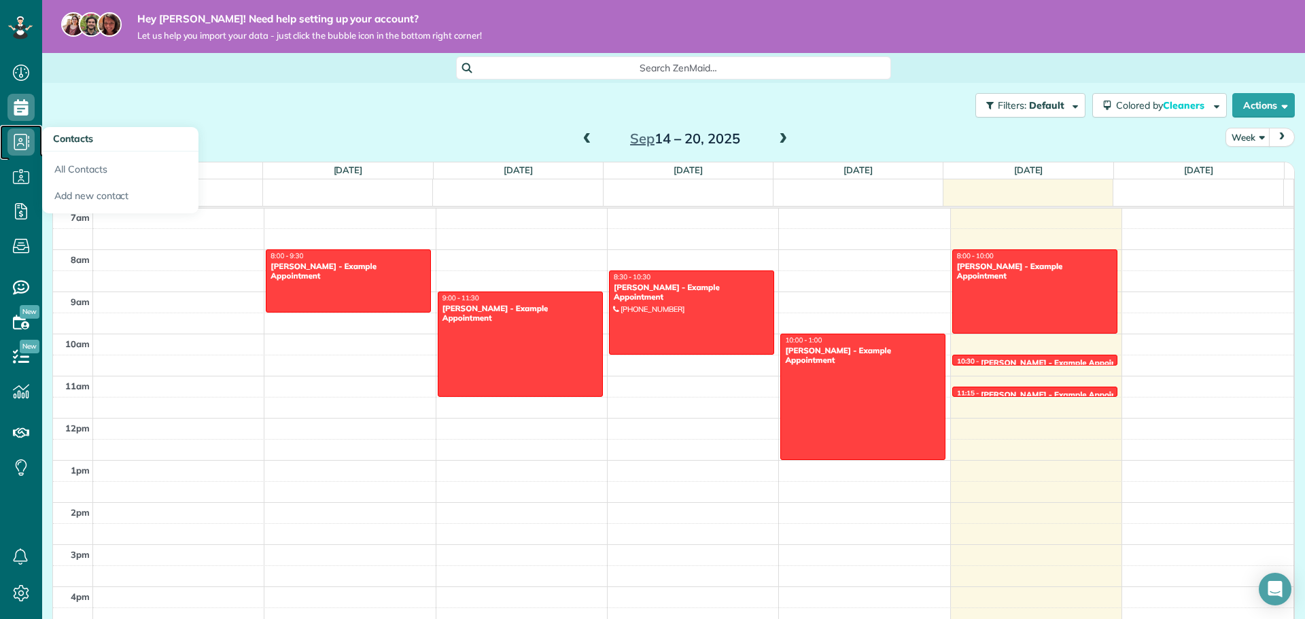
click at [27, 135] on use at bounding box center [22, 142] width 16 height 16
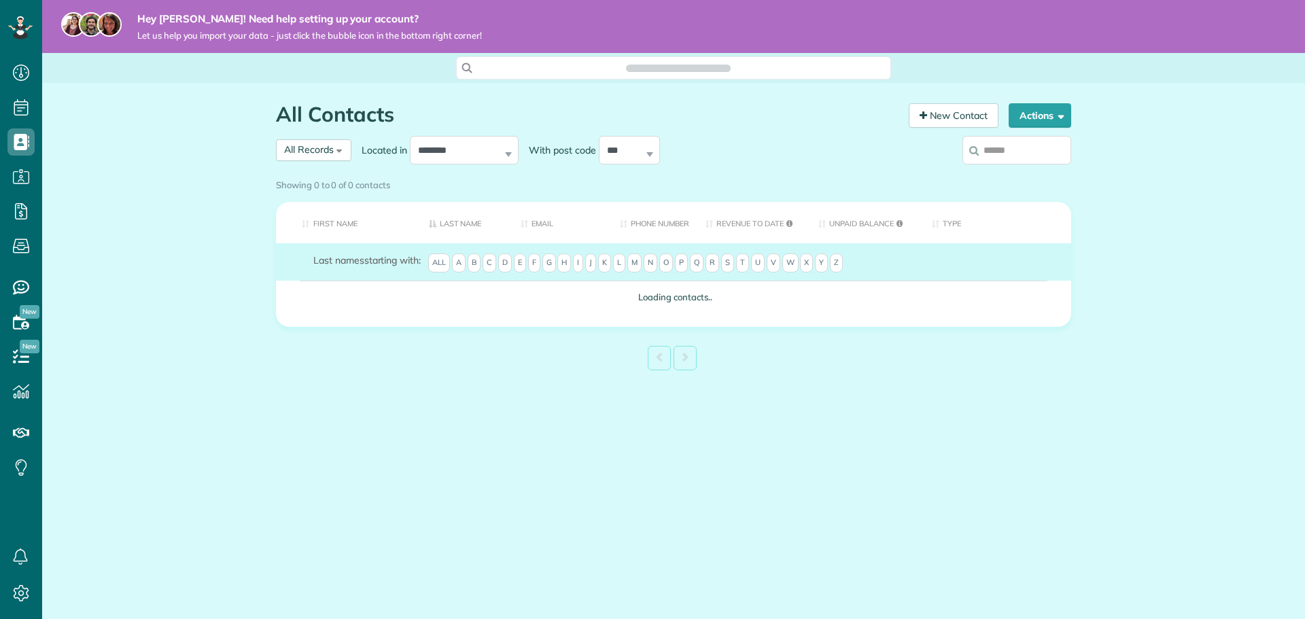
scroll to position [6, 6]
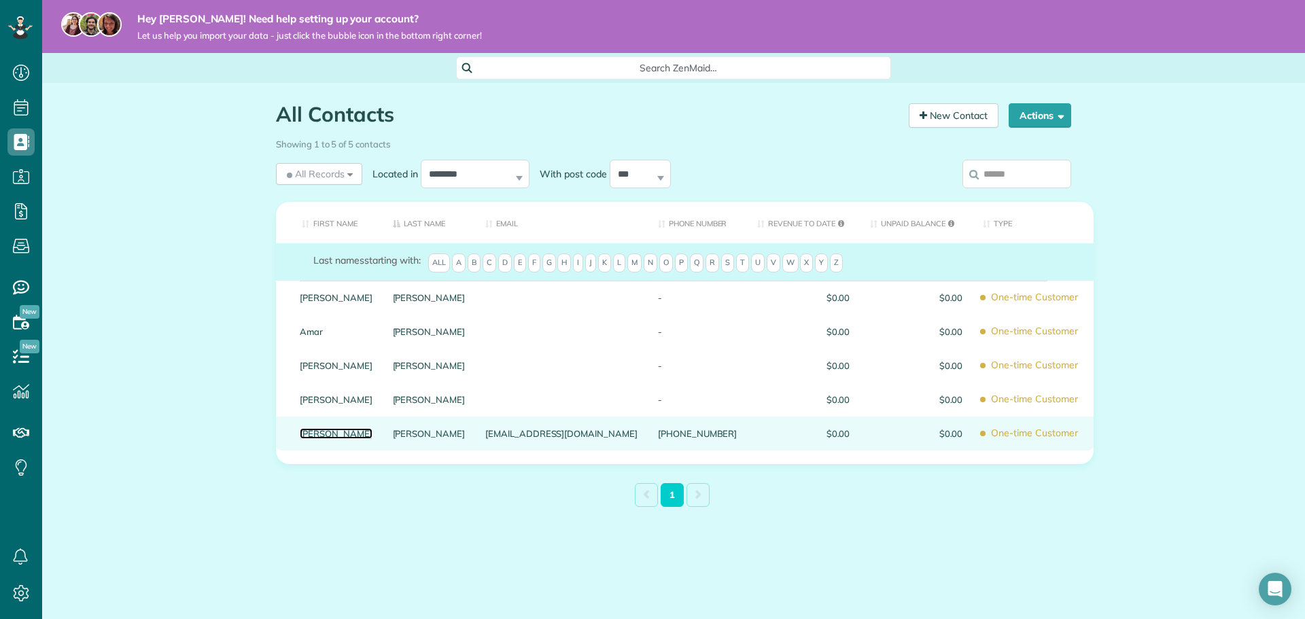
click at [311, 432] on link "[PERSON_NAME]" at bounding box center [336, 434] width 73 height 10
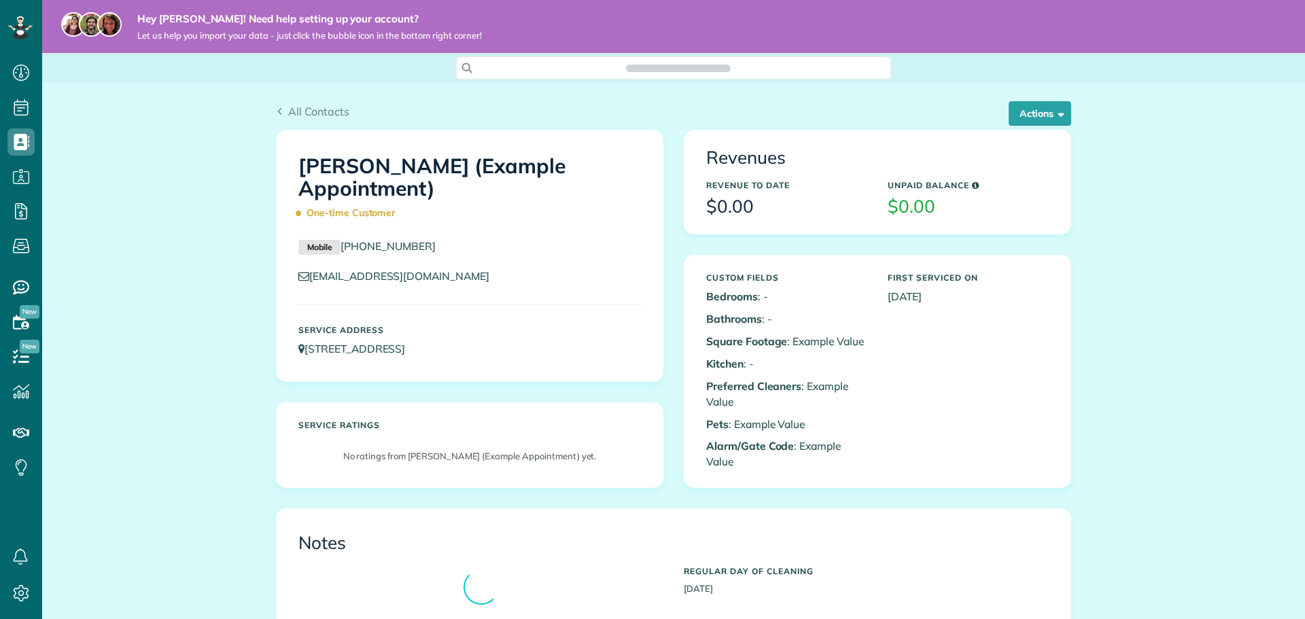
scroll to position [6, 6]
click at [1035, 105] on button "Actions" at bounding box center [1039, 113] width 63 height 24
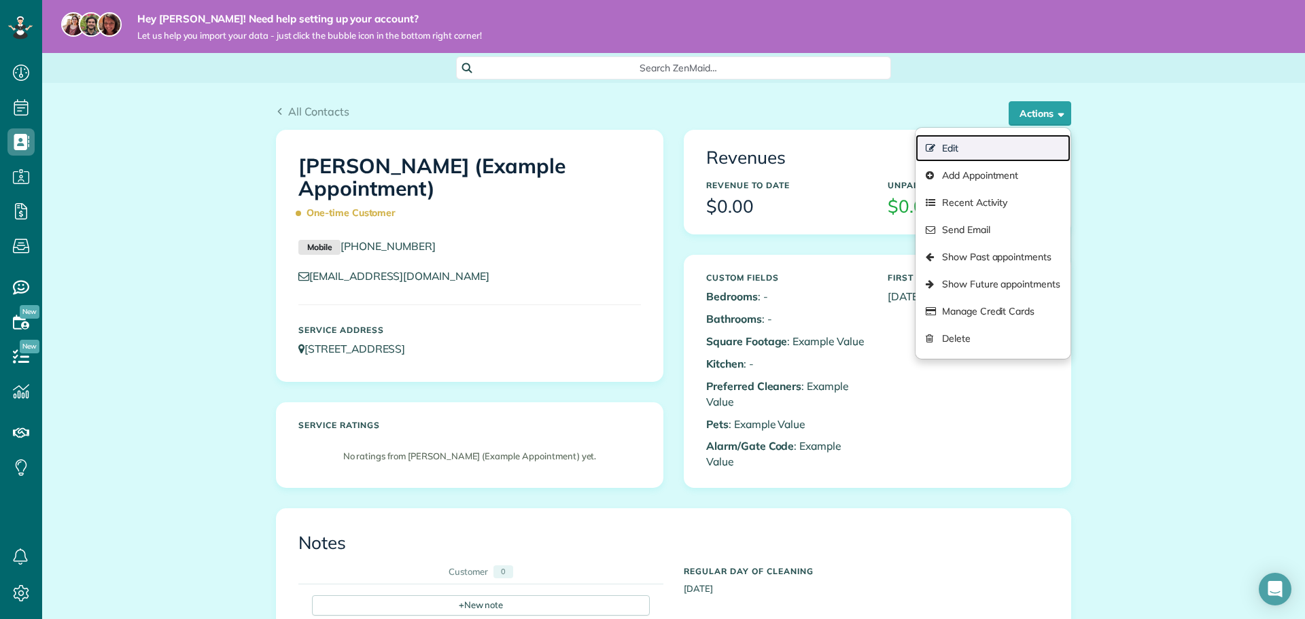
click at [954, 145] on link "Edit" at bounding box center [992, 148] width 155 height 27
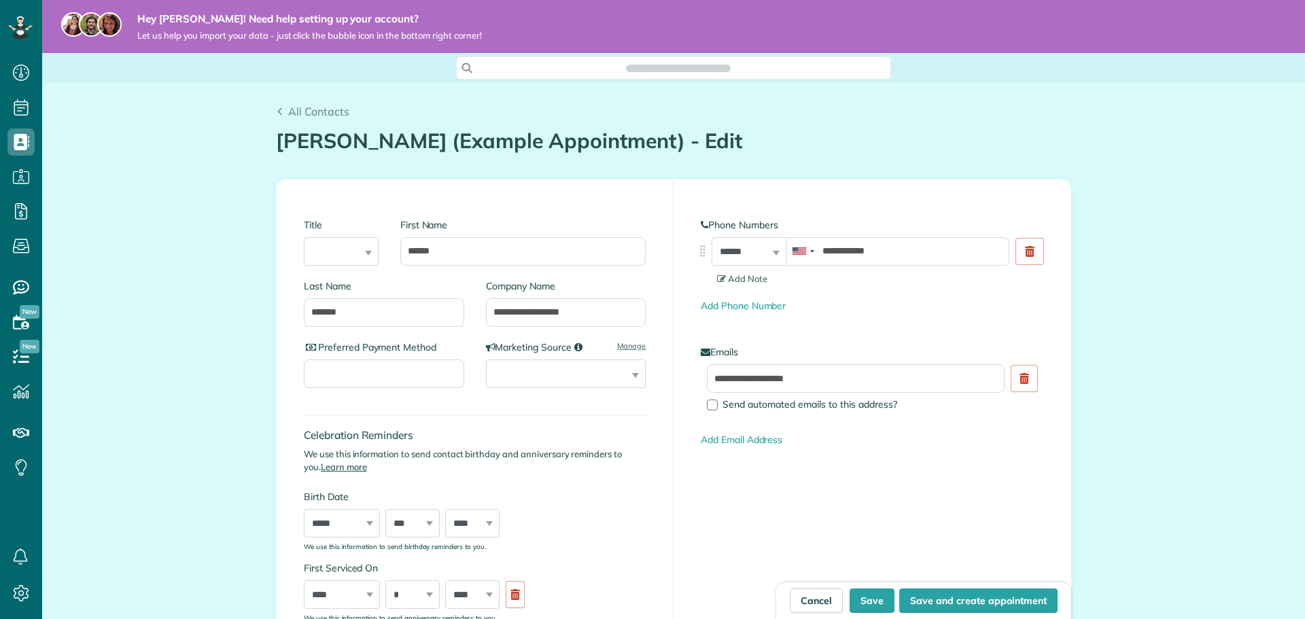
scroll to position [619, 42]
click at [900, 253] on input "**********" at bounding box center [897, 251] width 223 height 29
click at [879, 608] on button "Save" at bounding box center [871, 600] width 45 height 24
type input "**********"
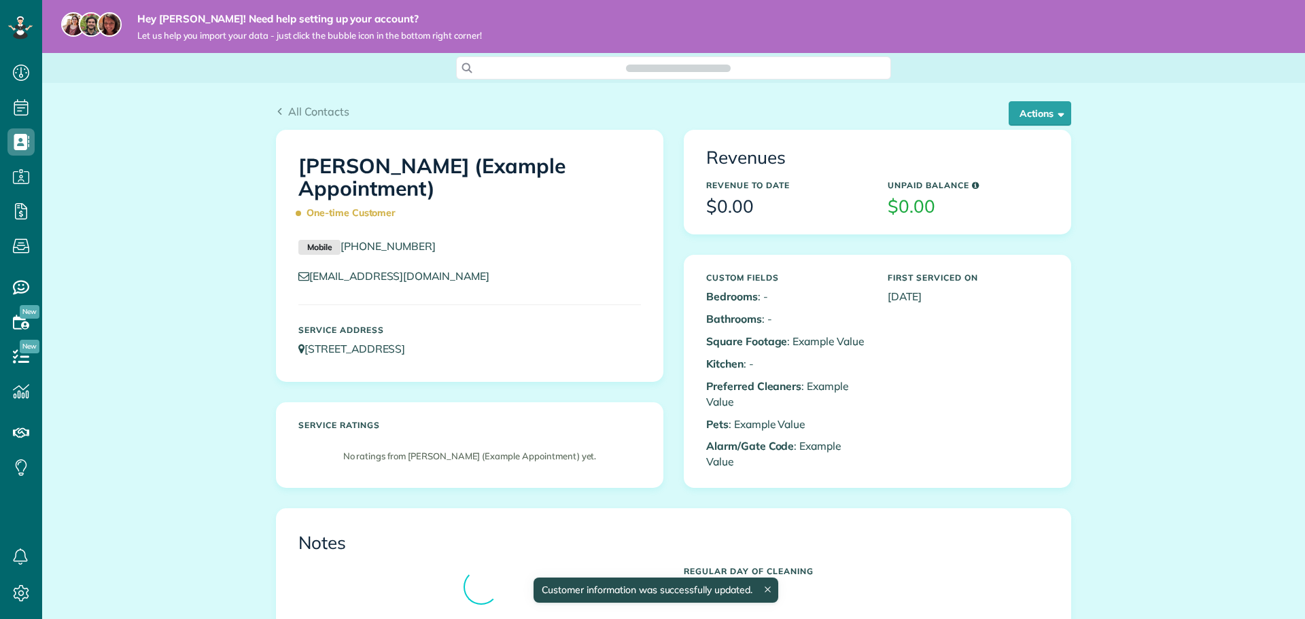
scroll to position [6, 6]
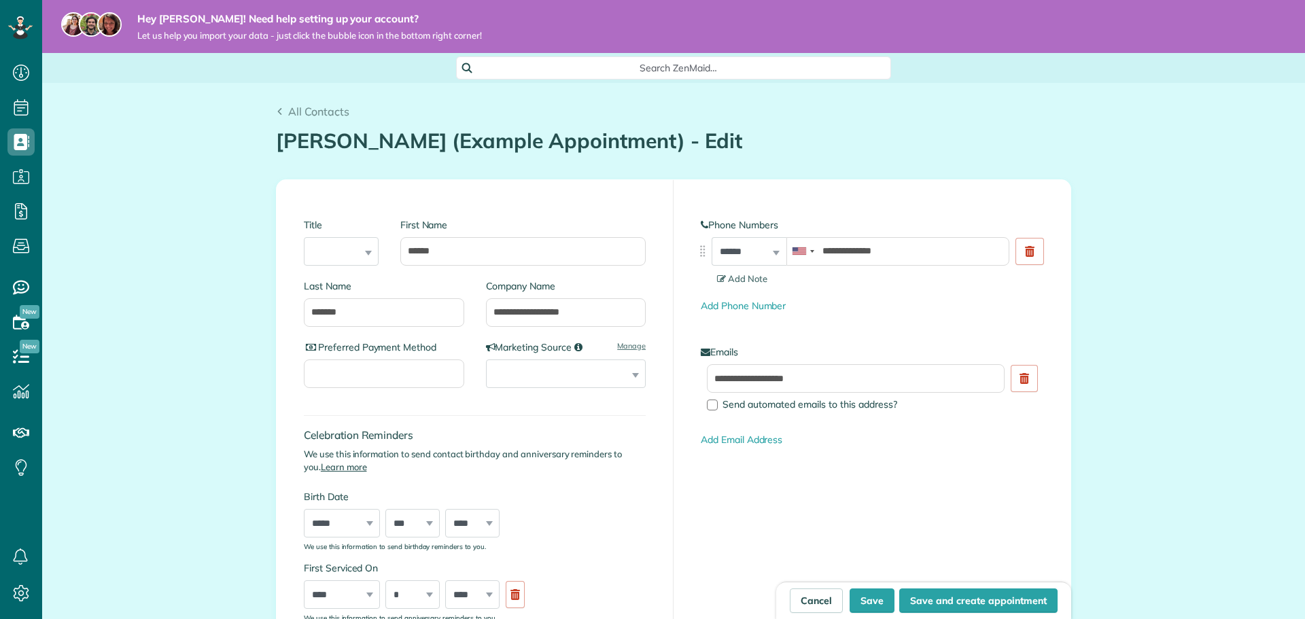
scroll to position [6, 6]
click at [905, 261] on input "**********" at bounding box center [897, 251] width 223 height 29
click at [862, 595] on button "Save" at bounding box center [871, 600] width 45 height 24
type input "**********"
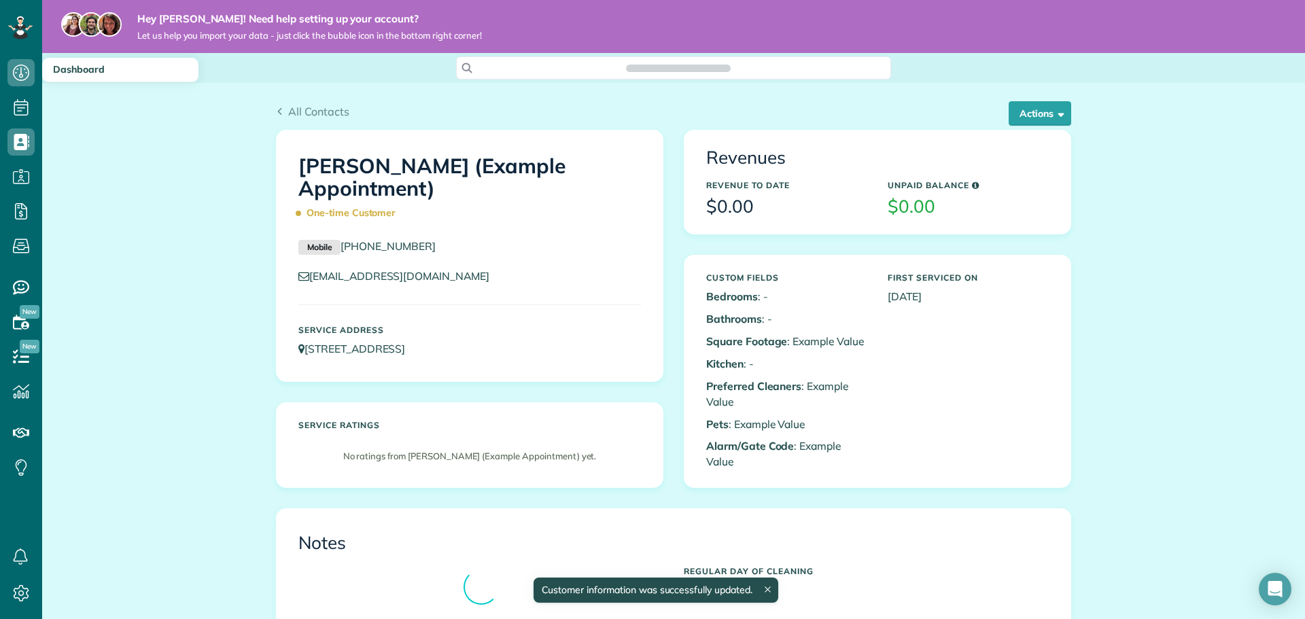
scroll to position [6, 6]
click at [12, 71] on icon at bounding box center [20, 72] width 27 height 27
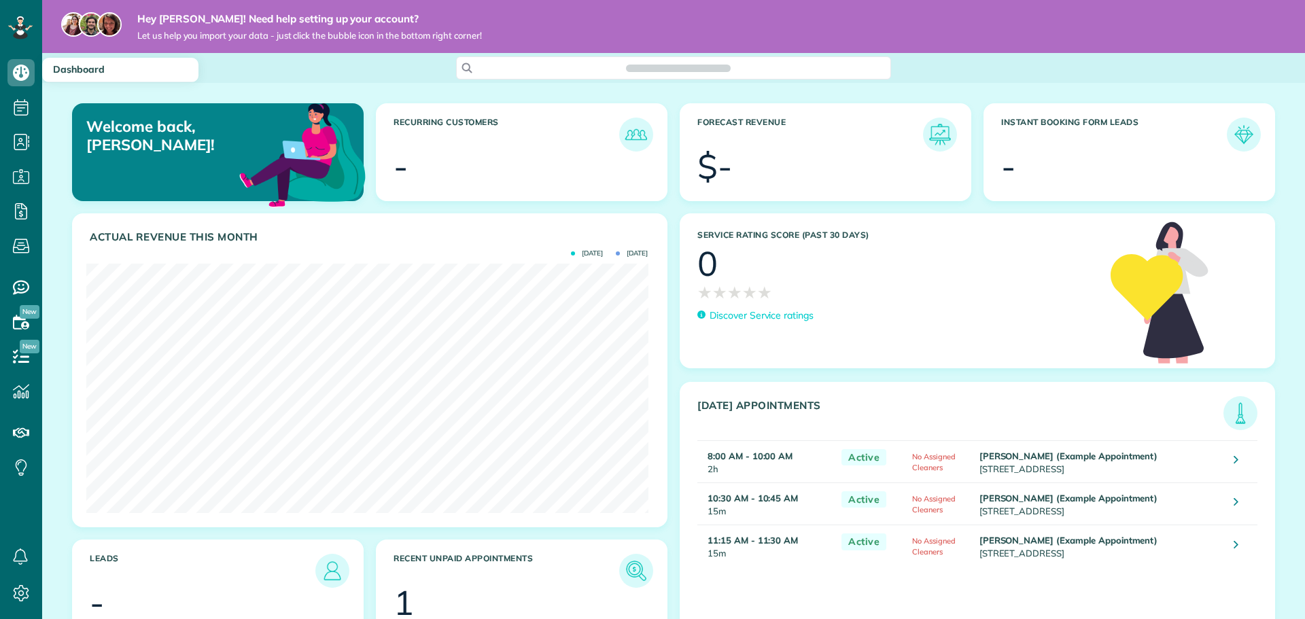
scroll to position [249, 561]
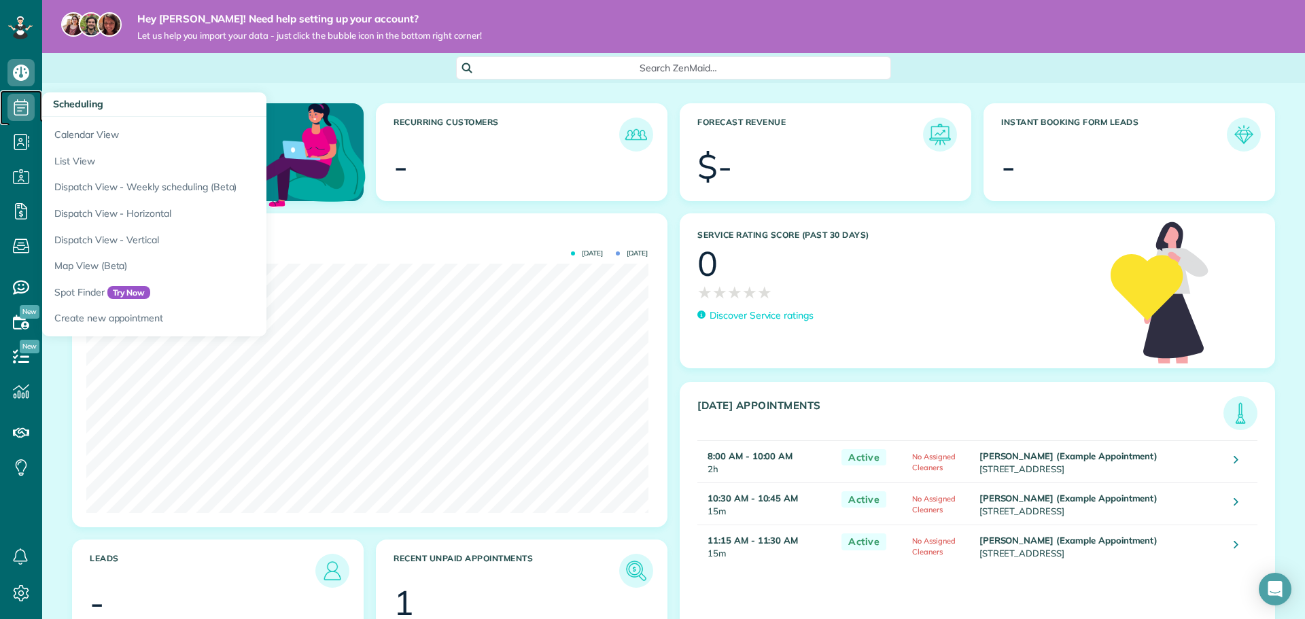
click at [22, 101] on icon at bounding box center [20, 107] width 27 height 27
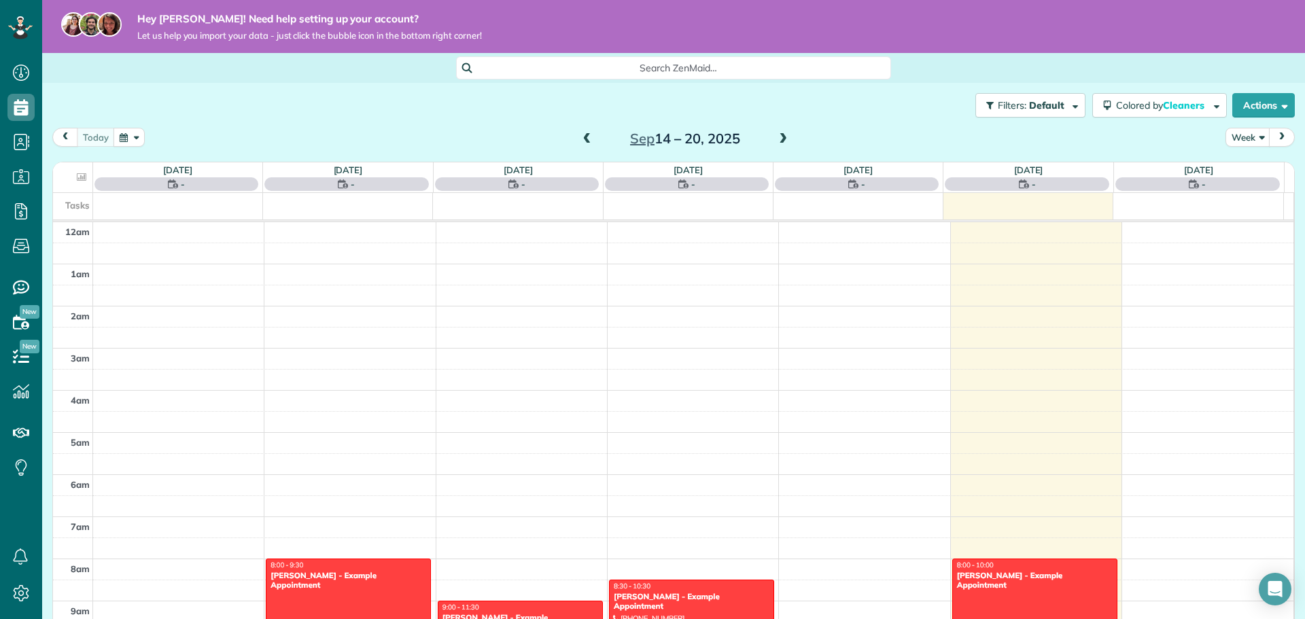
scroll to position [296, 0]
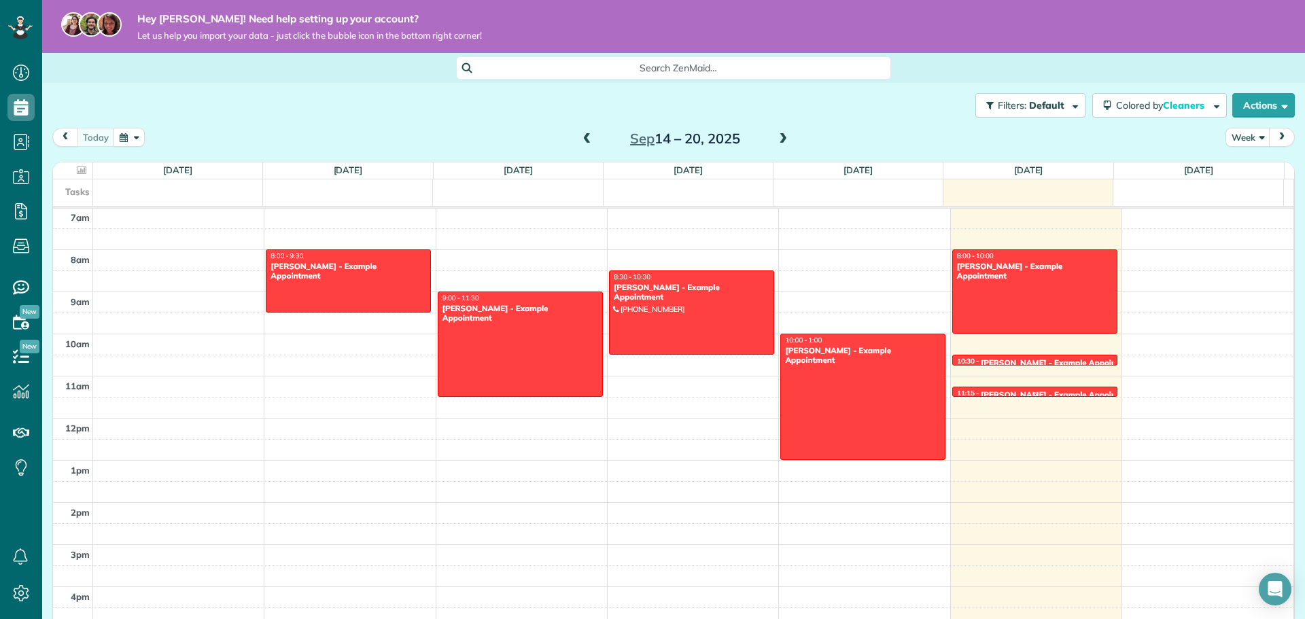
click at [1008, 389] on div "11:15 - 11:30 Sharon Tinberg - Example Appointment" at bounding box center [1034, 394] width 157 height 11
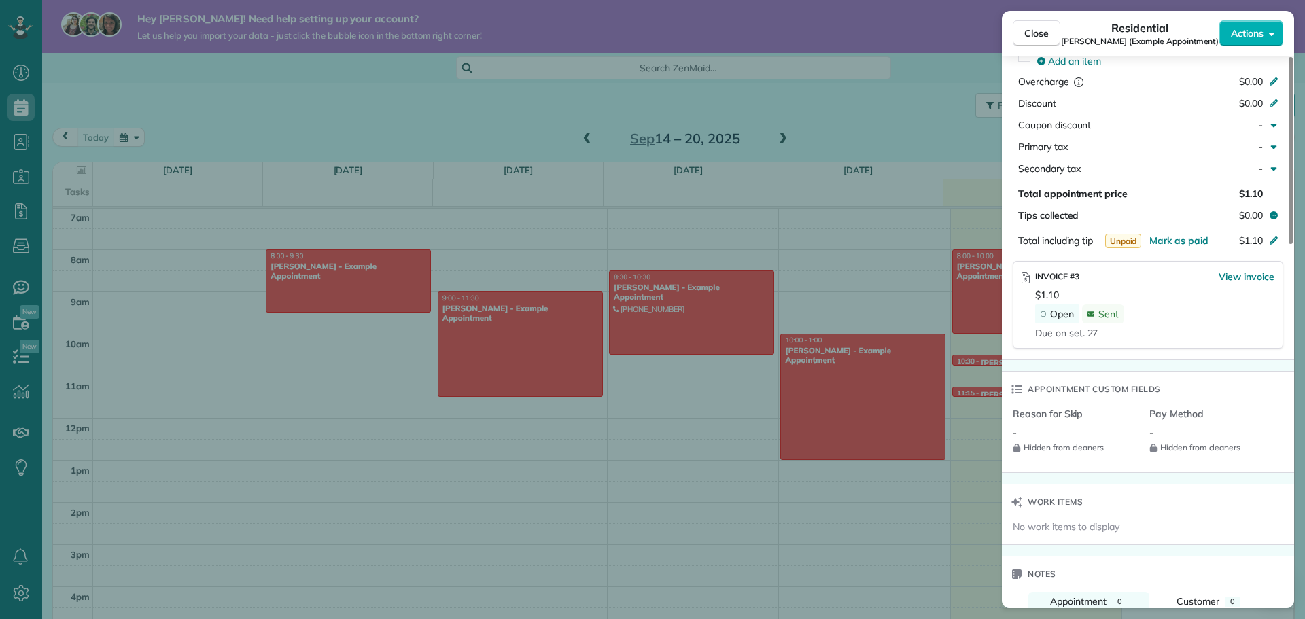
scroll to position [680, 0]
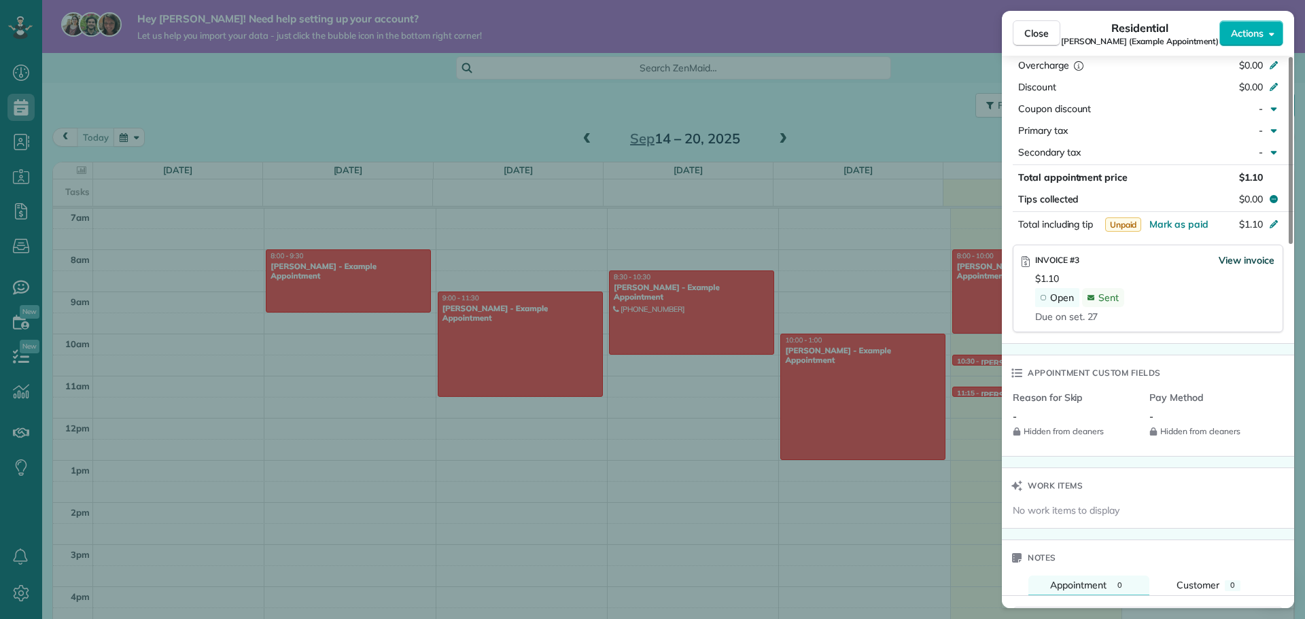
click at [1256, 255] on span "View invoice" at bounding box center [1246, 260] width 56 height 14
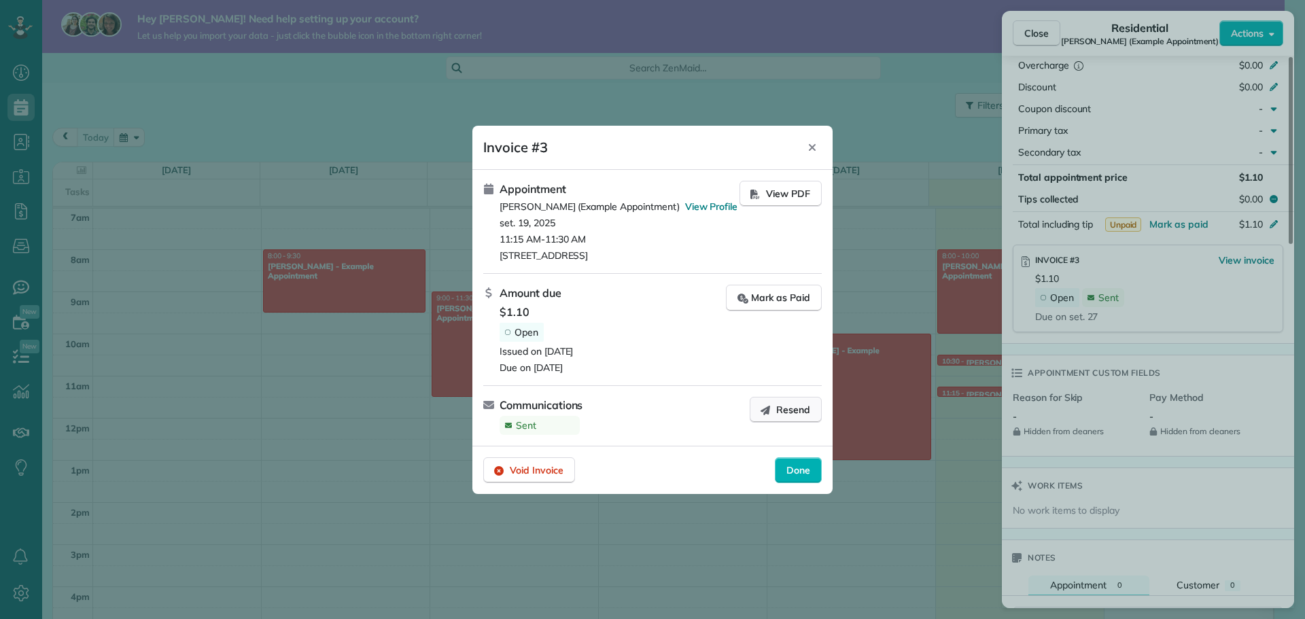
click at [781, 417] on button "Resend" at bounding box center [786, 410] width 72 height 26
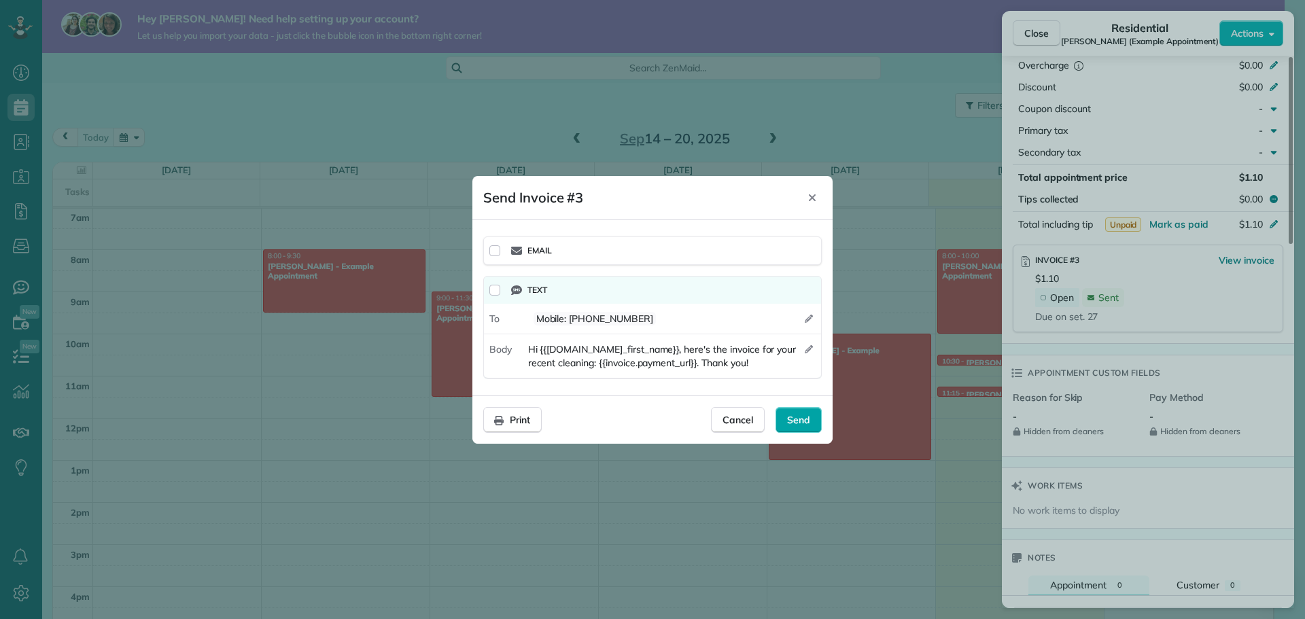
click at [805, 419] on span "Send" at bounding box center [798, 420] width 23 height 14
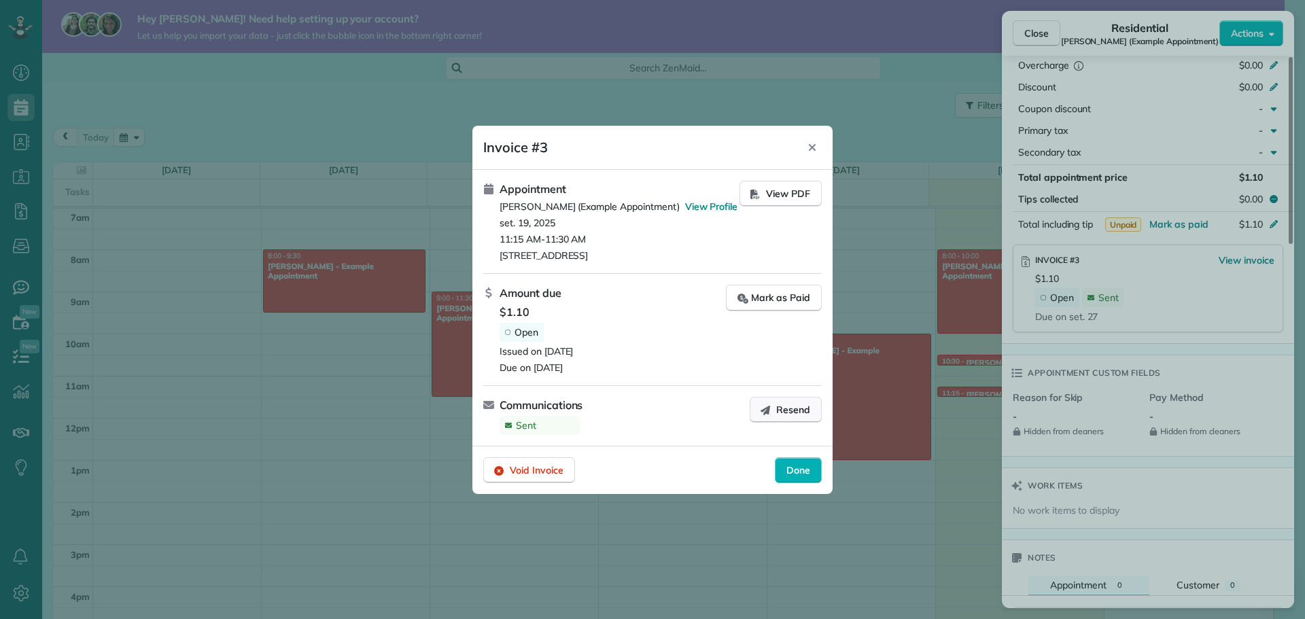
click at [787, 406] on span "Resend" at bounding box center [793, 410] width 34 height 14
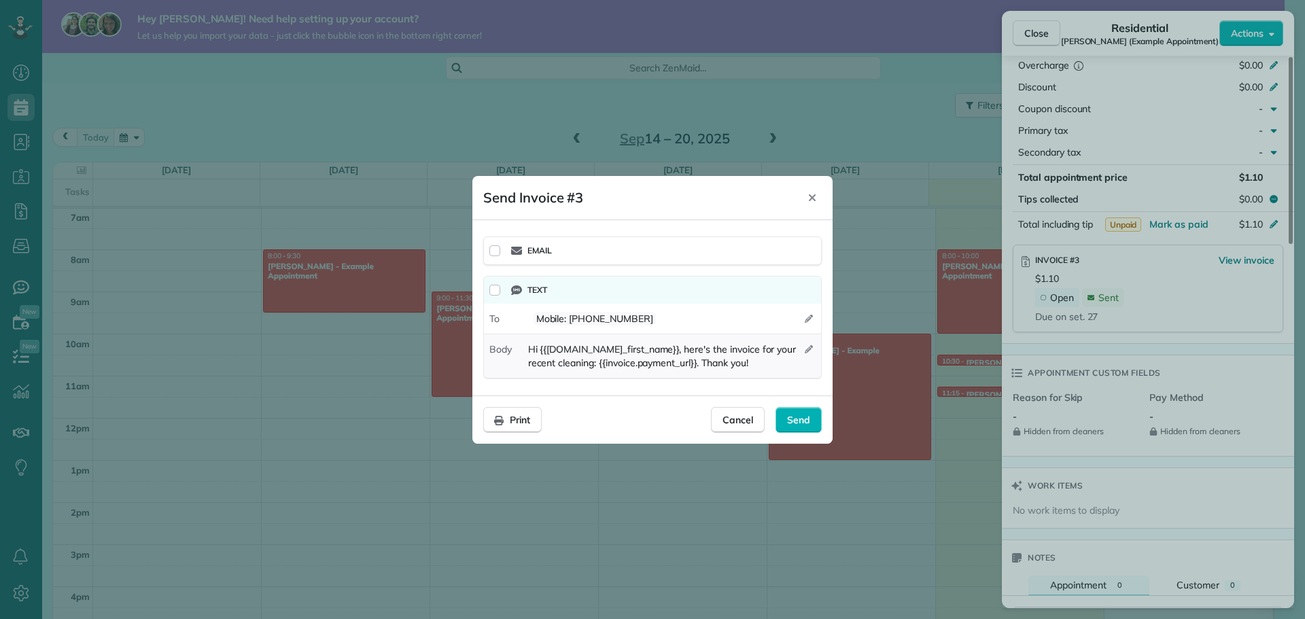
click at [809, 349] on icon "button" at bounding box center [809, 349] width 8 height 8
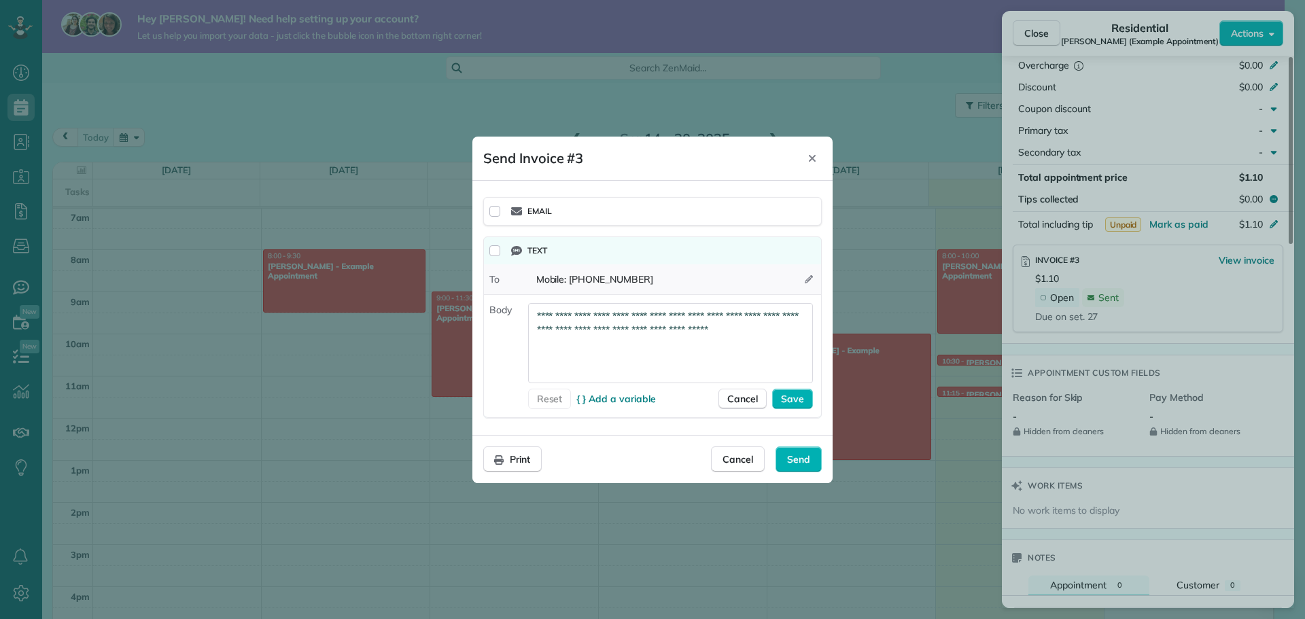
drag, startPoint x: 774, startPoint y: 327, endPoint x: 486, endPoint y: 289, distance: 290.6
click at [486, 289] on div "**********" at bounding box center [652, 327] width 338 height 182
click at [788, 393] on span "Save" at bounding box center [792, 399] width 23 height 14
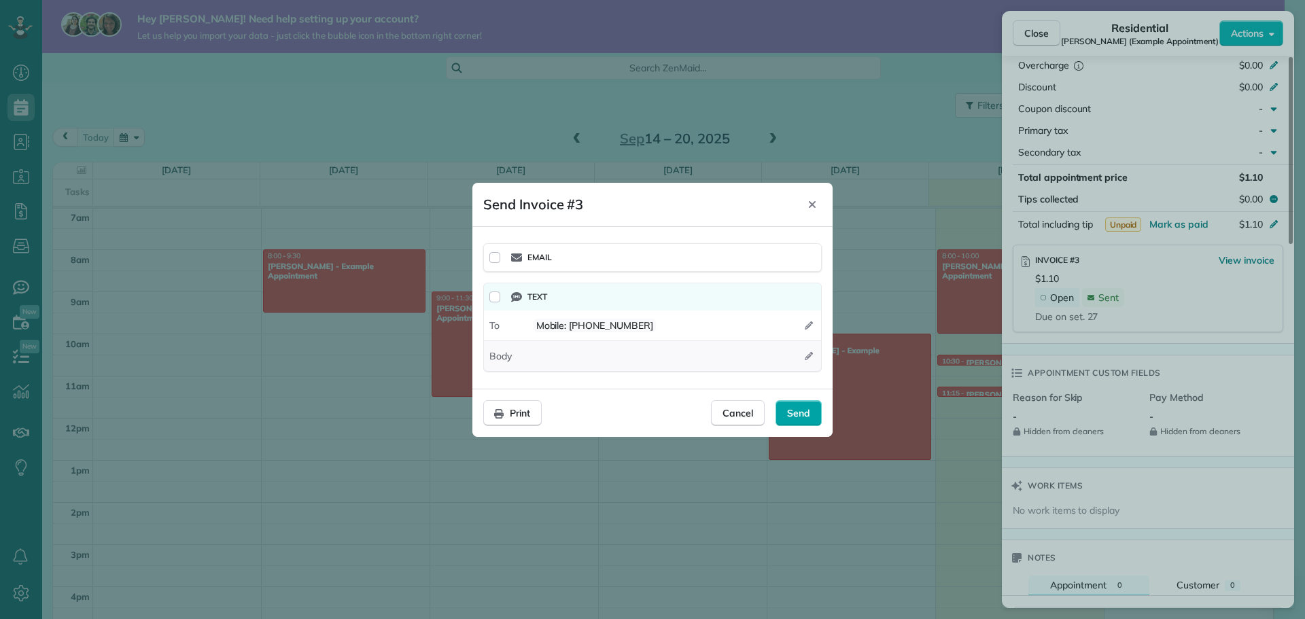
click at [805, 406] on span "Send" at bounding box center [798, 413] width 23 height 14
click at [806, 354] on icon "button" at bounding box center [809, 356] width 8 height 8
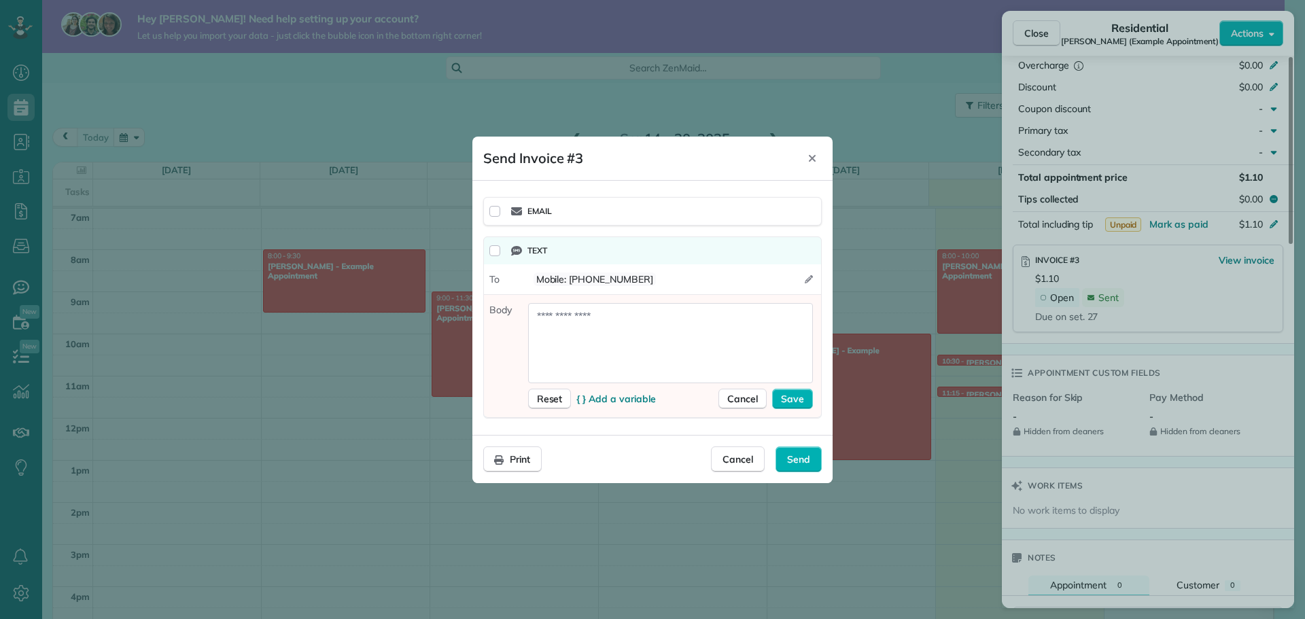
click at [739, 355] on textarea at bounding box center [670, 343] width 285 height 80
type textarea "******"
click at [792, 393] on span "Save" at bounding box center [792, 399] width 23 height 14
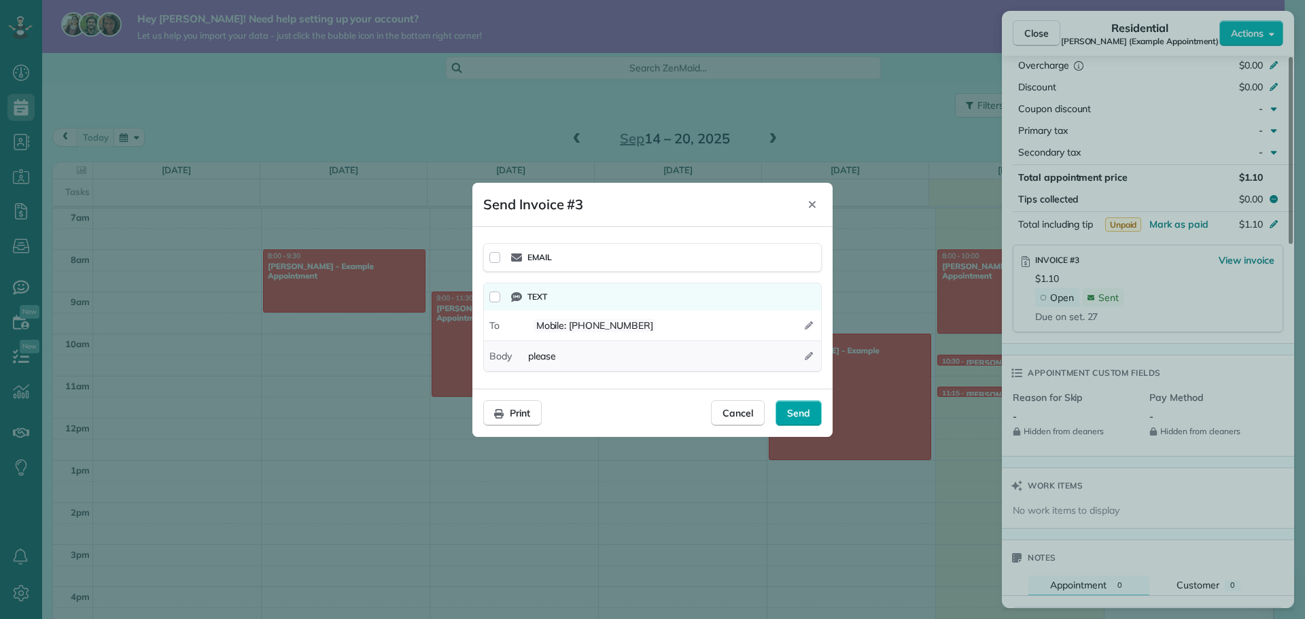
click at [798, 412] on span "Send" at bounding box center [798, 413] width 23 height 14
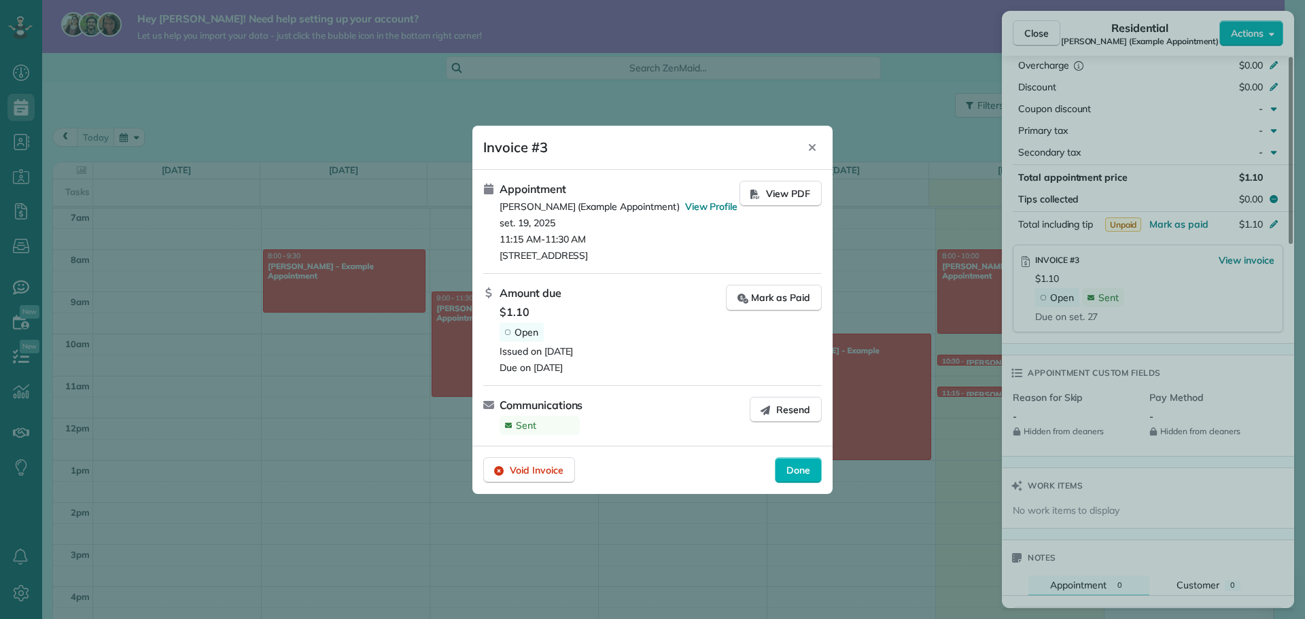
click at [931, 452] on div at bounding box center [652, 309] width 1305 height 619
click at [786, 404] on span "Resend" at bounding box center [793, 410] width 34 height 14
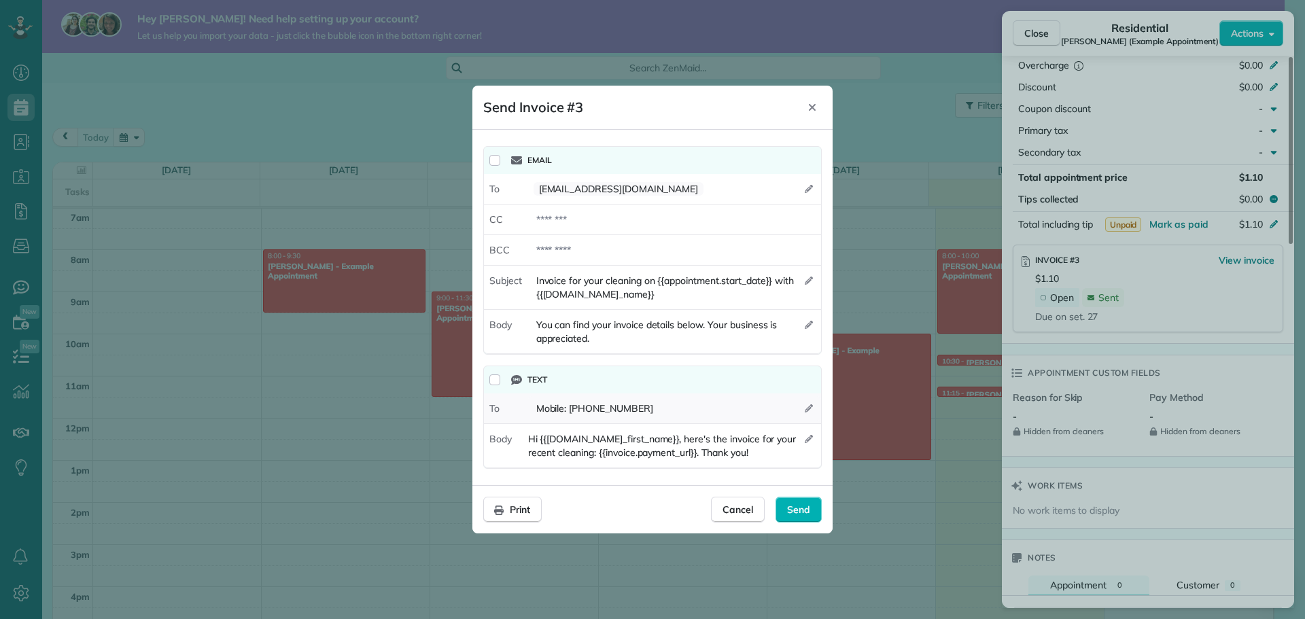
click at [809, 411] on icon "button" at bounding box center [809, 408] width 8 height 8
click at [900, 215] on div at bounding box center [652, 309] width 1305 height 619
click at [739, 516] on div "Cancel" at bounding box center [738, 510] width 54 height 26
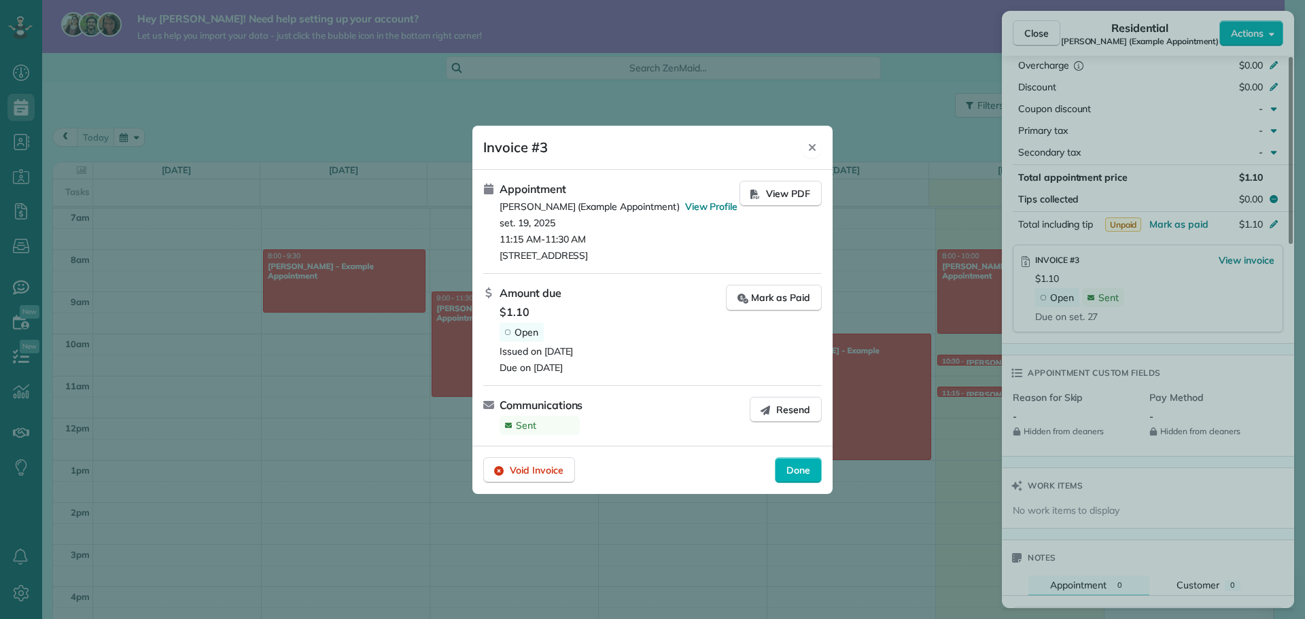
click at [810, 151] on icon "Close" at bounding box center [812, 147] width 11 height 11
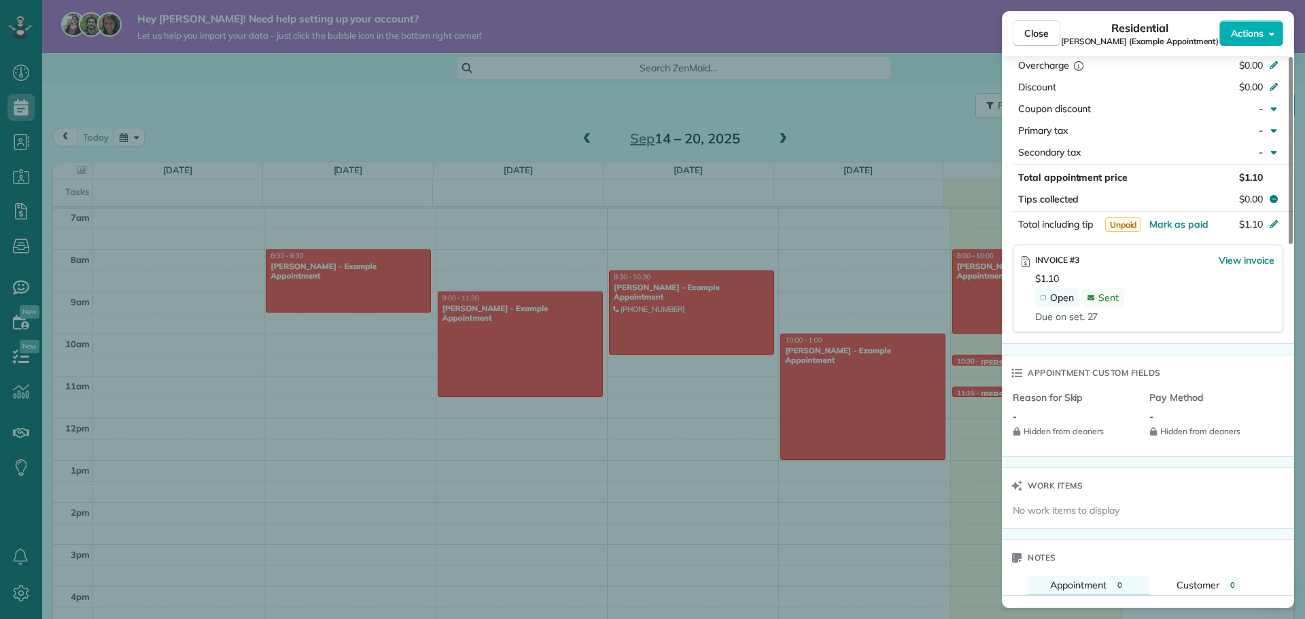
click at [930, 121] on div "Close Residential Sharon Tinberg (Example Appointment) Actions Status Active Sh…" at bounding box center [652, 309] width 1305 height 619
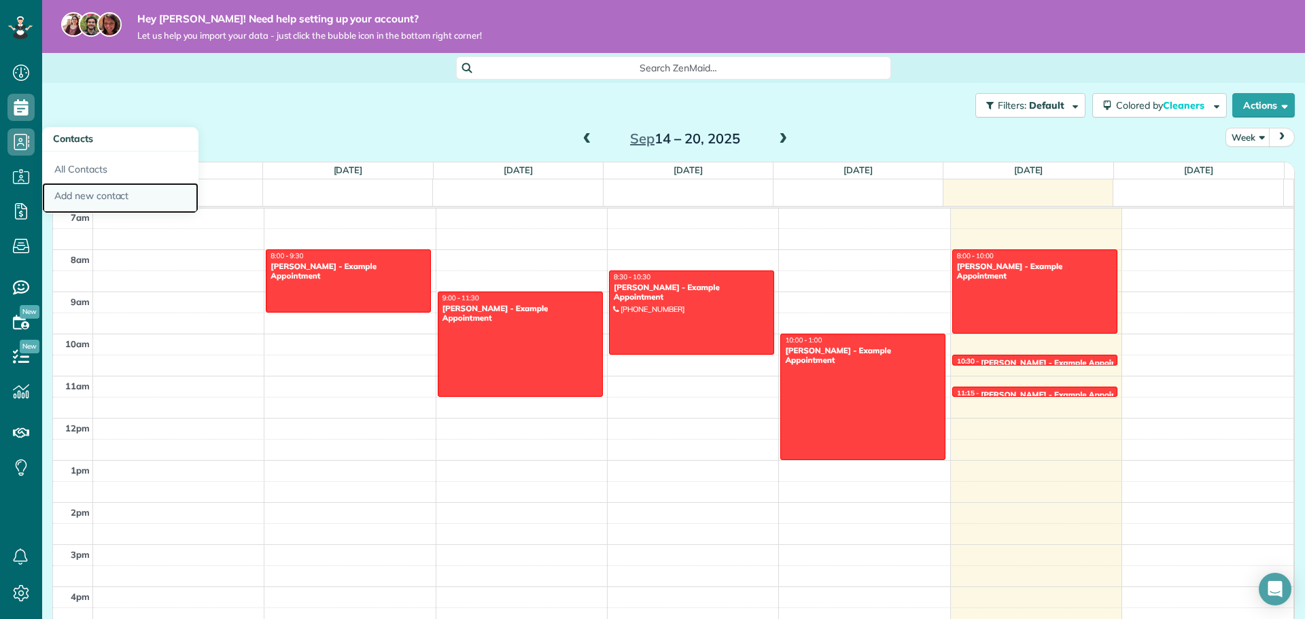
click at [84, 192] on link "Add new contact" at bounding box center [120, 198] width 156 height 31
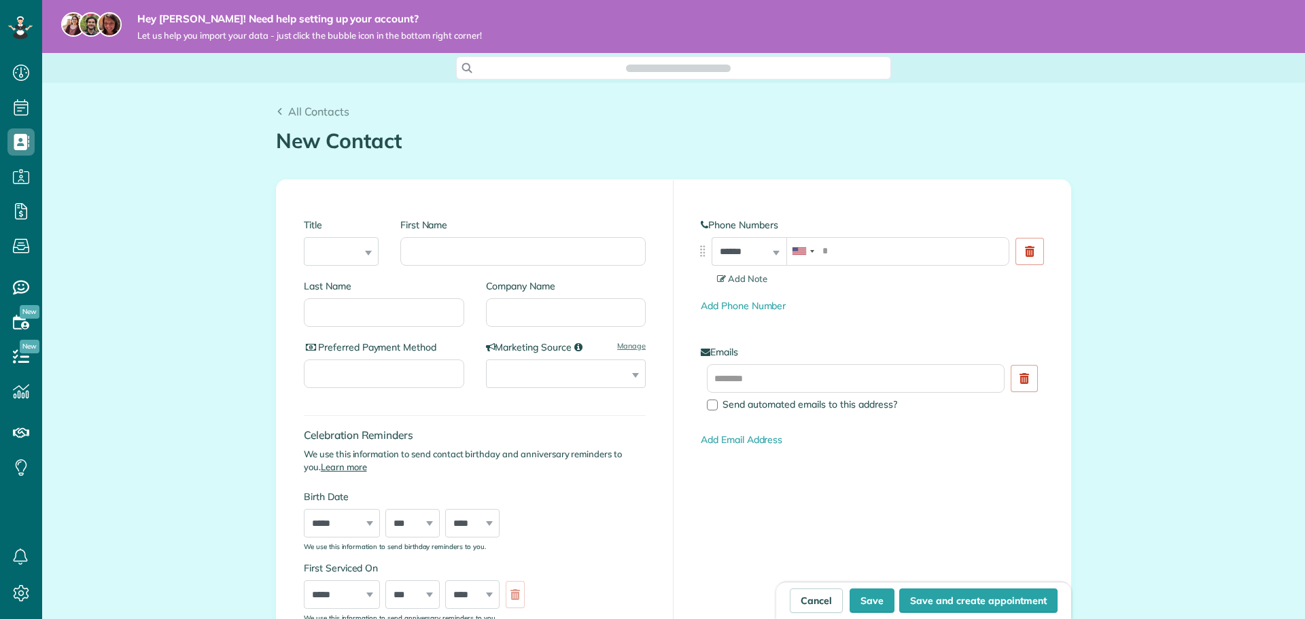
scroll to position [6, 6]
click at [894, 251] on input "tel" at bounding box center [897, 251] width 223 height 29
type input "**********"
click at [774, 249] on select "**********" at bounding box center [748, 251] width 75 height 29
click at [900, 305] on div "Add Phone Number" at bounding box center [872, 306] width 342 height 14
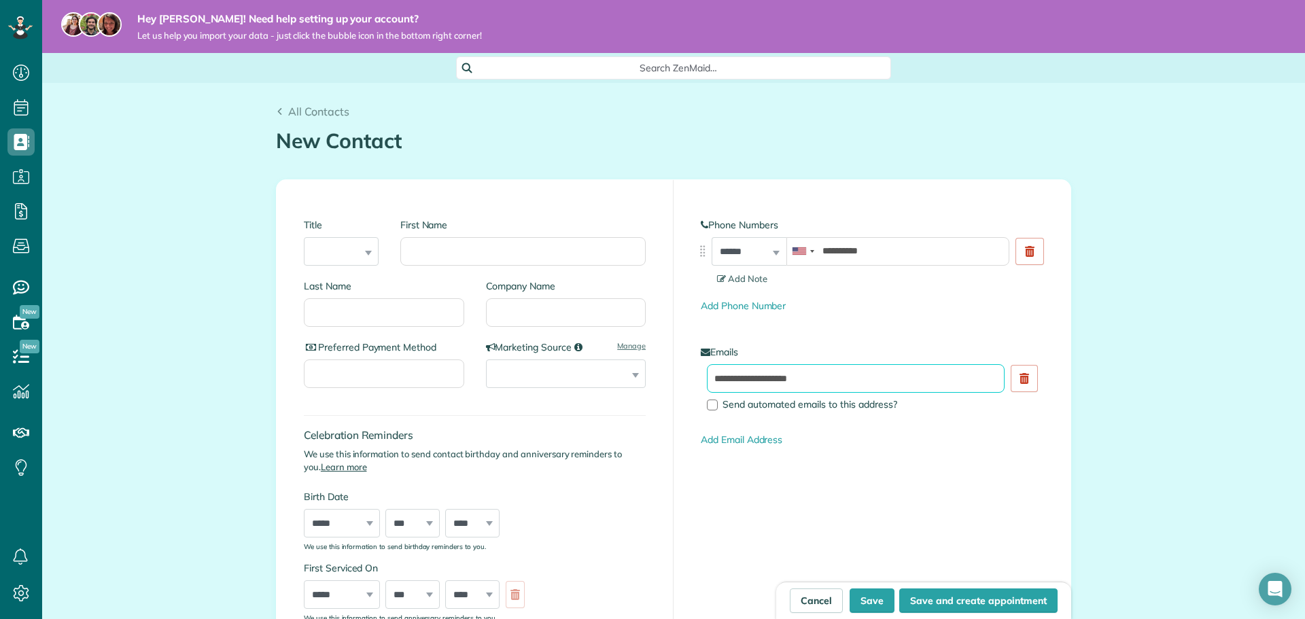
type input "**********"
click at [477, 249] on input "First Name" at bounding box center [522, 251] width 245 height 29
type input "*******"
type input "********"
click at [429, 374] on input "Preferred Payment Method" at bounding box center [384, 373] width 160 height 29
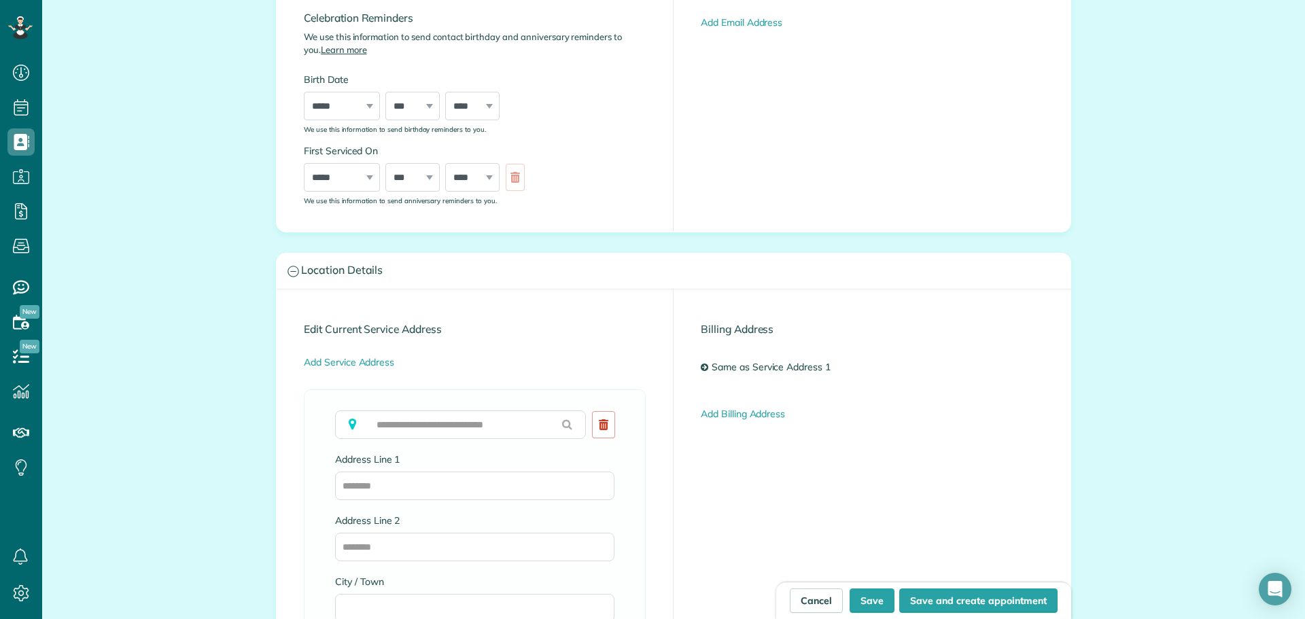
scroll to position [476, 0]
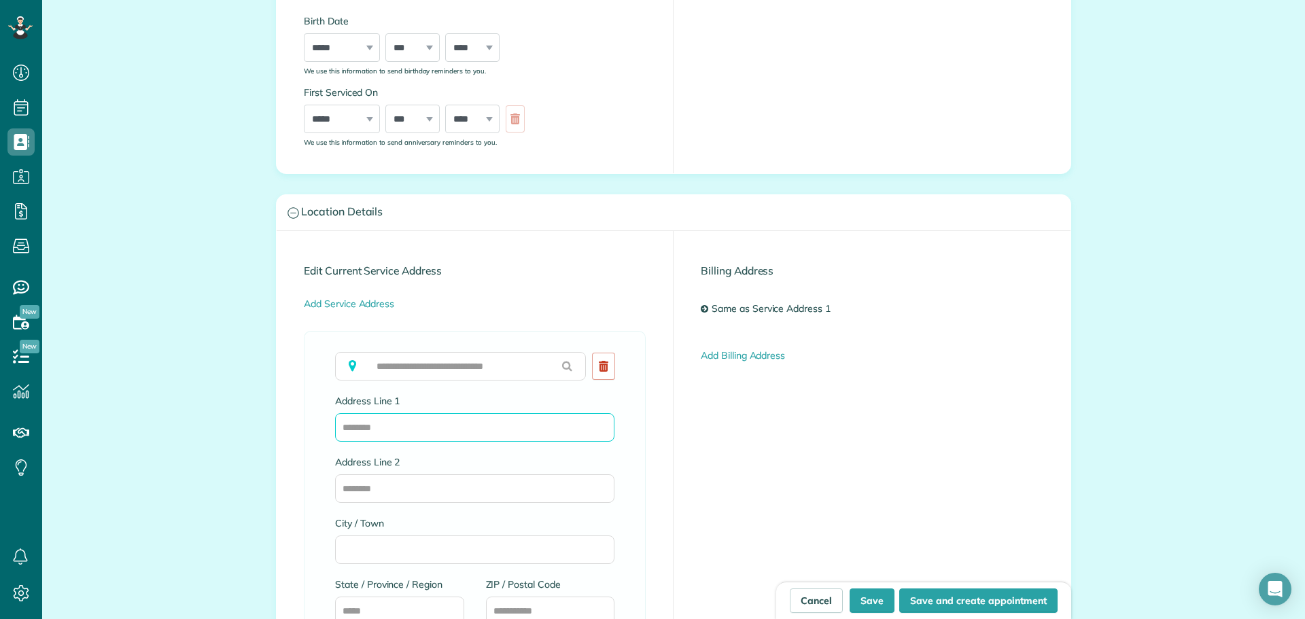
click at [520, 439] on input "Address Line 1" at bounding box center [474, 427] width 279 height 29
type input "**********"
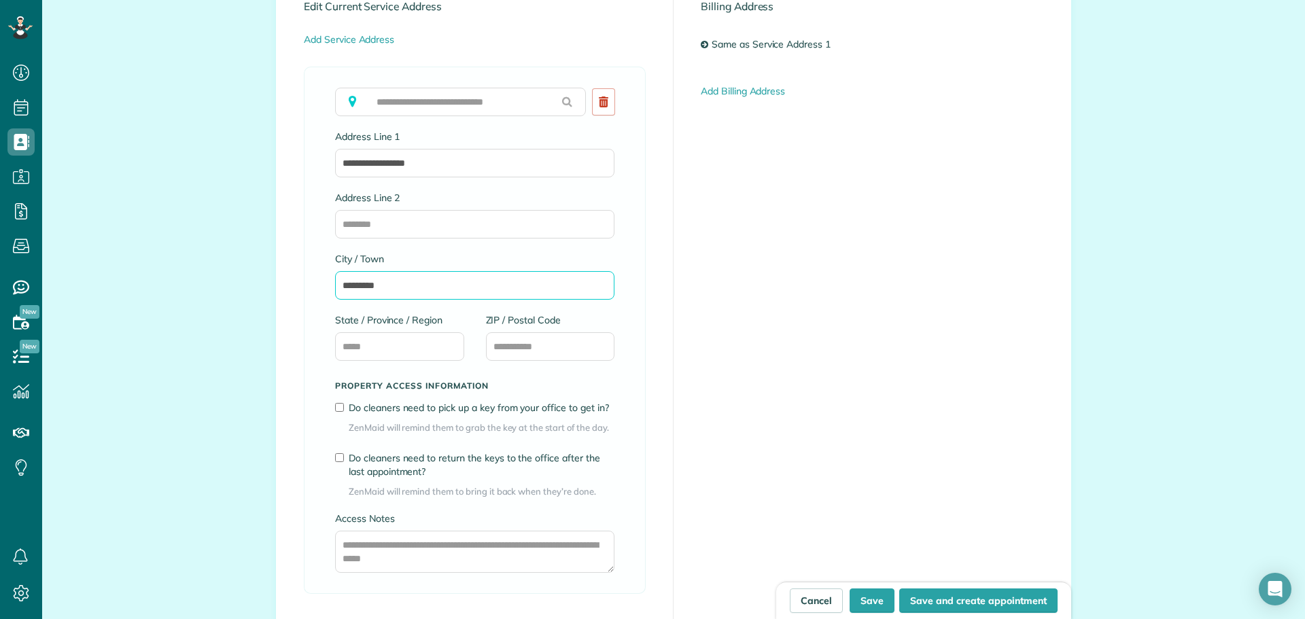
scroll to position [747, 0]
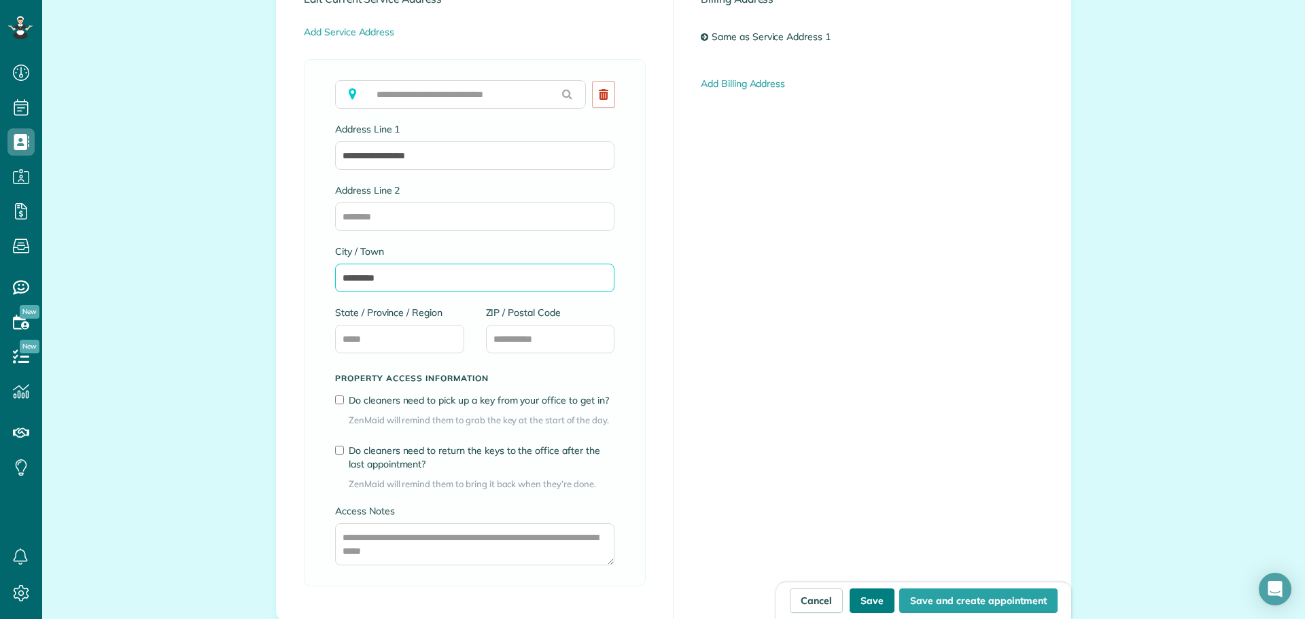
type input "*********"
click at [873, 608] on button "Save" at bounding box center [871, 600] width 45 height 24
type input "**********"
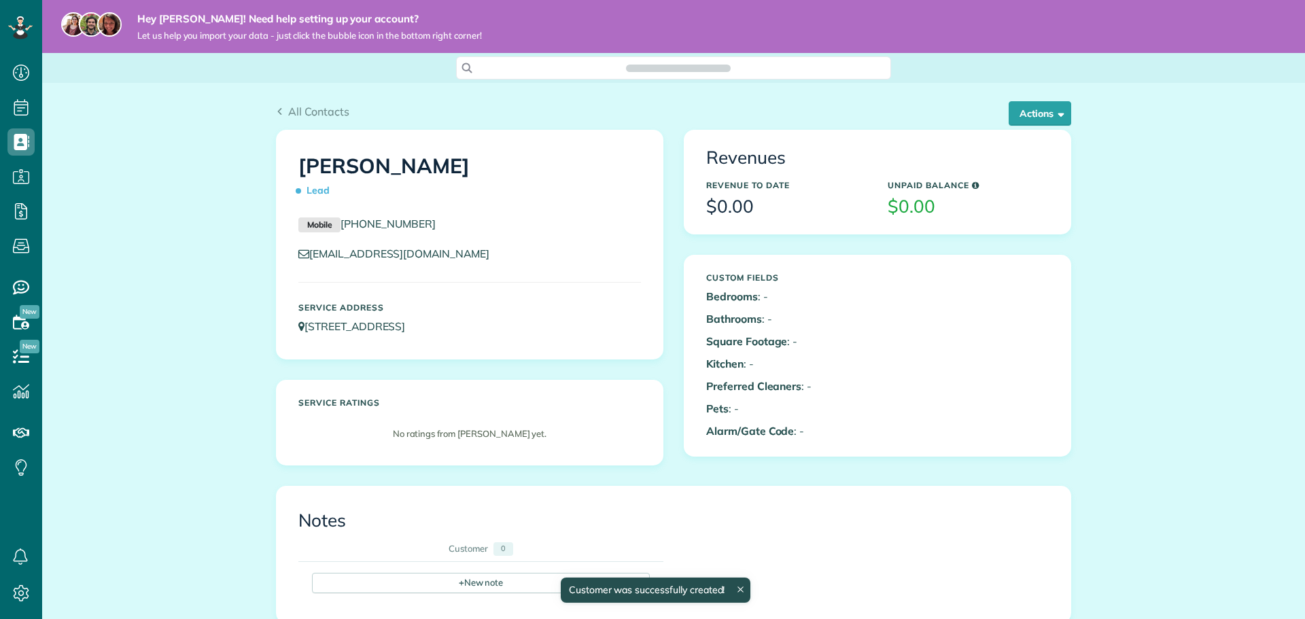
scroll to position [6, 6]
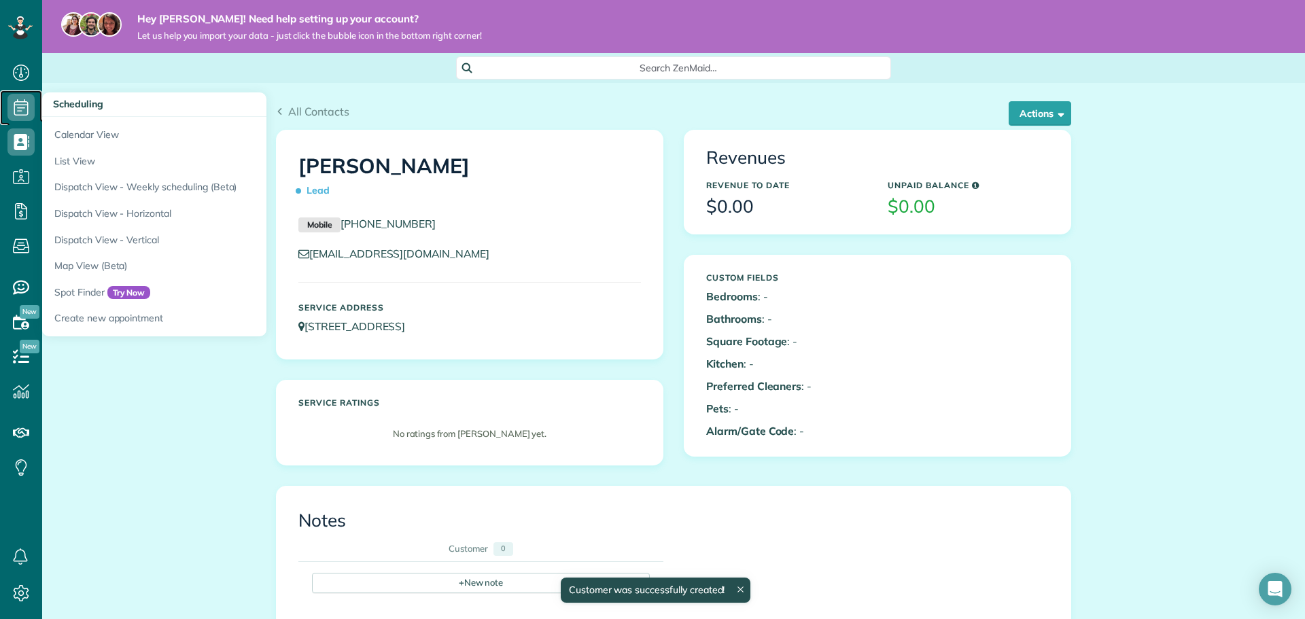
click at [11, 100] on icon at bounding box center [20, 107] width 27 height 27
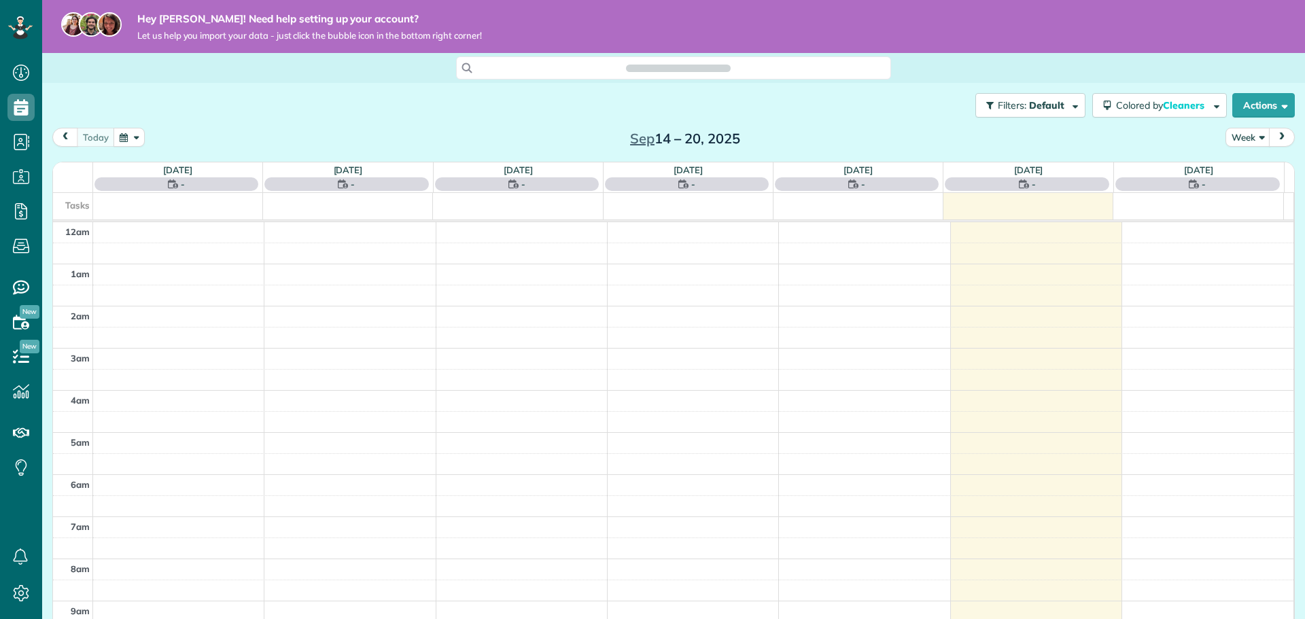
scroll to position [296, 0]
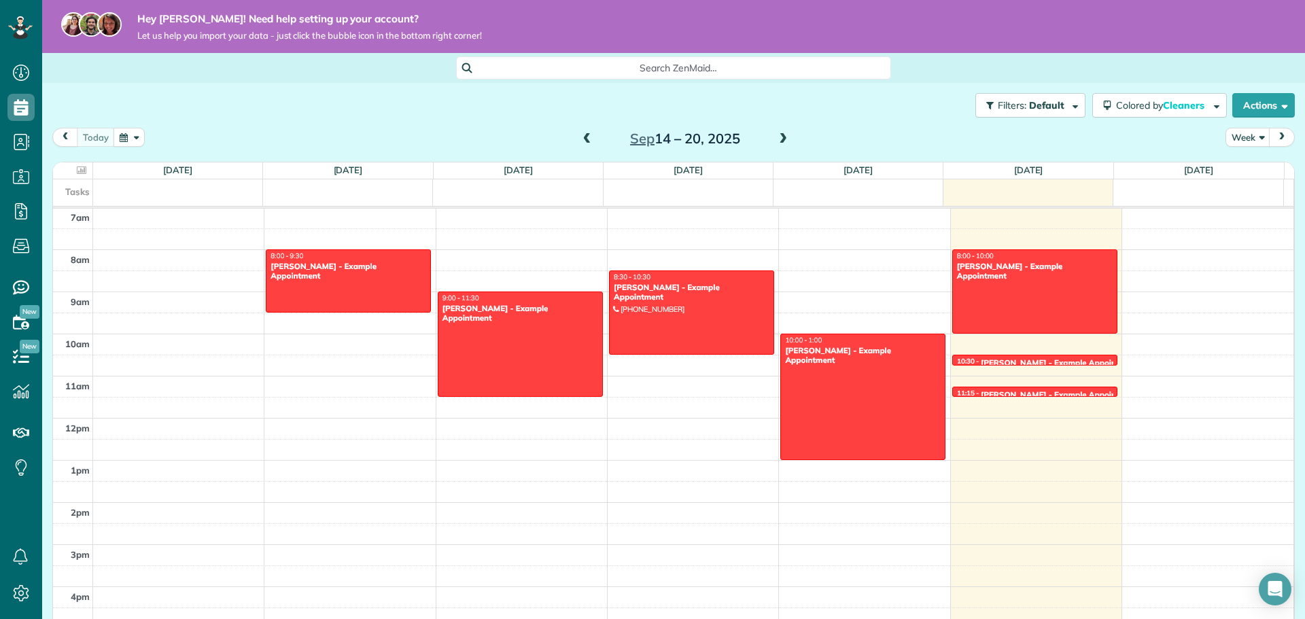
click at [1051, 408] on div "12am 1am 2am 3am 4am 5am 6am 7am 8am 9am 10am 11am 12pm 1pm 2pm 3pm 4pm 5pm 6pm…" at bounding box center [673, 418] width 1240 height 1010
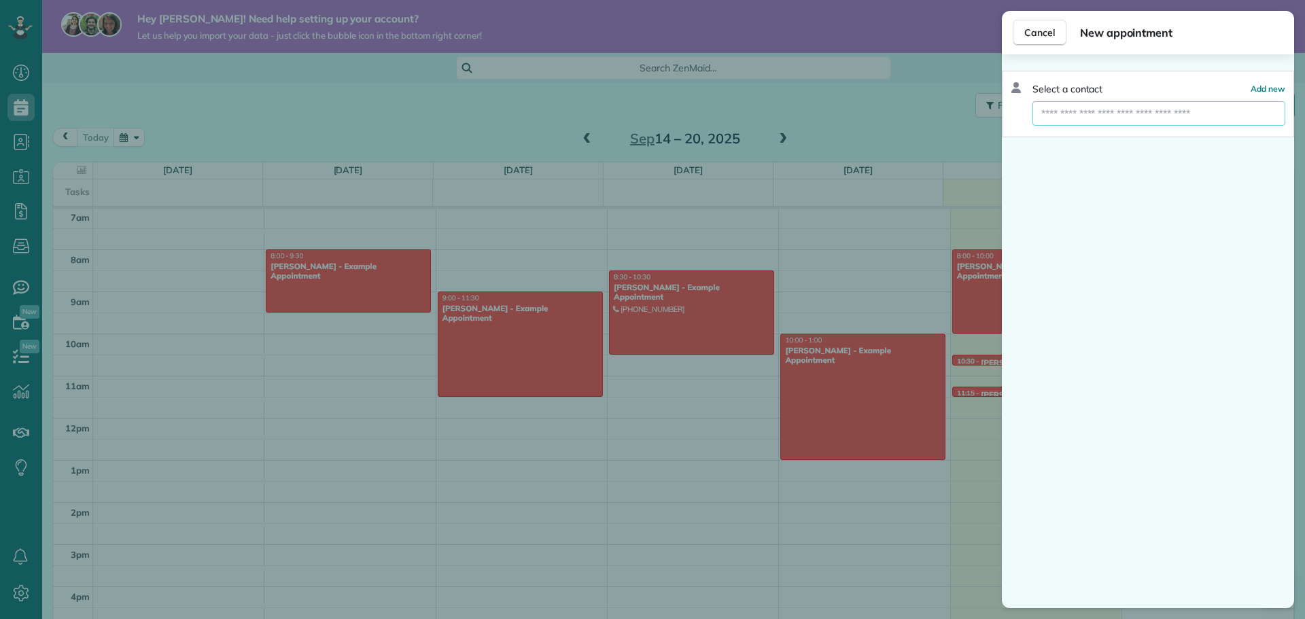
click at [1212, 119] on input "text" at bounding box center [1158, 113] width 253 height 24
type input "**"
click at [1106, 135] on span "va nessa monteiro" at bounding box center [1093, 137] width 89 height 12
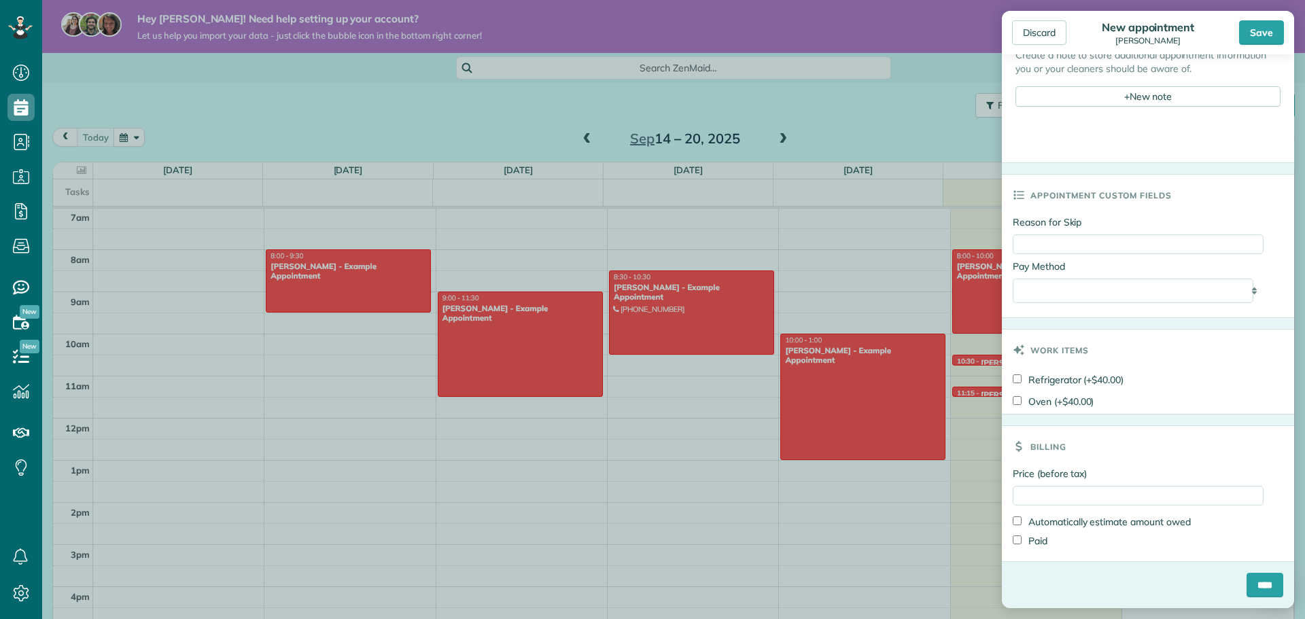
scroll to position [562, 0]
click at [1126, 496] on input "Price (before tax)" at bounding box center [1138, 496] width 251 height 20
type input "****"
click at [1247, 583] on input "****" at bounding box center [1264, 585] width 37 height 24
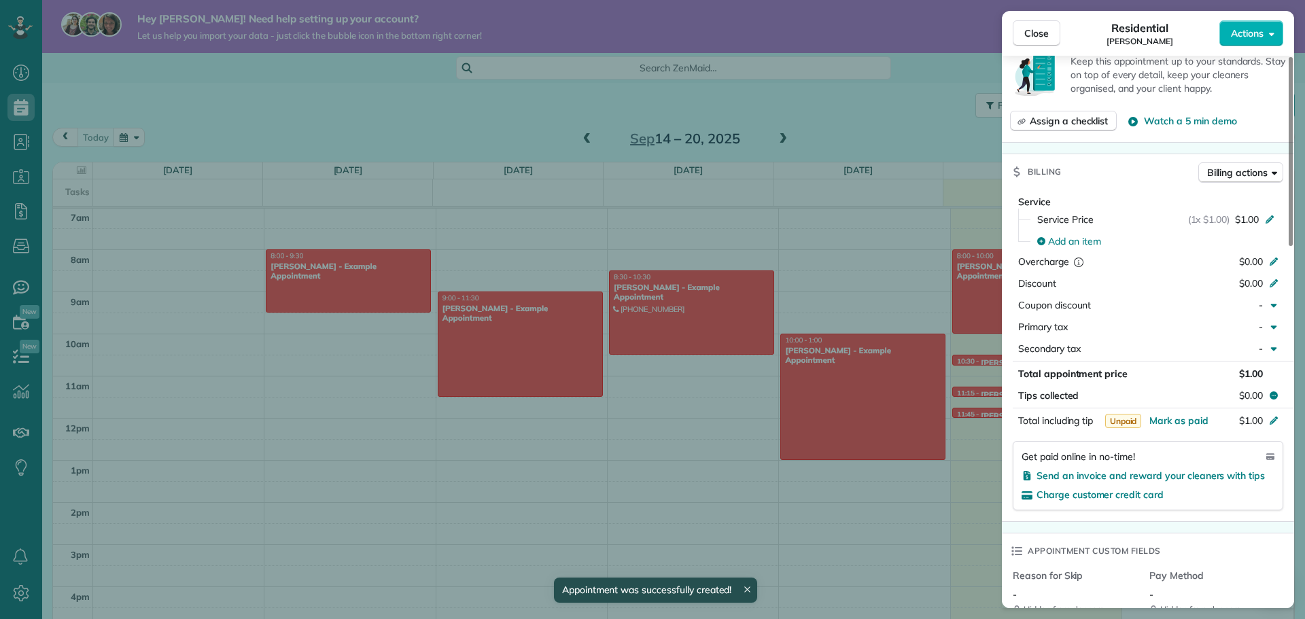
scroll to position [544, 0]
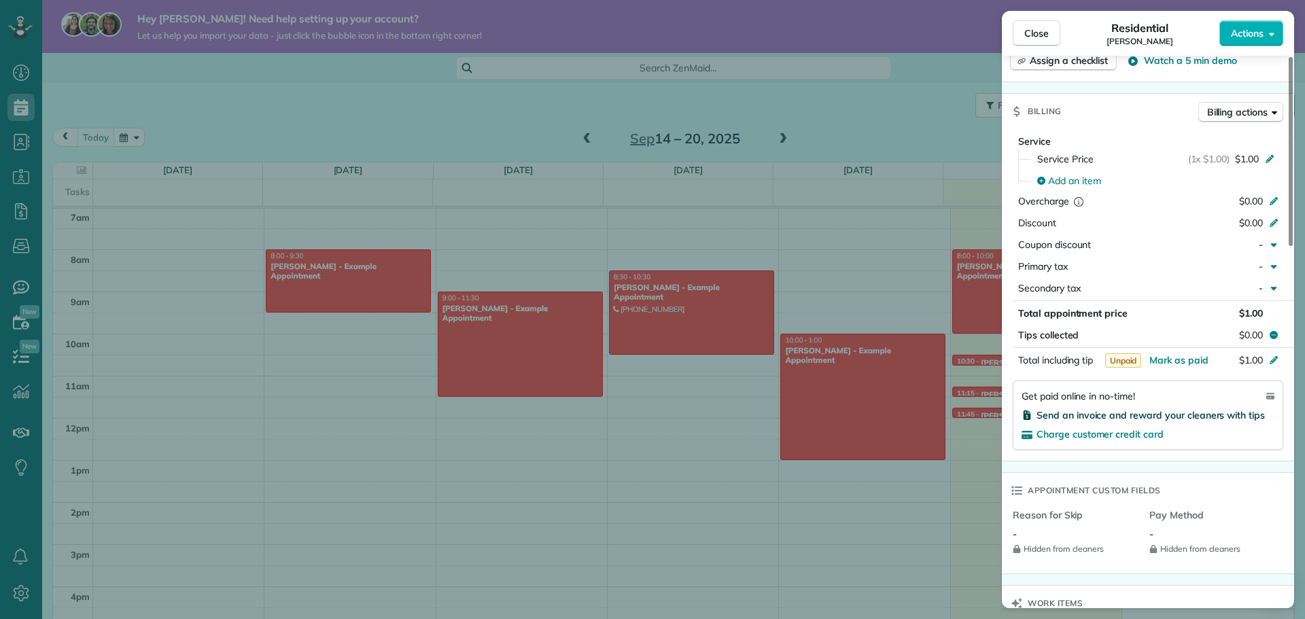
click at [1163, 414] on span "Send an invoice and reward your cleaners with tips" at bounding box center [1150, 415] width 228 height 12
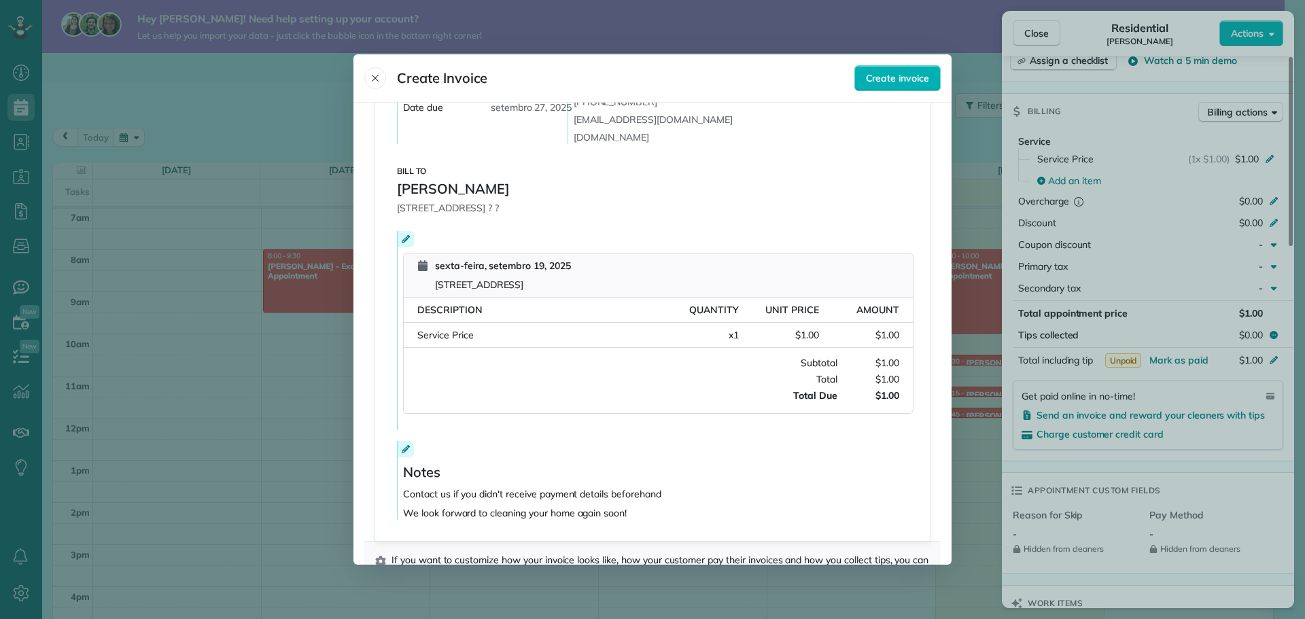
scroll to position [173, 0]
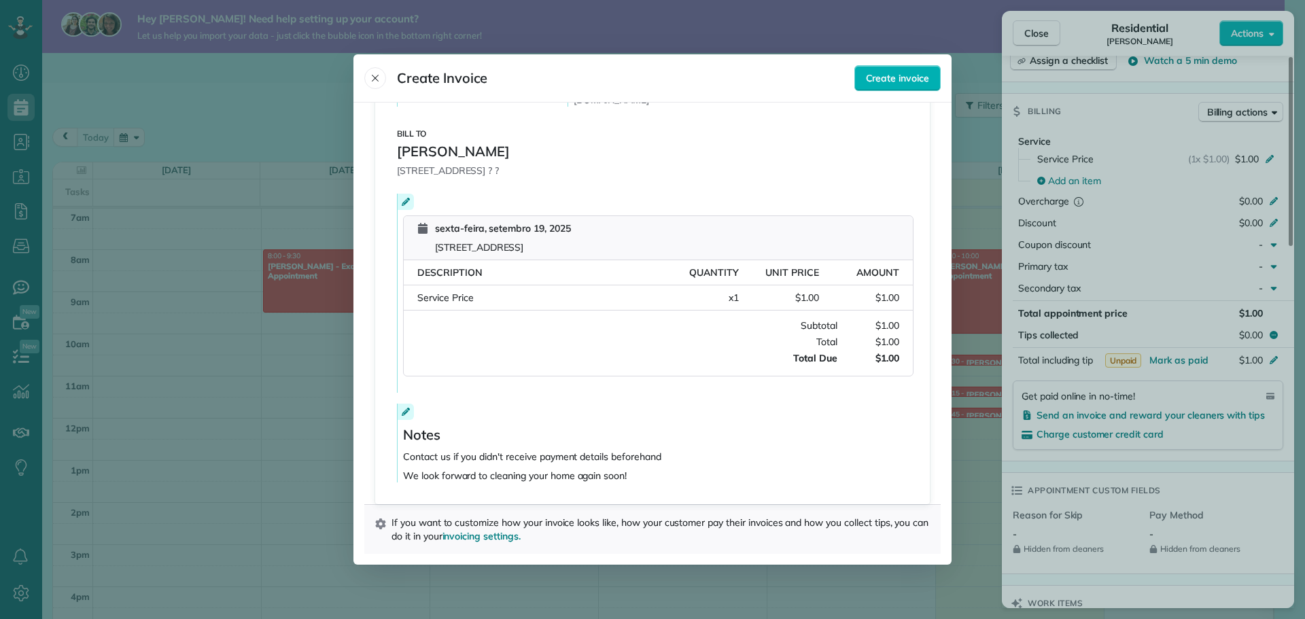
click at [404, 407] on div at bounding box center [406, 412] width 16 height 16
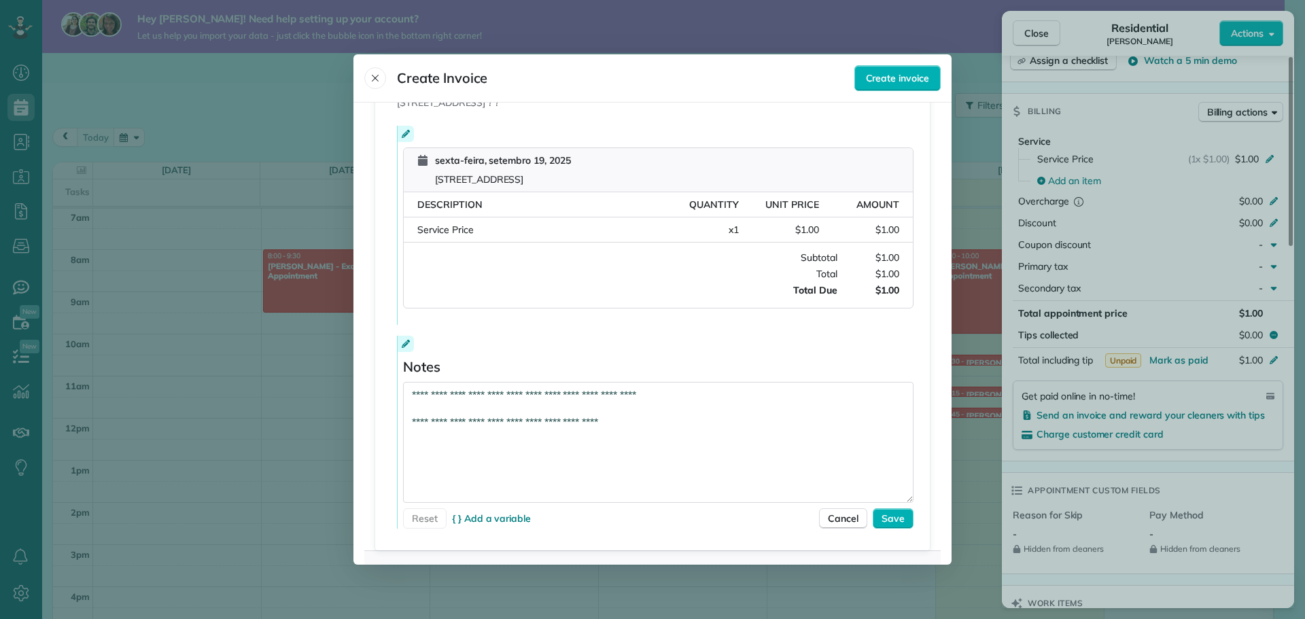
scroll to position [287, 0]
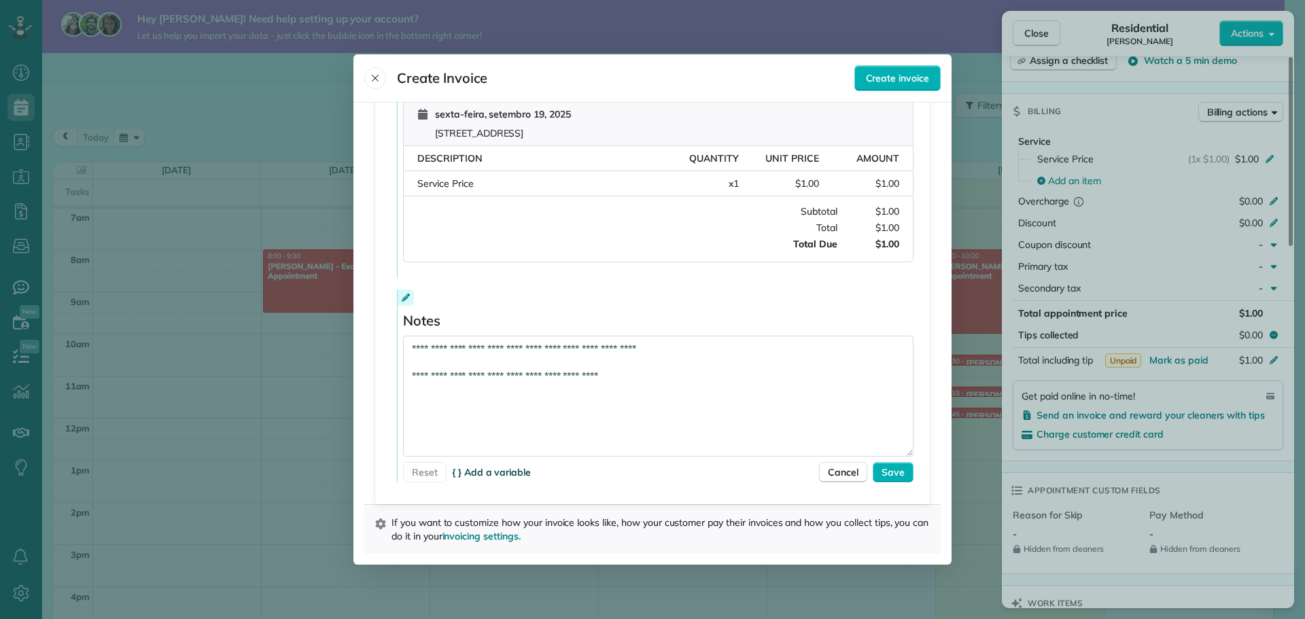
click at [465, 471] on span "{ } Add a variable" at bounding box center [491, 472] width 79 height 14
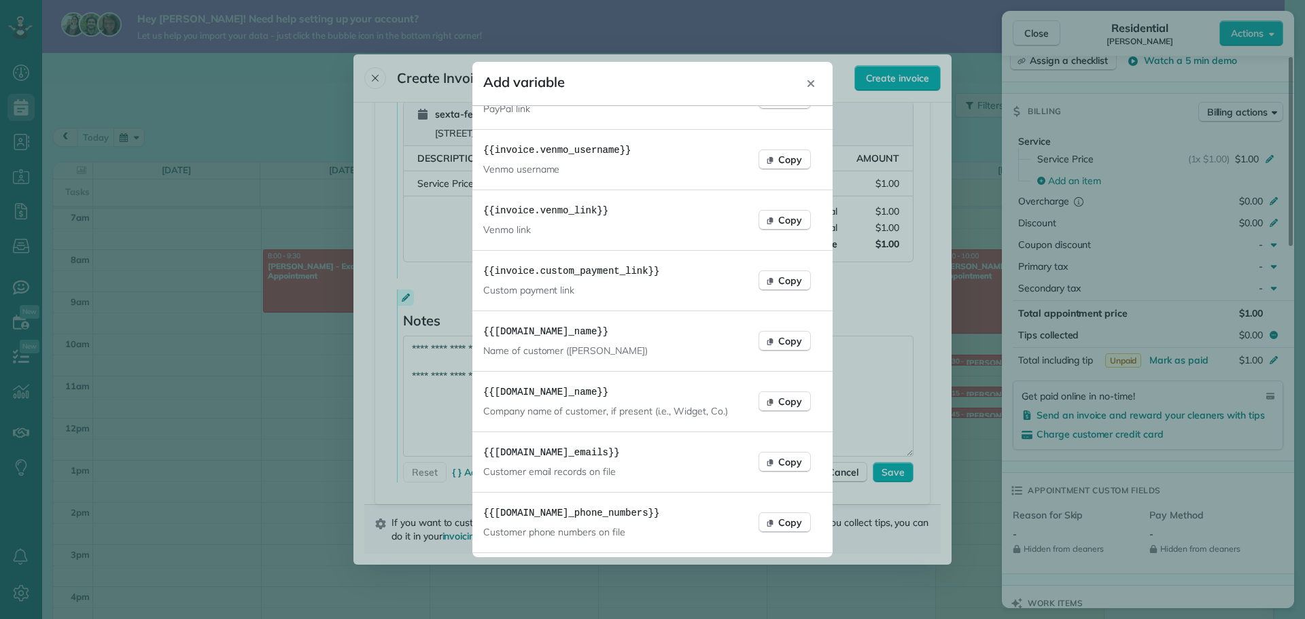
scroll to position [272, 0]
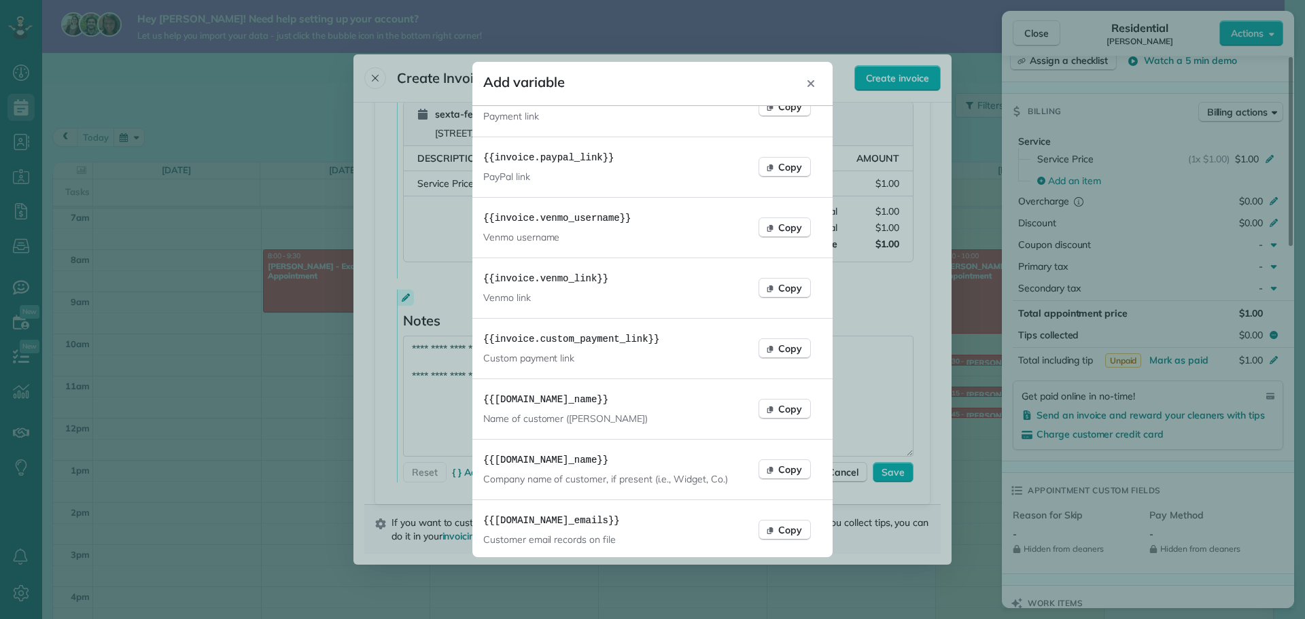
click at [584, 222] on code "{{ invoice.venmo_username }}" at bounding box center [556, 218] width 147 height 14
click at [778, 226] on span "Copy" at bounding box center [790, 228] width 24 height 14
click at [811, 80] on icon "Close" at bounding box center [810, 83] width 11 height 11
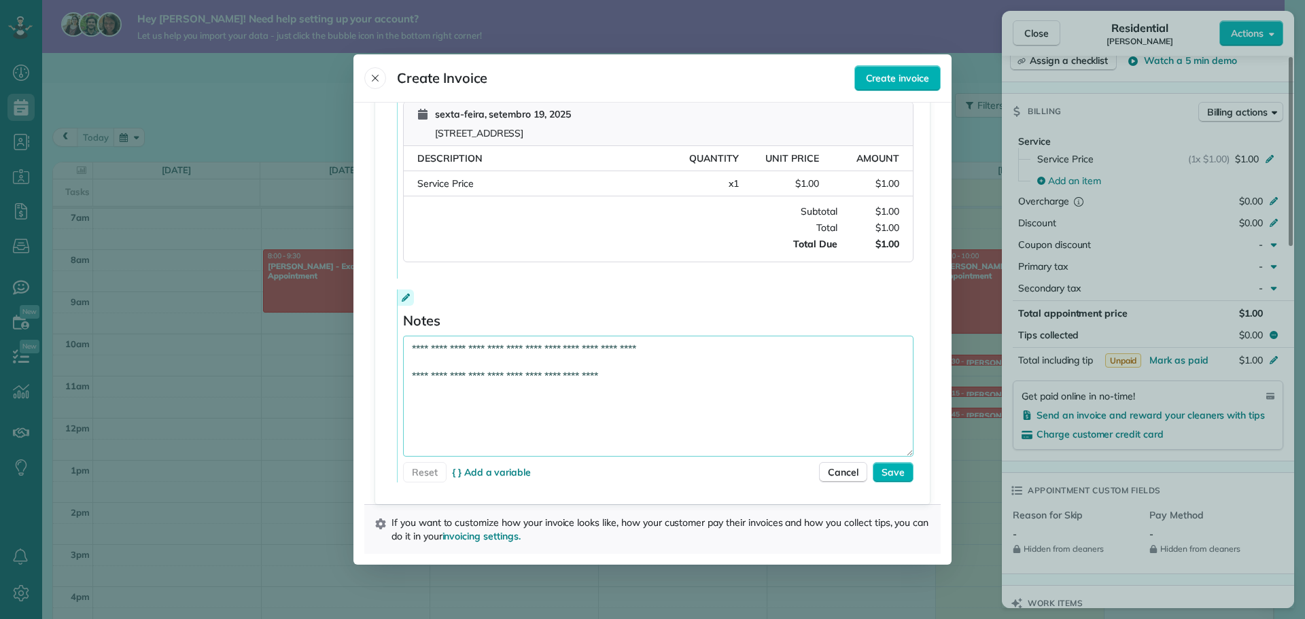
click at [643, 377] on textarea "**********" at bounding box center [658, 396] width 510 height 121
paste textarea "**********"
type textarea "**********"
click at [460, 472] on span "{ } Add a variable" at bounding box center [491, 472] width 79 height 14
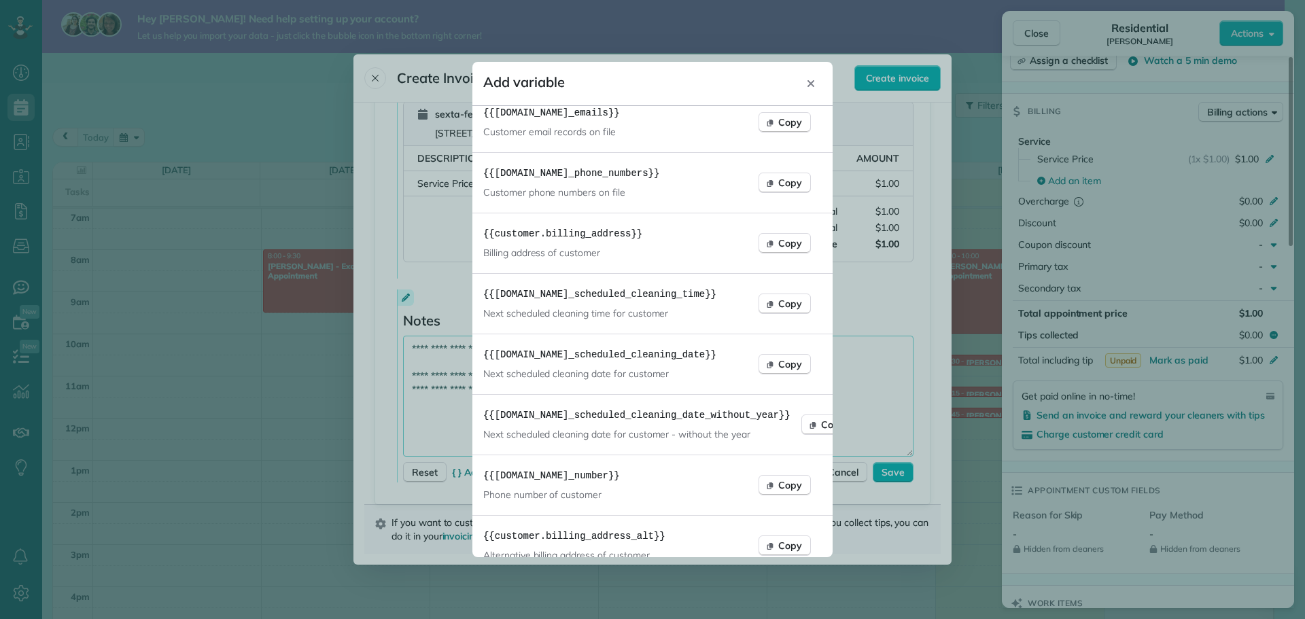
scroll to position [951, 0]
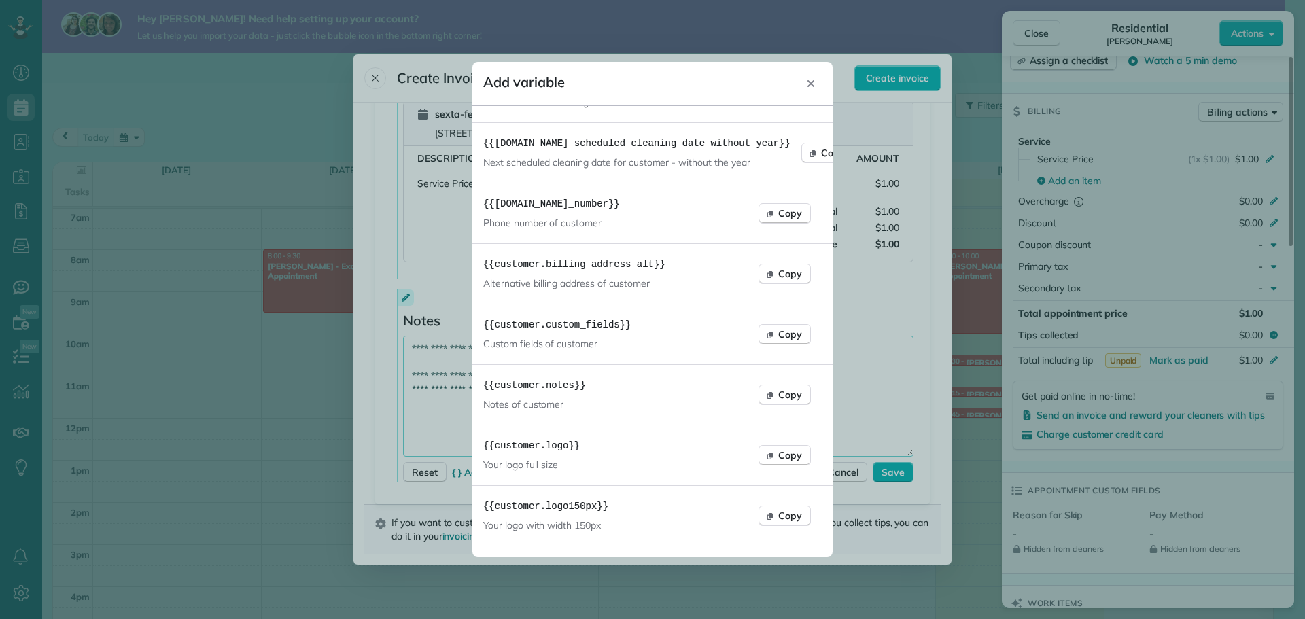
click at [570, 222] on p "Phone number of customer" at bounding box center [551, 223] width 137 height 14
drag, startPoint x: 588, startPoint y: 224, endPoint x: 538, endPoint y: 226, distance: 50.3
click at [538, 226] on p "Phone number of customer" at bounding box center [551, 223] width 137 height 14
click at [601, 226] on p "Phone number of customer" at bounding box center [551, 223] width 137 height 14
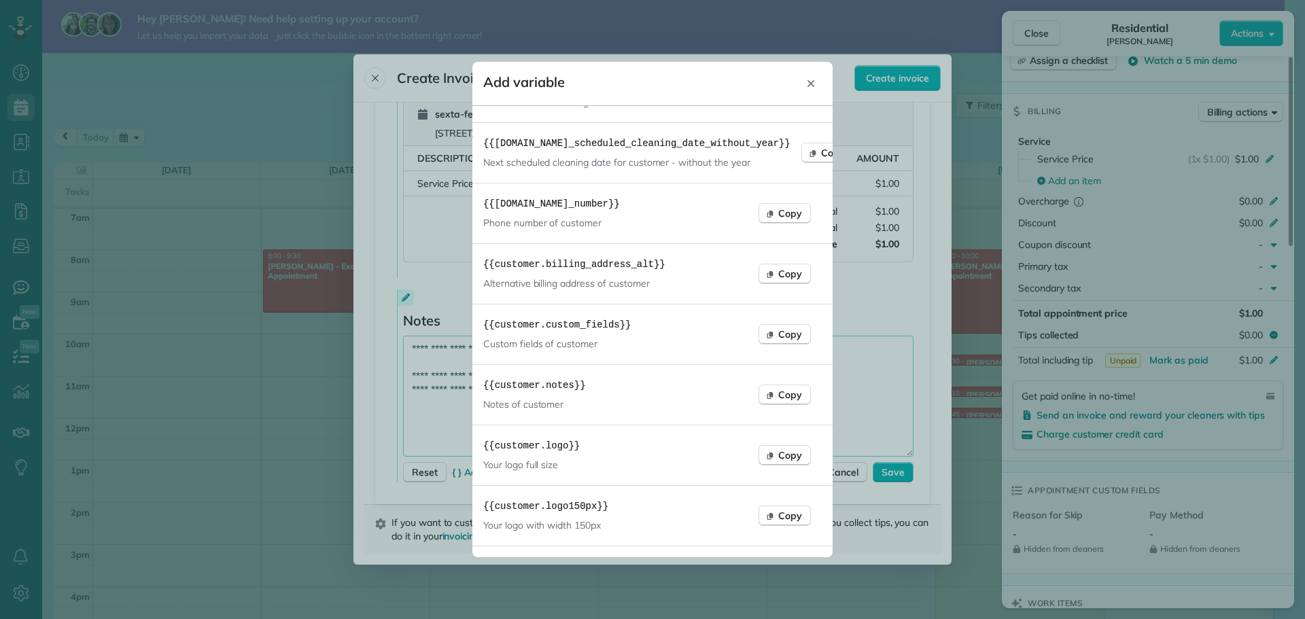
click at [593, 219] on p "Phone number of customer" at bounding box center [551, 223] width 137 height 14
click at [811, 86] on icon "Close" at bounding box center [810, 83] width 11 height 11
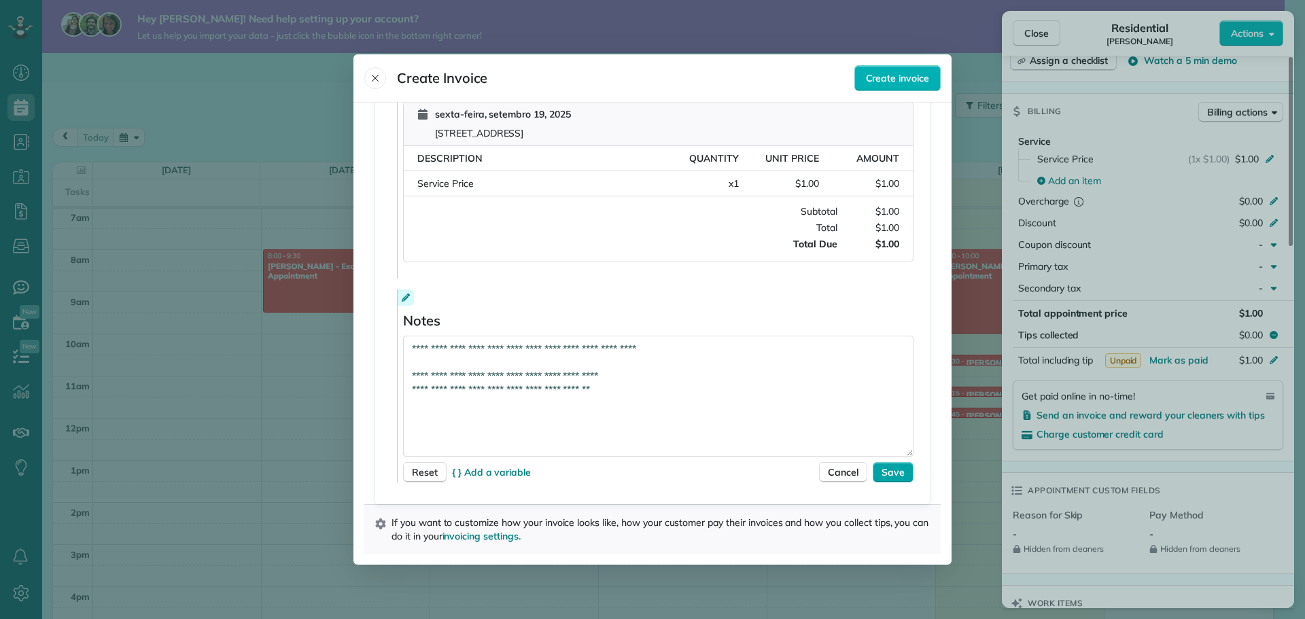
click at [888, 472] on span "Save" at bounding box center [892, 472] width 23 height 14
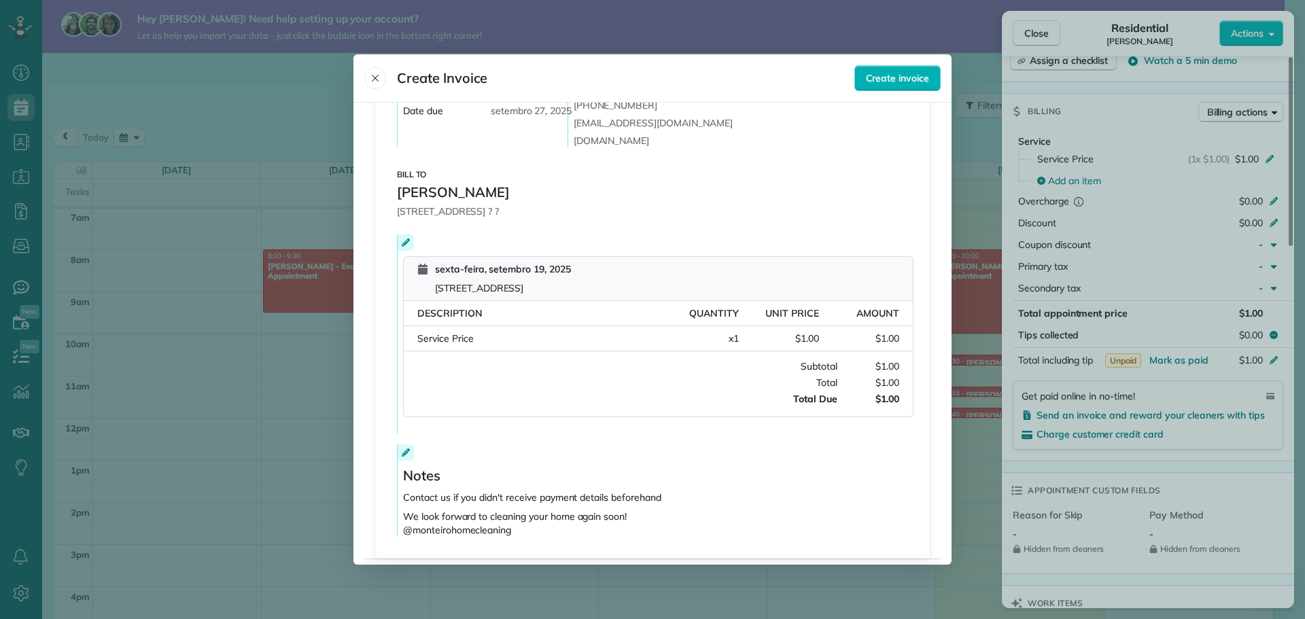
scroll to position [65, 0]
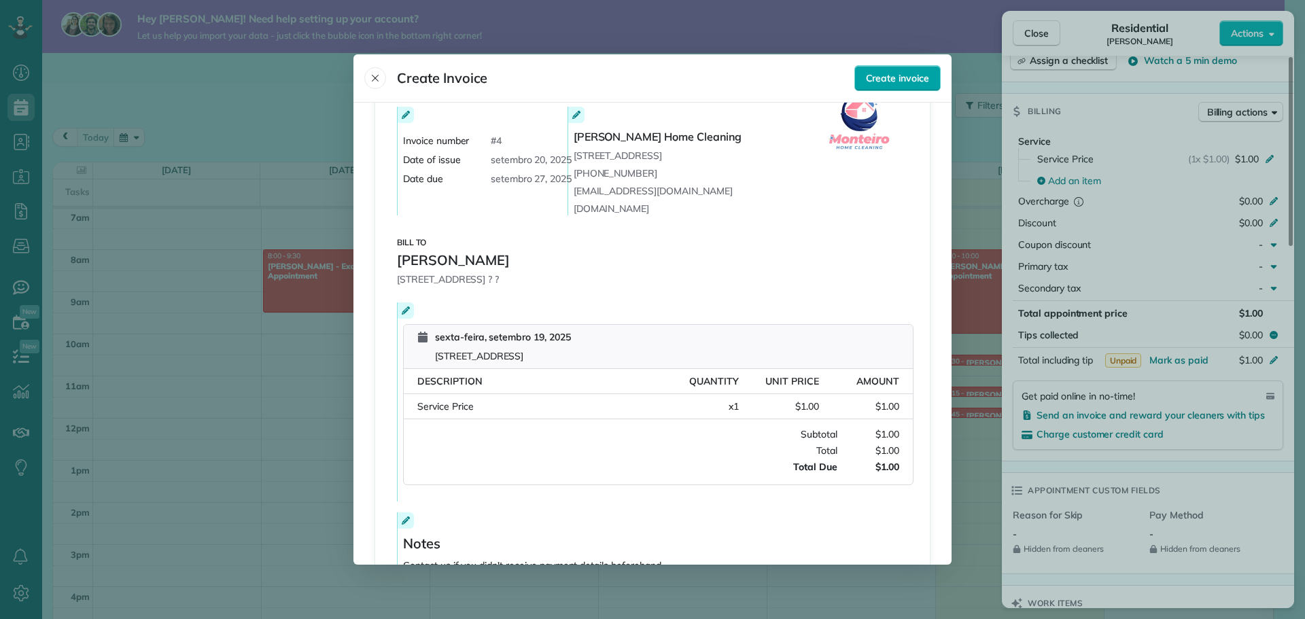
click at [913, 76] on span "Create invoice" at bounding box center [897, 78] width 63 height 14
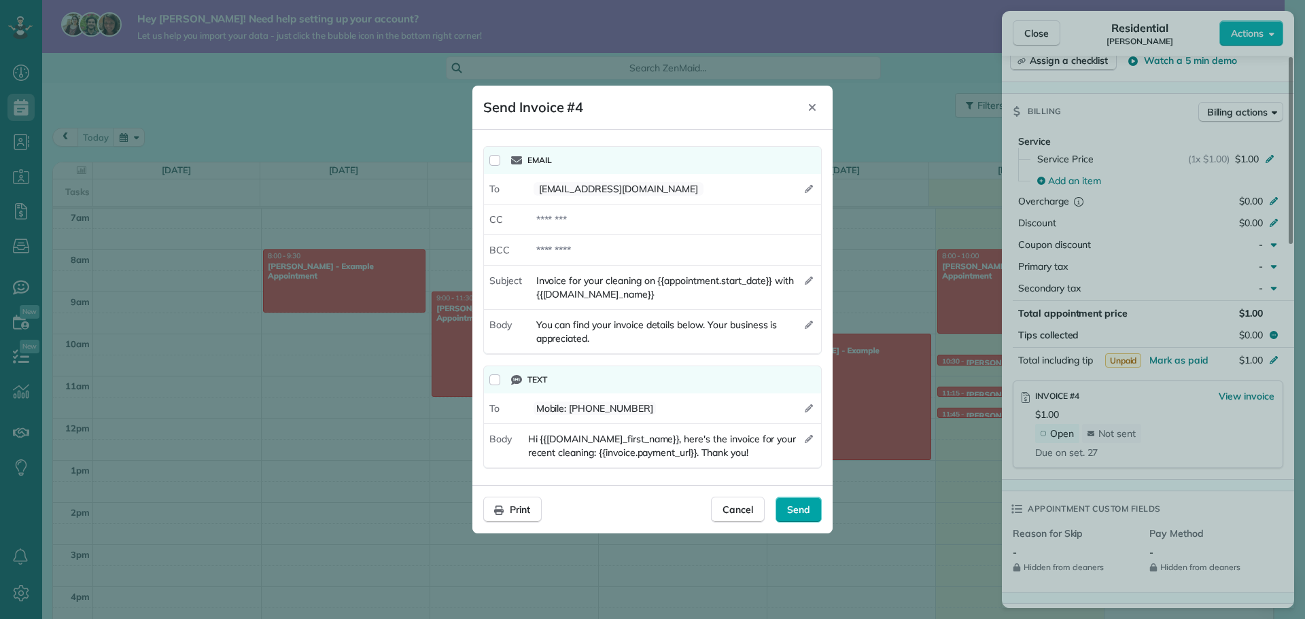
click at [810, 502] on div "Send" at bounding box center [798, 510] width 46 height 26
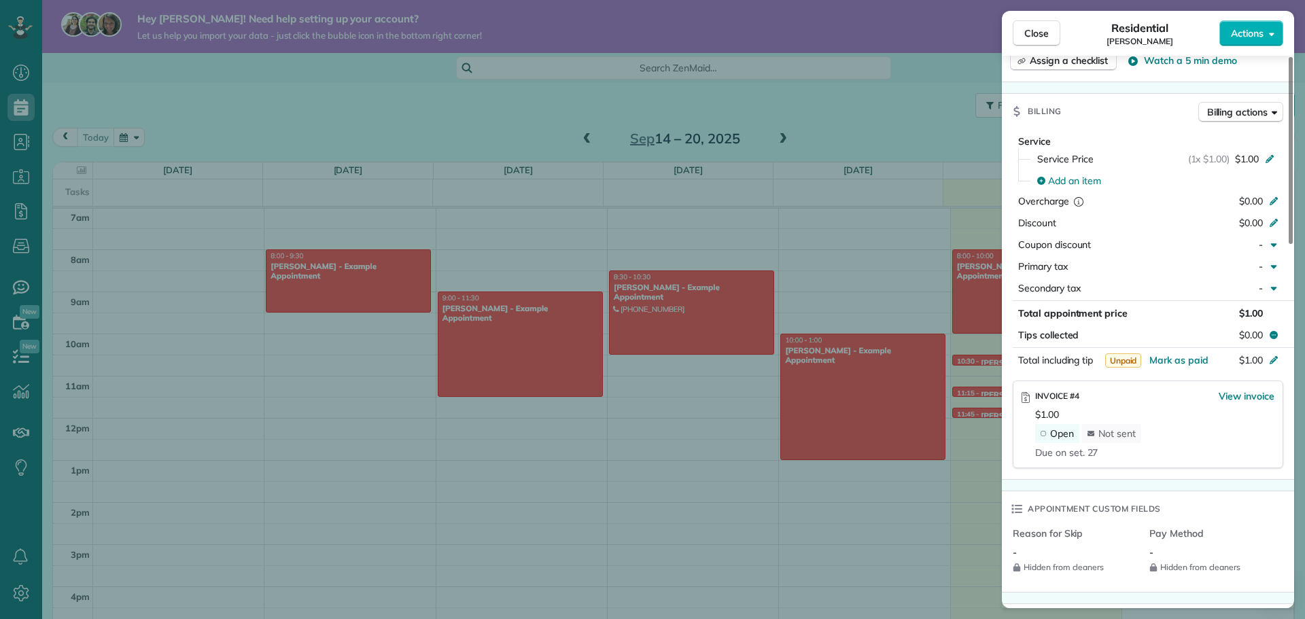
click at [502, 124] on div "Close Residential vanessa monteiro Actions Status Active vanessa monteiro · Ope…" at bounding box center [652, 309] width 1305 height 619
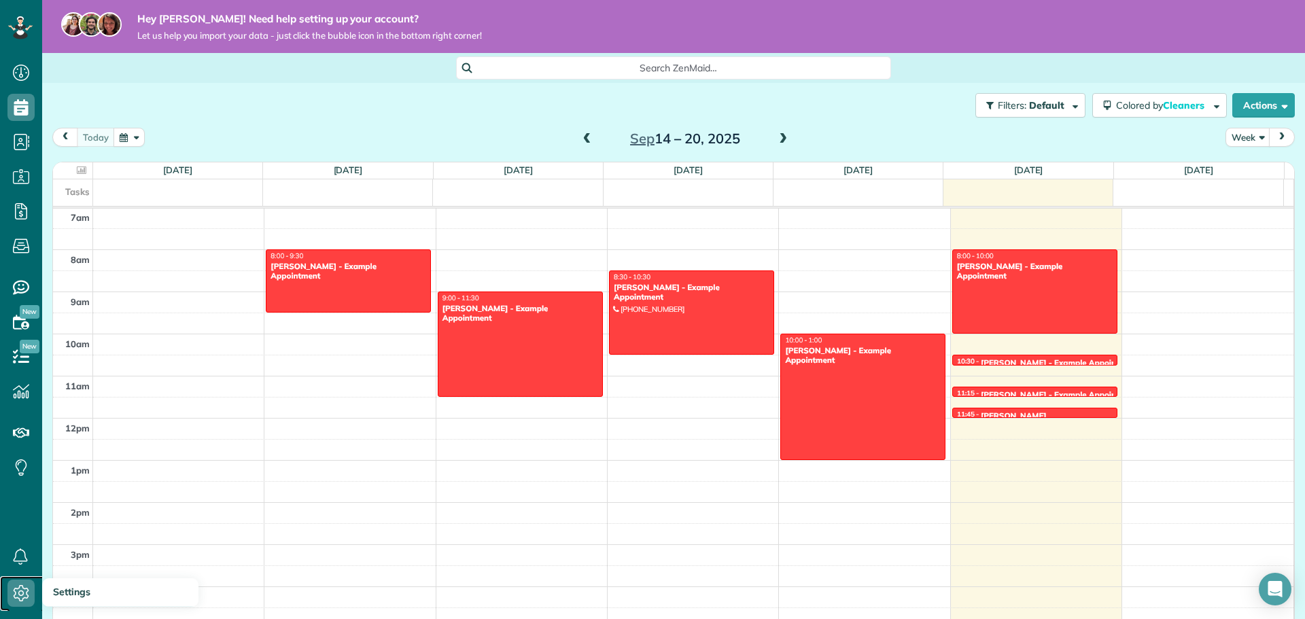
click at [18, 590] on icon at bounding box center [20, 593] width 27 height 27
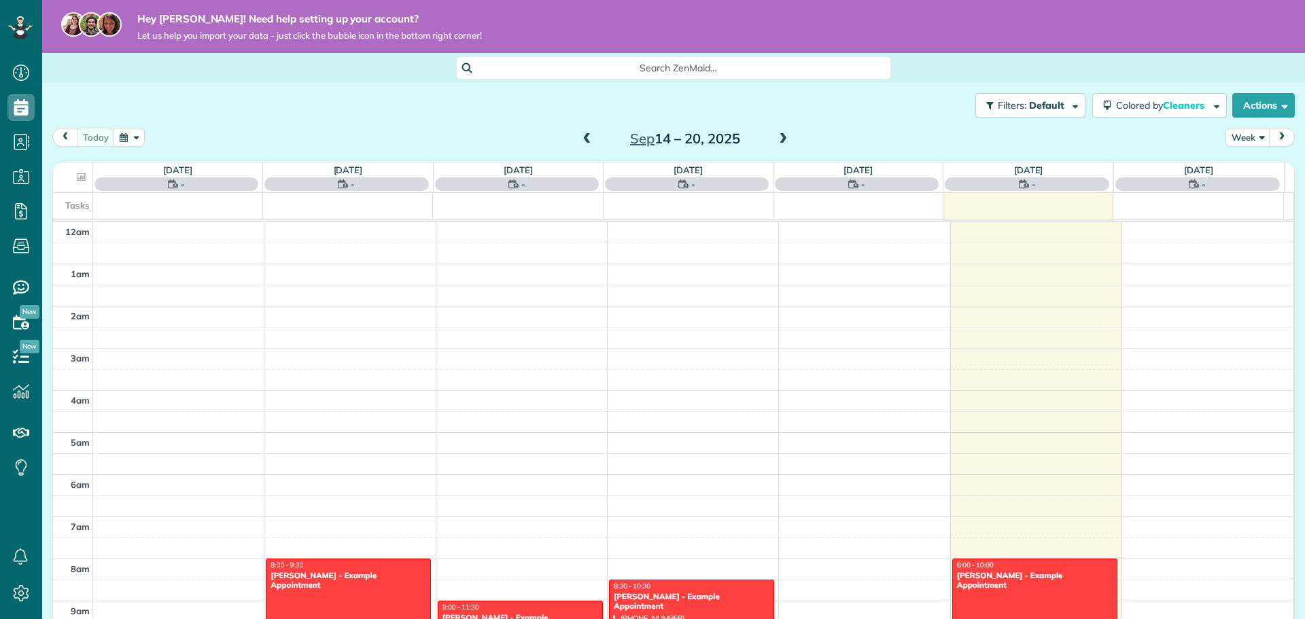
scroll to position [296, 0]
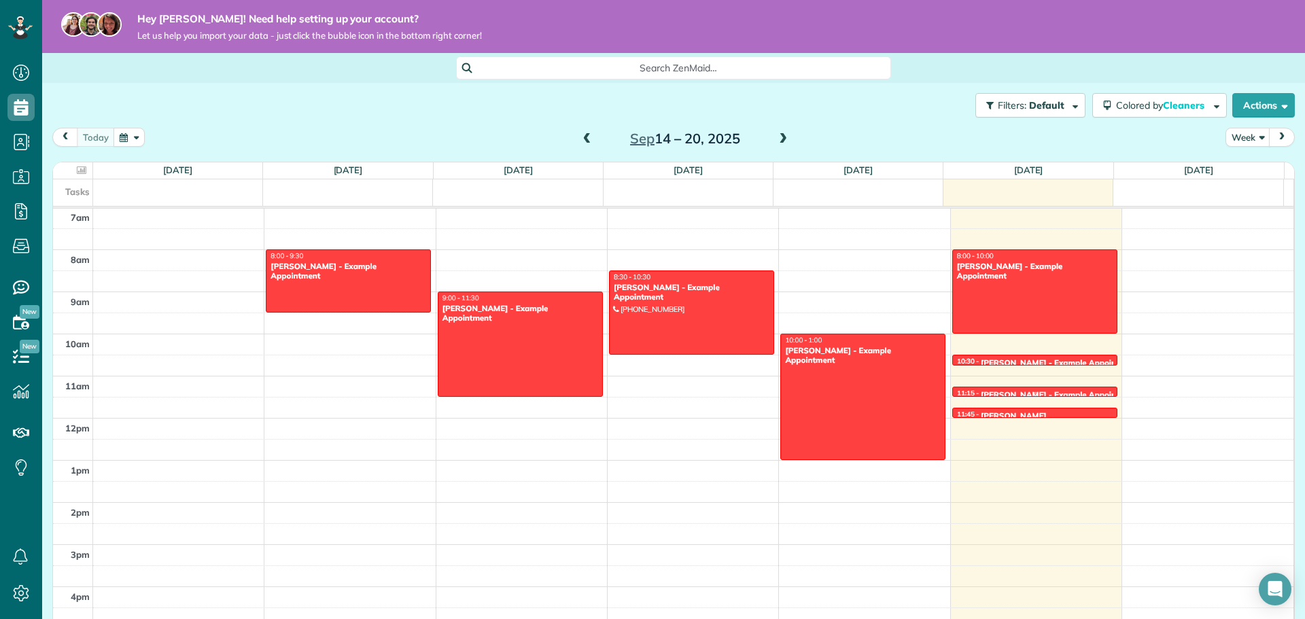
click at [1004, 389] on div "11:15 - 11:30 [PERSON_NAME] - Example Appointment" at bounding box center [1034, 394] width 157 height 11
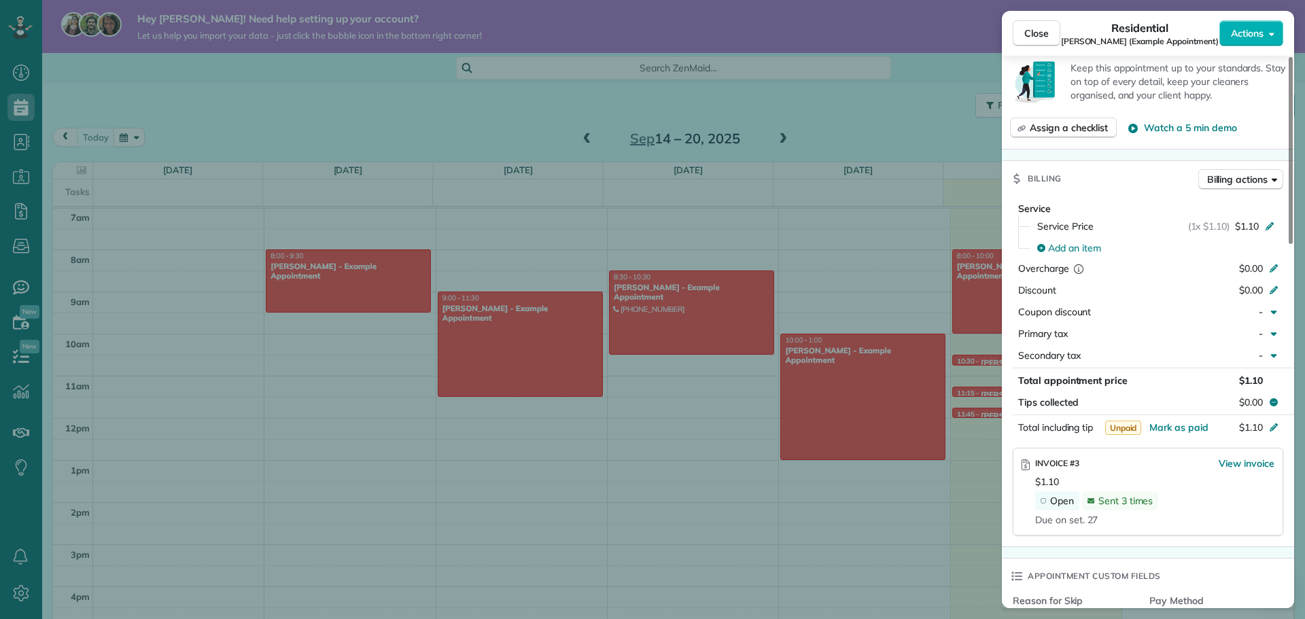
scroll to position [544, 0]
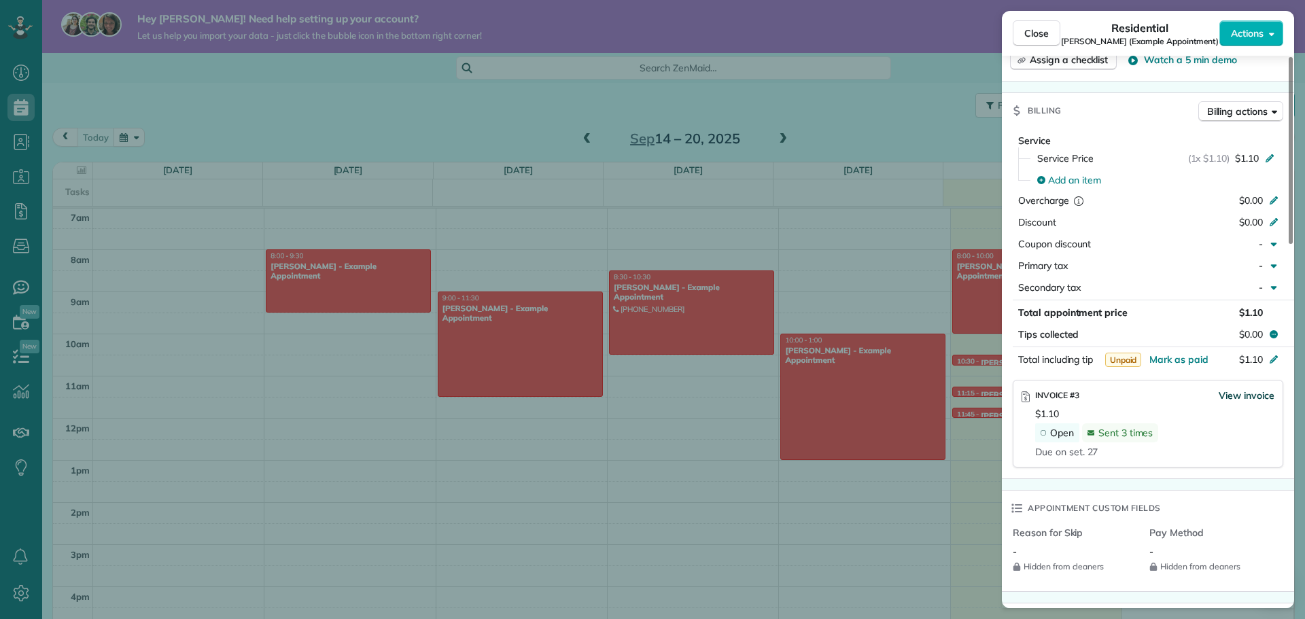
click at [1248, 397] on span "View invoice" at bounding box center [1246, 396] width 56 height 14
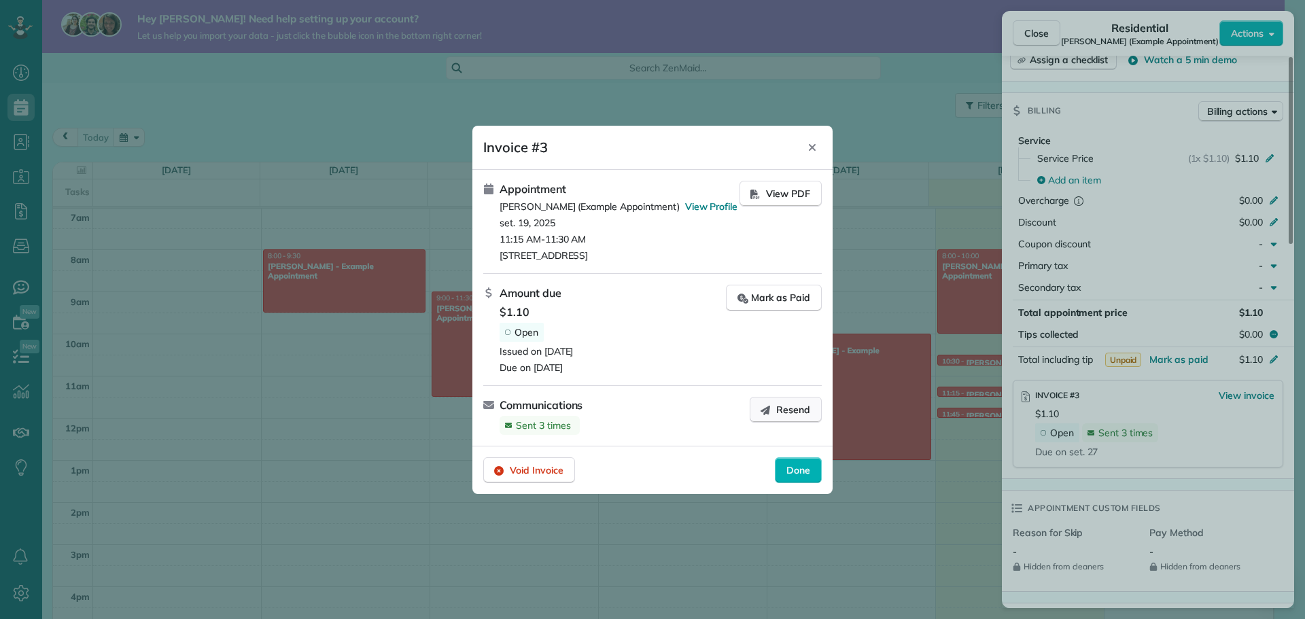
click at [770, 414] on icon "button" at bounding box center [765, 409] width 11 height 11
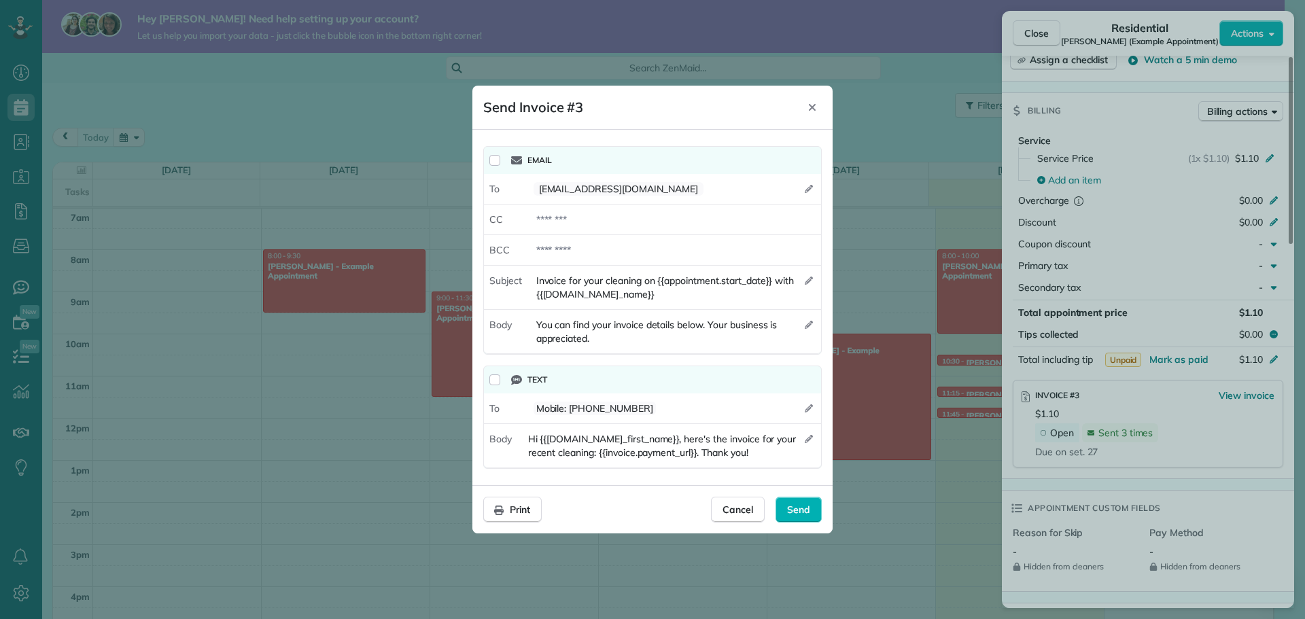
click at [502, 162] on div "Email" at bounding box center [652, 160] width 337 height 27
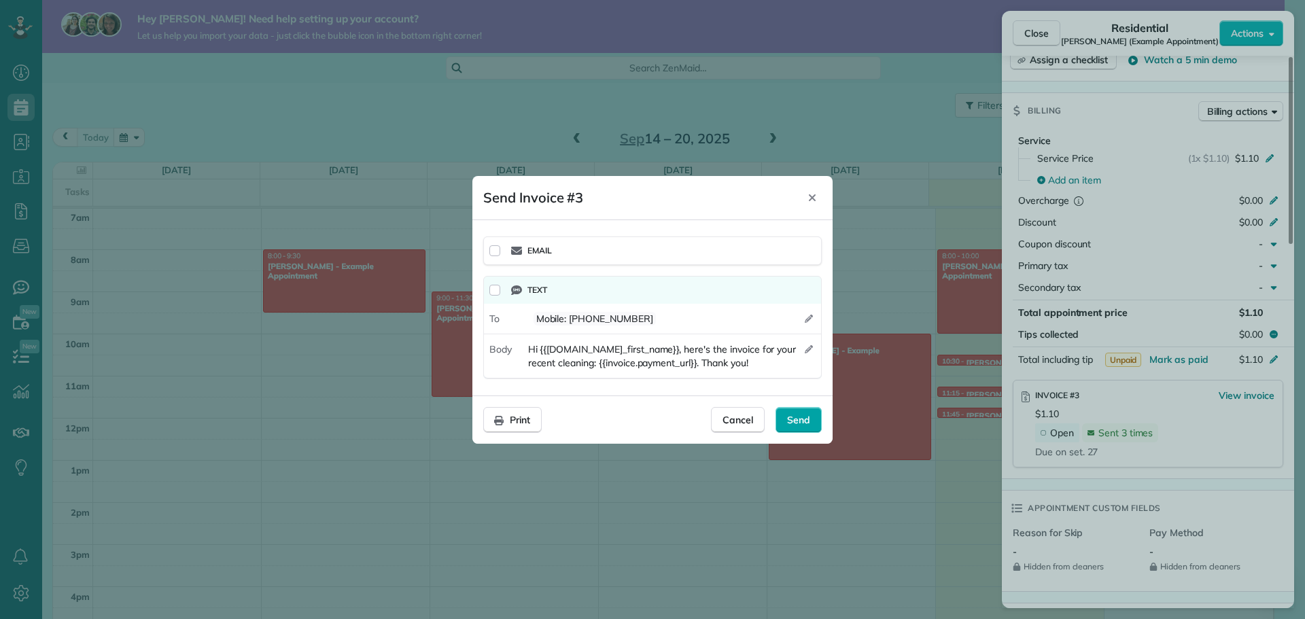
click at [799, 416] on span "Send" at bounding box center [798, 420] width 23 height 14
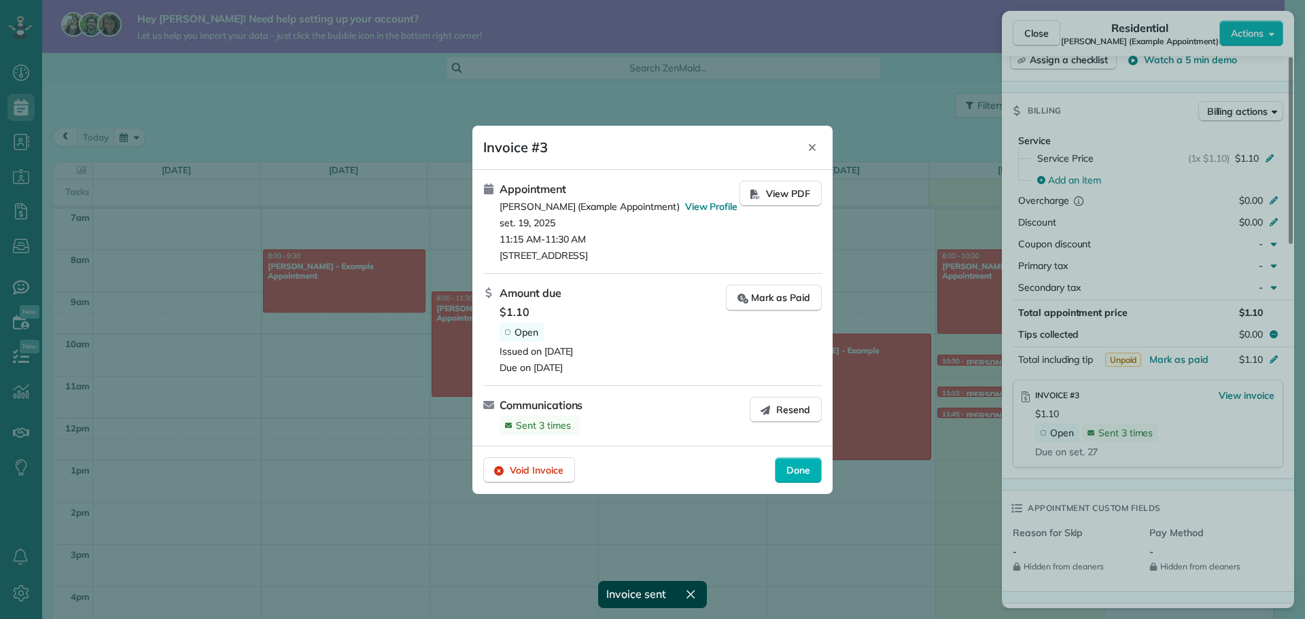
click at [687, 588] on icon "button" at bounding box center [691, 595] width 14 height 14
click at [811, 144] on icon "Close" at bounding box center [812, 147] width 11 height 11
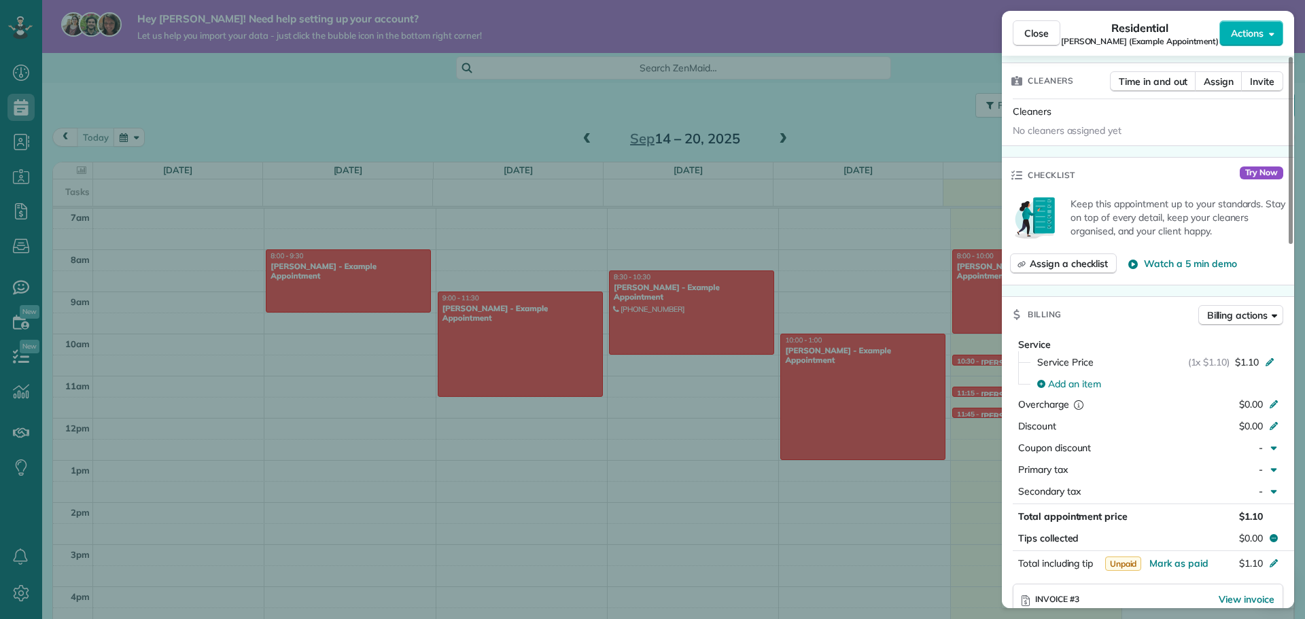
scroll to position [272, 0]
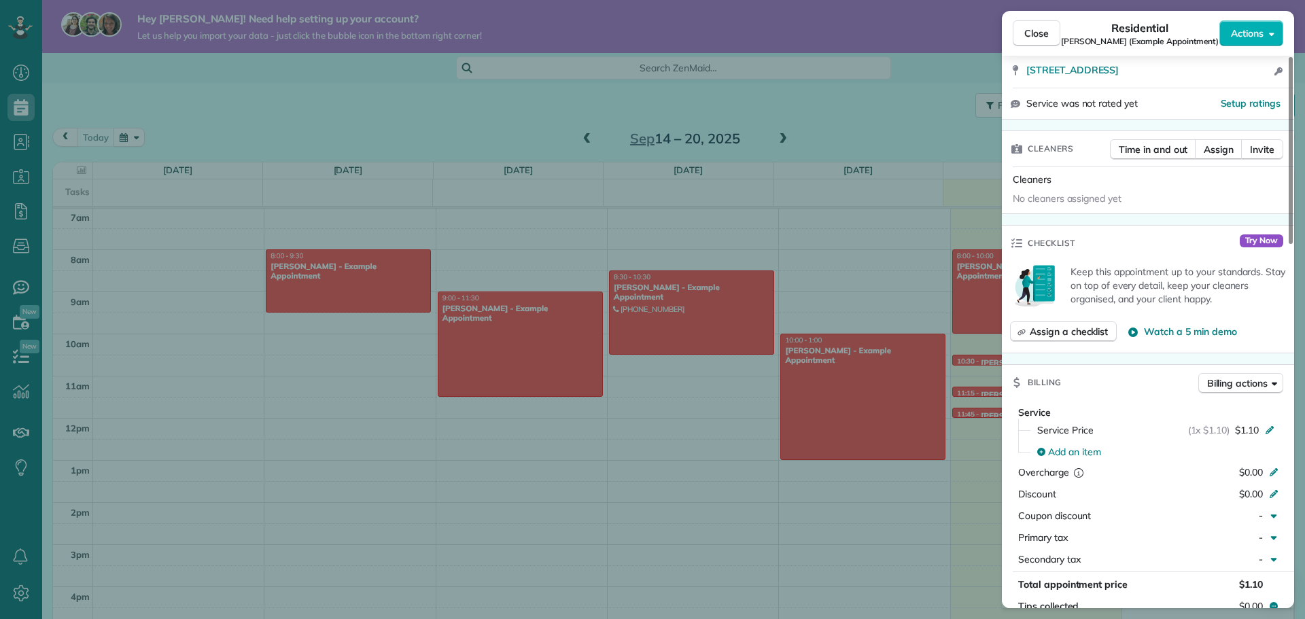
click at [913, 227] on div "Close Residential [PERSON_NAME] (Example Appointment) Actions Status Active [PE…" at bounding box center [652, 309] width 1305 height 619
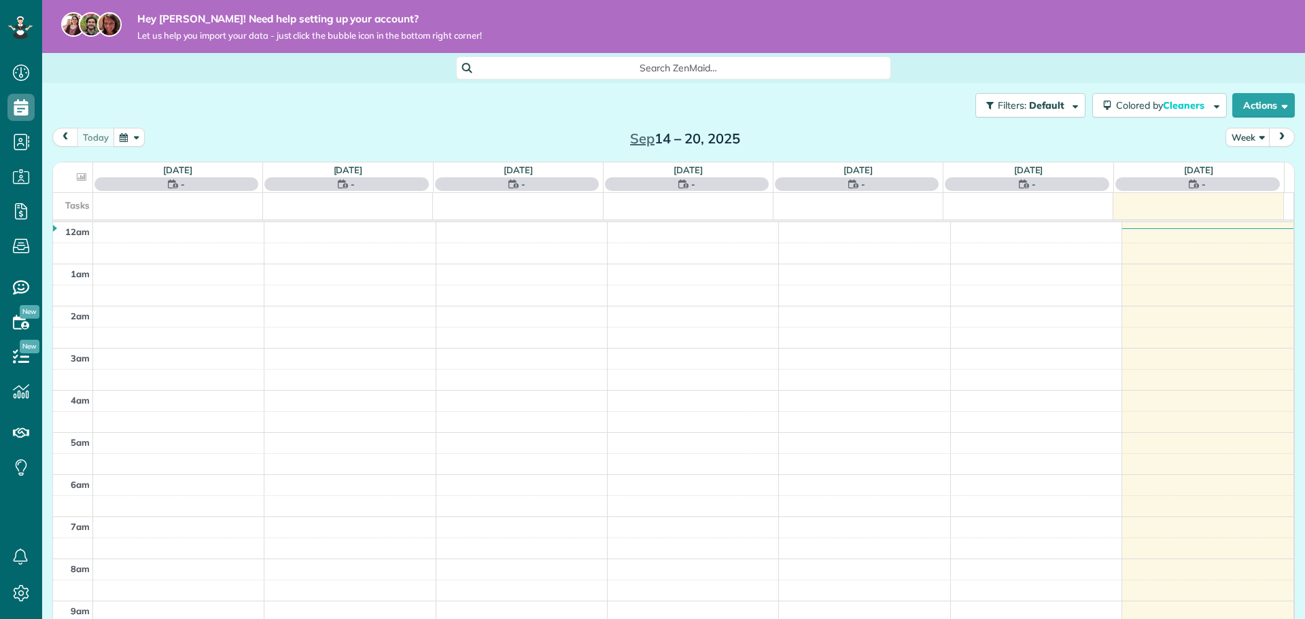
scroll to position [296, 0]
